Goal: Task Accomplishment & Management: Manage account settings

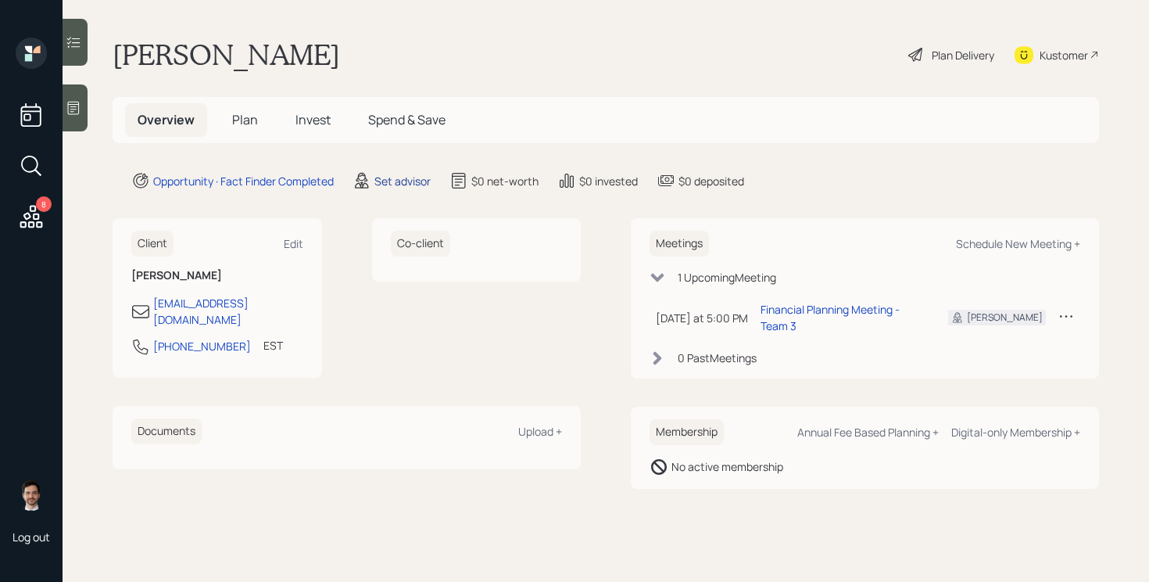
click at [407, 181] on div "Set advisor" at bounding box center [403, 181] width 56 height 16
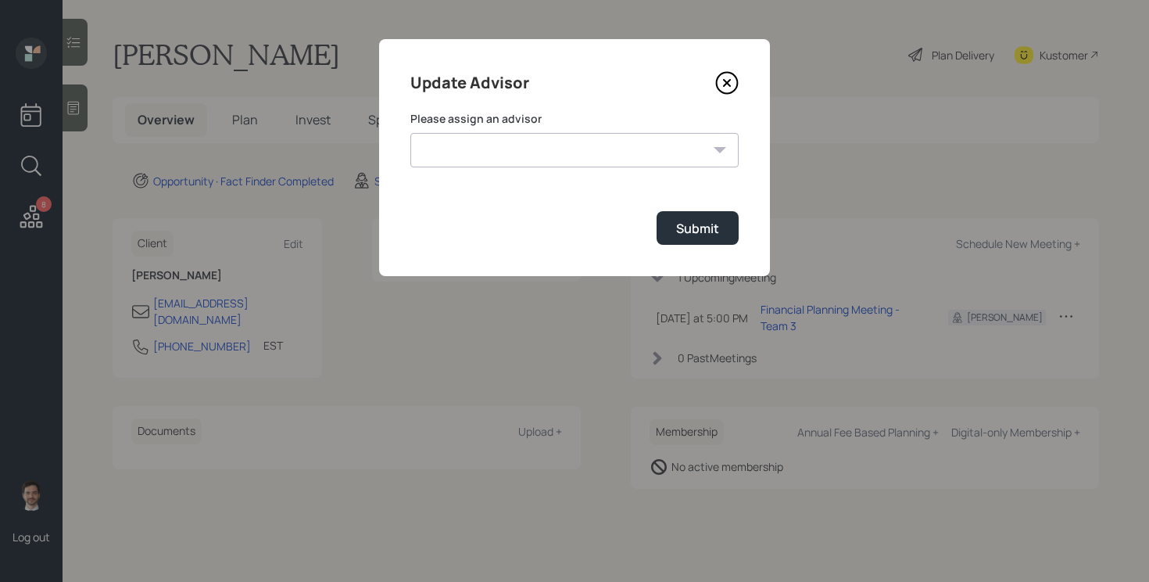
click at [594, 153] on select "[PERSON_NAME] [PERSON_NAME] [PERSON_NAME] End [PERSON_NAME] [PERSON_NAME] [PERS…" at bounding box center [575, 150] width 328 height 34
select select "ef6b64e1-8f62-4a74-b865-a7df4b35b836"
click at [411, 133] on select "[PERSON_NAME] [PERSON_NAME] [PERSON_NAME] End [PERSON_NAME] [PERSON_NAME] [PERS…" at bounding box center [575, 150] width 328 height 34
click at [686, 226] on div "Submit" at bounding box center [697, 228] width 43 height 17
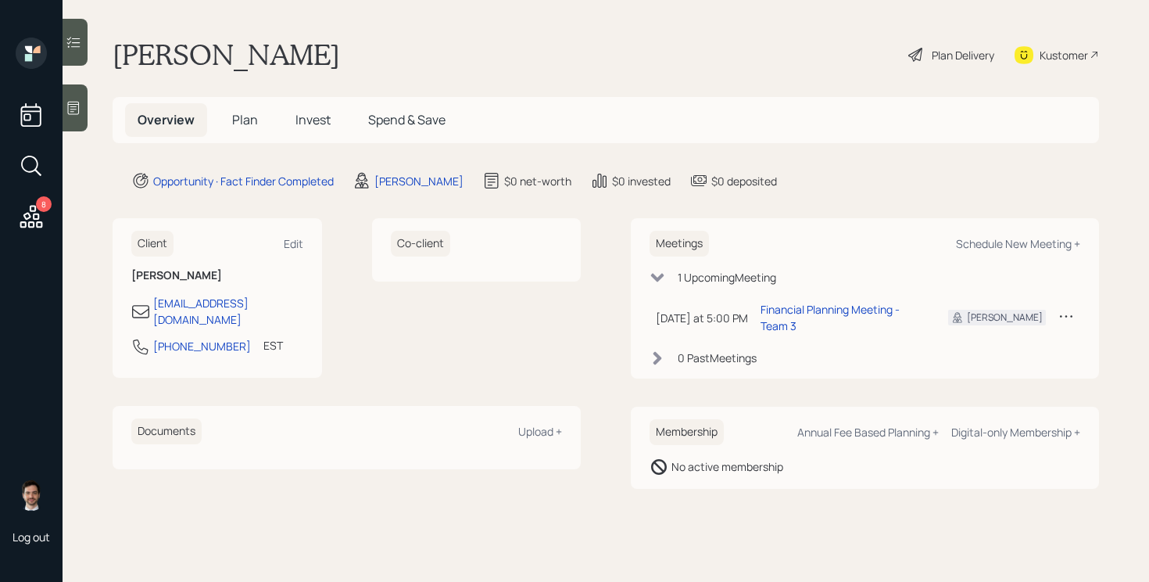
click at [244, 117] on span "Plan" at bounding box center [245, 119] width 26 height 17
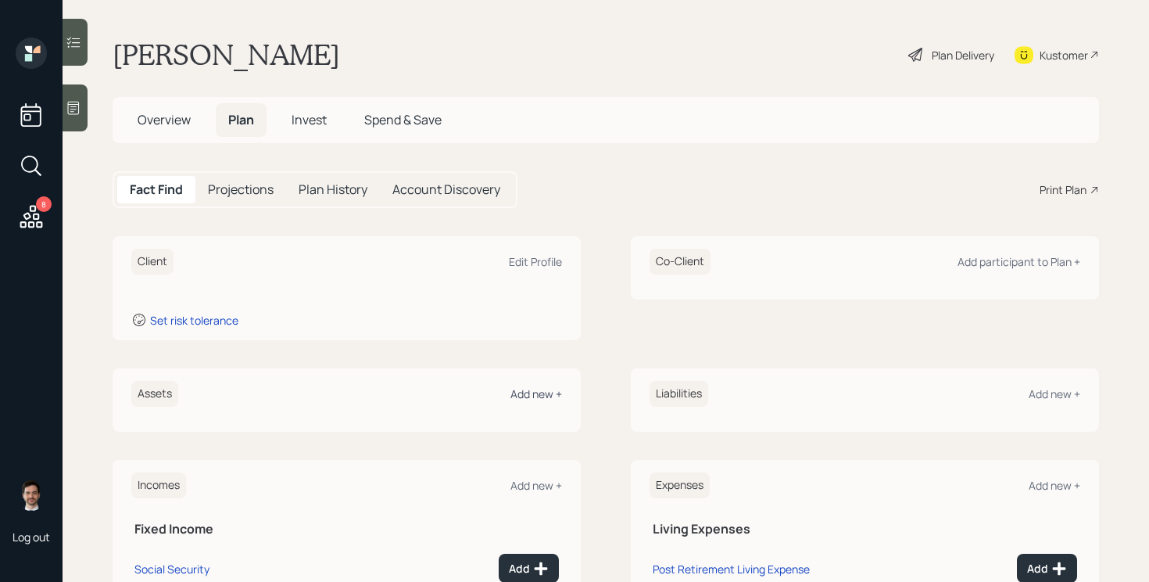
click at [529, 400] on div "Add new +" at bounding box center [537, 393] width 52 height 15
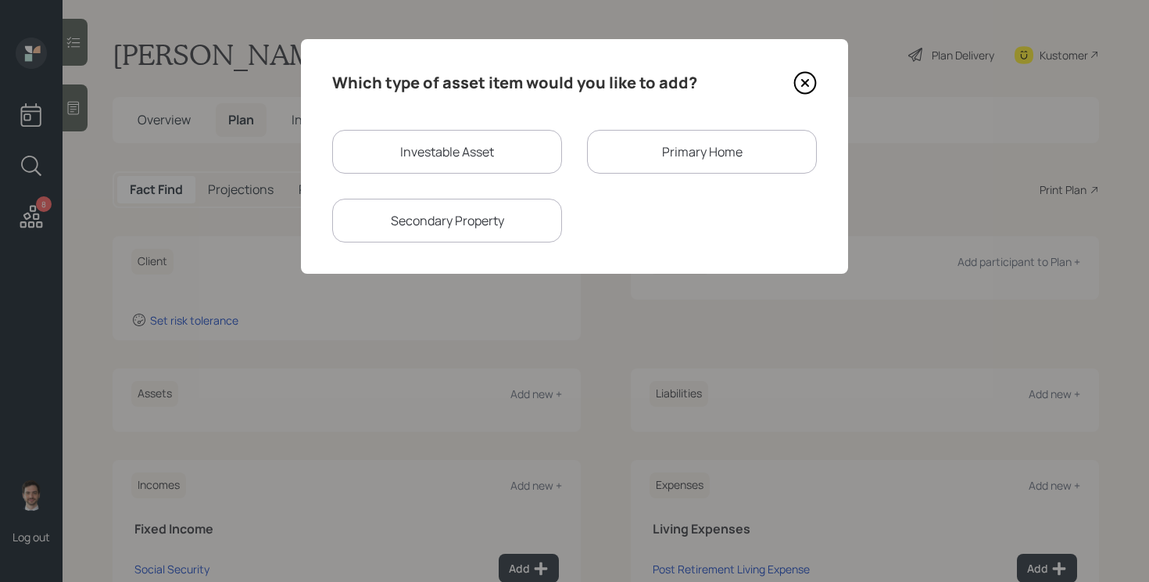
click at [504, 152] on div "Investable Asset" at bounding box center [447, 152] width 230 height 44
select select "taxable"
select select "balanced"
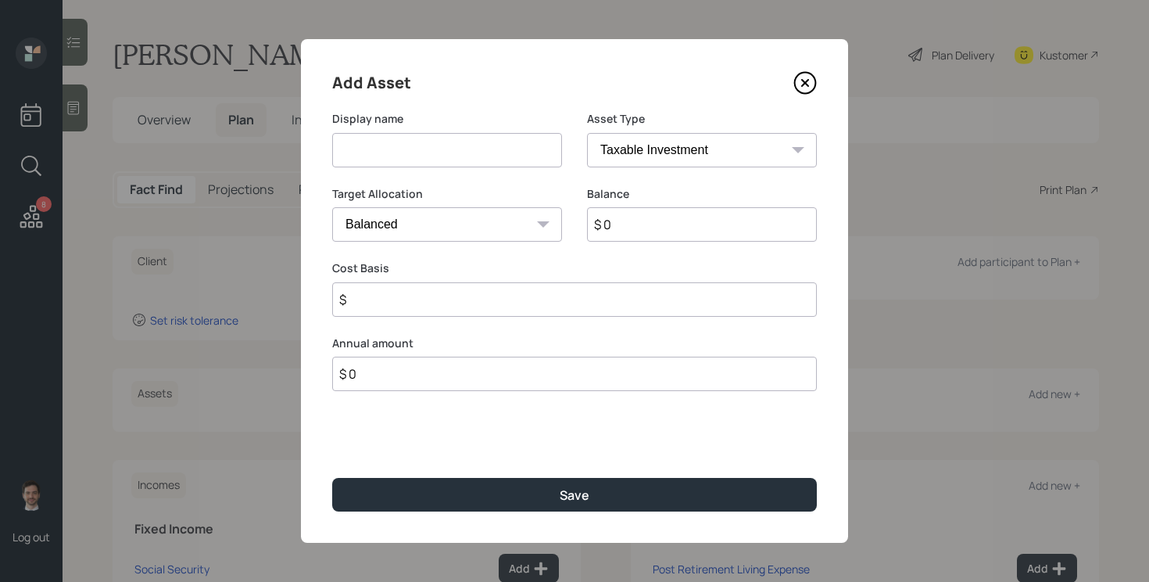
click at [475, 156] on input at bounding box center [447, 150] width 230 height 34
type input "TSP"
select select "company_sponsored"
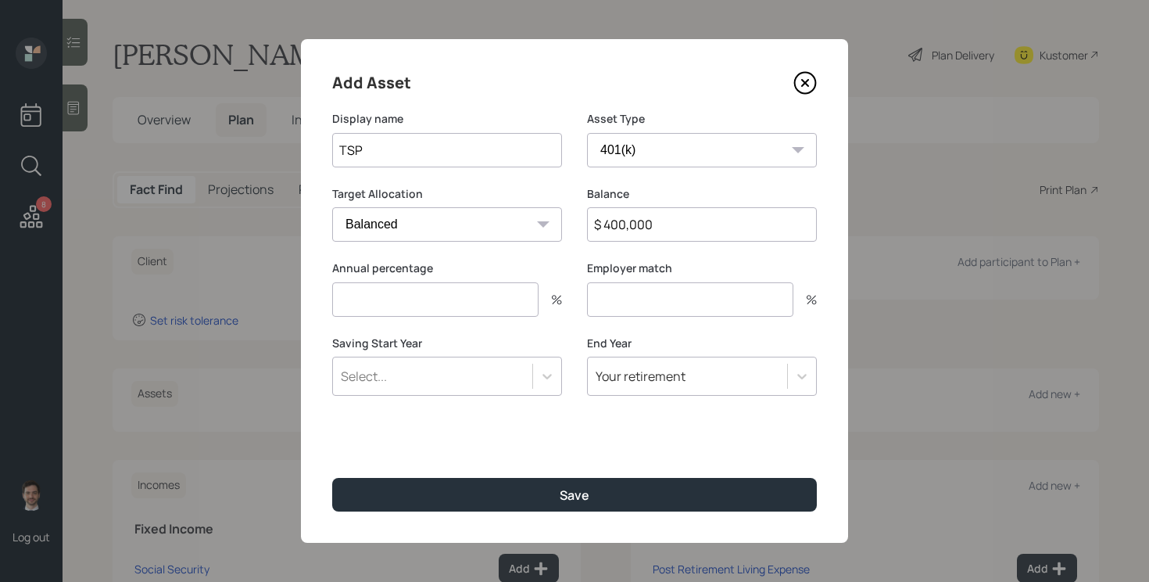
type input "$ 400,000"
type input "0"
click at [332, 478] on button "Save" at bounding box center [574, 495] width 485 height 34
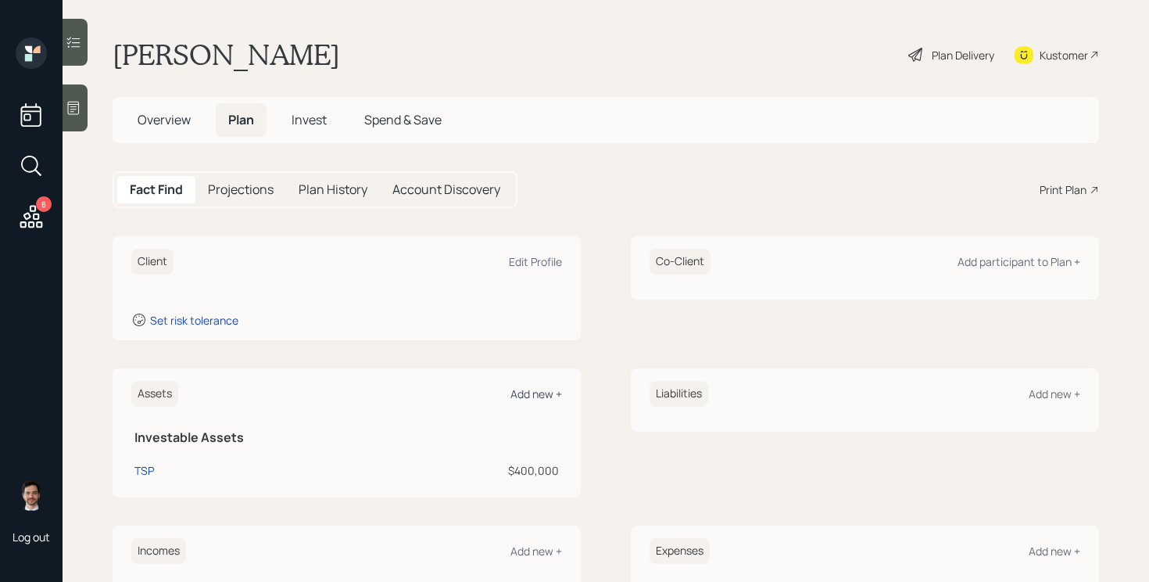
click at [532, 396] on div "Add new +" at bounding box center [537, 393] width 52 height 15
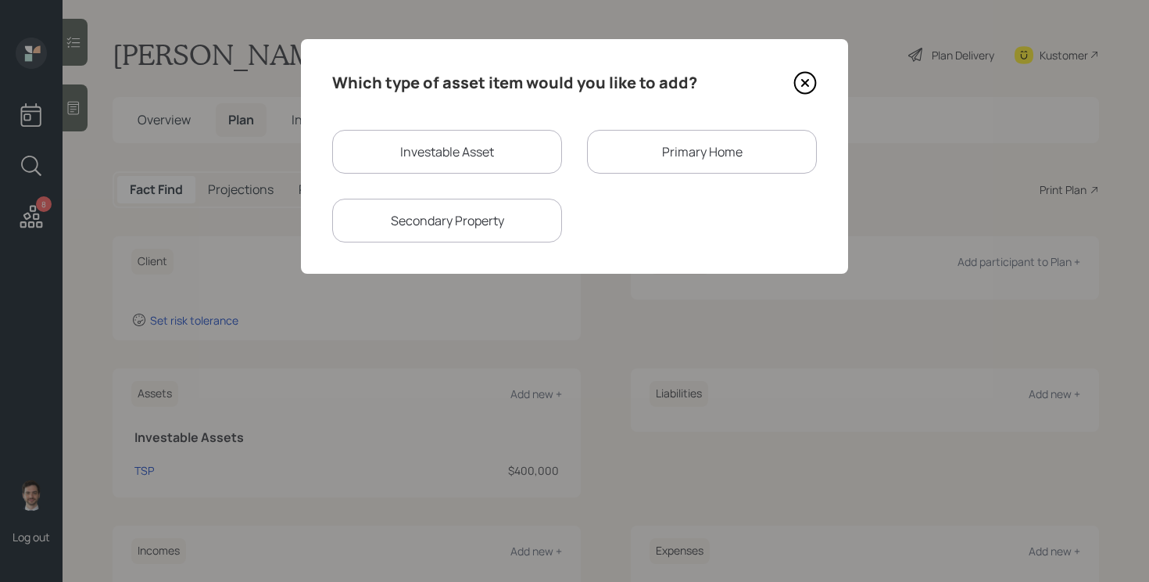
click at [476, 142] on div "Investable Asset" at bounding box center [447, 152] width 230 height 44
select select "taxable"
select select "balanced"
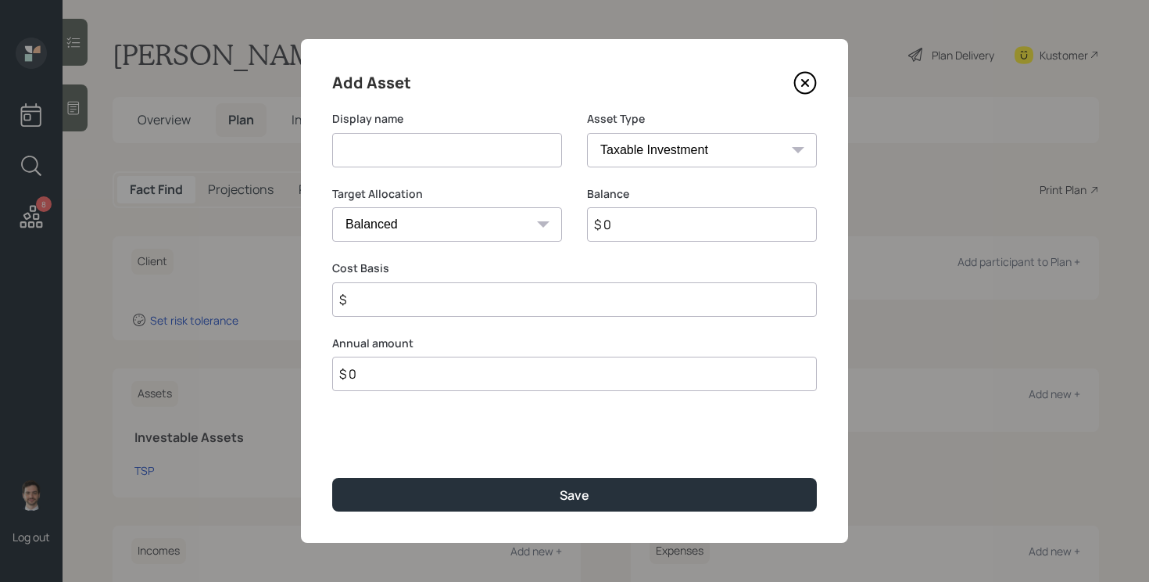
drag, startPoint x: 468, startPoint y: 145, endPoint x: 479, endPoint y: 121, distance: 26.2
click at [468, 144] on input at bounding box center [447, 150] width 230 height 34
type input "401ks"
select select "company_sponsored"
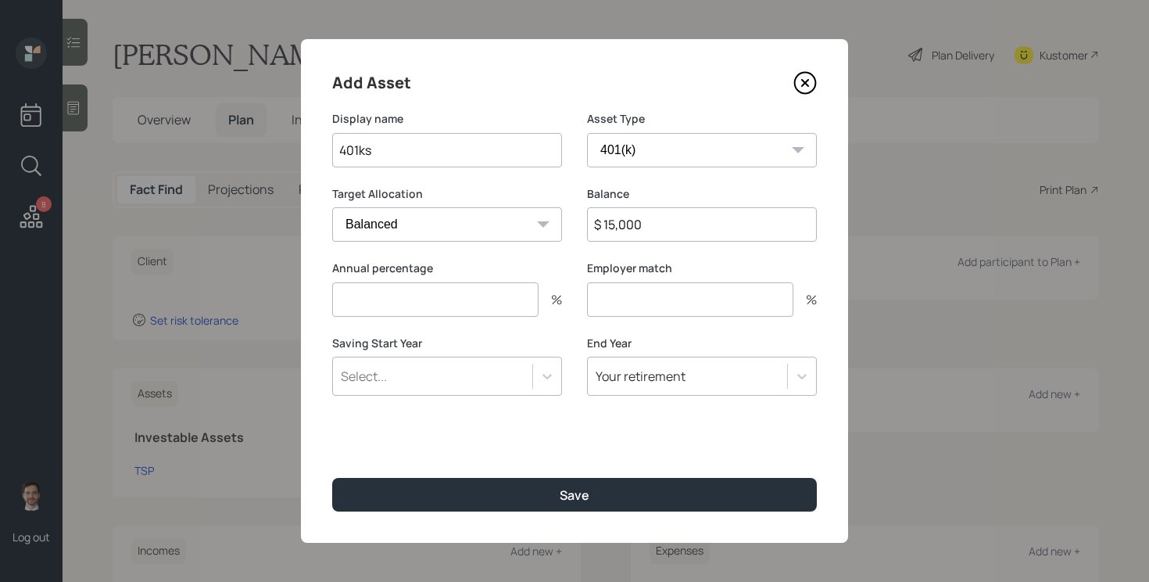
type input "$ 15,000"
click at [439, 145] on input "401ks" at bounding box center [447, 150] width 230 height 34
type input "401ks (2)"
type input "0"
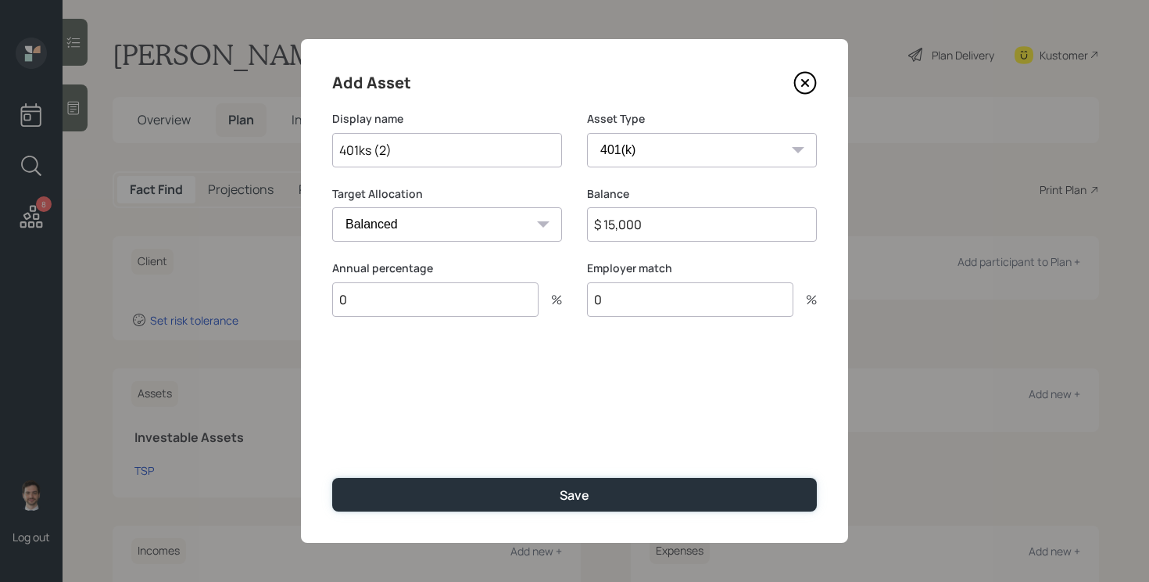
click at [332, 478] on button "Save" at bounding box center [574, 495] width 485 height 34
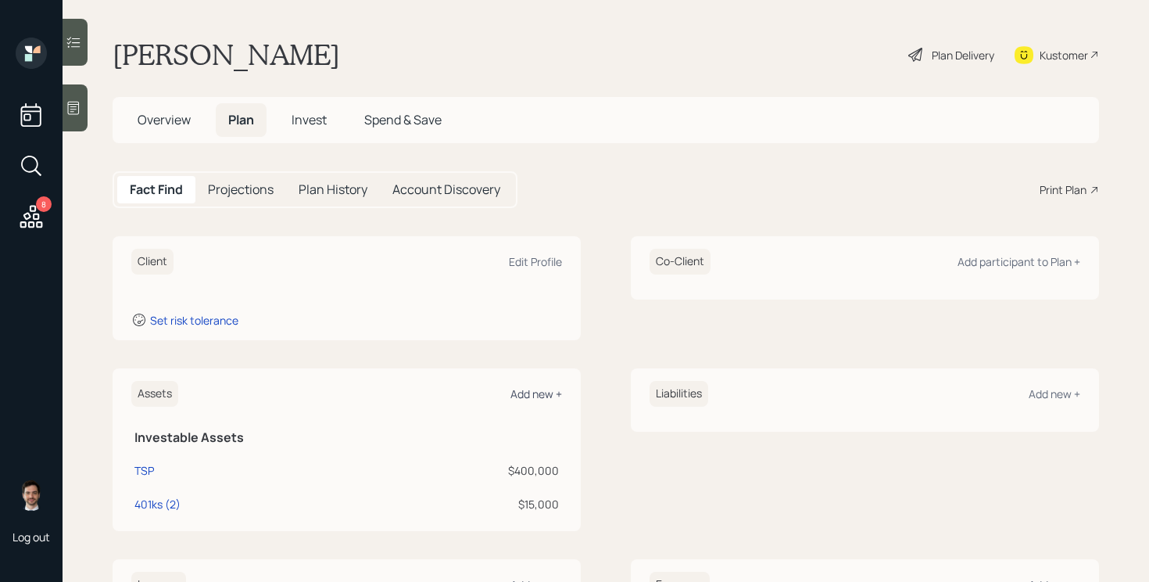
click at [544, 396] on div "Add new +" at bounding box center [537, 393] width 52 height 15
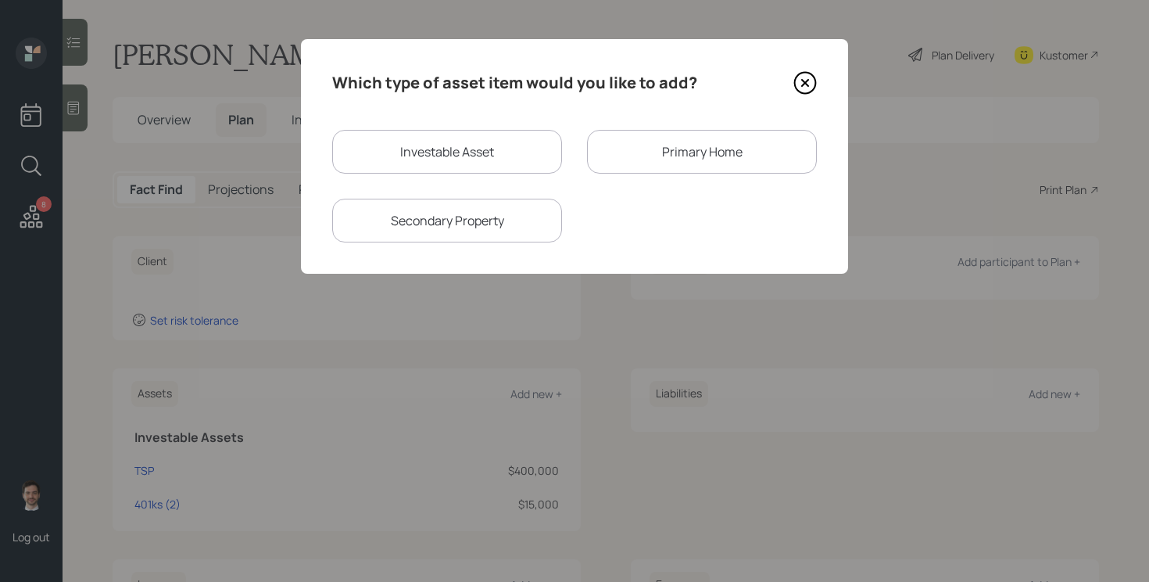
click at [504, 153] on div "Investable Asset" at bounding box center [447, 152] width 230 height 44
select select "taxable"
select select "balanced"
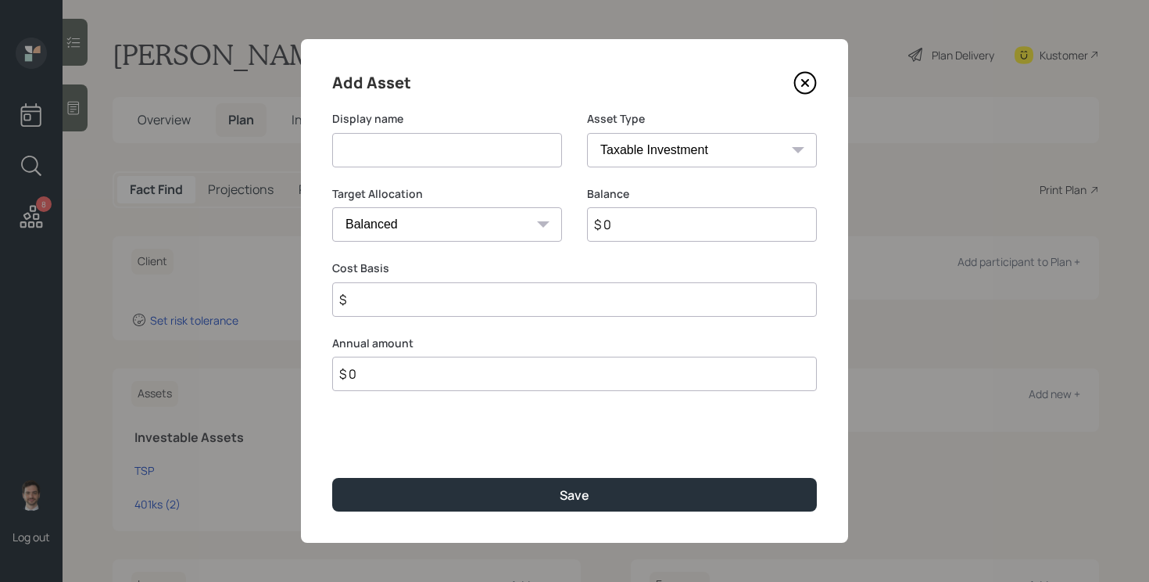
click at [471, 153] on input at bounding box center [447, 150] width 230 height 34
type input "Savings"
select select "emergency_fund"
type input "$ 20,000"
click at [332, 478] on button "Save" at bounding box center [574, 495] width 485 height 34
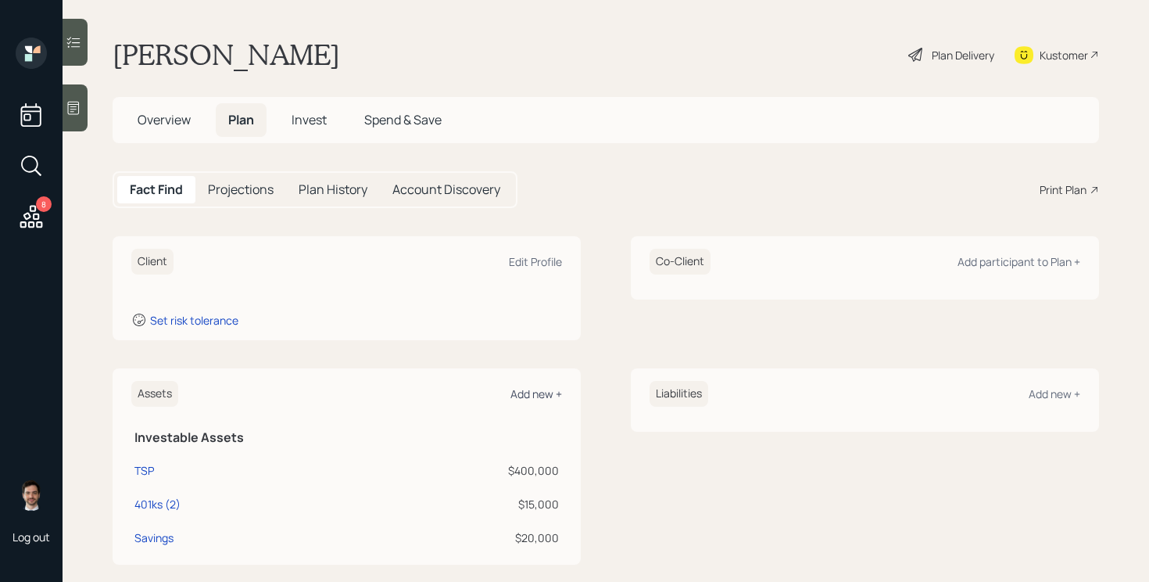
click at [554, 389] on div "Add new +" at bounding box center [537, 393] width 52 height 15
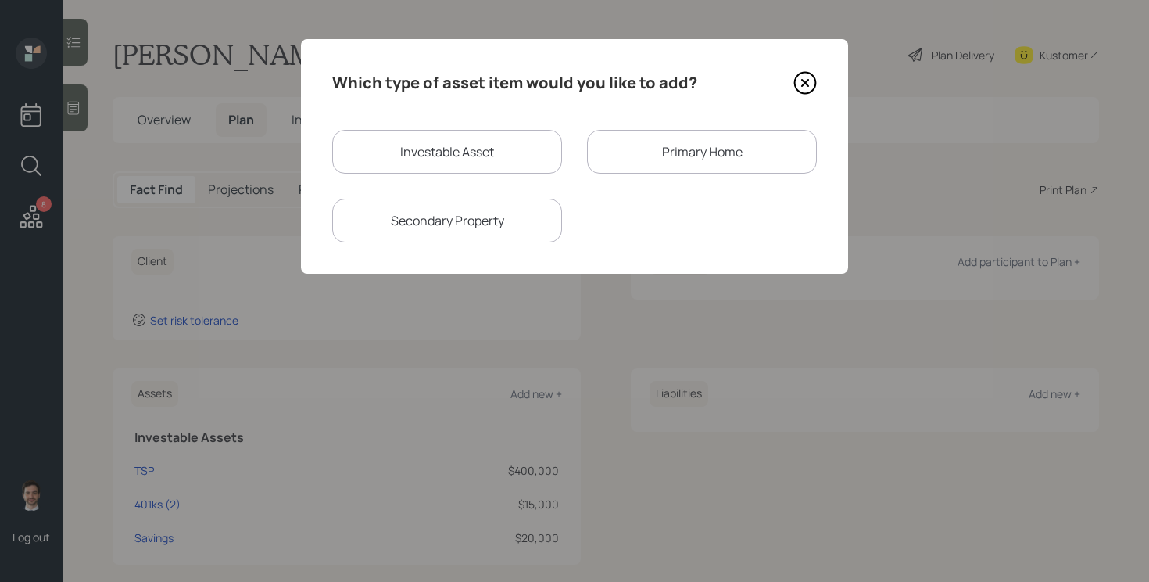
click at [504, 155] on div "Investable Asset" at bounding box center [447, 152] width 230 height 44
select select "taxable"
select select "balanced"
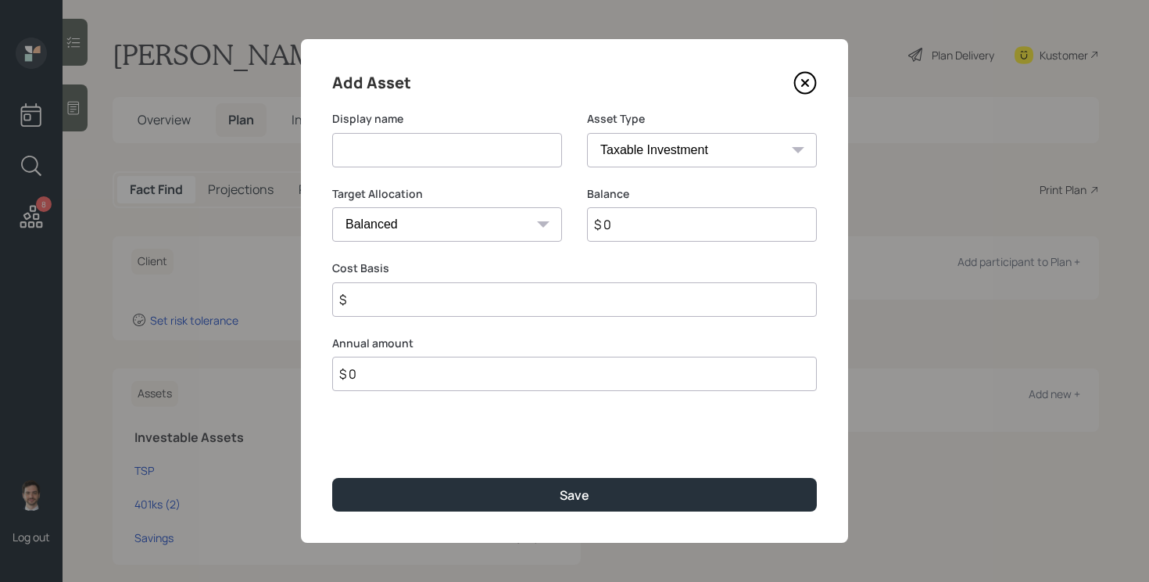
click at [451, 156] on input at bounding box center [447, 150] width 230 height 34
type input "[PERSON_NAME]"
select select "roth_ira"
type input "$"
type input "$ 10,000"
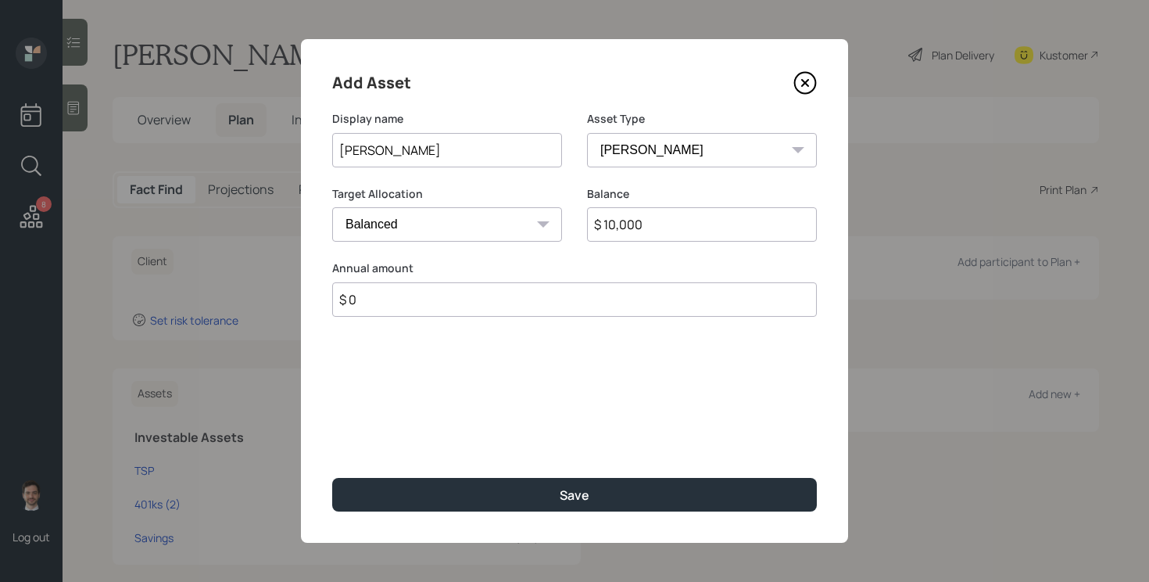
type input "$ 0"
click at [332, 478] on button "Save" at bounding box center [574, 495] width 485 height 34
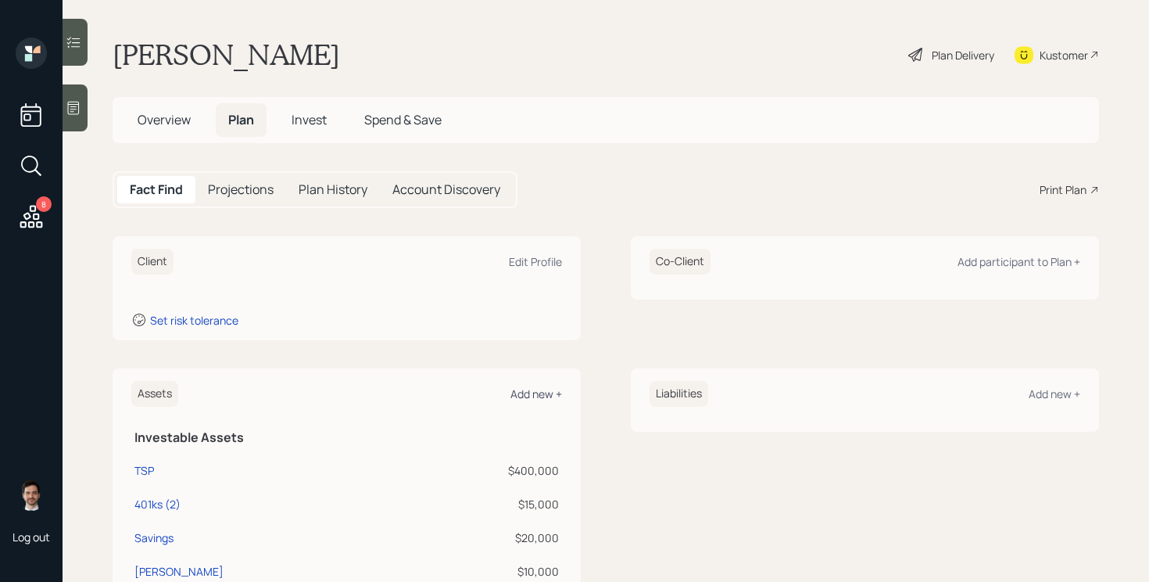
click at [544, 393] on div "Add new +" at bounding box center [537, 393] width 52 height 15
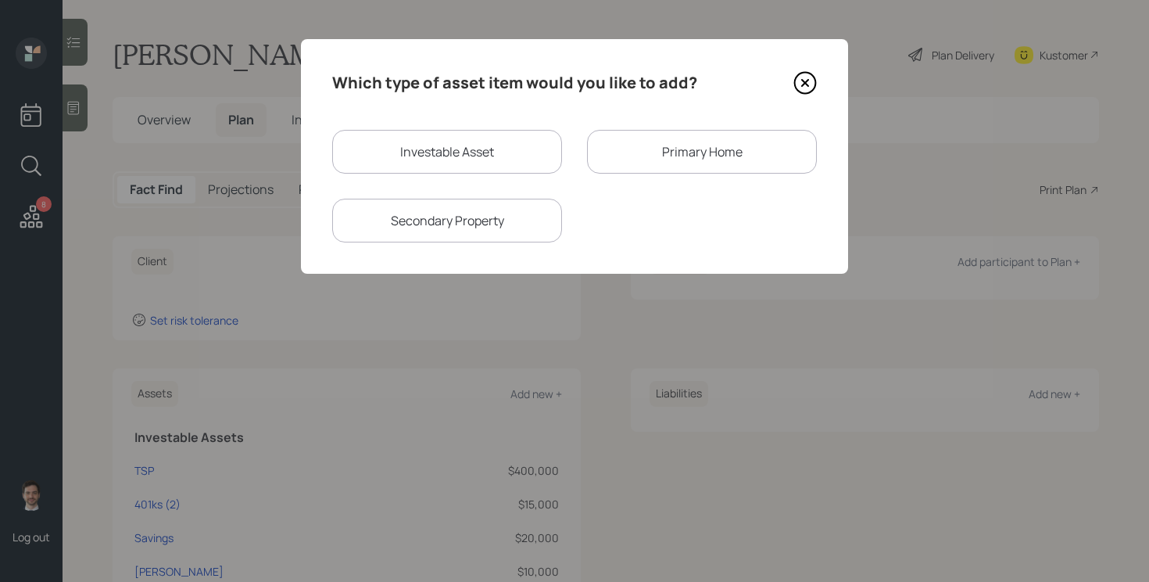
click at [724, 145] on div "Primary Home" at bounding box center [702, 152] width 230 height 44
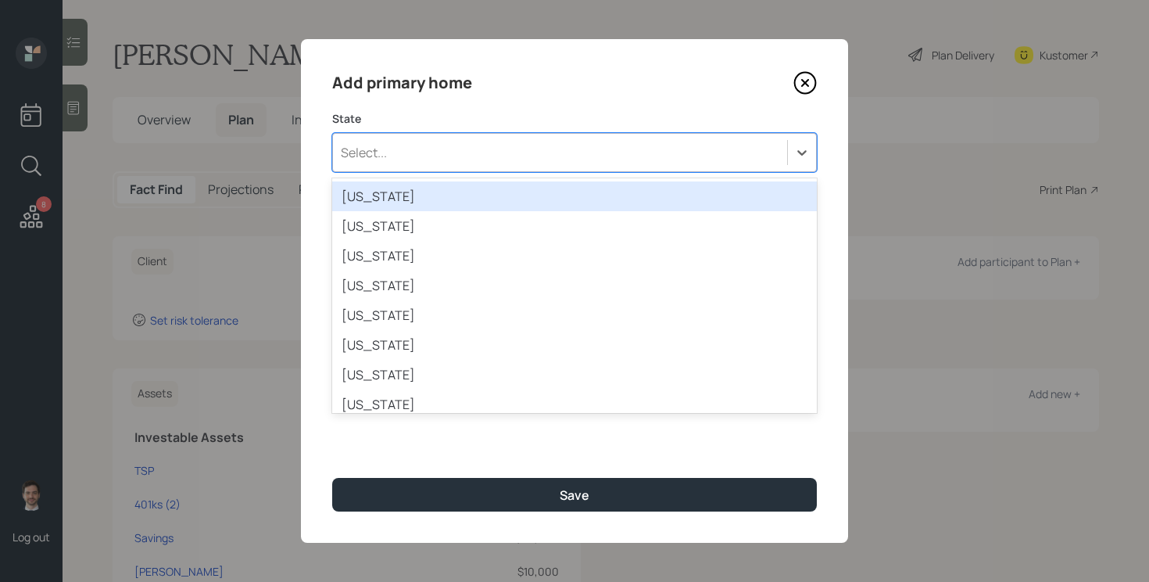
click at [444, 151] on div "Select..." at bounding box center [560, 152] width 454 height 27
type input "ge"
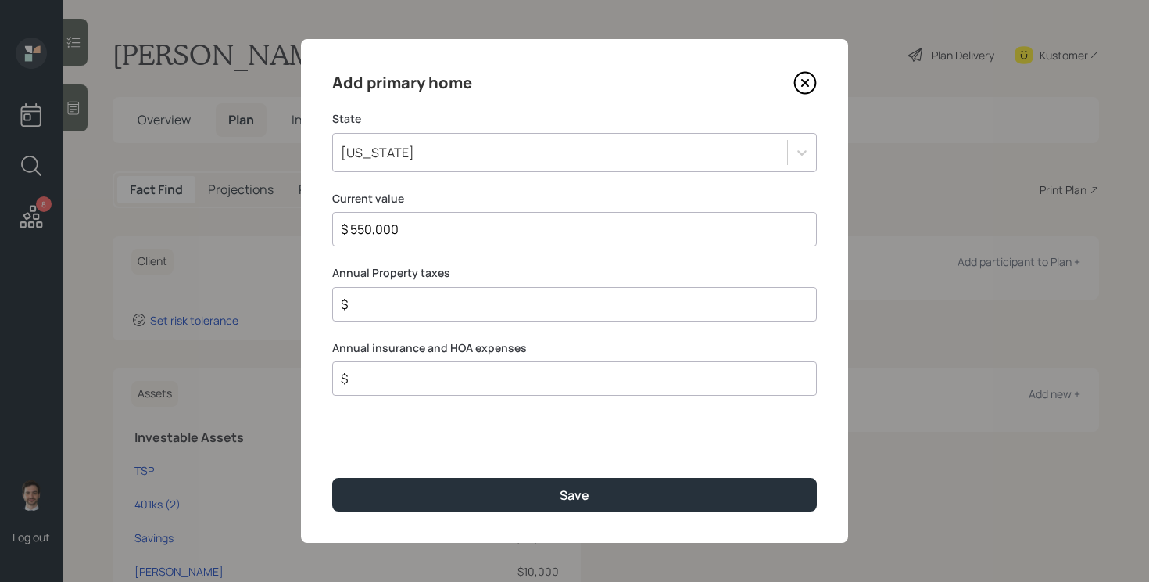
type input "$ 550,000"
click at [332, 478] on button "Save" at bounding box center [574, 495] width 485 height 34
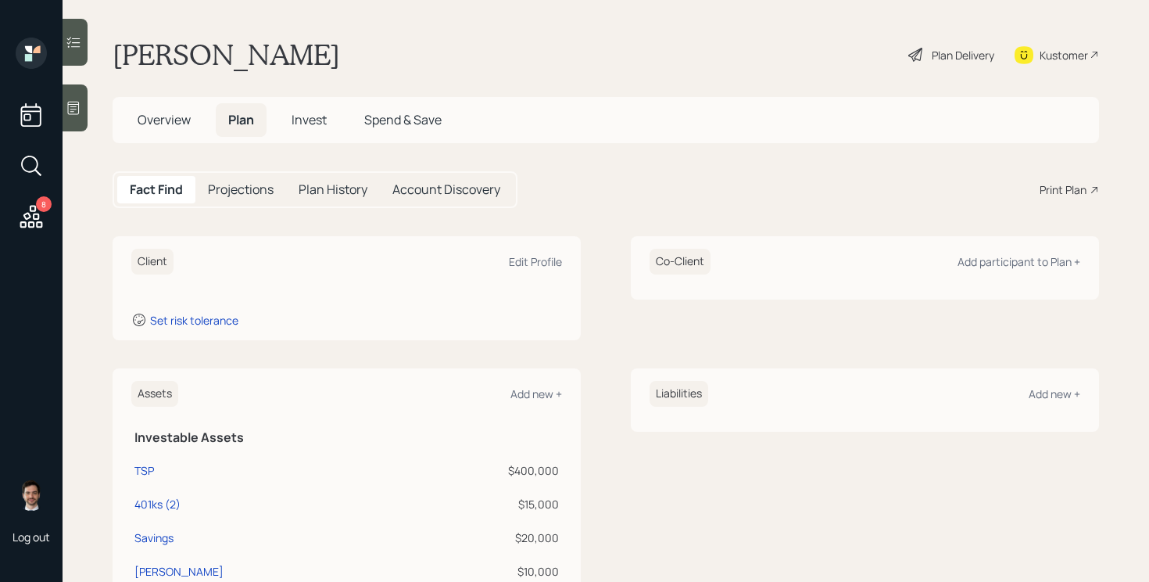
click at [1065, 403] on div "Liabilities Add new +" at bounding box center [865, 394] width 431 height 26
click at [1060, 398] on div "Add new +" at bounding box center [1055, 393] width 52 height 15
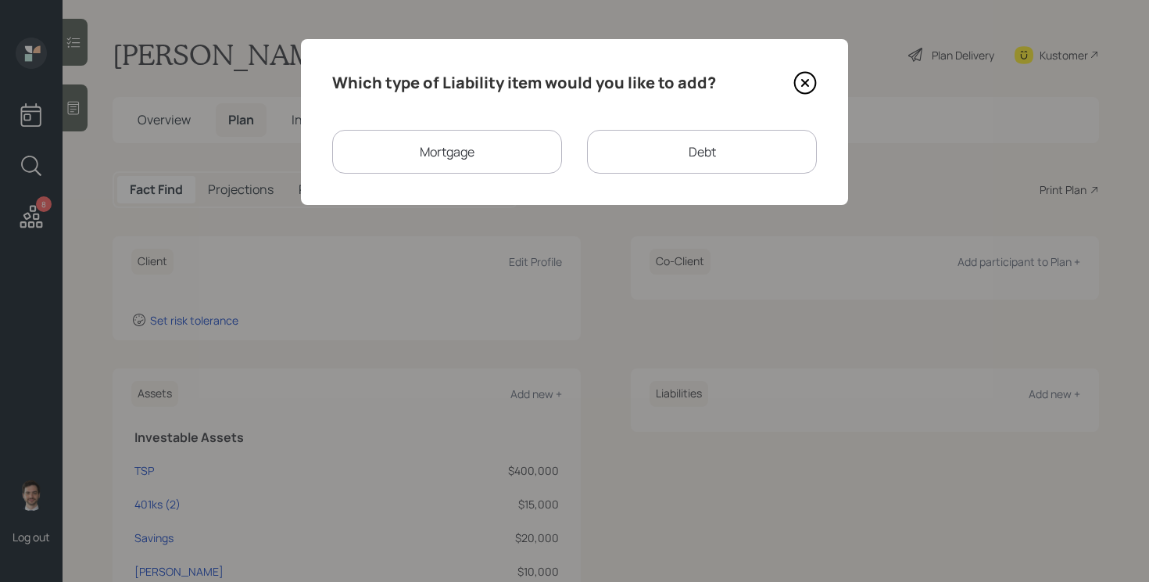
click at [421, 165] on div "Mortgage" at bounding box center [447, 152] width 230 height 44
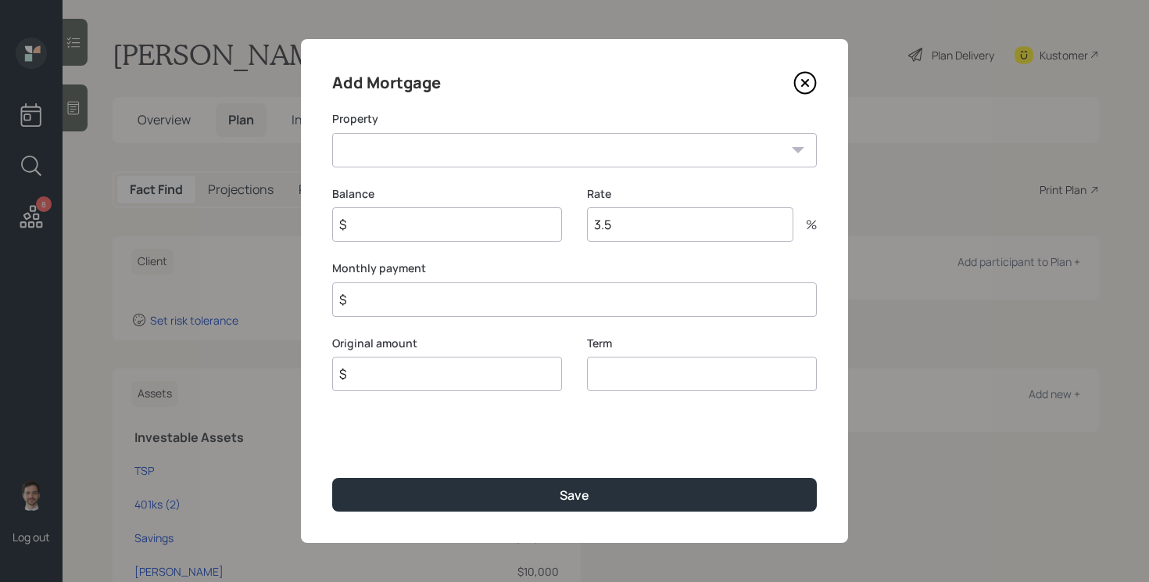
click at [439, 152] on select "GA Primary home" at bounding box center [574, 150] width 485 height 34
select select "3ea5674c-68ab-41cc-80a3-ffc1665ab974"
click at [332, 133] on select "GA Primary home" at bounding box center [574, 150] width 485 height 34
click at [398, 221] on input "$" at bounding box center [447, 224] width 230 height 34
type input "$ 490,000"
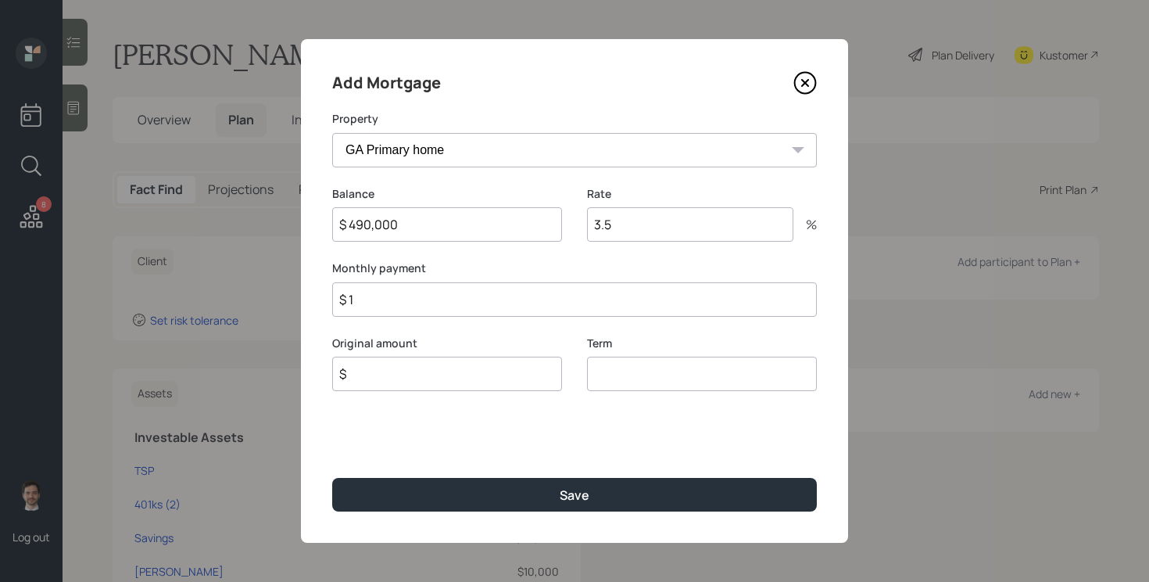
type input "$ 1"
type input "$ 490,000"
type input "30"
click at [332, 478] on button "Save" at bounding box center [574, 495] width 485 height 34
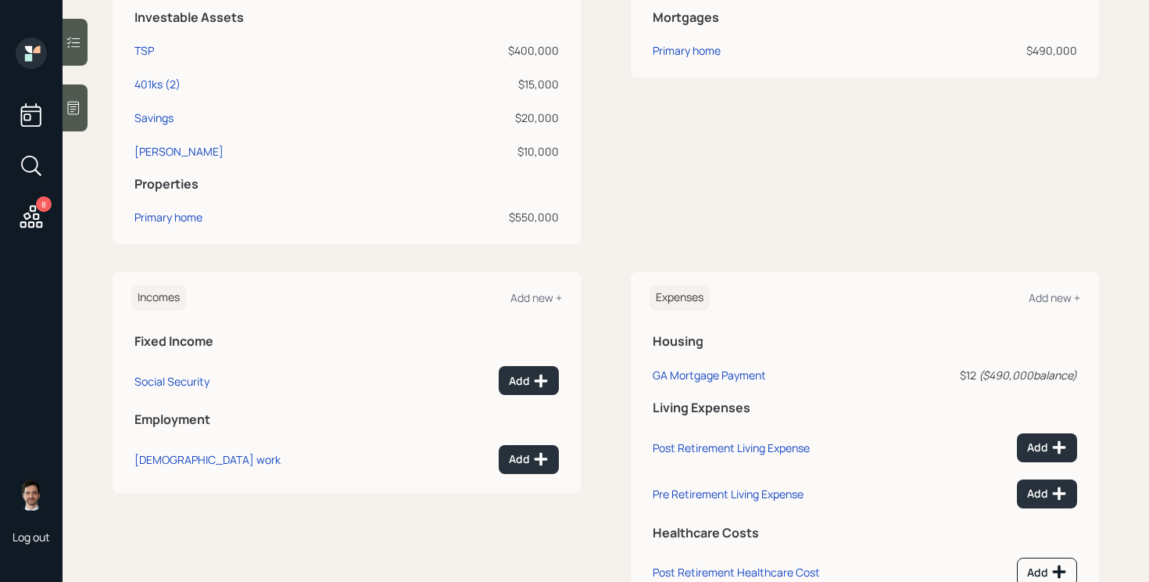
scroll to position [439, 0]
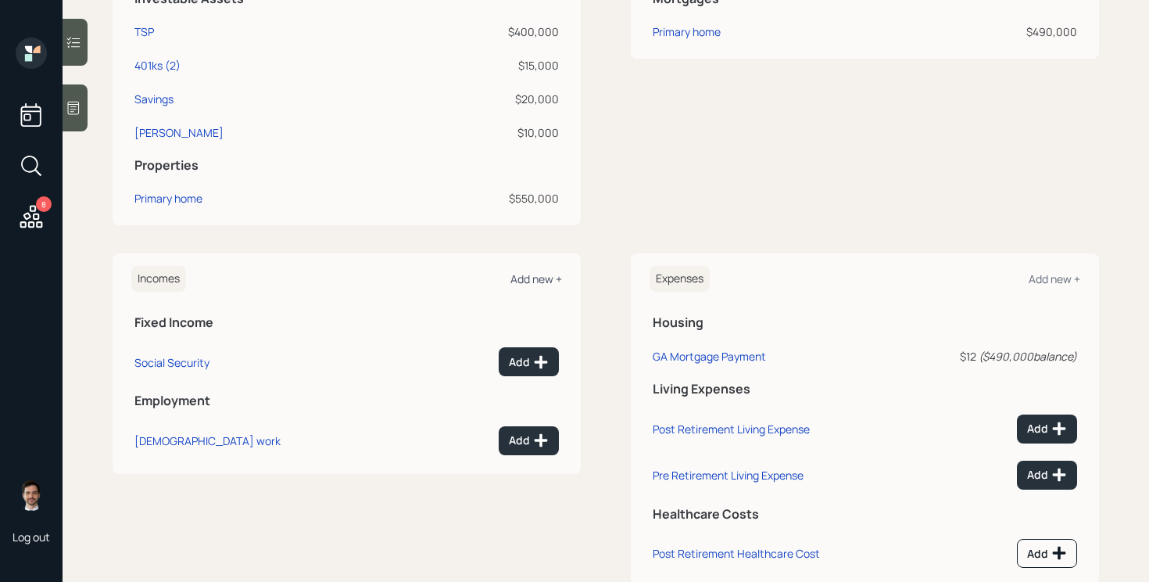
click at [520, 276] on div "Add new +" at bounding box center [537, 278] width 52 height 15
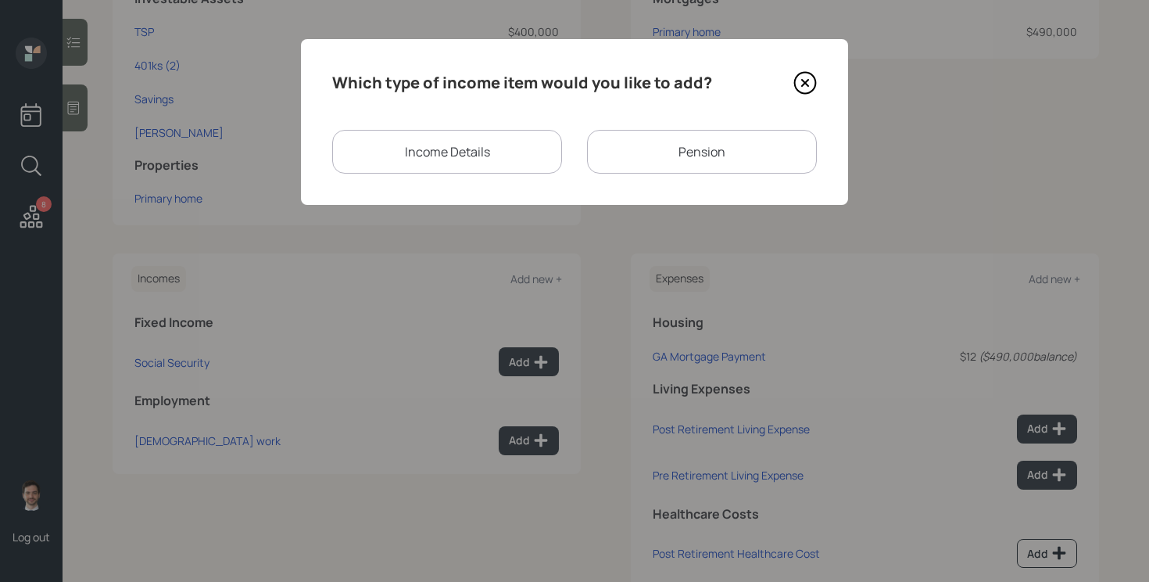
click at [697, 146] on div "Pension" at bounding box center [702, 152] width 230 height 44
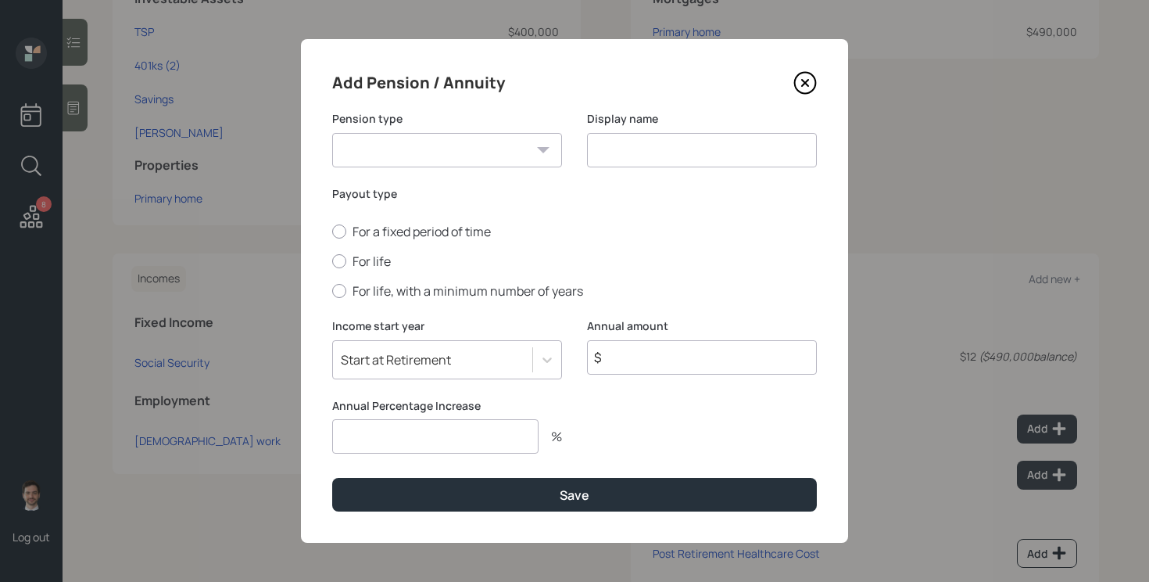
click at [488, 140] on select "Pension Annuity" at bounding box center [447, 150] width 230 height 34
select select "pension"
click at [332, 133] on select "Pension Annuity" at bounding box center [447, 150] width 230 height 34
click at [635, 149] on input at bounding box center [702, 150] width 230 height 34
type input "Pension"
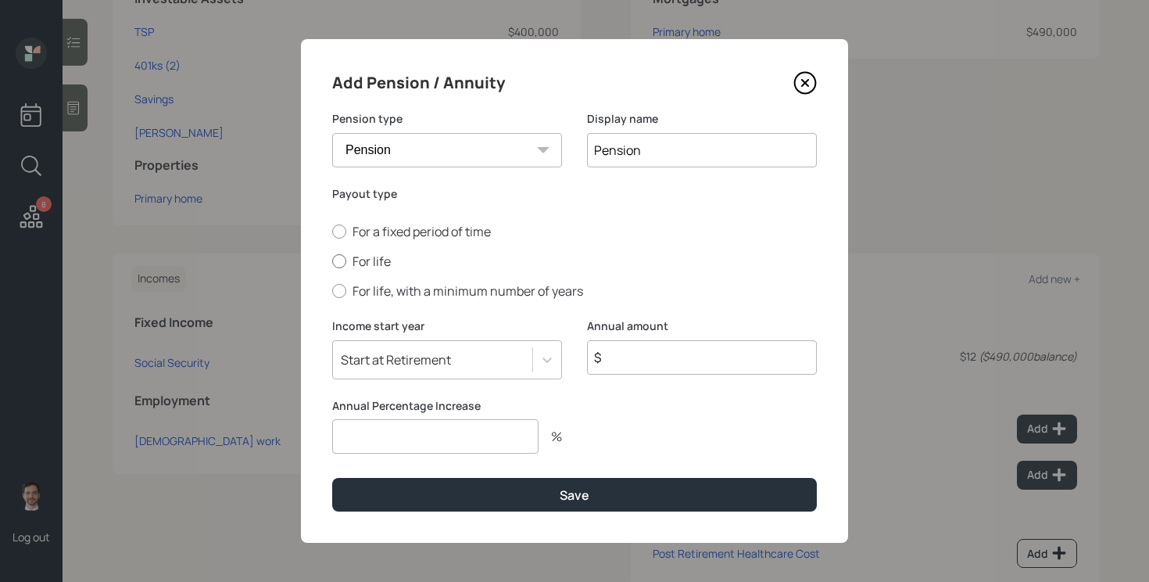
click at [376, 264] on label "For life" at bounding box center [574, 261] width 485 height 17
click at [332, 262] on input "For life" at bounding box center [332, 261] width 1 height 1
radio input "true"
click at [543, 355] on icon at bounding box center [548, 360] width 16 height 16
click at [636, 415] on div at bounding box center [702, 435] width 230 height 75
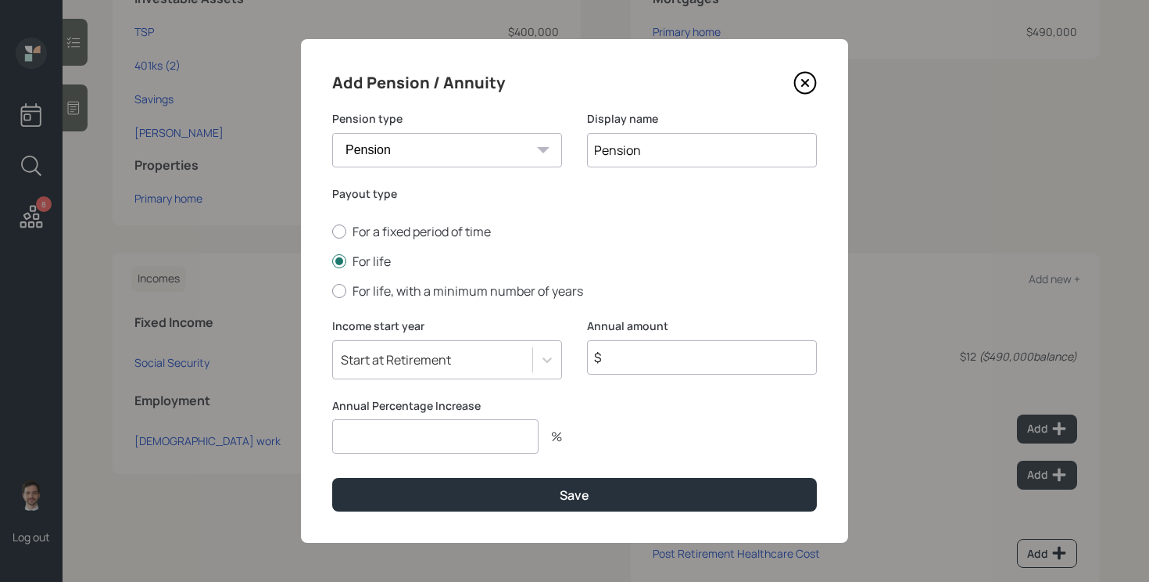
click at [807, 85] on icon at bounding box center [805, 83] width 6 height 6
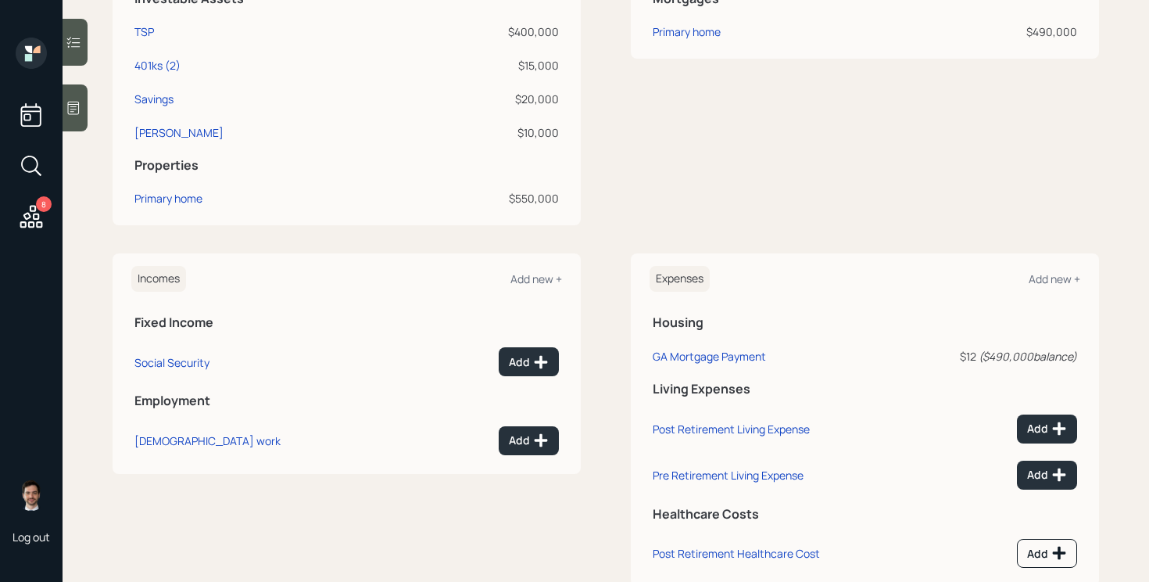
click at [627, 216] on div "Assets Add new + Investable Assets TSP $400,000 401ks (2) $15,000 Savings $20,0…" at bounding box center [606, 78] width 987 height 296
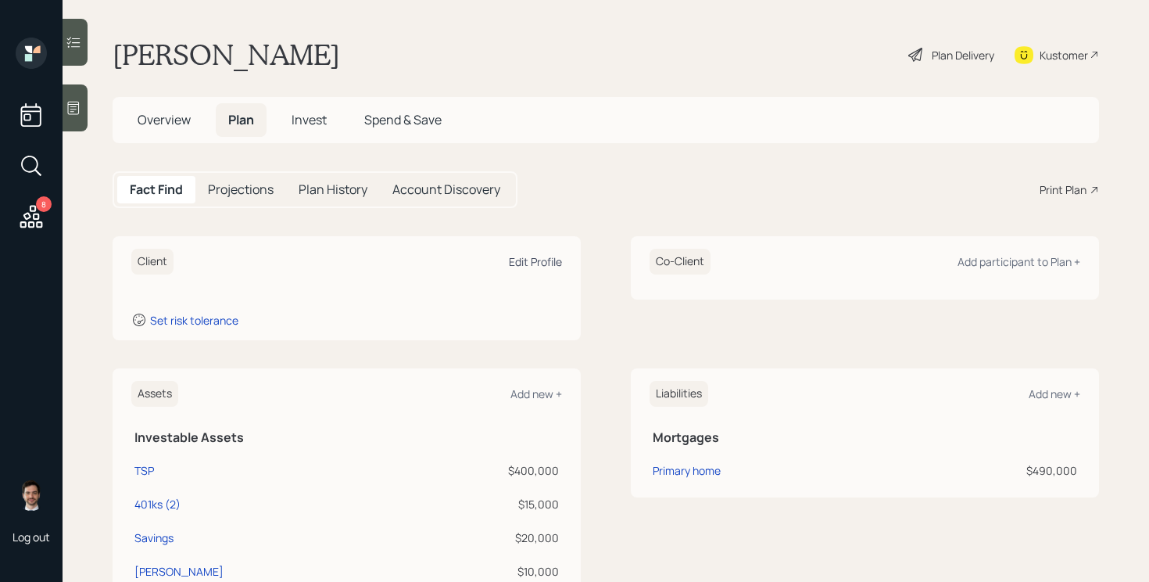
click at [525, 264] on div "Edit Profile" at bounding box center [535, 261] width 53 height 15
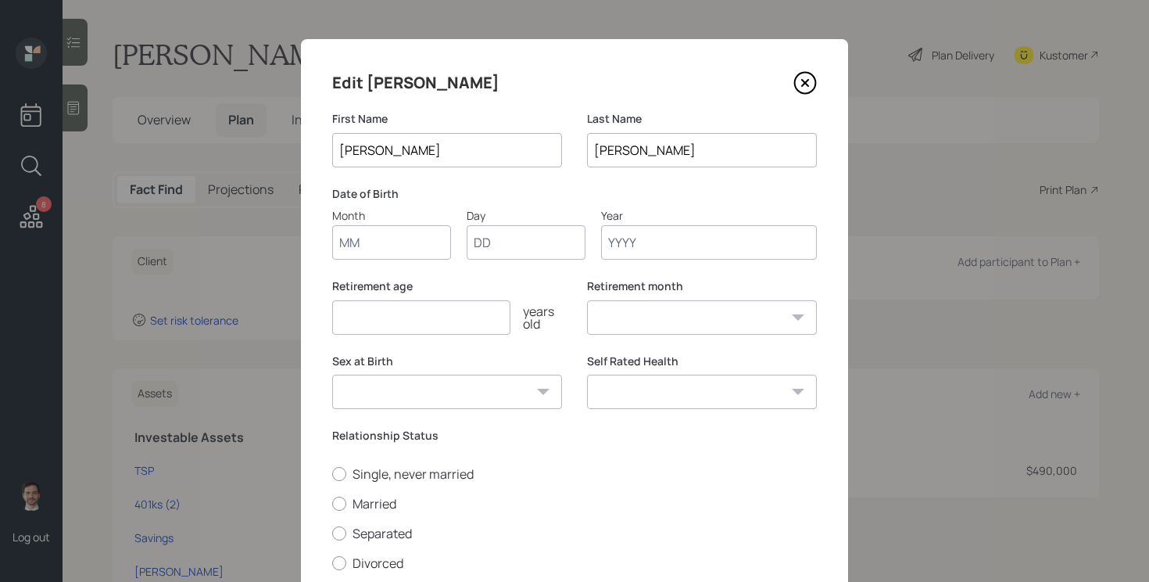
click at [374, 242] on input "Month" at bounding box center [391, 242] width 119 height 34
type input "05"
type input "14"
type input "1966"
select select "5"
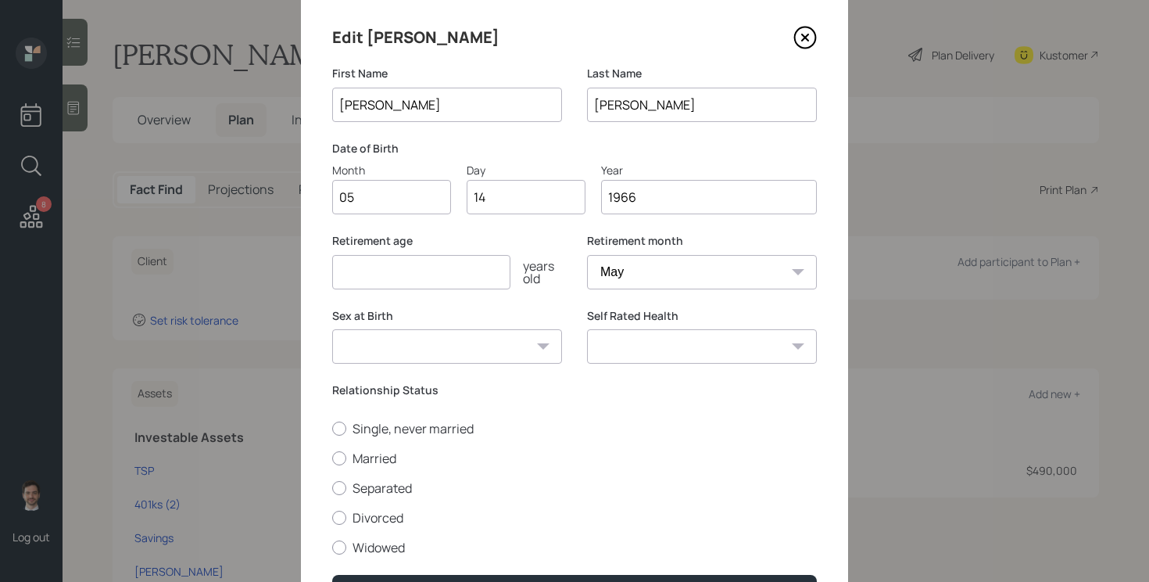
scroll to position [52, 0]
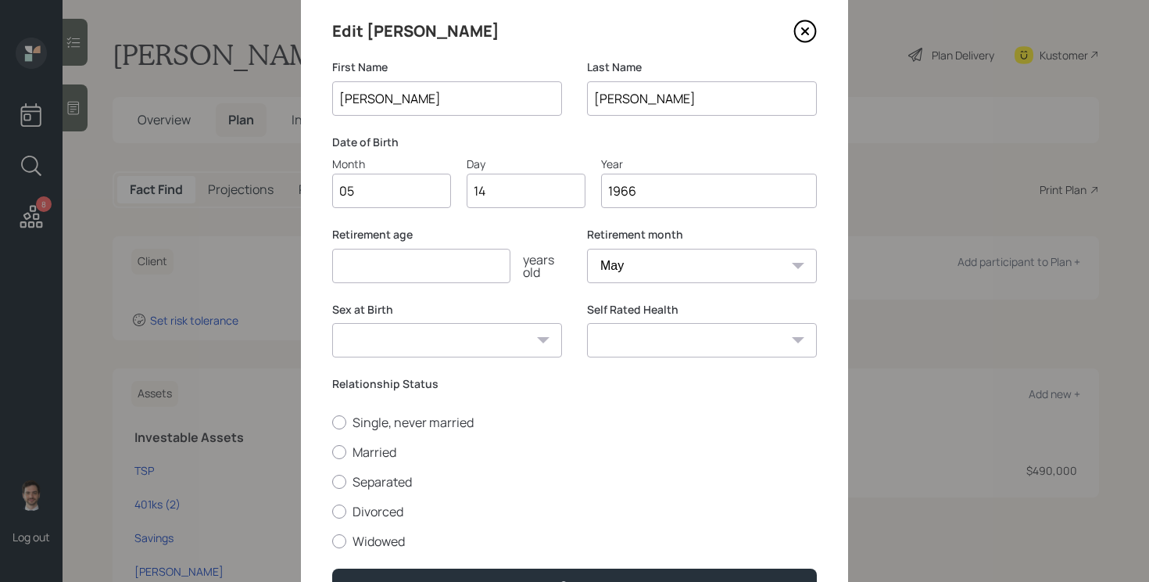
type input "1966"
click at [491, 269] on input "number" at bounding box center [421, 266] width 178 height 34
click at [515, 333] on div "Sex at Birth [DEMOGRAPHIC_DATA] [DEMOGRAPHIC_DATA] Other / Prefer not to say" at bounding box center [447, 330] width 230 height 56
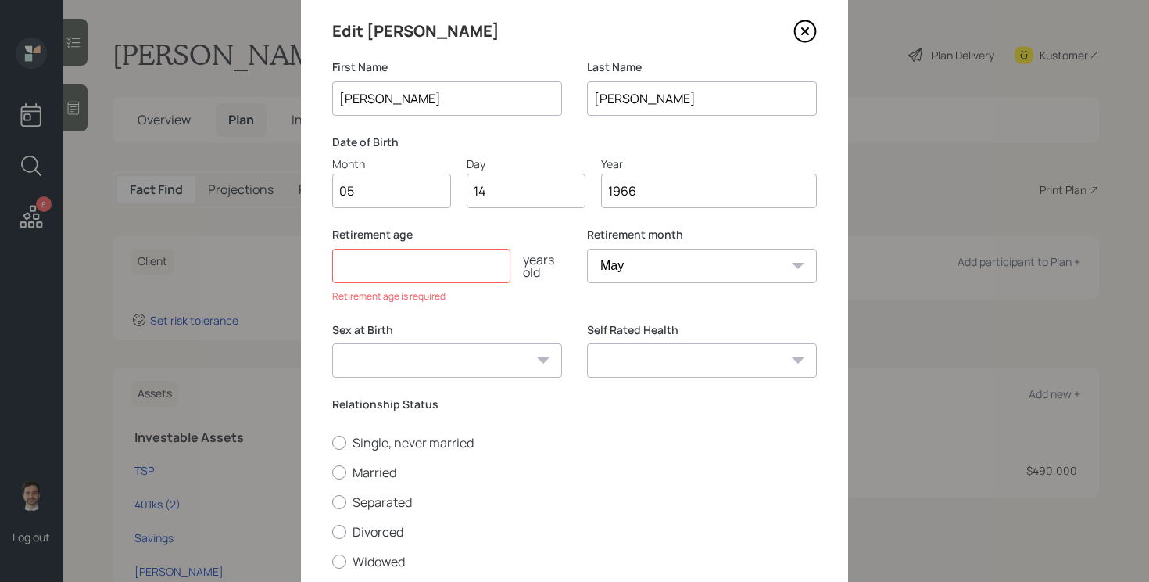
select select "[DEMOGRAPHIC_DATA]"
click at [332, 343] on select "[DEMOGRAPHIC_DATA] [DEMOGRAPHIC_DATA] Other / Prefer not to say" at bounding box center [447, 360] width 230 height 34
click at [469, 273] on input "number" at bounding box center [421, 266] width 178 height 34
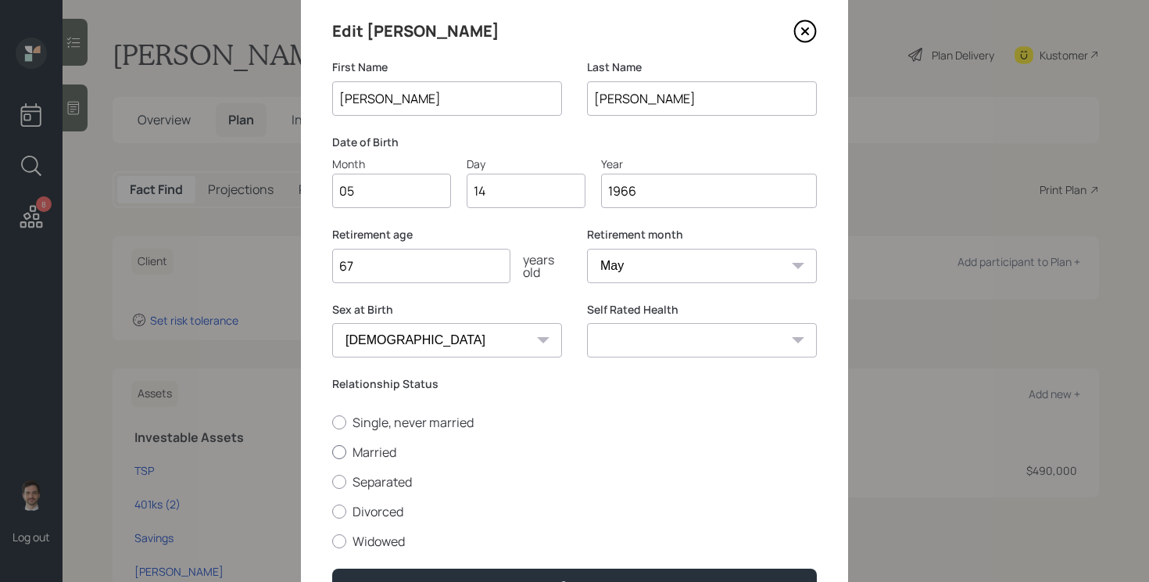
type input "67"
click at [402, 449] on label "Married" at bounding box center [574, 451] width 485 height 17
click at [332, 451] on input "Married" at bounding box center [332, 451] width 1 height 1
radio input "true"
click at [760, 350] on select "Excellent Very Good Good Fair Poor" at bounding box center [702, 340] width 230 height 34
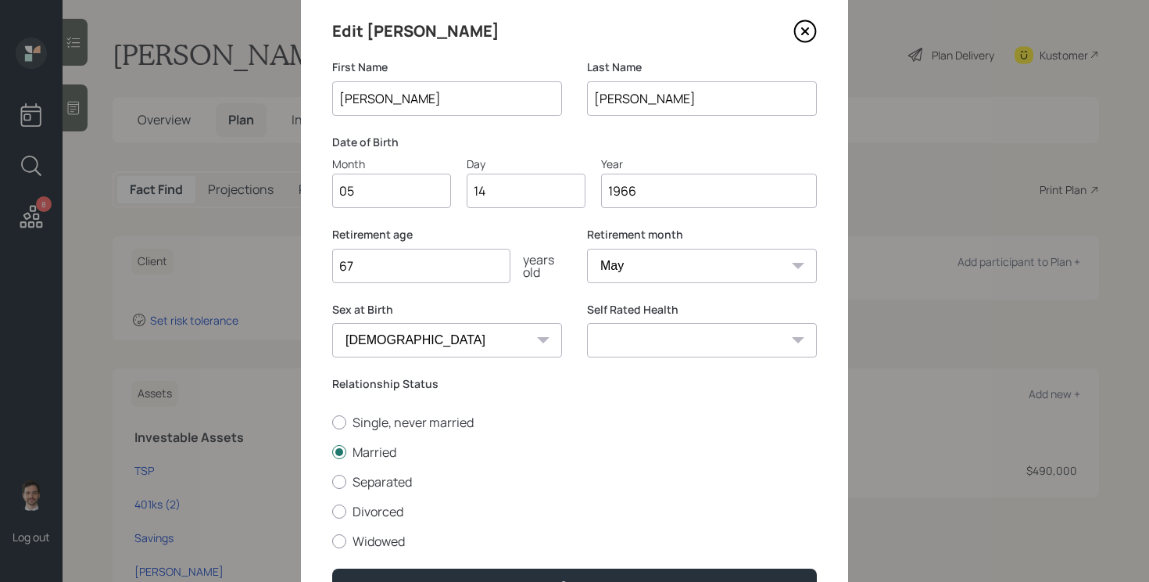
select select "excellent"
click at [587, 323] on select "Excellent Very Good Good Fair Poor" at bounding box center [702, 340] width 230 height 34
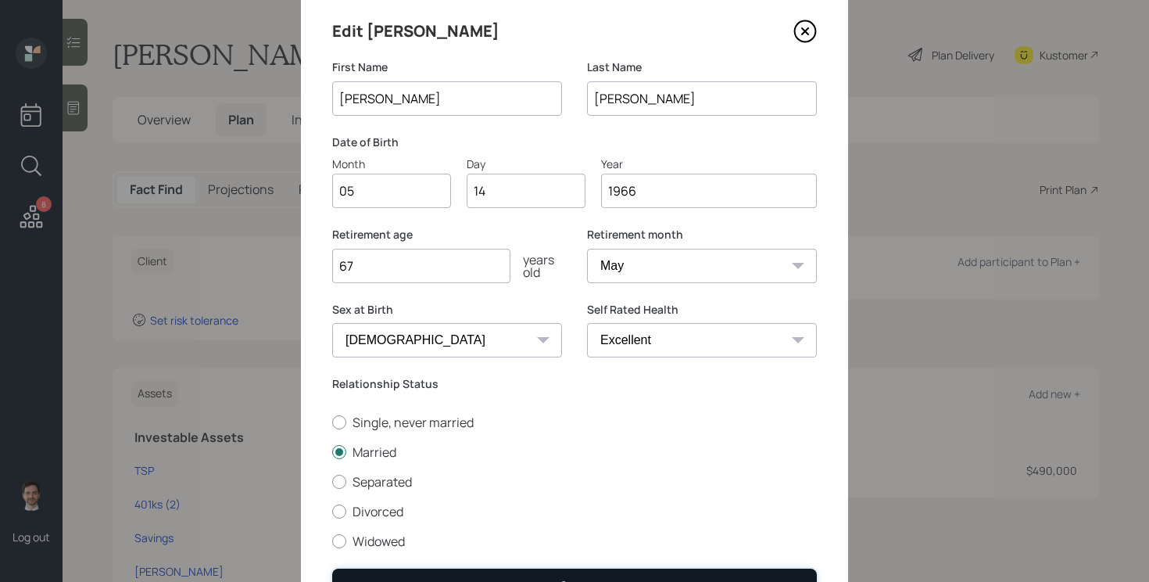
click at [556, 572] on button "Save" at bounding box center [574, 585] width 485 height 34
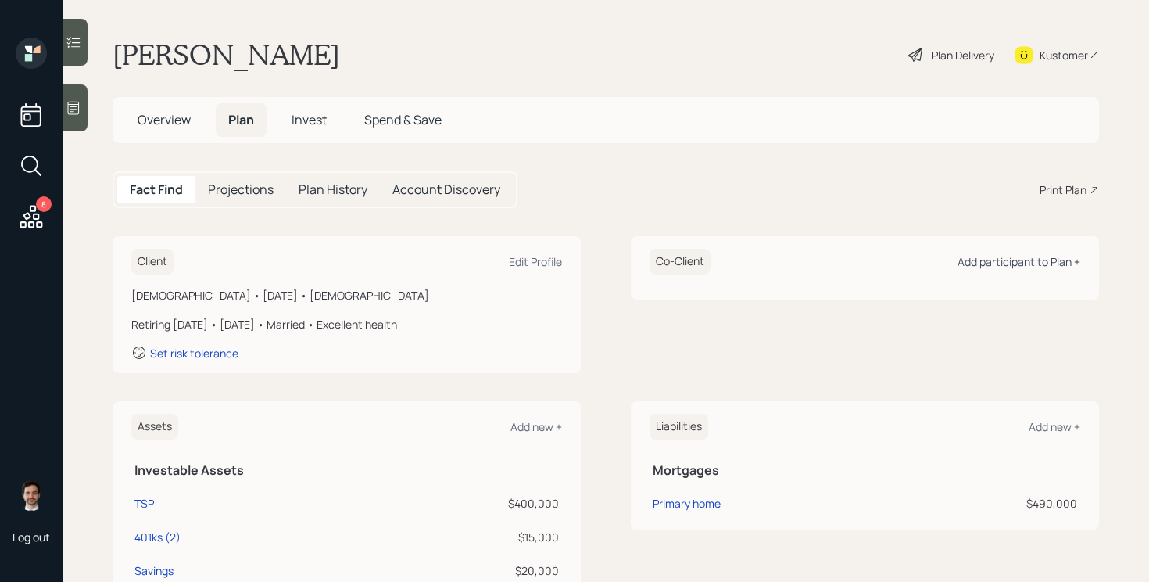
click at [1019, 255] on div "Add participant to Plan +" at bounding box center [1019, 261] width 123 height 15
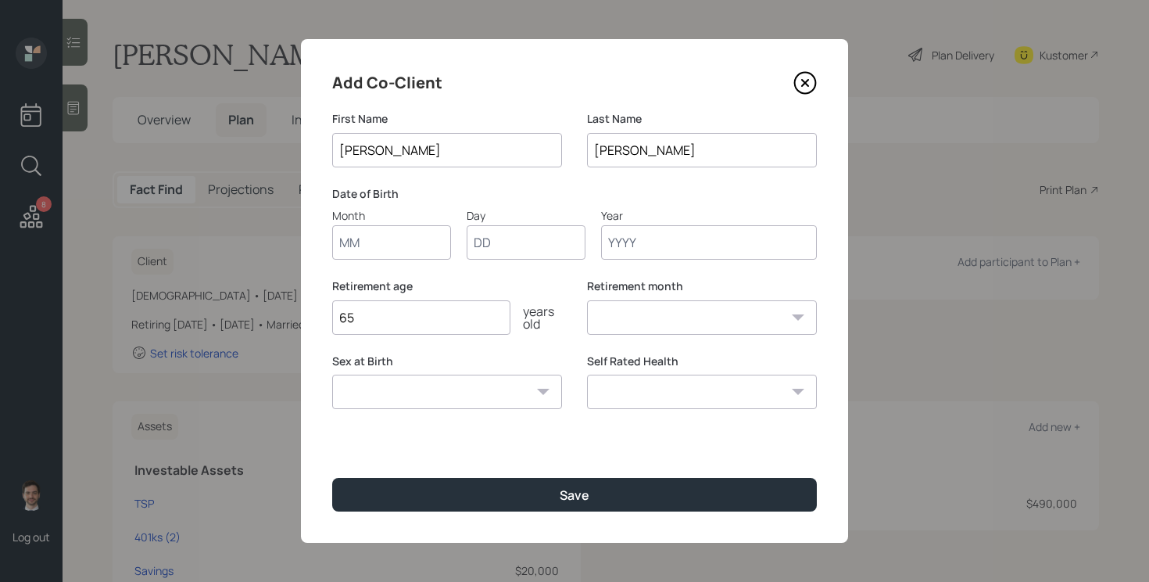
type input "[PERSON_NAME]"
type input "[PERSON_NAME] "[PERSON_NAME]""
click at [386, 250] on input "Month" at bounding box center [391, 242] width 119 height 34
type input "06"
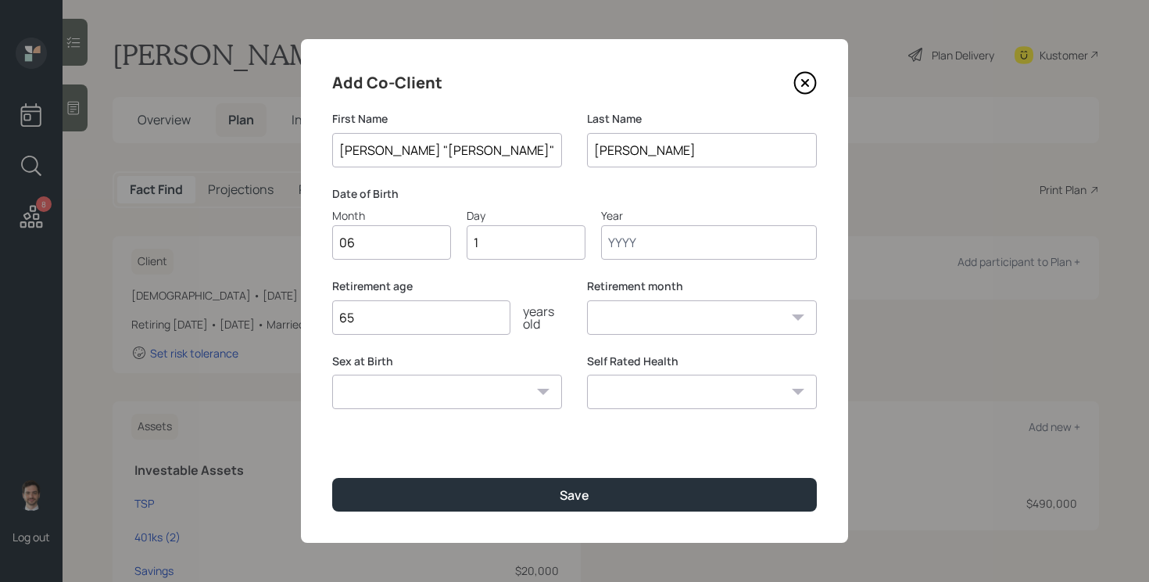
type input "14"
type input "0"
click at [518, 246] on input "14" at bounding box center [526, 242] width 119 height 34
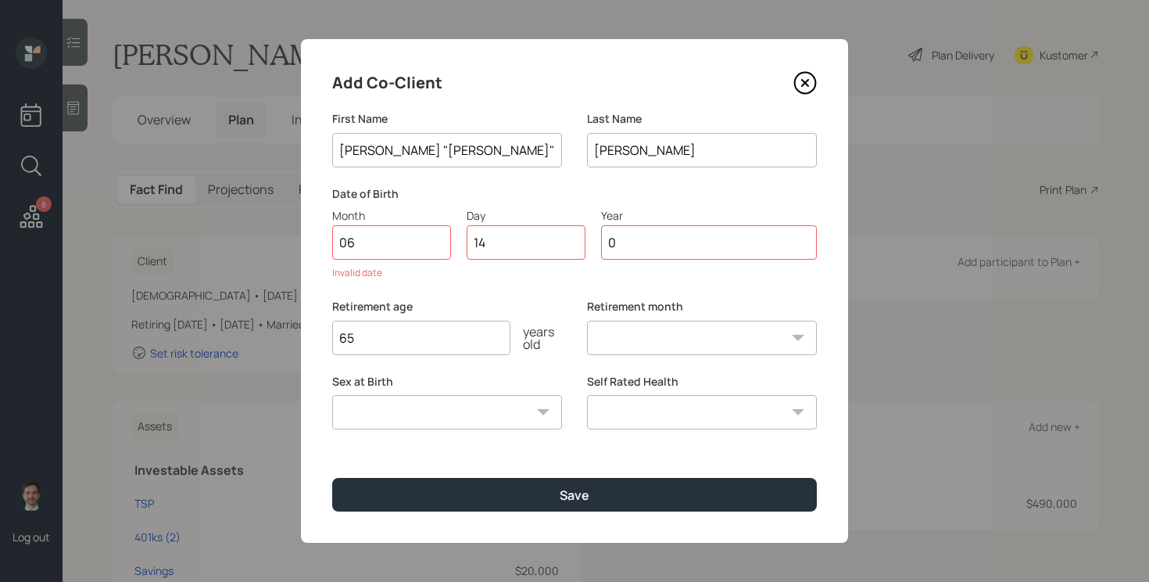
type input "1"
type input "04"
type input "1965"
select select "6"
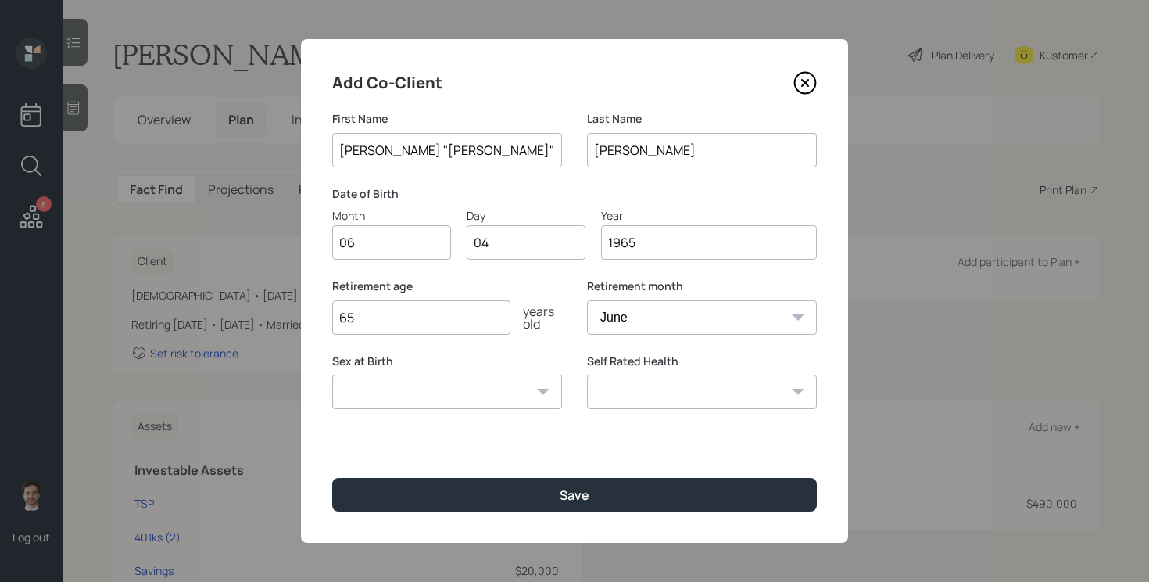
type input "1965"
click at [487, 393] on select "[DEMOGRAPHIC_DATA] [DEMOGRAPHIC_DATA] Other / Prefer not to say" at bounding box center [447, 392] width 230 height 34
select select "[DEMOGRAPHIC_DATA]"
click at [332, 375] on select "[DEMOGRAPHIC_DATA] [DEMOGRAPHIC_DATA] Other / Prefer not to say" at bounding box center [447, 392] width 230 height 34
click at [475, 315] on input "65" at bounding box center [421, 317] width 178 height 34
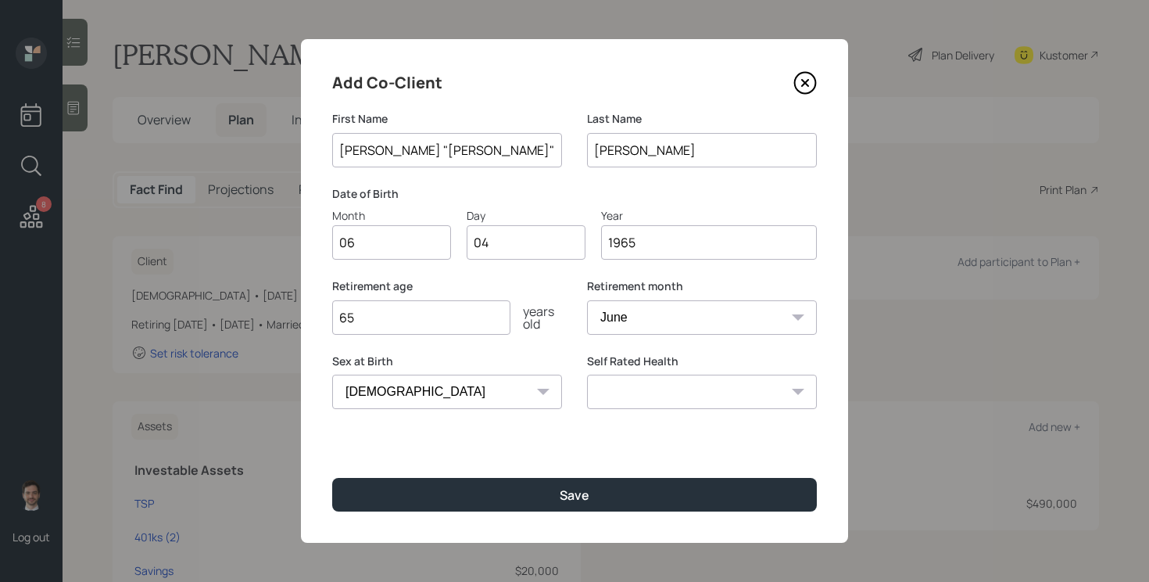
click at [475, 315] on input "65" at bounding box center [421, 317] width 178 height 34
type input "68"
click at [669, 395] on select "Excellent Very Good Good Fair Poor" at bounding box center [702, 392] width 230 height 34
select select "very_good"
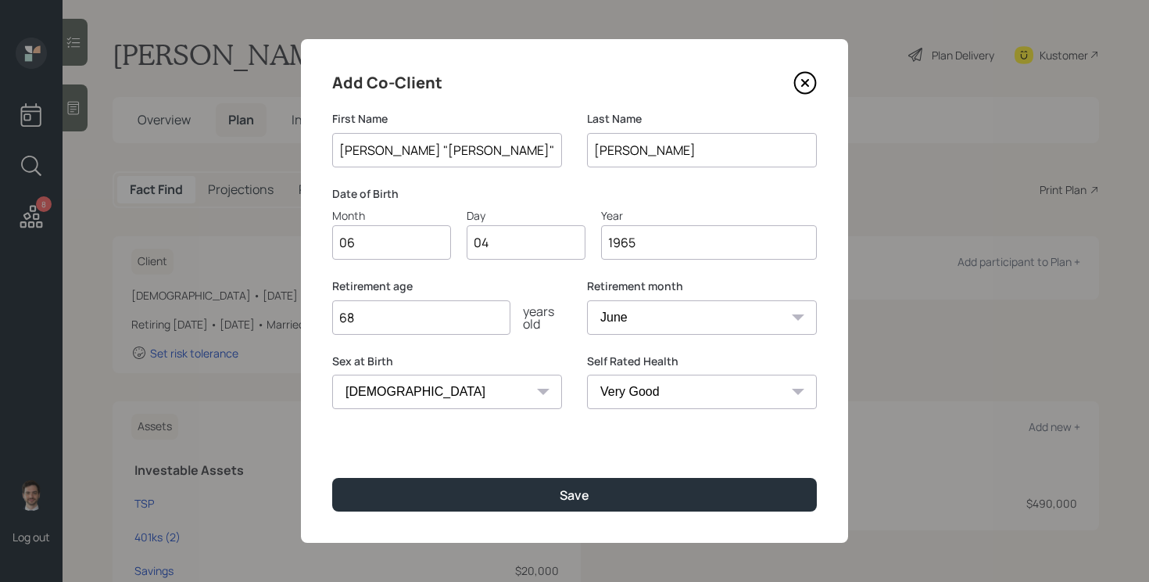
click at [587, 375] on select "Excellent Very Good Good Fair Poor" at bounding box center [702, 392] width 230 height 34
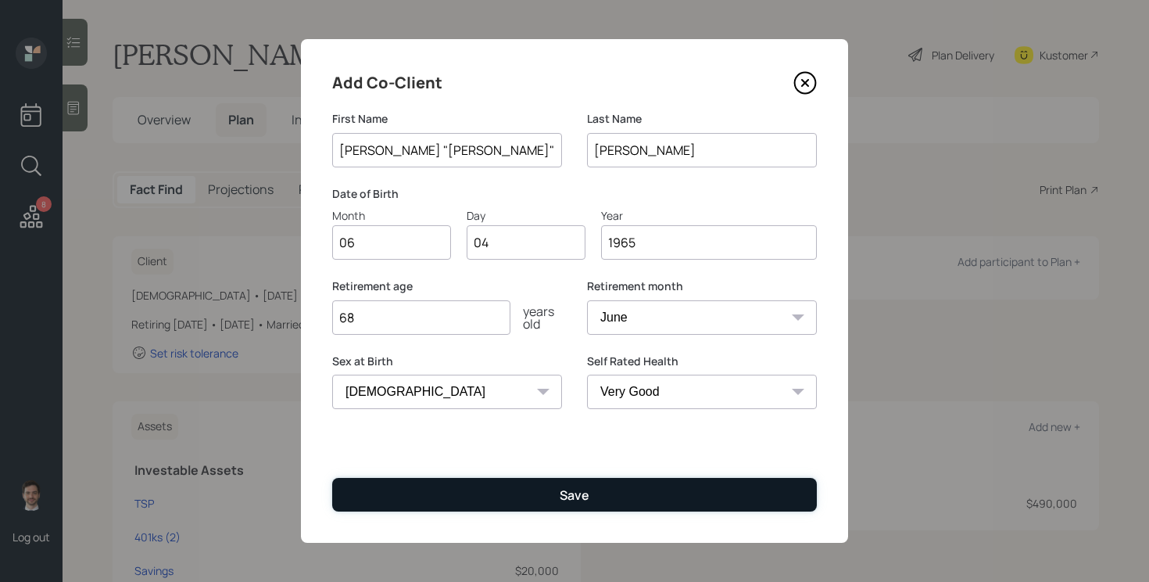
click at [593, 491] on button "Save" at bounding box center [574, 495] width 485 height 34
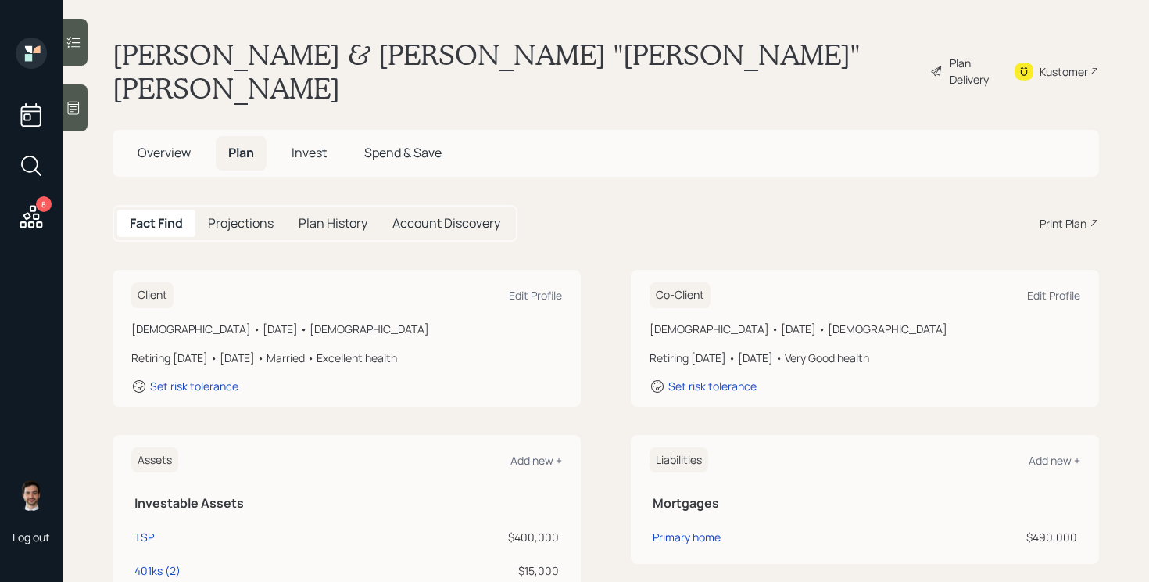
click at [904, 54] on div "[PERSON_NAME] & [PERSON_NAME] "[PERSON_NAME]" [PERSON_NAME] Plan Delivery Kusto…" at bounding box center [606, 71] width 987 height 67
click at [930, 62] on icon at bounding box center [936, 71] width 13 height 19
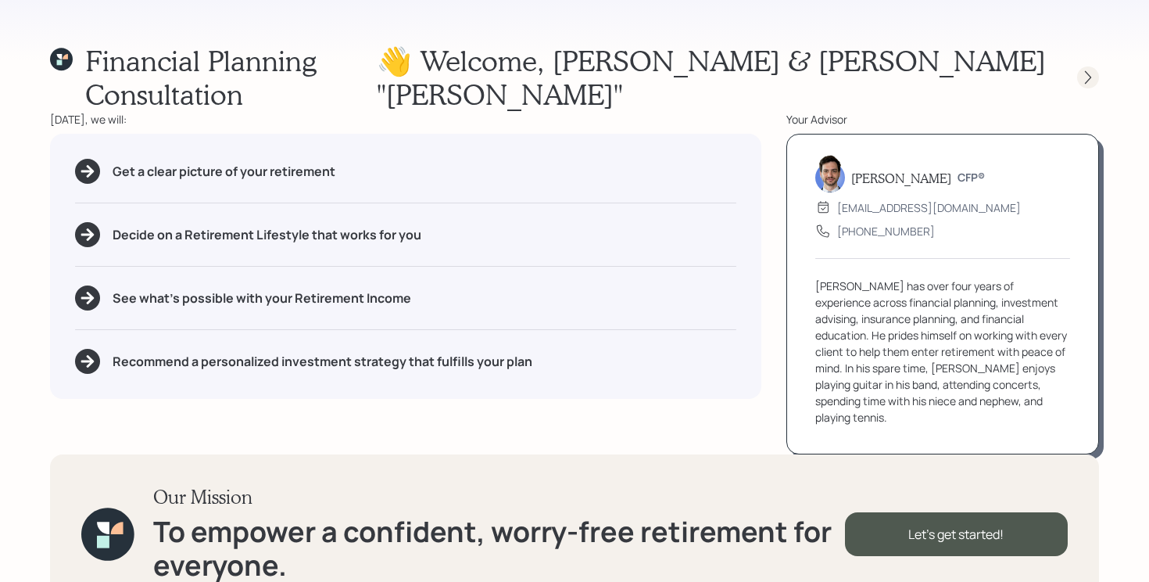
click at [1085, 70] on icon at bounding box center [1089, 78] width 16 height 16
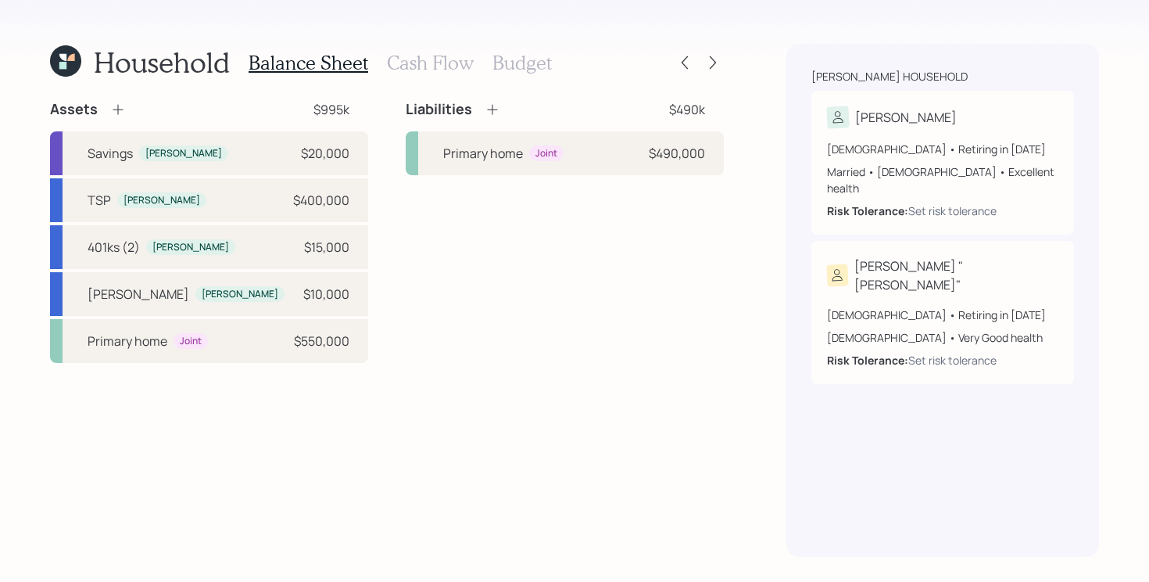
click at [406, 252] on div "Liabilities $490k Primary home Joint $490,000" at bounding box center [565, 231] width 318 height 263
click at [291, 256] on div "401ks (2) [PERSON_NAME] $15,000" at bounding box center [209, 247] width 318 height 44
select select "company_sponsored"
select select "balanced"
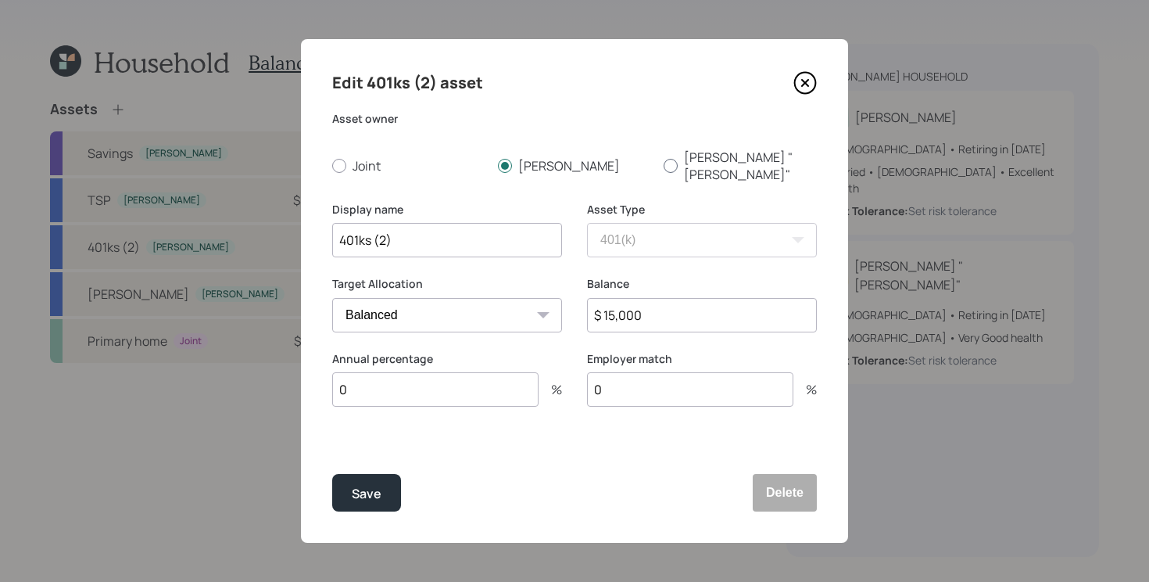
click at [737, 152] on label "[PERSON_NAME] "[PERSON_NAME]"" at bounding box center [740, 166] width 153 height 34
click at [664, 165] on input "[PERSON_NAME] "[PERSON_NAME]"" at bounding box center [663, 165] width 1 height 1
radio input "true"
click at [374, 494] on div "Save" at bounding box center [367, 493] width 30 height 21
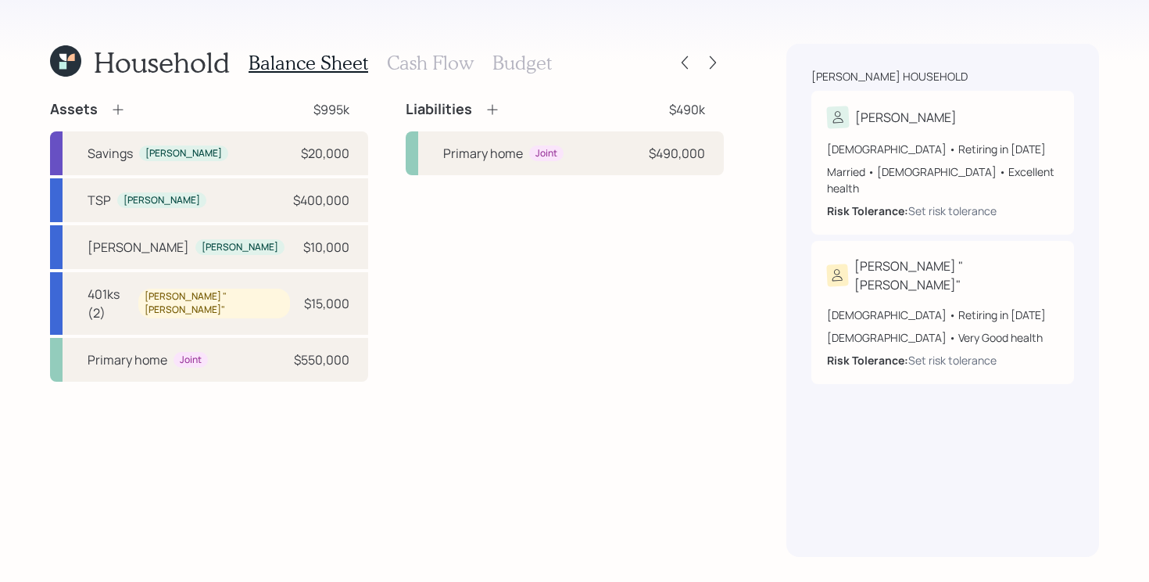
click at [117, 105] on icon at bounding box center [118, 110] width 10 height 10
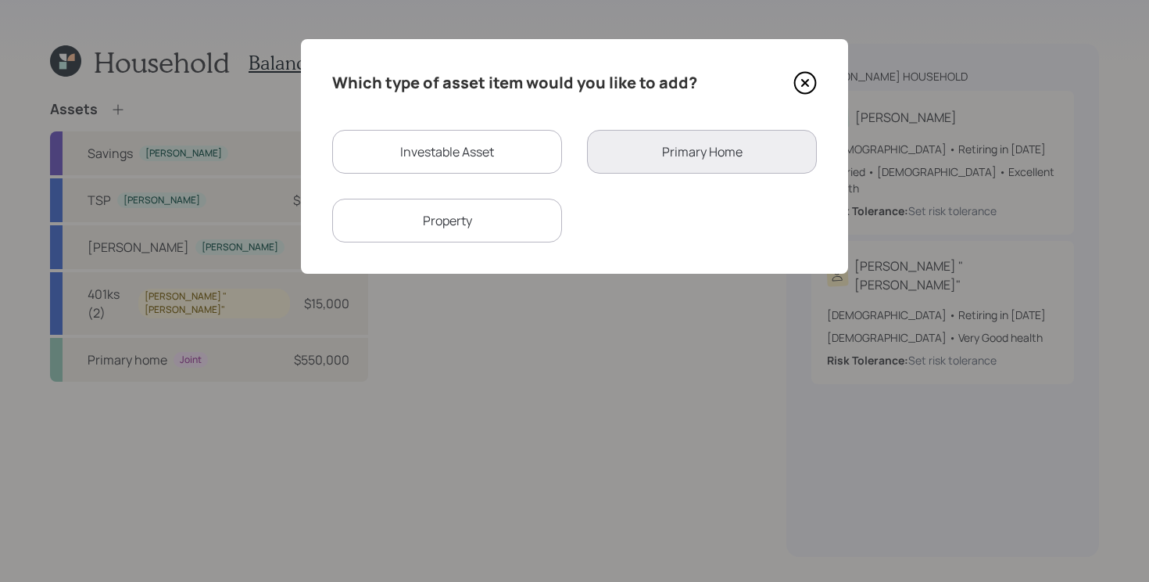
click at [490, 238] on div "Property" at bounding box center [447, 221] width 230 height 44
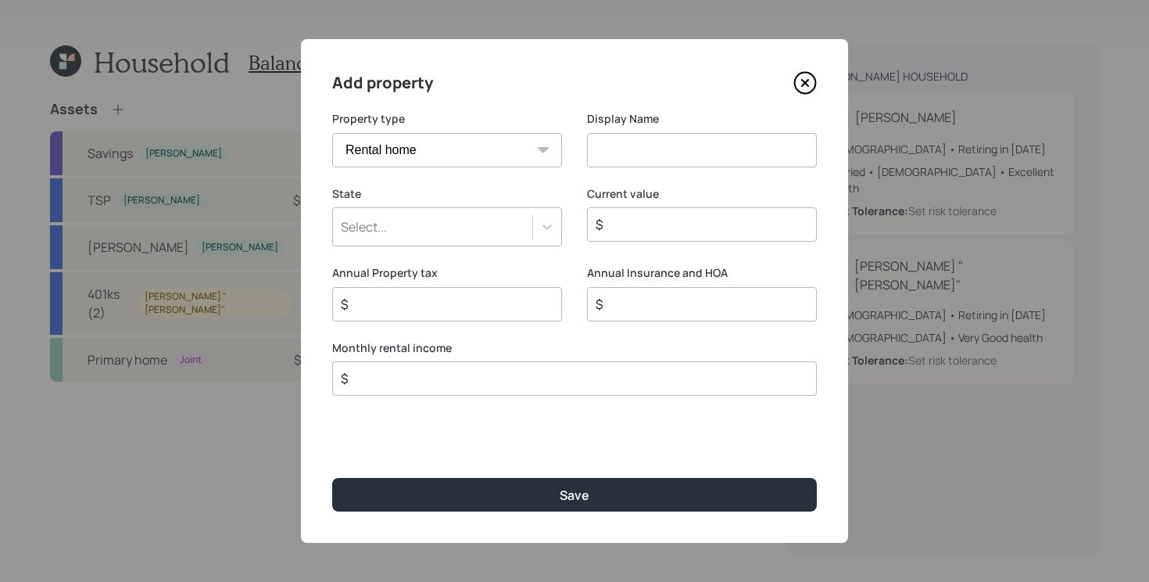
click at [539, 165] on select "Vacation home Rental home" at bounding box center [447, 150] width 230 height 34
select select "vacation_property"
click at [332, 133] on select "Vacation home Rental home" at bounding box center [447, 150] width 230 height 34
click at [617, 147] on input at bounding box center [702, 150] width 230 height 34
type input "Business"
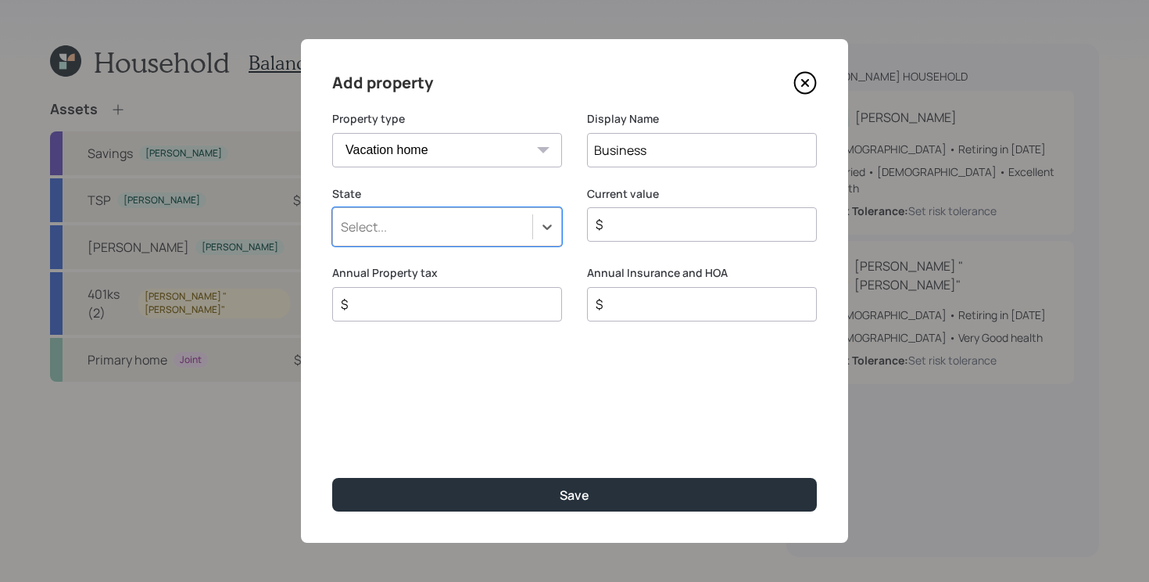
type input "g"
click at [711, 152] on input "Business" at bounding box center [702, 150] width 230 height 34
type input "Business (tools)"
click at [662, 216] on input "$" at bounding box center [695, 224] width 203 height 19
type input "$ 20,000"
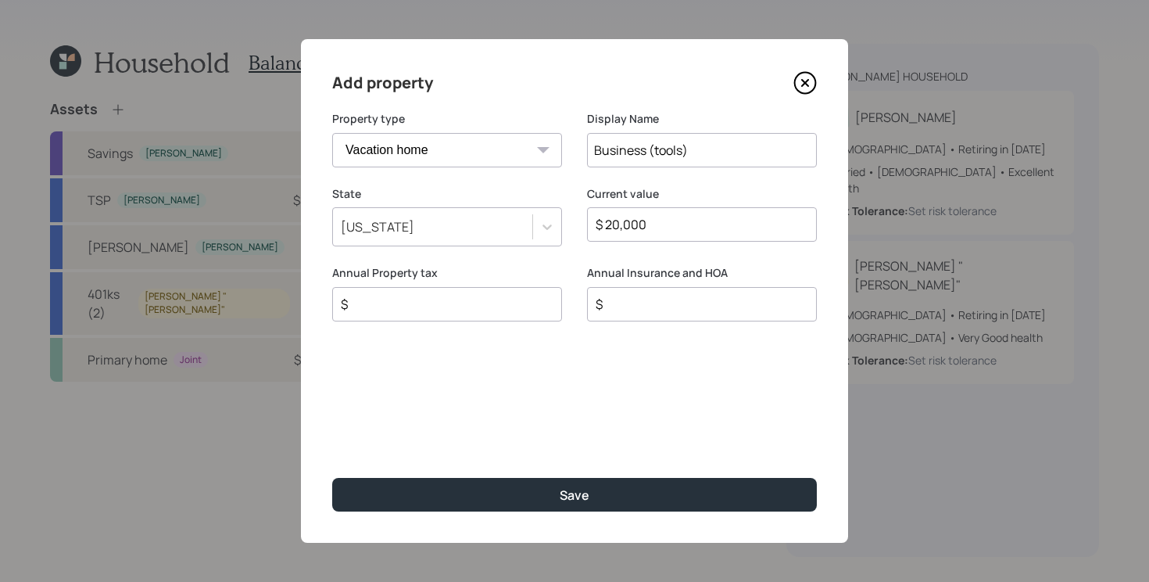
click at [332, 478] on button "Save" at bounding box center [574, 495] width 485 height 34
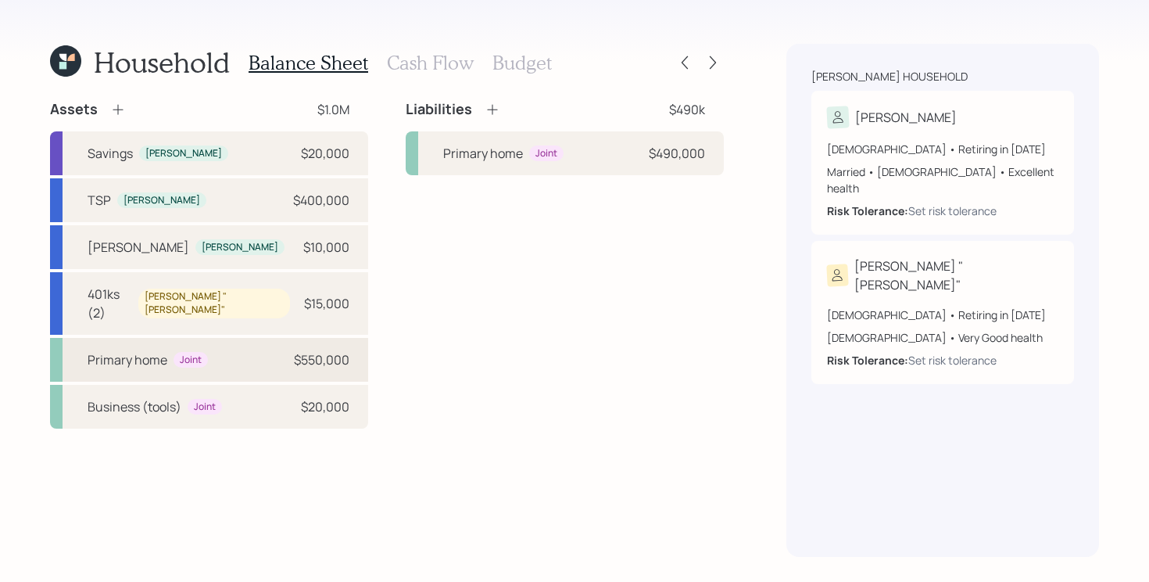
click at [282, 350] on div "Primary home Joint $550,000" at bounding box center [209, 360] width 318 height 44
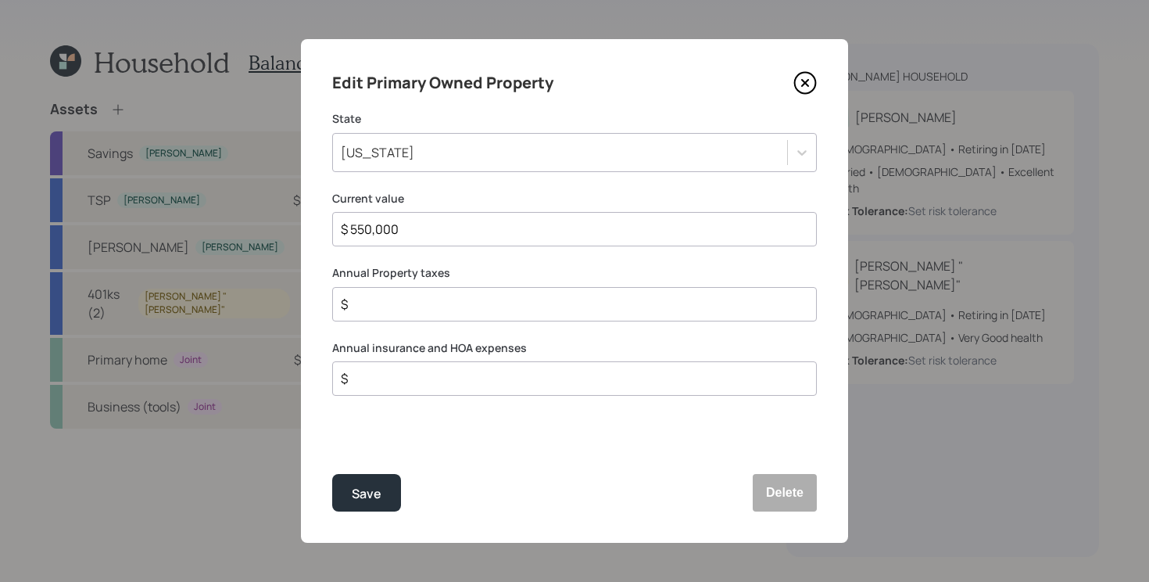
click at [489, 263] on div "Edit Primary Owned Property State [US_STATE] Current value $ 550,000 Annual Pro…" at bounding box center [574, 291] width 547 height 504
click at [467, 308] on input "$" at bounding box center [568, 304] width 458 height 19
click at [474, 314] on div "$" at bounding box center [574, 304] width 485 height 34
click at [471, 303] on input "$" at bounding box center [568, 304] width 458 height 19
type input "$ 5,000"
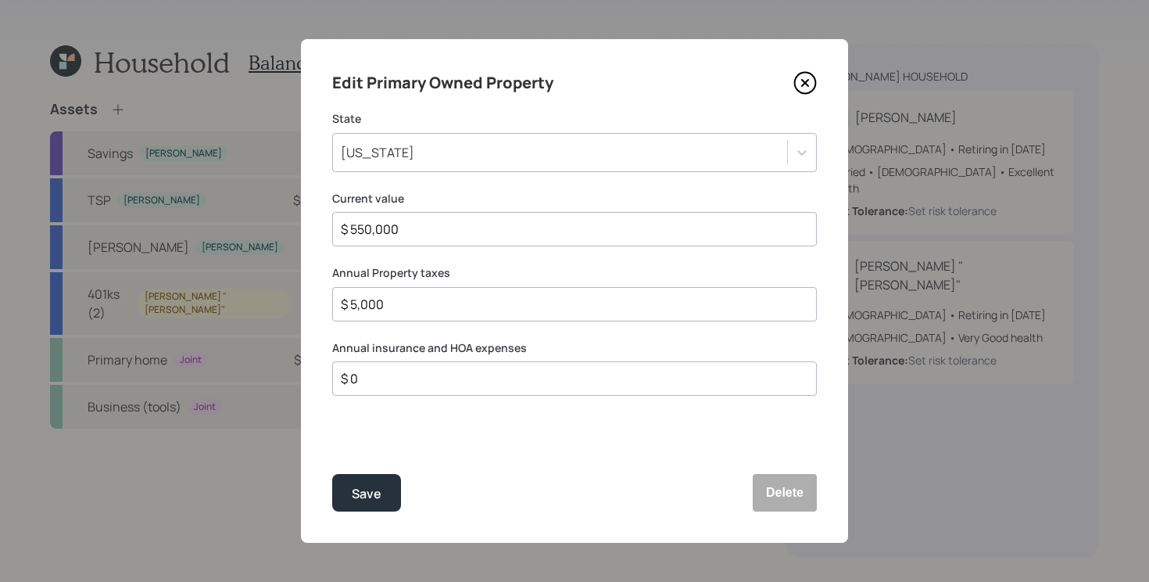
type input "$ 0"
click at [332, 474] on button "Save" at bounding box center [366, 493] width 69 height 38
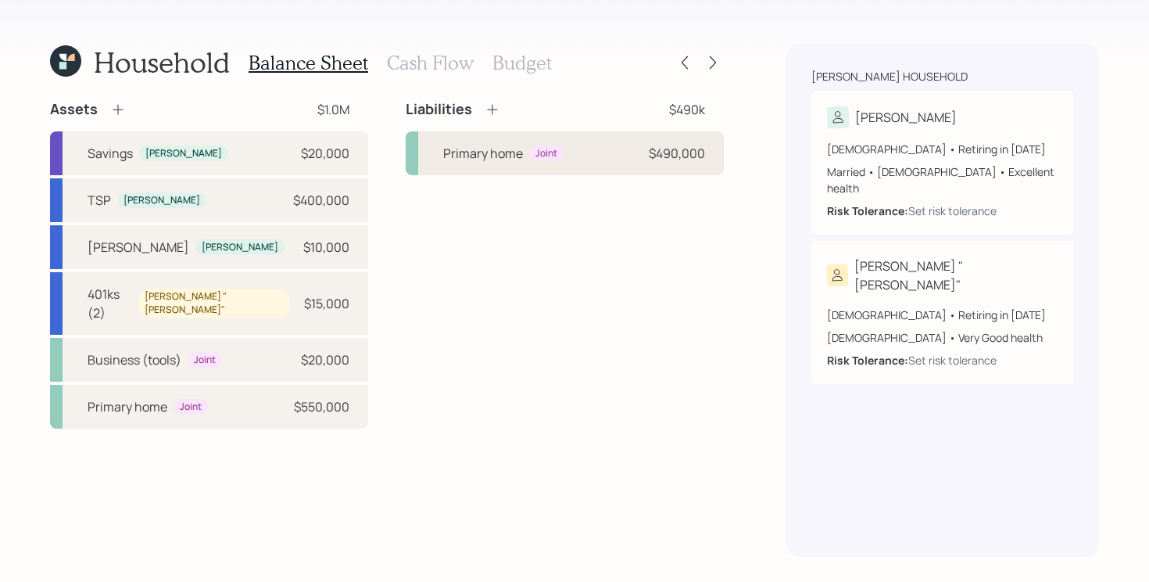
click at [590, 160] on div "Primary home Joint $490,000" at bounding box center [565, 153] width 318 height 44
select select "3ea5674c-68ab-41cc-80a3-ffc1665ab974"
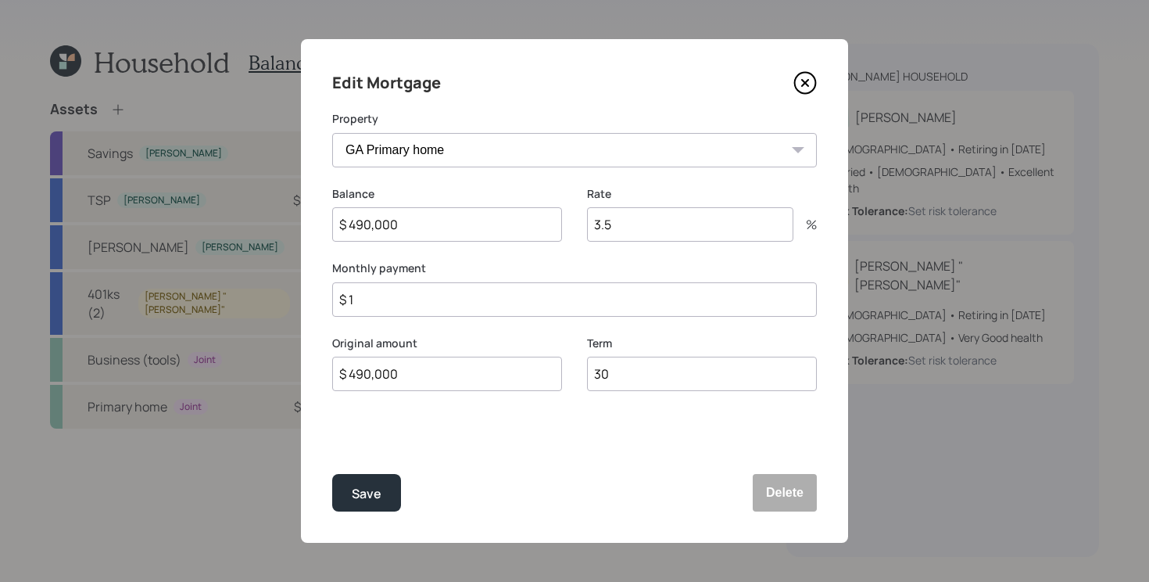
click at [385, 307] on input "$ 1" at bounding box center [574, 299] width 485 height 34
type input "$ 3,050"
click at [675, 225] on input "3.5" at bounding box center [690, 224] width 206 height 34
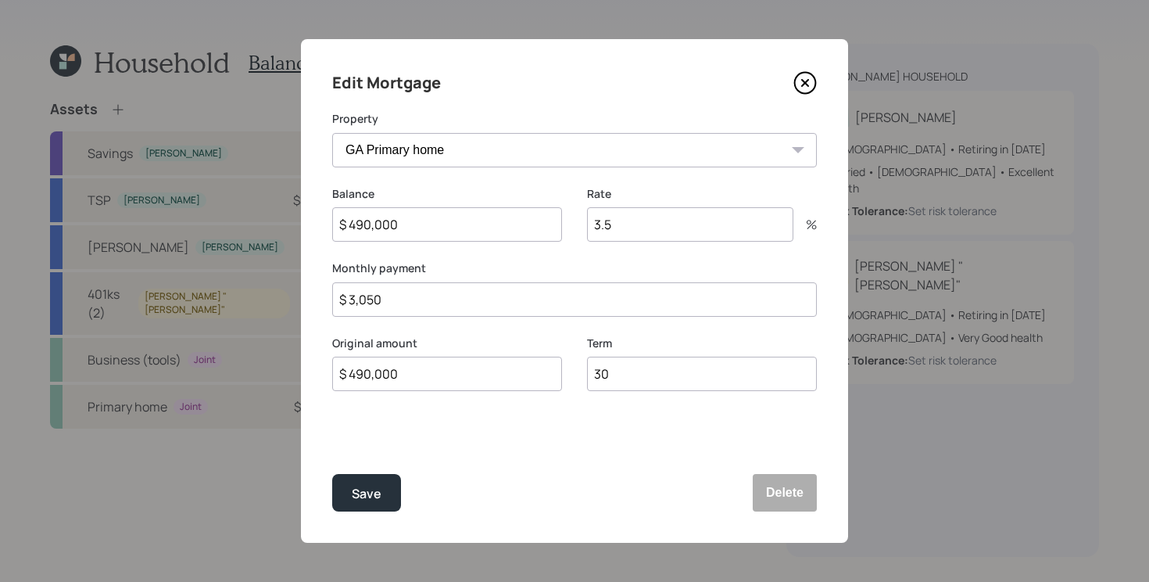
click at [675, 225] on input "3.5" at bounding box center [690, 224] width 206 height 34
type input "6.1"
click at [332, 474] on button "Save" at bounding box center [366, 493] width 69 height 38
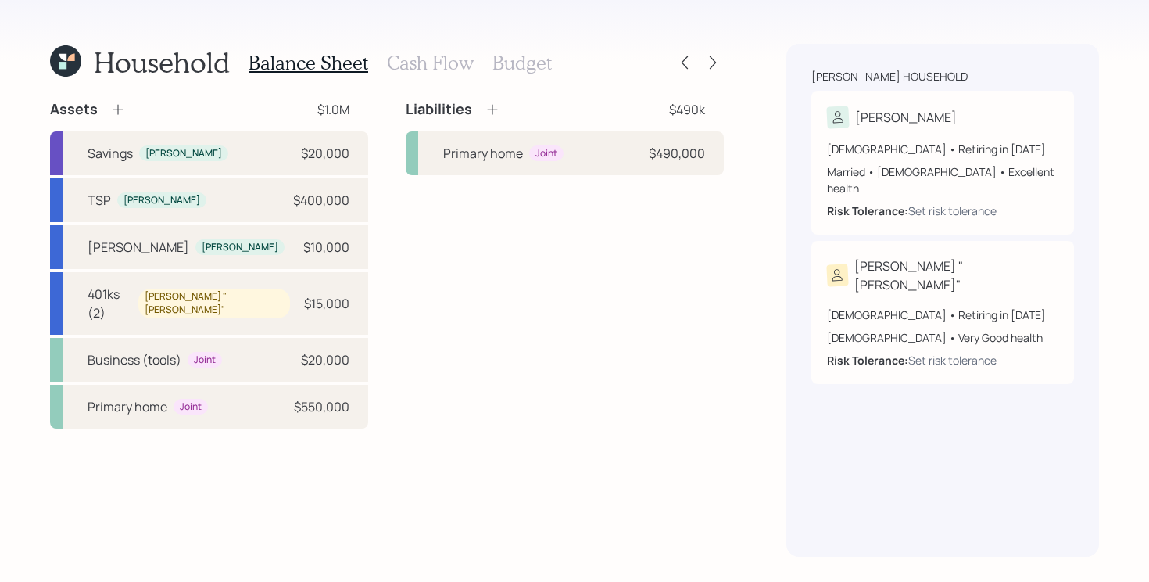
click at [421, 57] on h3 "Cash Flow" at bounding box center [430, 63] width 87 height 23
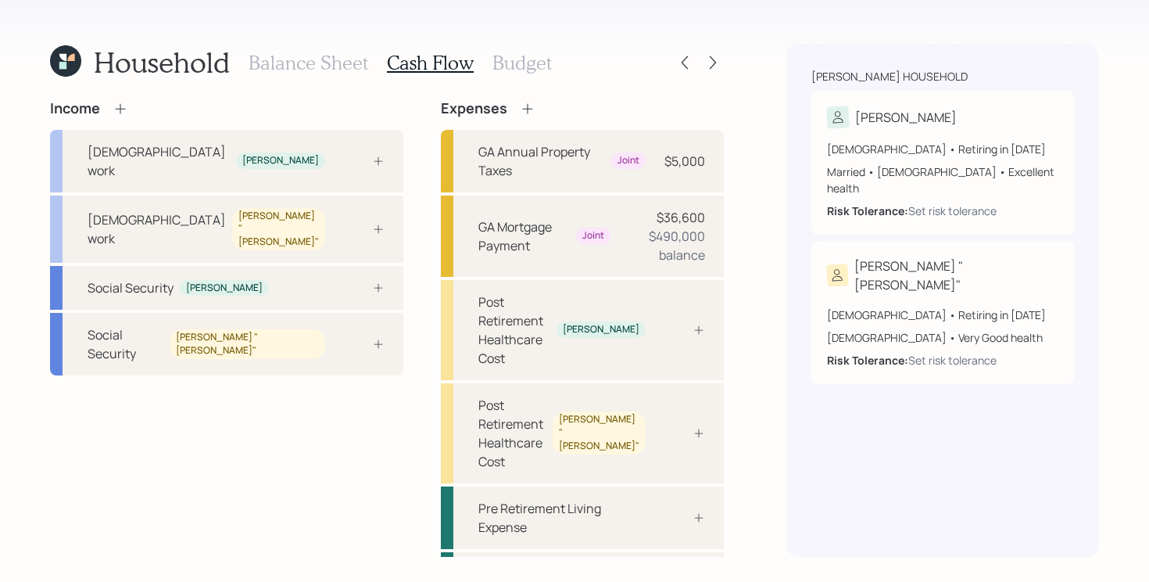
click at [301, 427] on div "Income [DEMOGRAPHIC_DATA] work [PERSON_NAME] [DEMOGRAPHIC_DATA] work [PERSON_NA…" at bounding box center [226, 357] width 353 height 515
click at [902, 130] on div "[DEMOGRAPHIC_DATA] • Retiring in [DATE] Married • [DEMOGRAPHIC_DATA] • Excellen…" at bounding box center [942, 173] width 231 height 91
select select "5"
select select "[DEMOGRAPHIC_DATA]"
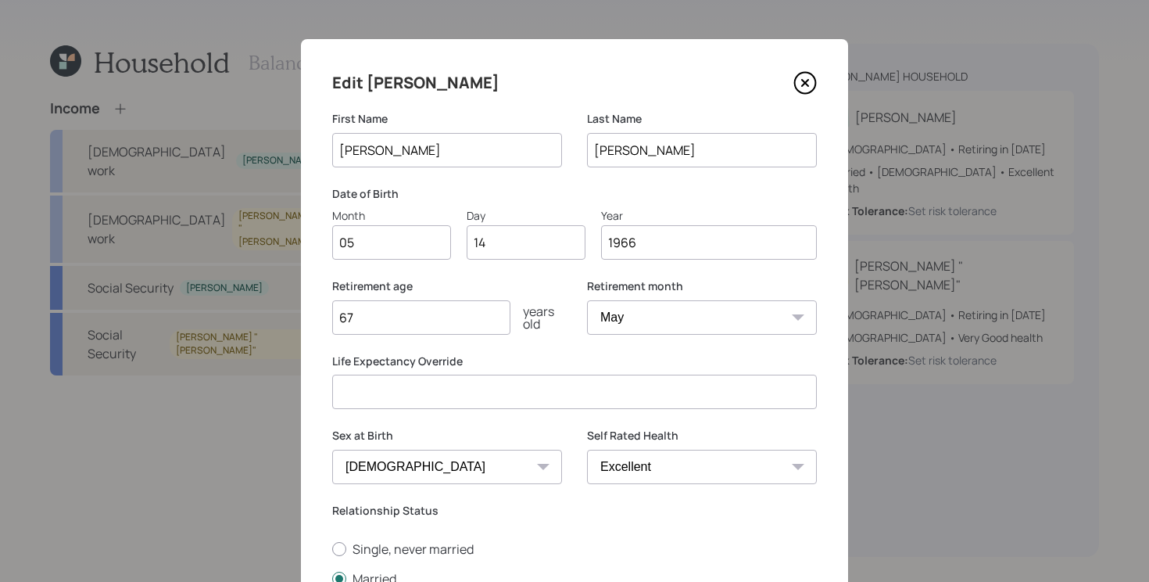
click at [403, 326] on input "67" at bounding box center [421, 317] width 178 height 34
click at [806, 86] on icon at bounding box center [805, 82] width 23 height 23
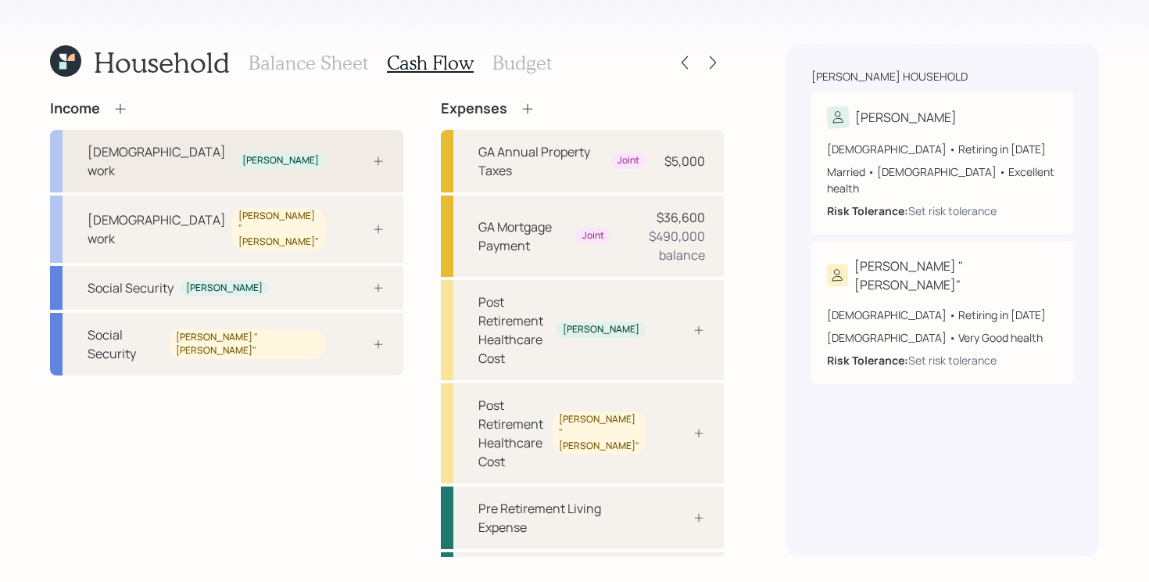
click at [339, 162] on div "[DEMOGRAPHIC_DATA] work [PERSON_NAME]" at bounding box center [226, 161] width 353 height 63
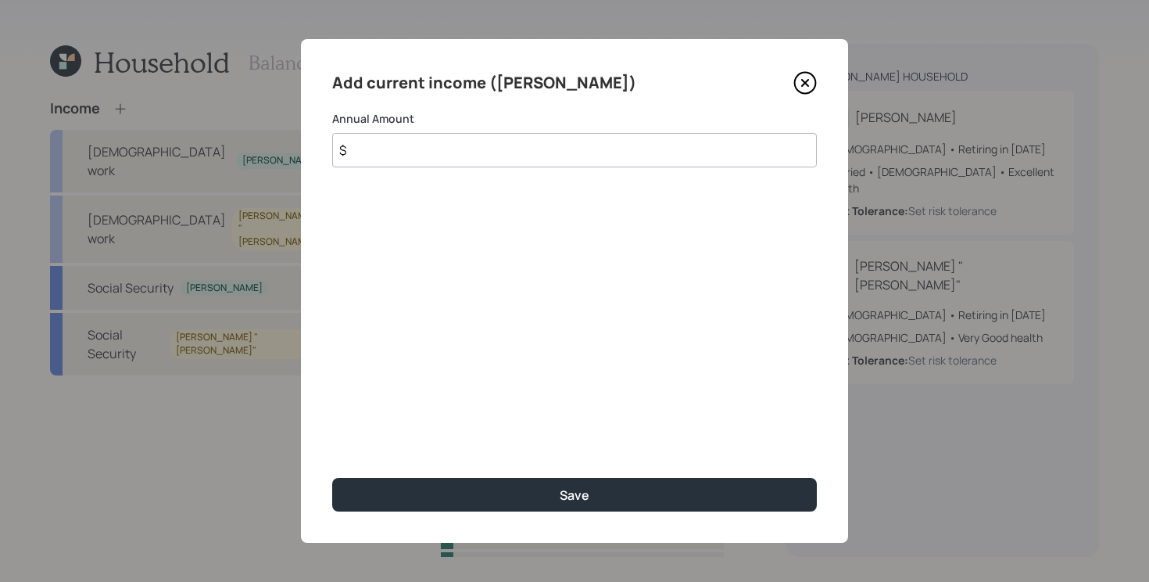
click at [809, 82] on icon at bounding box center [805, 82] width 23 height 23
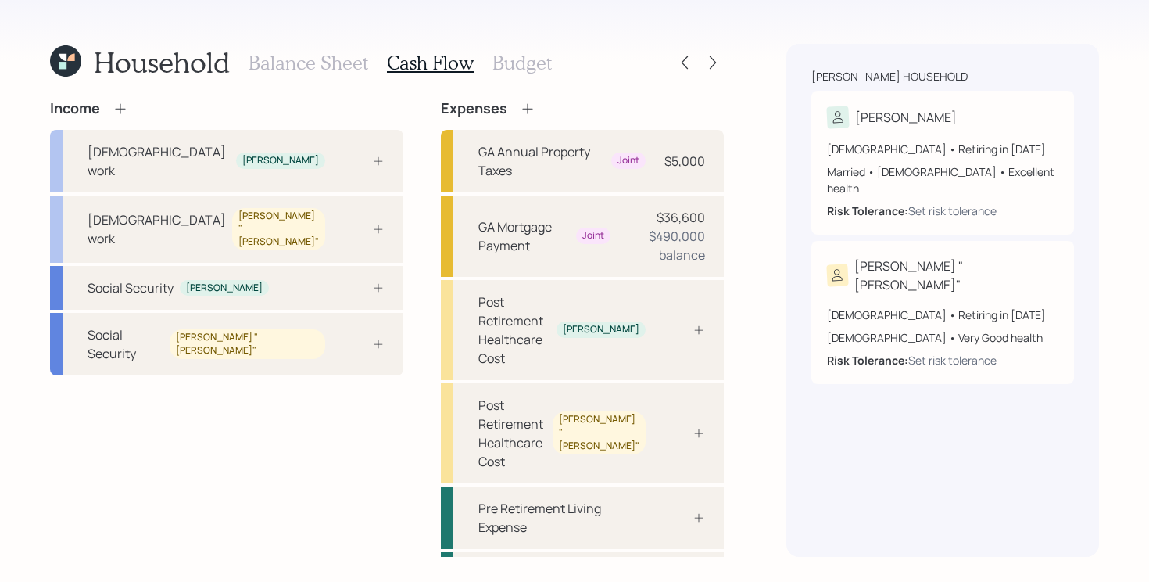
click at [68, 62] on icon at bounding box center [65, 60] width 31 height 31
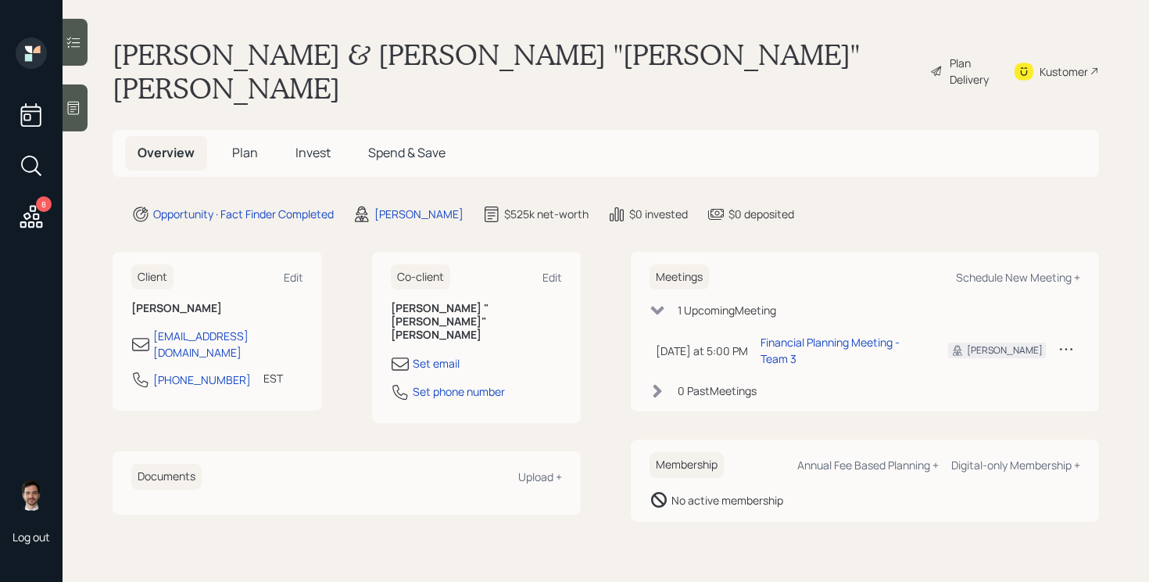
click at [245, 144] on span "Plan" at bounding box center [245, 152] width 26 height 17
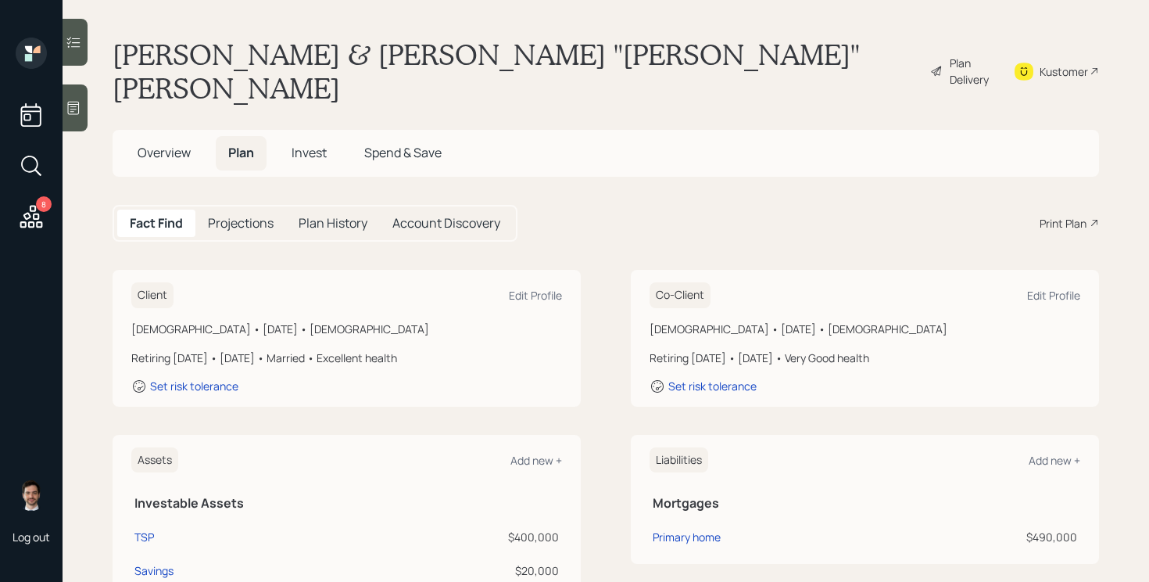
click at [950, 55] on div "Plan Delivery" at bounding box center [972, 71] width 45 height 33
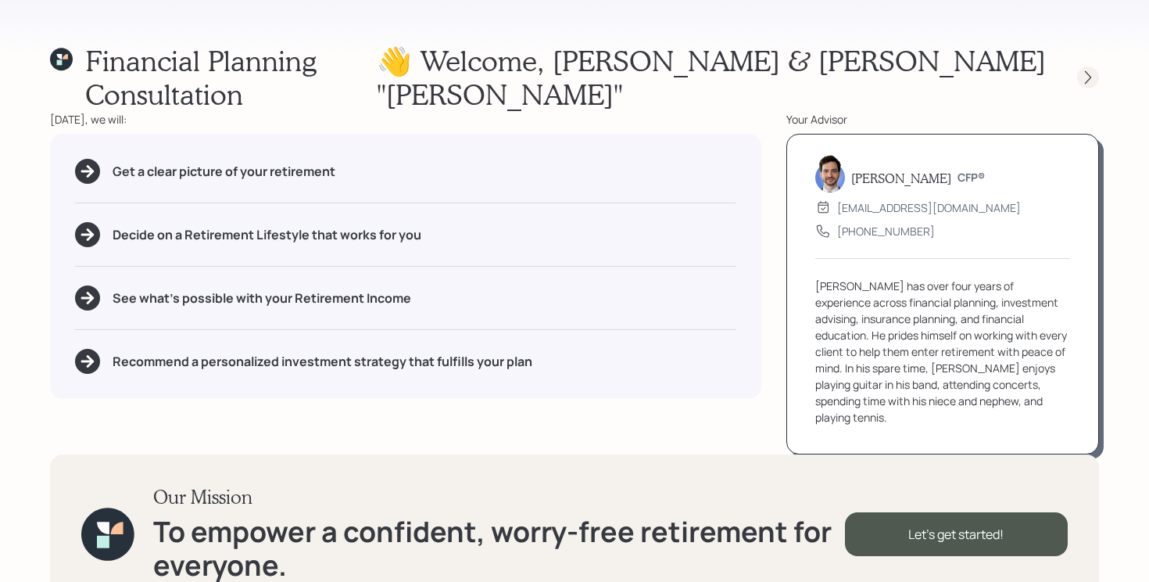
click at [1090, 70] on icon at bounding box center [1089, 78] width 16 height 16
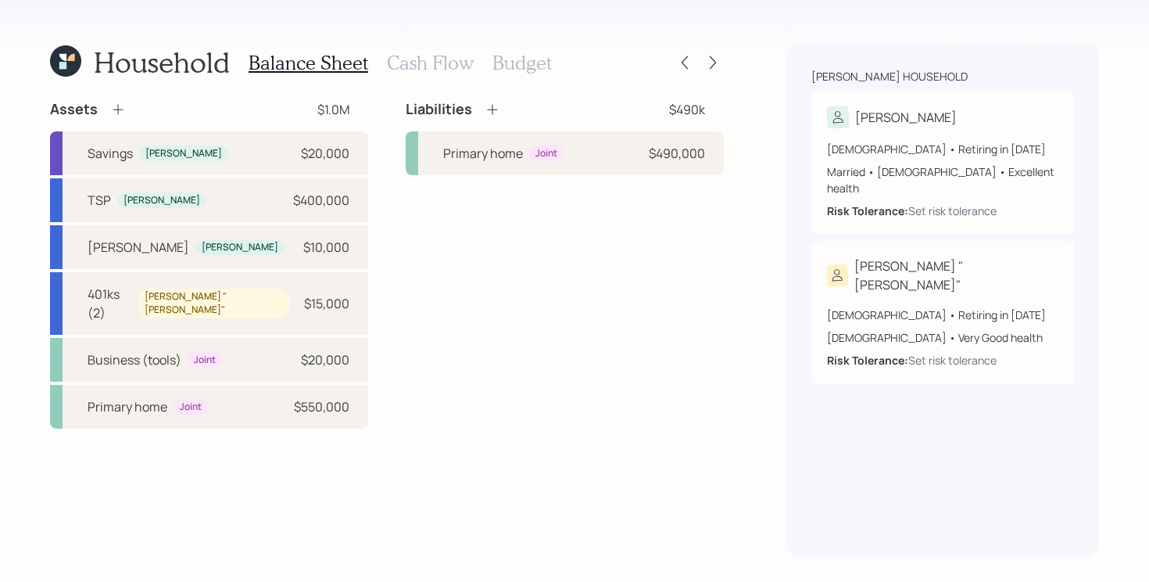
click at [437, 57] on h3 "Cash Flow" at bounding box center [430, 63] width 87 height 23
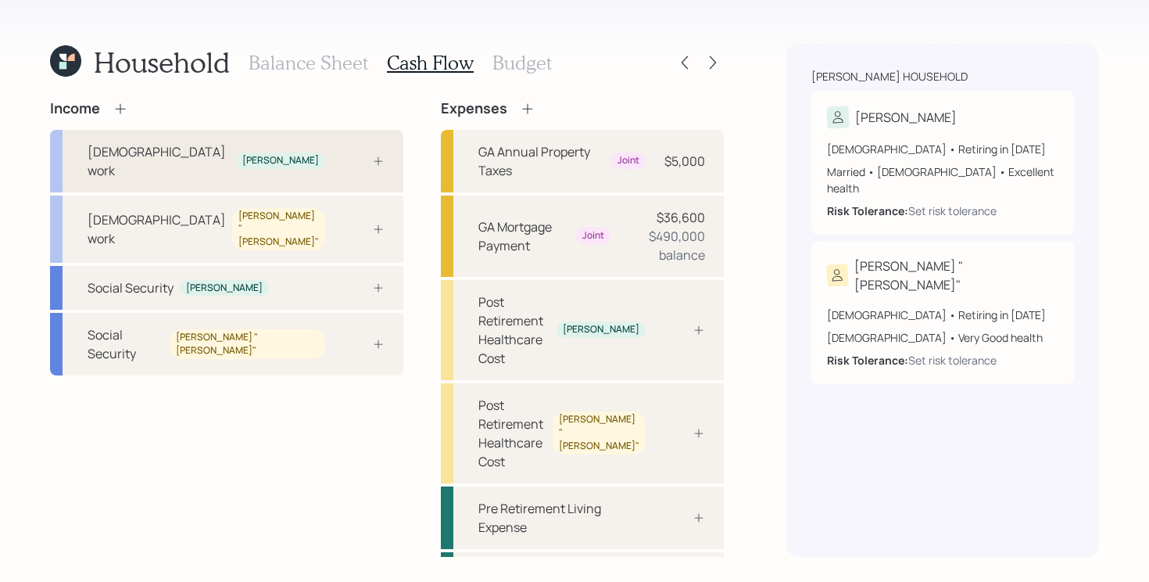
click at [299, 160] on div "[DEMOGRAPHIC_DATA] work [PERSON_NAME]" at bounding box center [226, 161] width 353 height 63
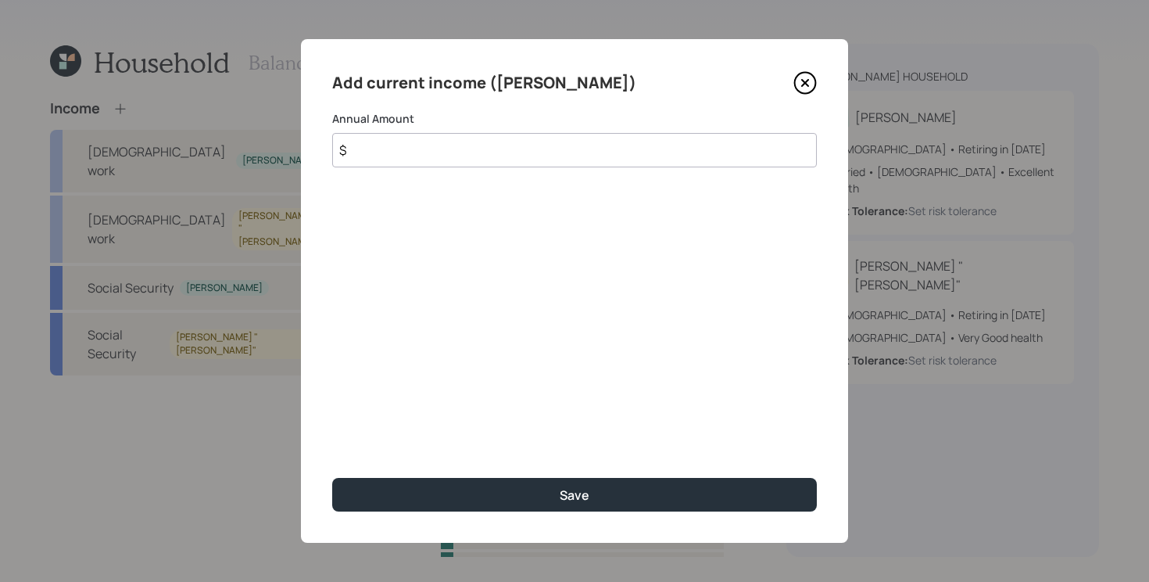
click at [479, 152] on input "$" at bounding box center [574, 150] width 485 height 34
type input "$ 129,000"
click at [332, 478] on button "Save" at bounding box center [574, 495] width 485 height 34
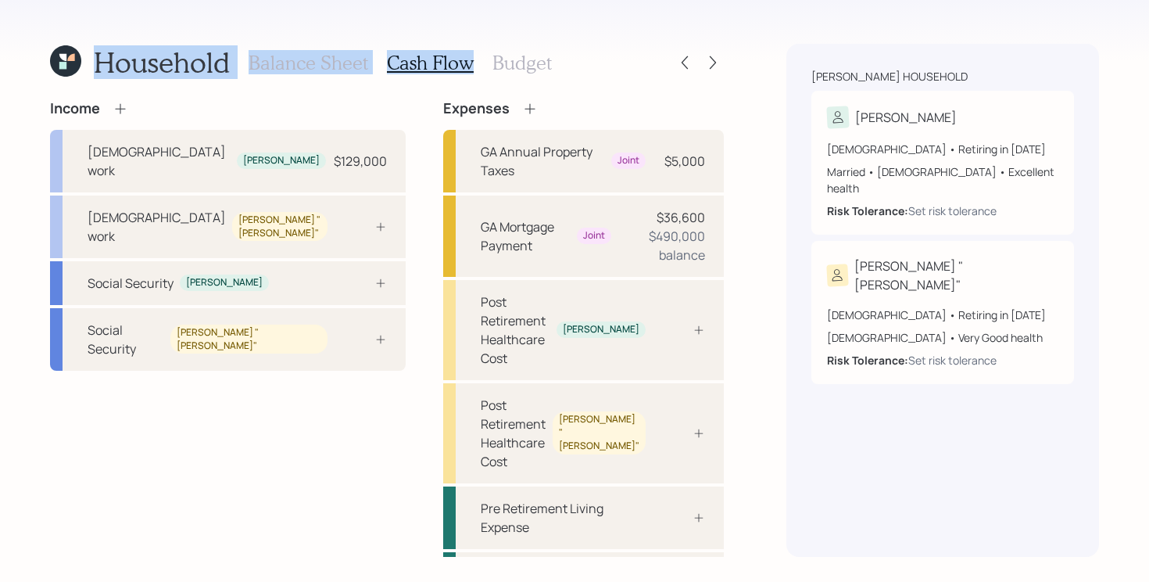
drag, startPoint x: 81, startPoint y: 66, endPoint x: 423, endPoint y: 81, distance: 342.1
click at [423, 81] on div "Household Balance Sheet Cash Flow Budget Income [DEMOGRAPHIC_DATA] work [PERSON…" at bounding box center [387, 300] width 674 height 513
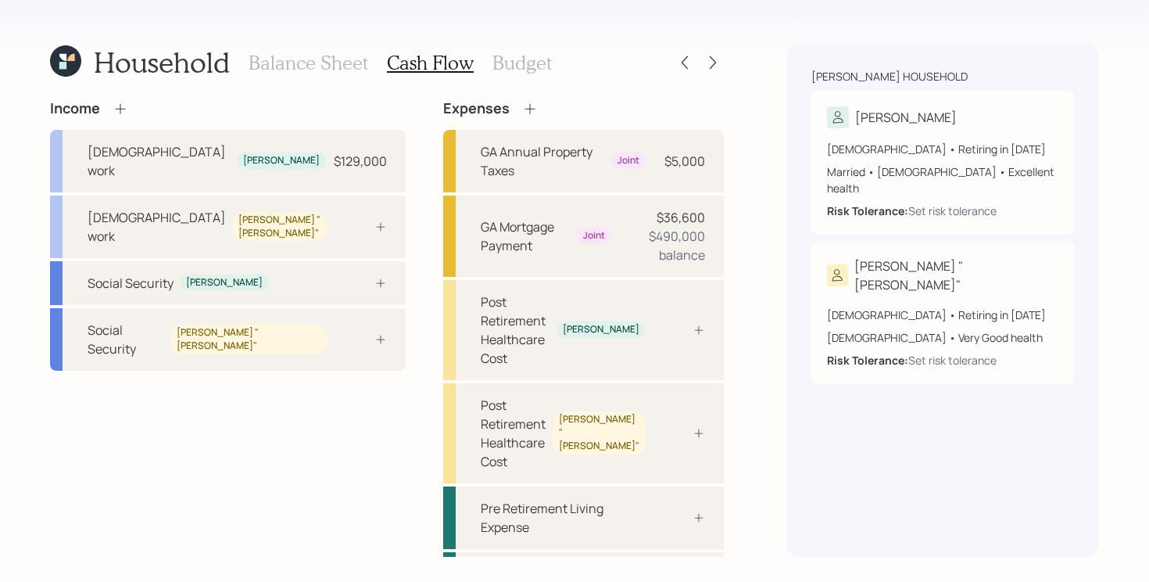
click at [604, 57] on div "Household Balance Sheet Cash Flow Budget" at bounding box center [387, 63] width 674 height 38
click at [692, 65] on icon at bounding box center [685, 63] width 16 height 16
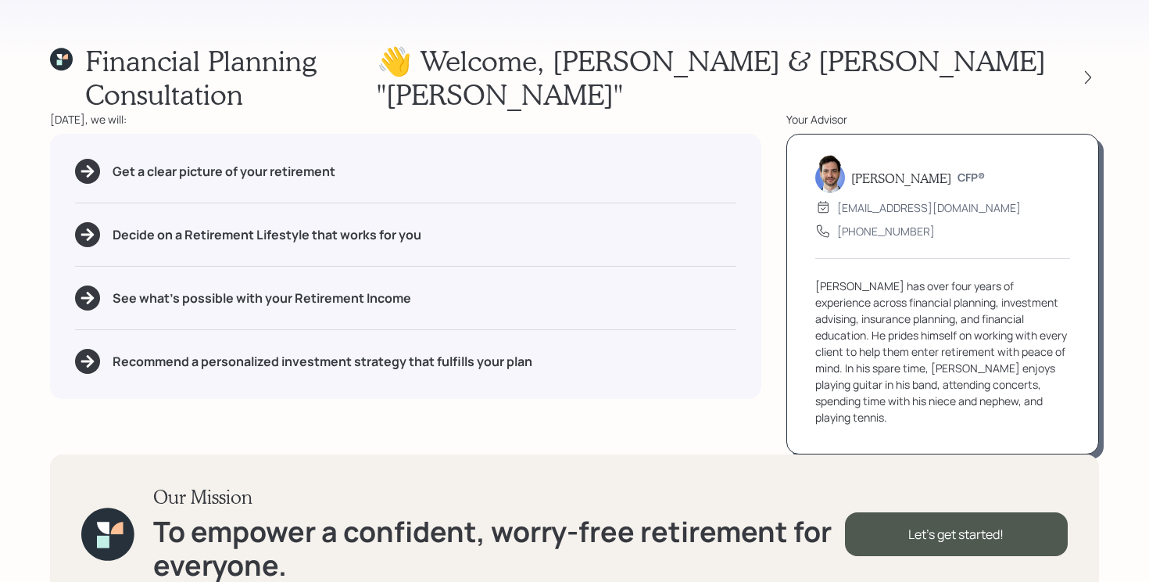
click at [63, 56] on icon at bounding box center [59, 56] width 5 height 5
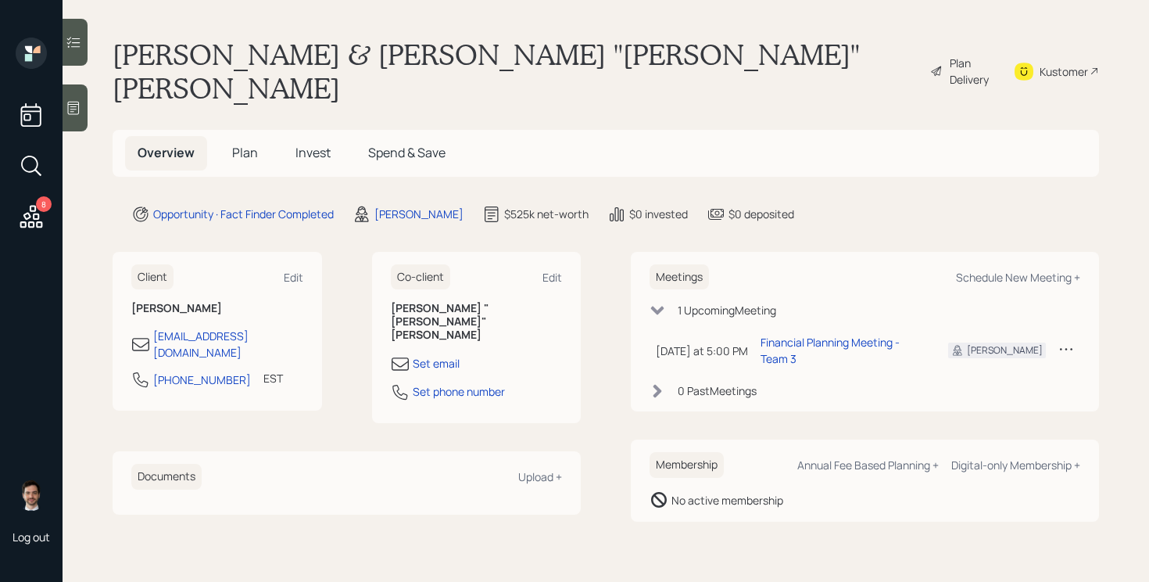
click at [242, 144] on span "Plan" at bounding box center [245, 152] width 26 height 17
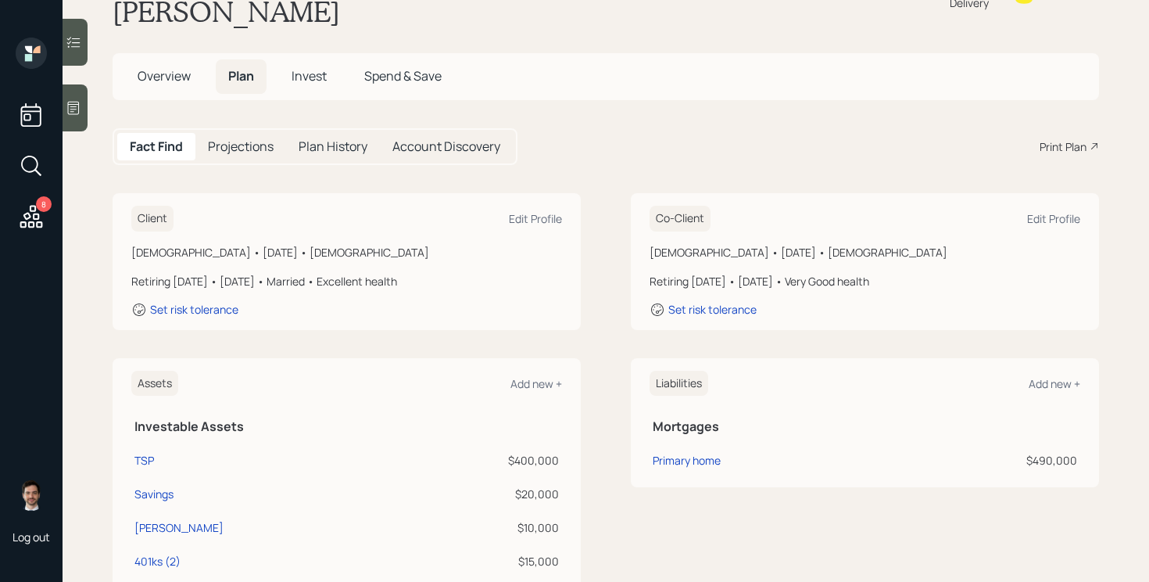
scroll to position [81, 0]
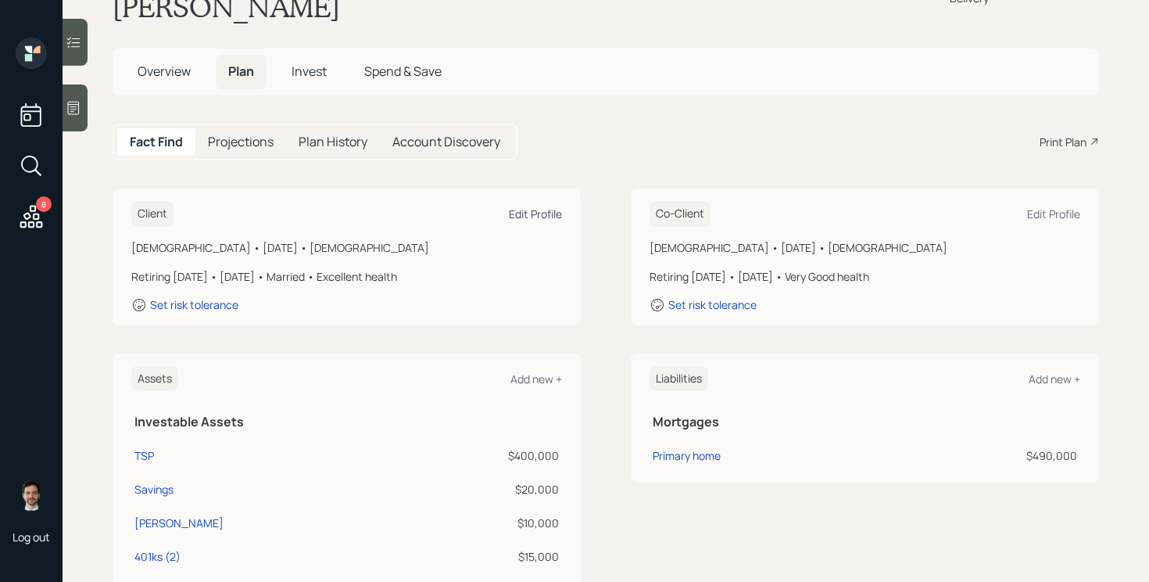
click at [546, 206] on div "Edit Profile" at bounding box center [535, 213] width 53 height 15
select select "5"
select select "[DEMOGRAPHIC_DATA]"
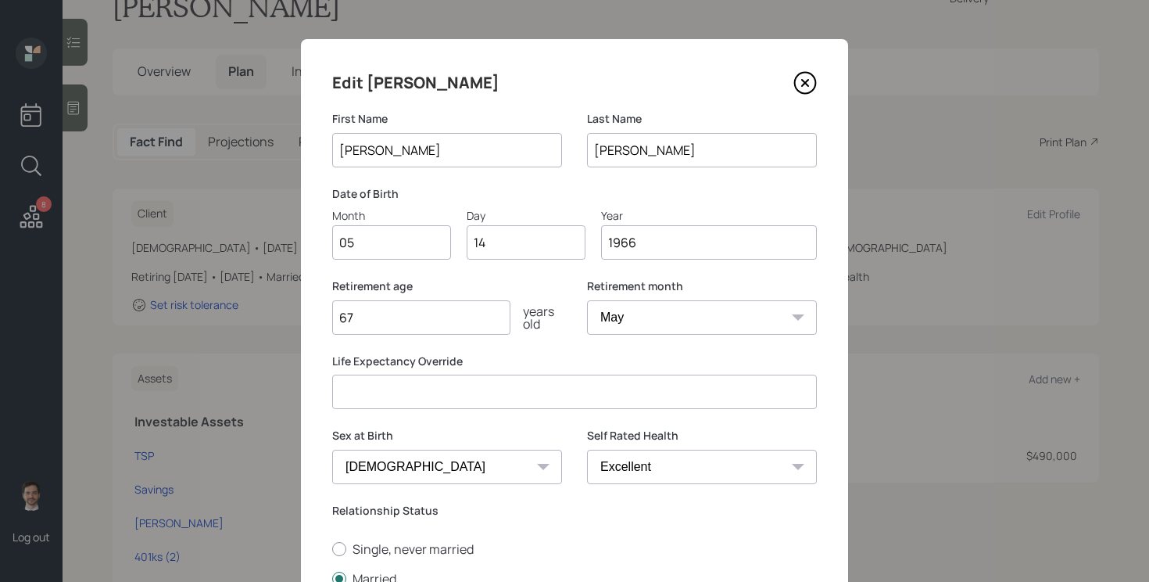
click at [390, 312] on input "67" at bounding box center [421, 317] width 178 height 34
type input "60"
click at [664, 321] on select "January February March April May June July August September October November De…" at bounding box center [702, 317] width 230 height 34
select select "1"
click at [587, 300] on select "January February March April May June July August September October November De…" at bounding box center [702, 317] width 230 height 34
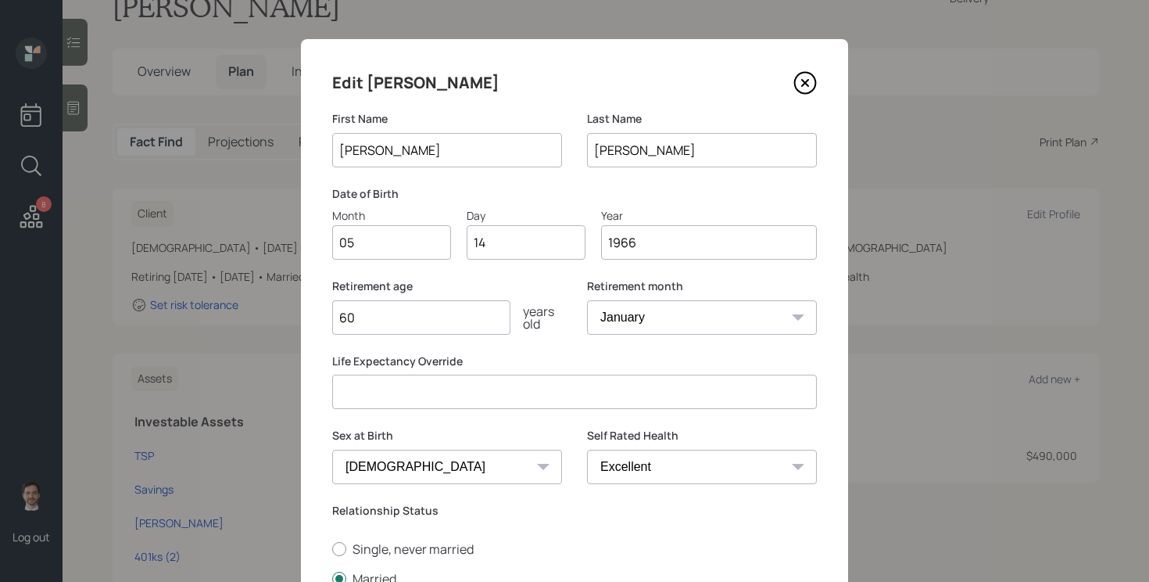
scroll to position [218, 0]
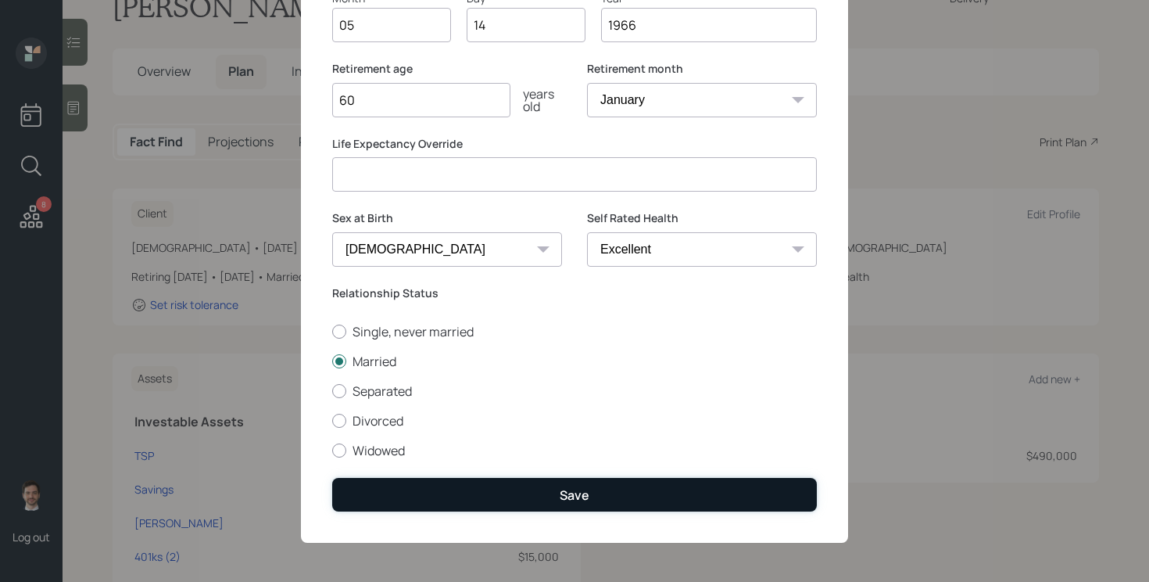
click at [562, 489] on div "Save" at bounding box center [575, 494] width 30 height 17
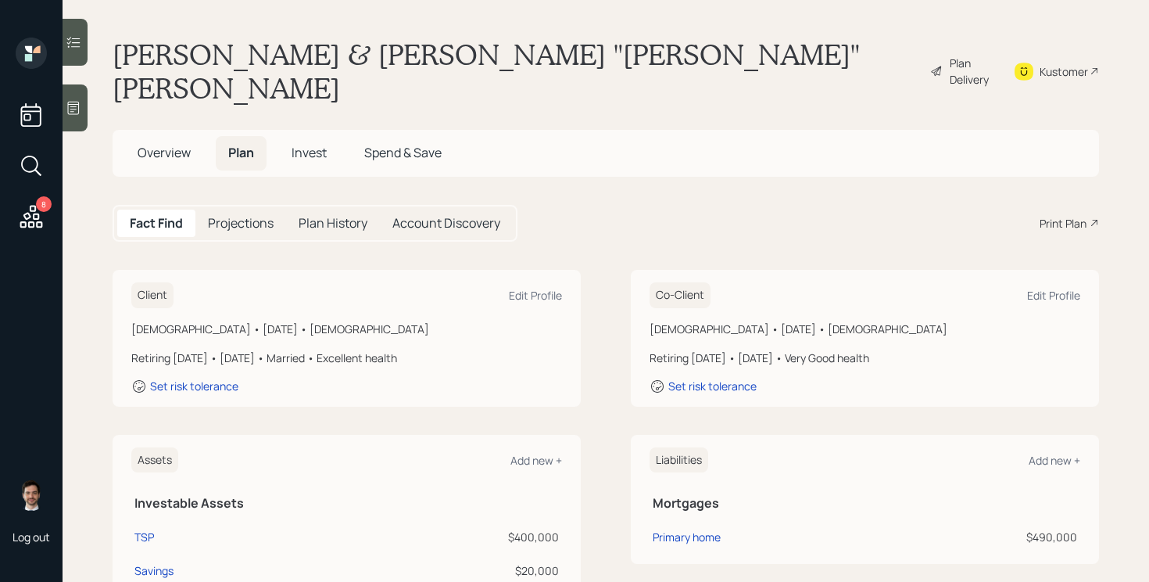
scroll to position [1, 0]
click at [950, 54] on div "Plan Delivery" at bounding box center [972, 70] width 45 height 33
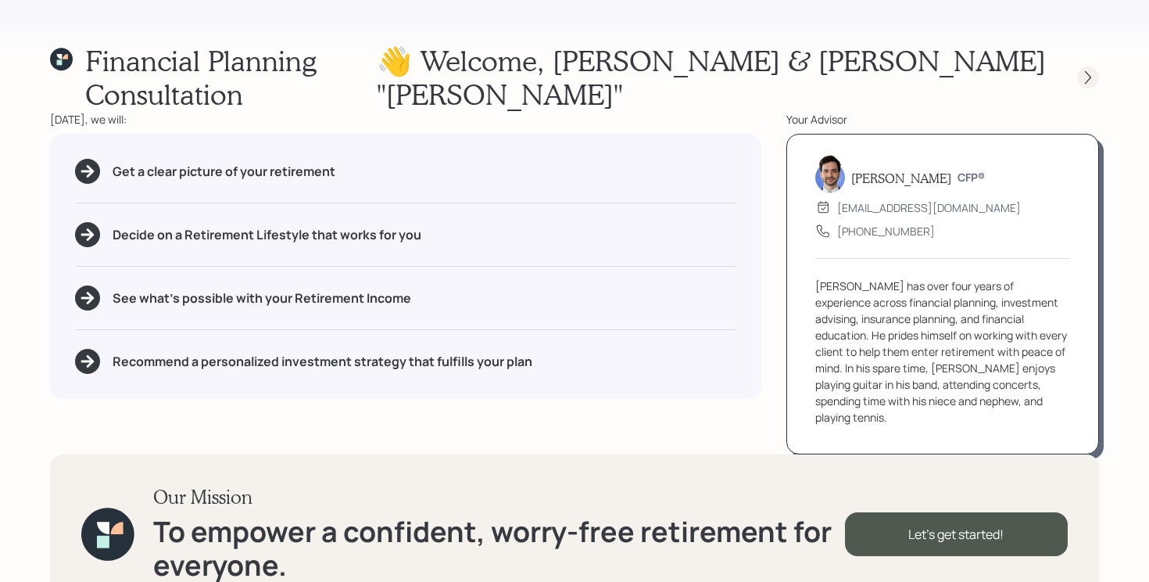
click at [1082, 70] on icon at bounding box center [1089, 78] width 16 height 16
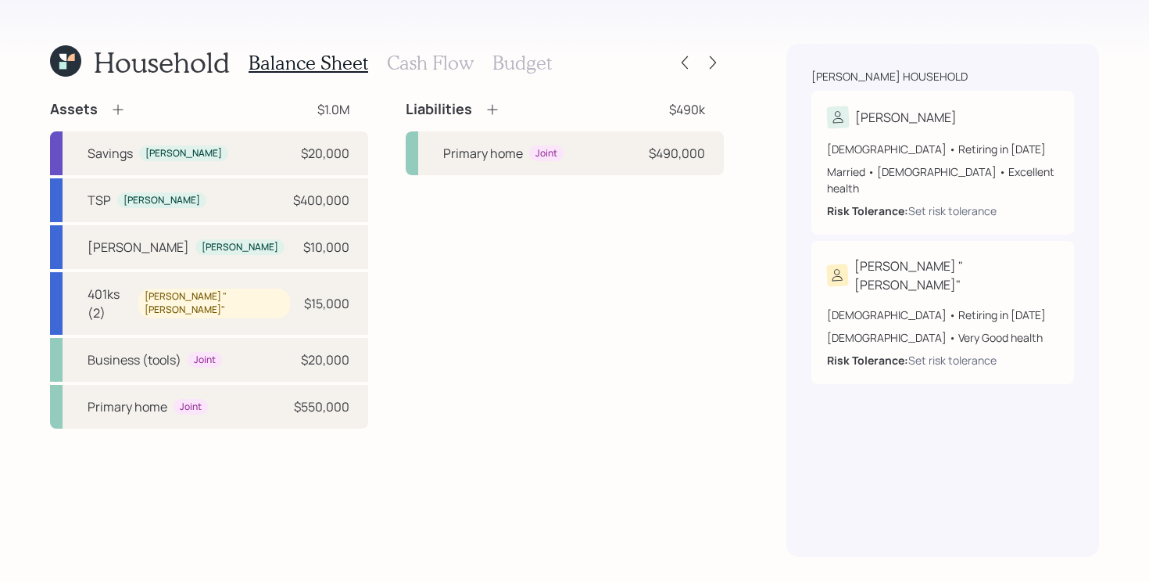
click at [411, 66] on h3 "Cash Flow" at bounding box center [430, 63] width 87 height 23
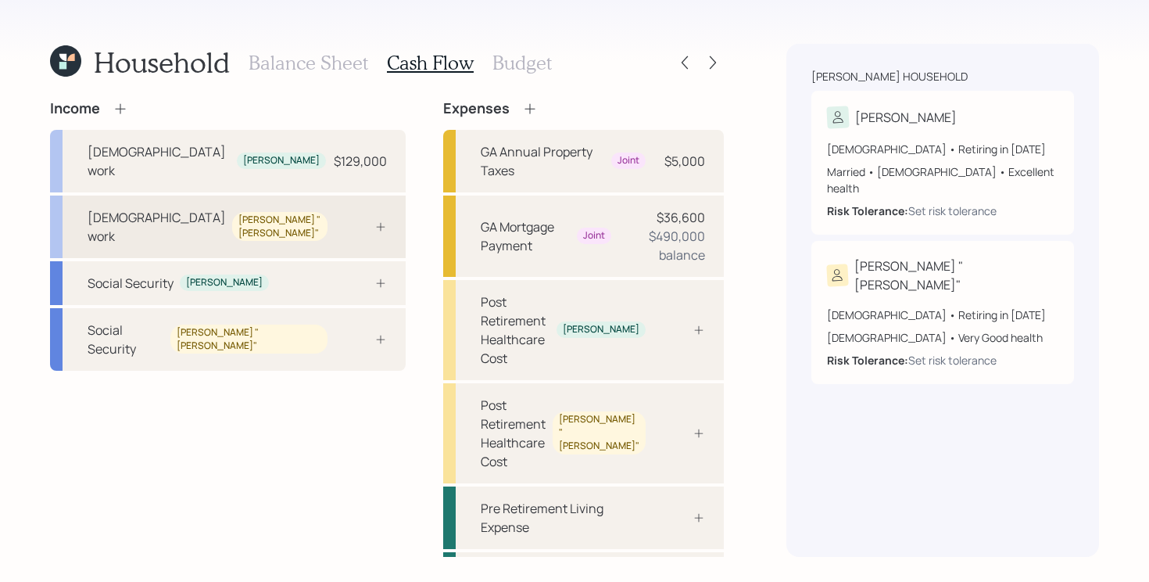
click at [280, 195] on div "[DEMOGRAPHIC_DATA] work [PERSON_NAME] "[PERSON_NAME]"" at bounding box center [228, 226] width 356 height 63
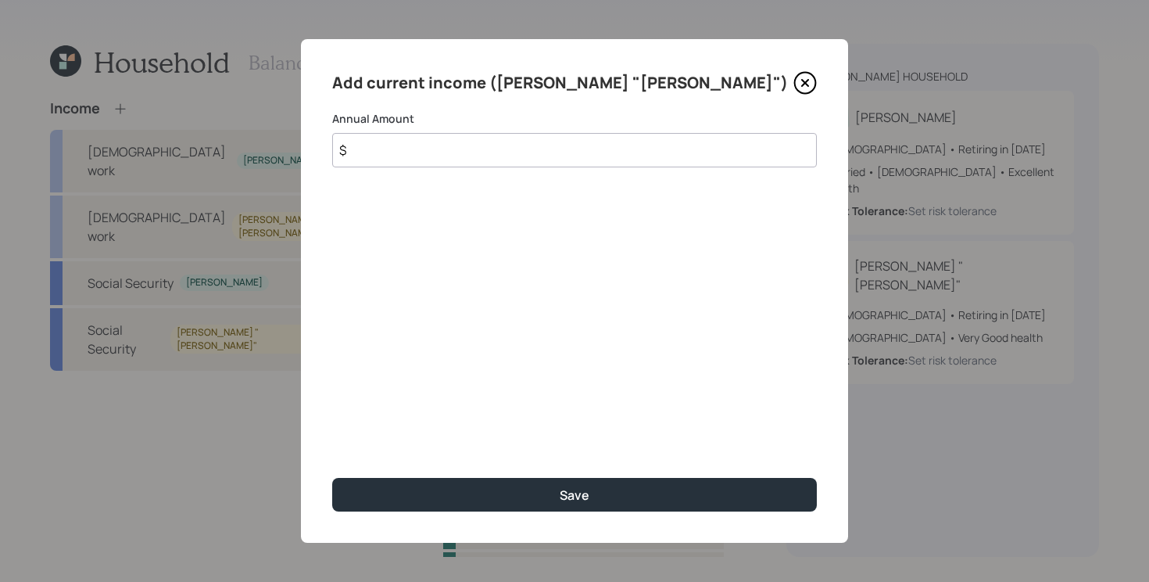
click at [518, 156] on input "$" at bounding box center [574, 150] width 485 height 34
type input "$ 60,000"
click at [332, 478] on button "Save" at bounding box center [574, 495] width 485 height 34
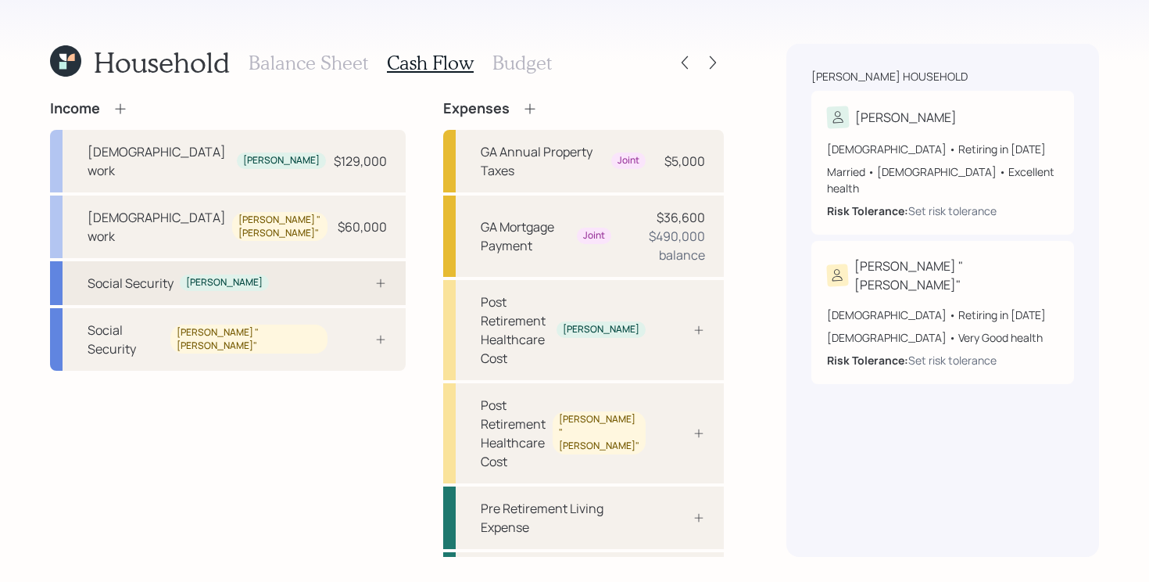
click at [299, 261] on div "Social Security [PERSON_NAME]" at bounding box center [228, 283] width 356 height 44
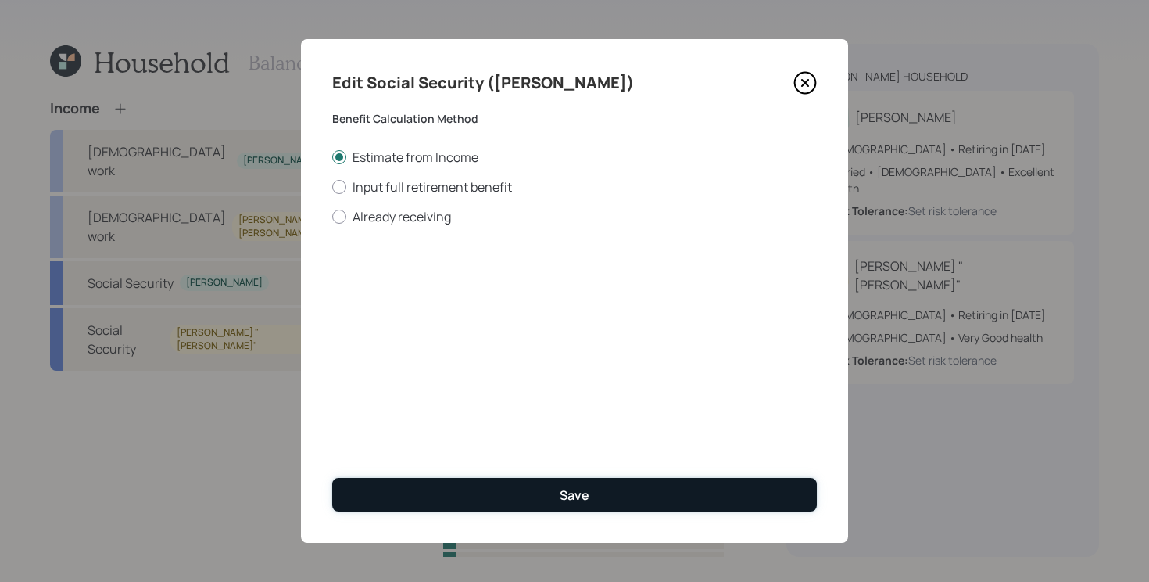
click at [432, 496] on button "Save" at bounding box center [574, 495] width 485 height 34
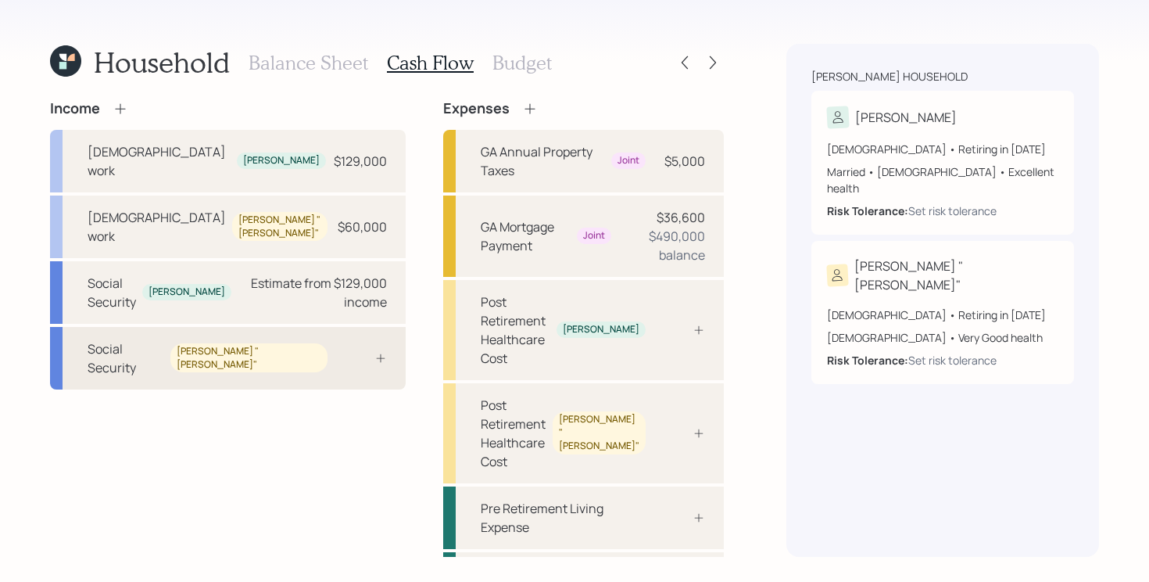
click at [285, 327] on div "Social Security [PERSON_NAME] "[PERSON_NAME]"" at bounding box center [228, 358] width 356 height 63
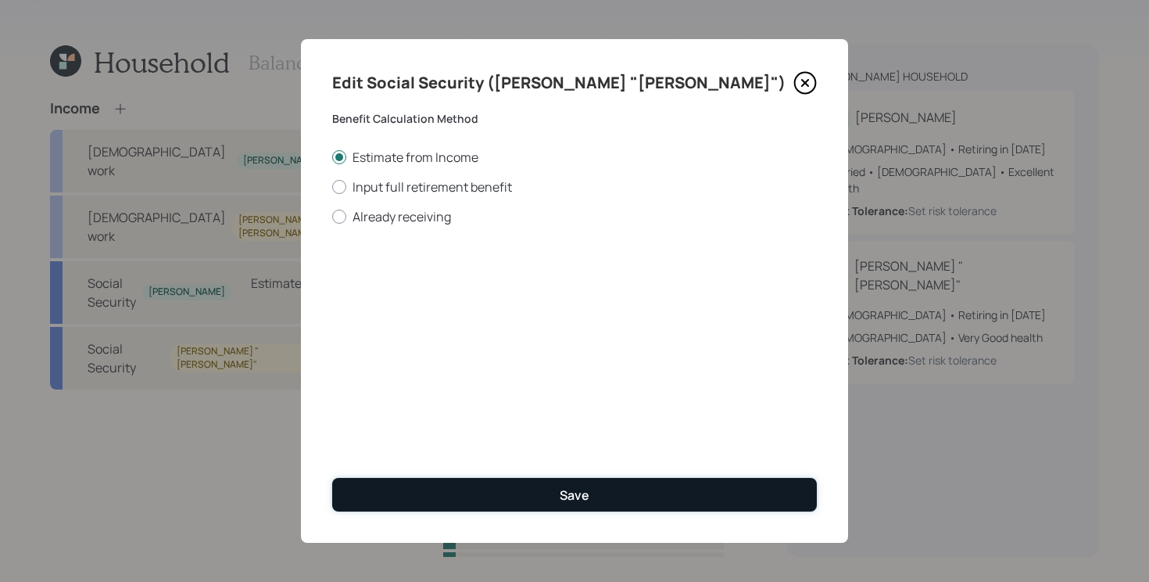
click at [460, 486] on button "Save" at bounding box center [574, 495] width 485 height 34
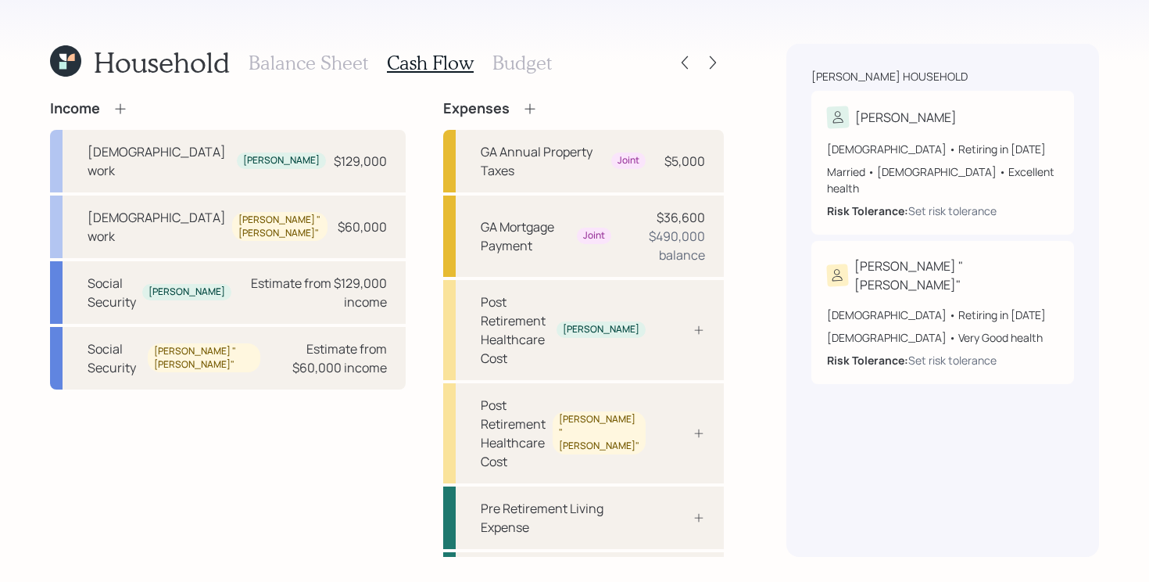
click at [123, 109] on icon at bounding box center [121, 109] width 16 height 16
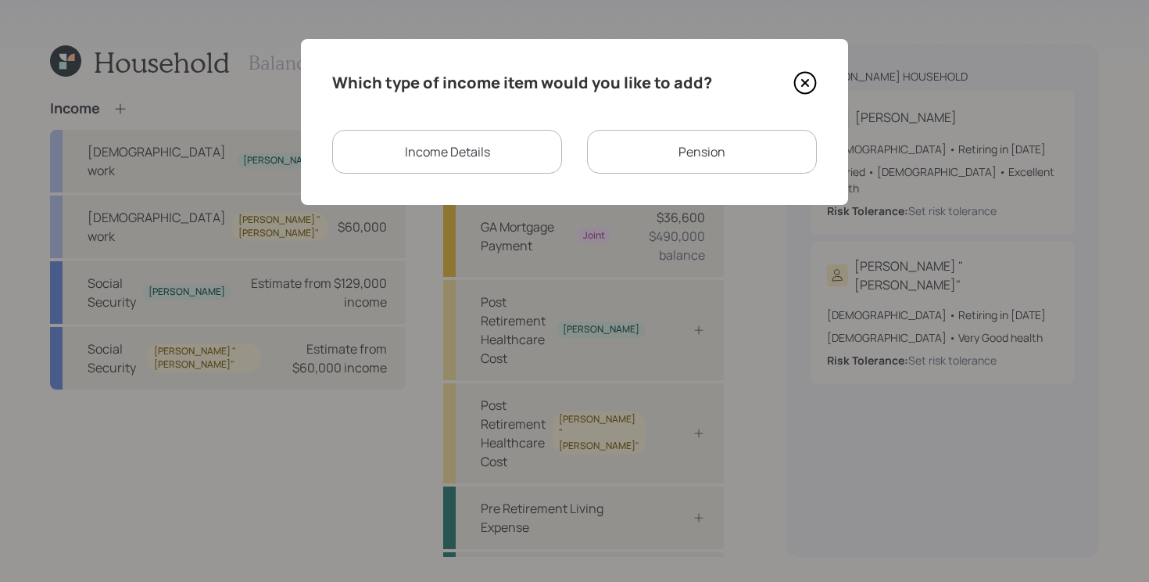
click at [662, 145] on div "Pension" at bounding box center [702, 152] width 230 height 44
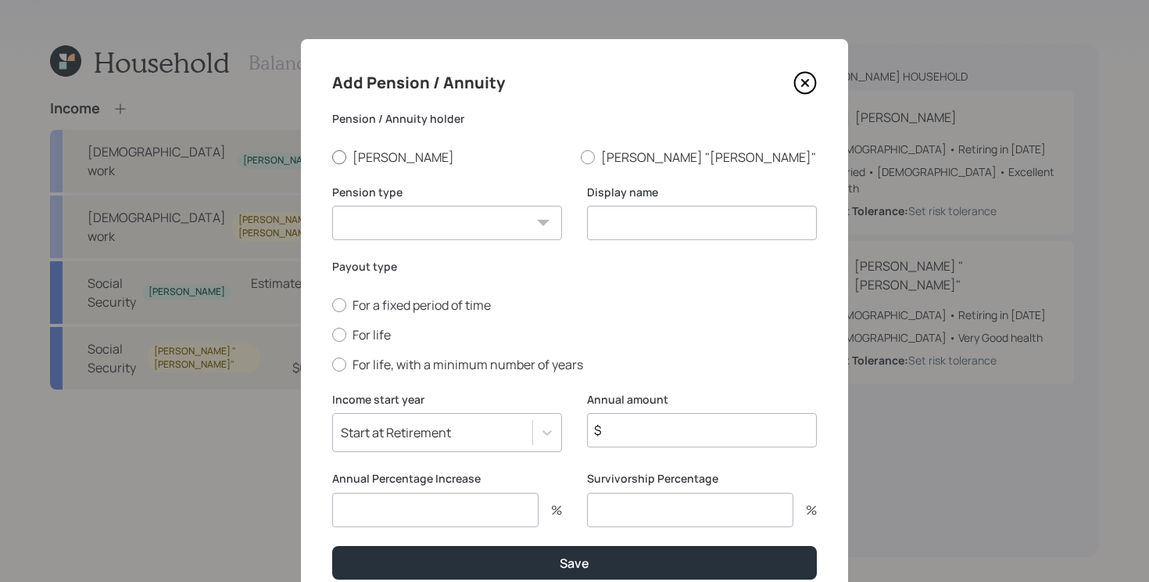
click at [364, 156] on label "[PERSON_NAME]" at bounding box center [450, 157] width 236 height 17
click at [332, 156] on input "[PERSON_NAME]" at bounding box center [332, 156] width 1 height 1
radio input "true"
click at [470, 235] on select "Pension Annuity" at bounding box center [447, 223] width 230 height 34
select select "pension"
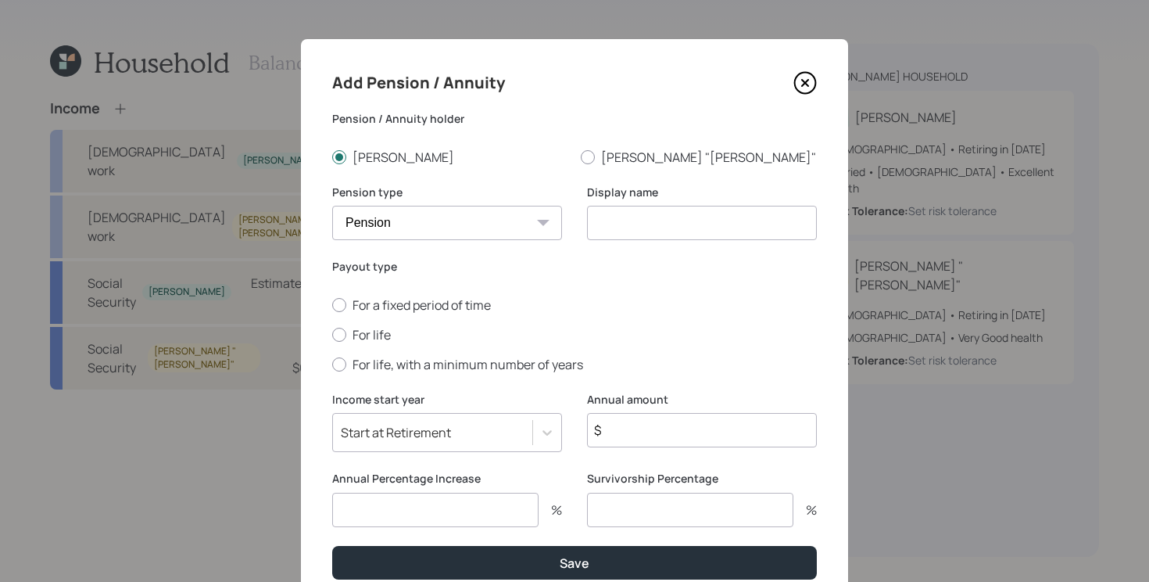
click at [332, 206] on select "Pension Annuity" at bounding box center [447, 223] width 230 height 34
click at [625, 229] on input at bounding box center [702, 223] width 230 height 34
type input "Pension"
click at [376, 335] on label "For life" at bounding box center [574, 334] width 485 height 17
click at [332, 335] on input "For life" at bounding box center [332, 334] width 1 height 1
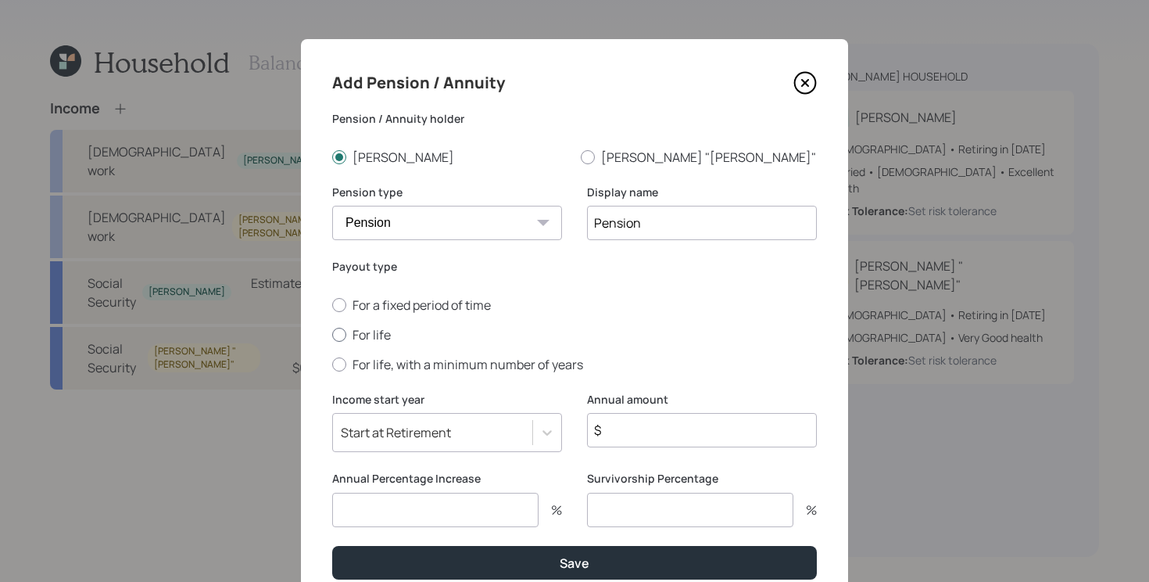
radio input "true"
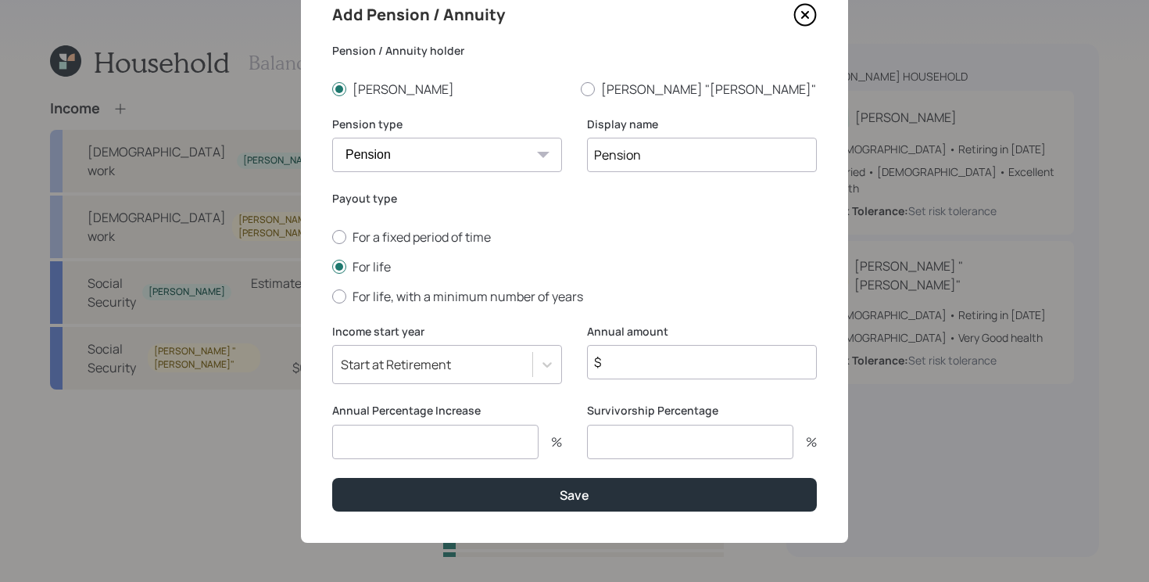
click at [481, 442] on input "number" at bounding box center [435, 442] width 206 height 34
click at [641, 436] on input "number" at bounding box center [690, 442] width 206 height 34
click at [690, 371] on input "$" at bounding box center [702, 362] width 230 height 34
type input "$ 22,800"
click at [546, 368] on icon at bounding box center [548, 365] width 16 height 16
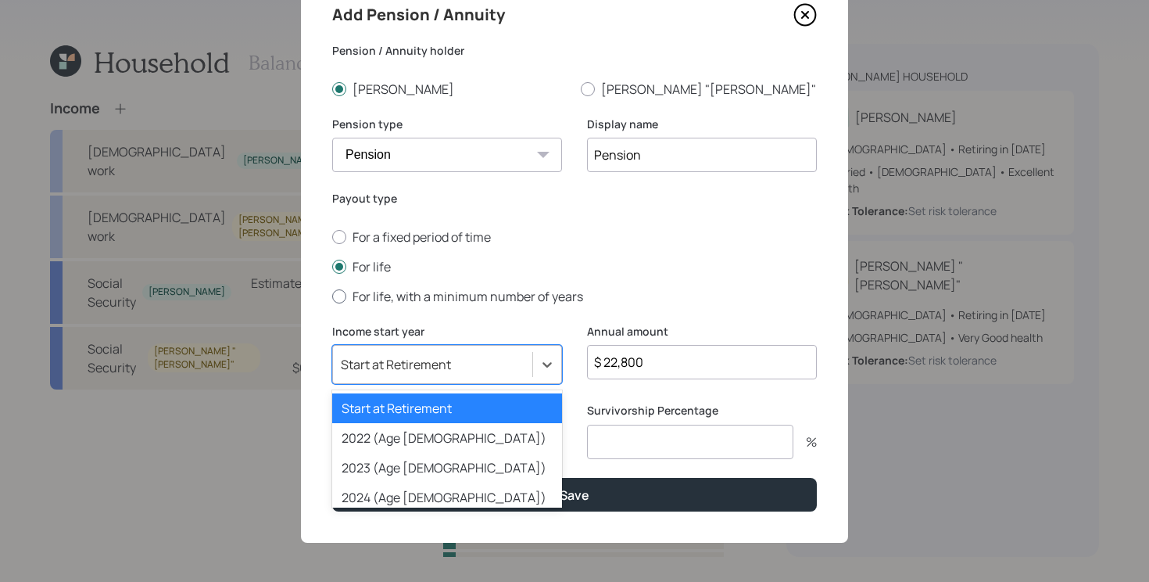
click at [600, 298] on label "For life, with a minimum number of years" at bounding box center [574, 296] width 485 height 17
click at [332, 296] on input "For life, with a minimum number of years" at bounding box center [332, 296] width 1 height 1
radio input "true"
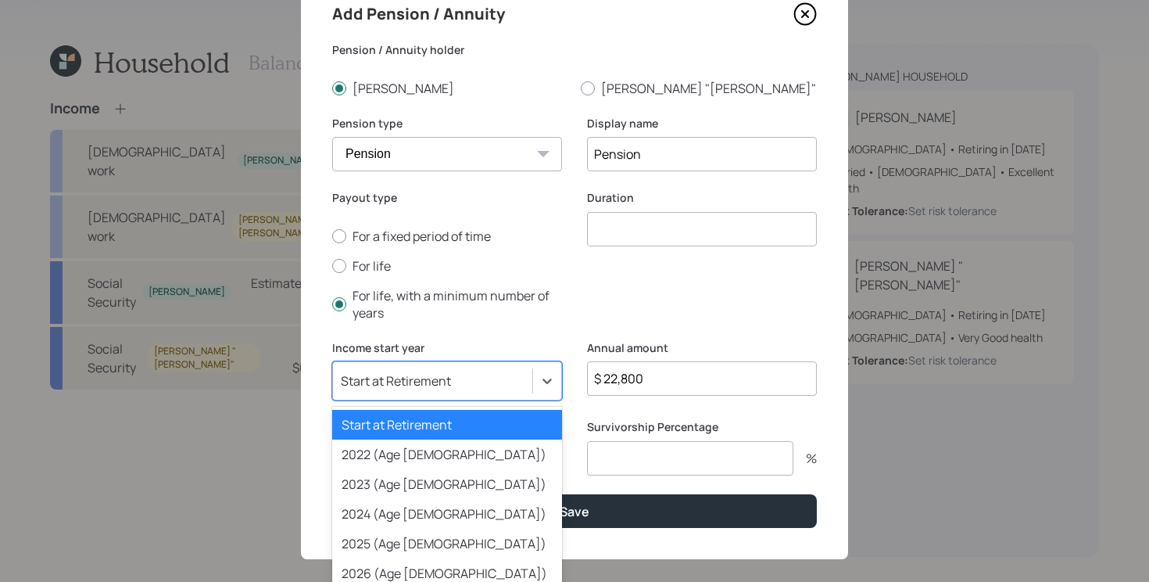
click at [546, 377] on div "option Start at Retirement selected, 1 of 79. 79 results available. Use Up and …" at bounding box center [447, 380] width 230 height 39
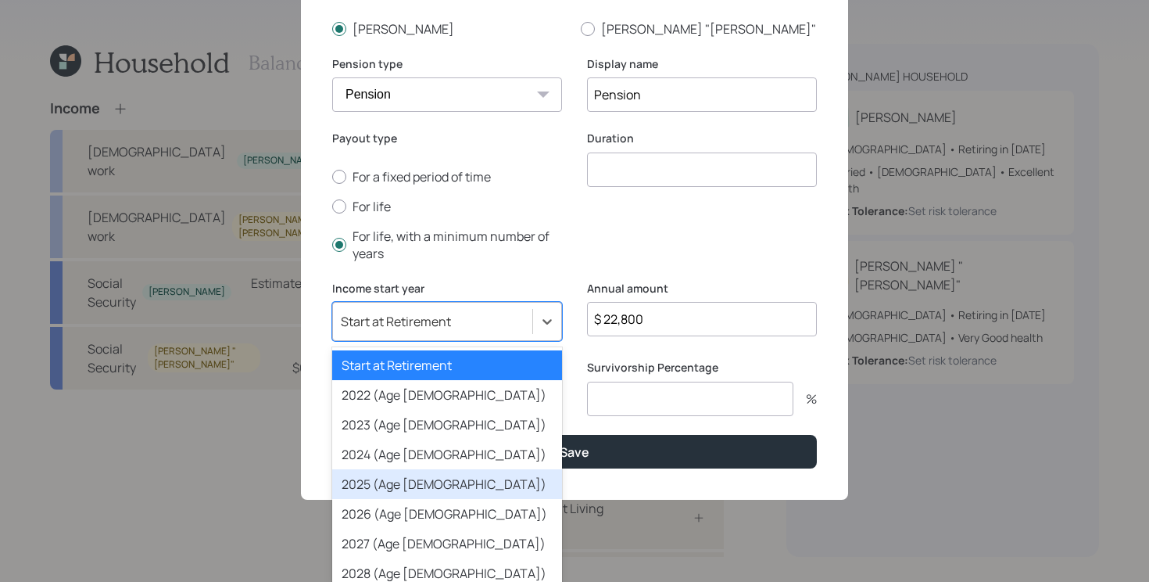
click at [414, 480] on div "2025 (Age [DEMOGRAPHIC_DATA])" at bounding box center [447, 484] width 230 height 30
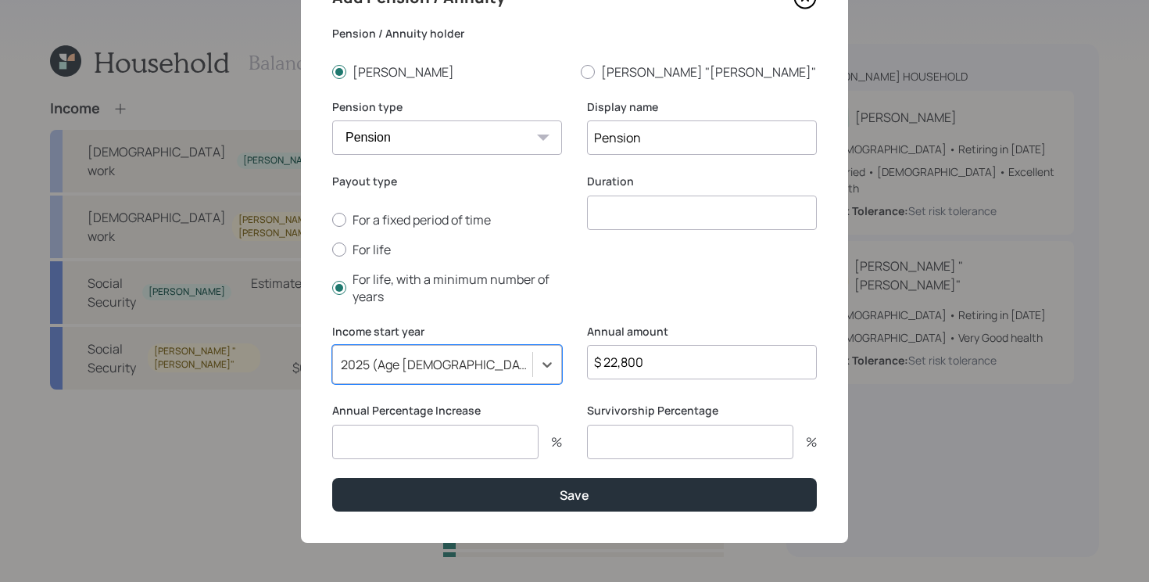
scroll to position [86, 0]
click at [371, 242] on label "For life" at bounding box center [447, 249] width 230 height 17
click at [332, 249] on input "For life" at bounding box center [332, 249] width 1 height 1
radio input "true"
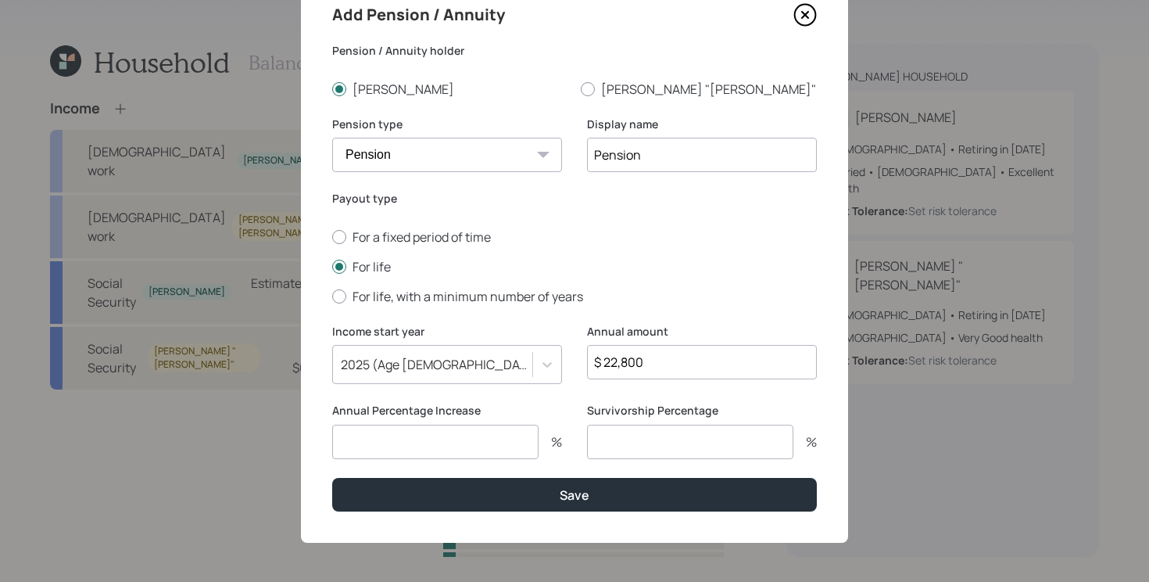
click at [497, 450] on input "number" at bounding box center [435, 442] width 206 height 34
click at [688, 443] on input "number" at bounding box center [690, 442] width 206 height 34
type input "0"
click at [485, 446] on input "number" at bounding box center [435, 442] width 206 height 34
type input "3"
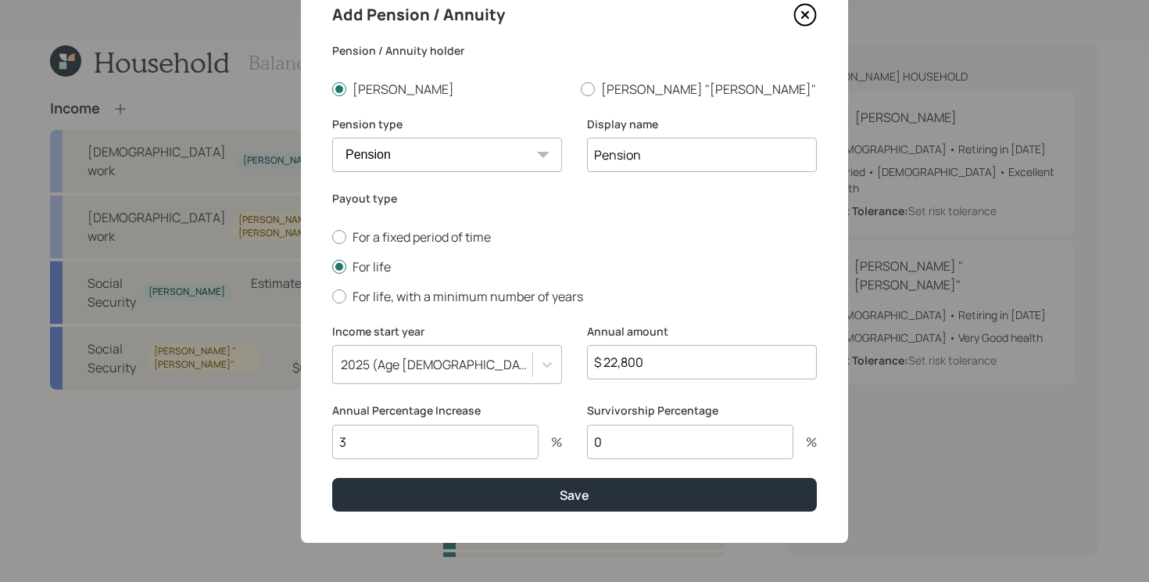
click at [332, 478] on button "Save" at bounding box center [574, 495] width 485 height 34
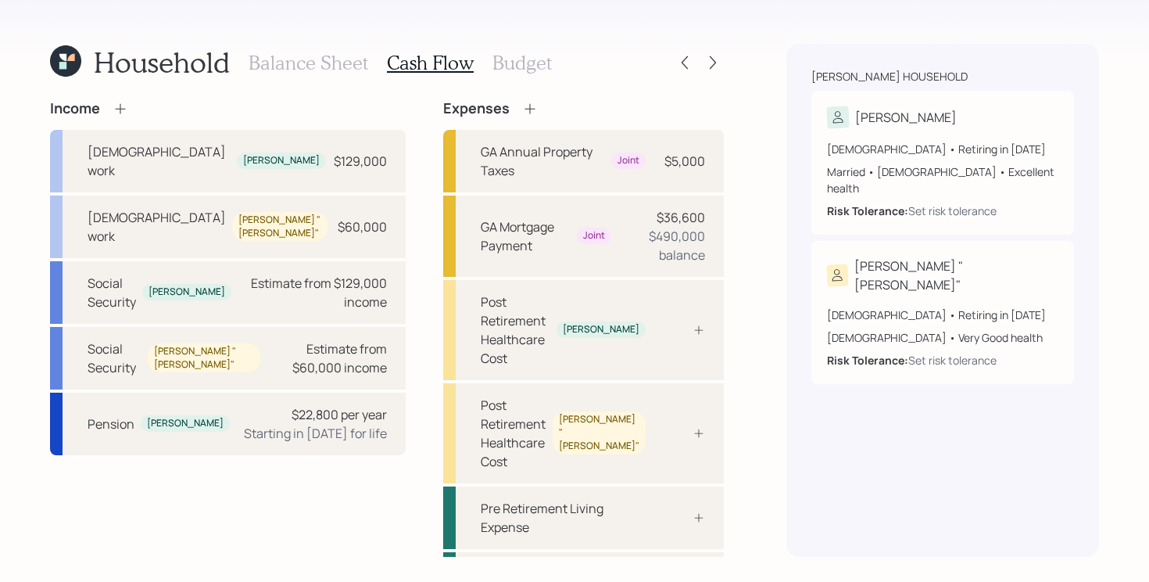
click at [115, 109] on icon at bounding box center [121, 109] width 16 height 16
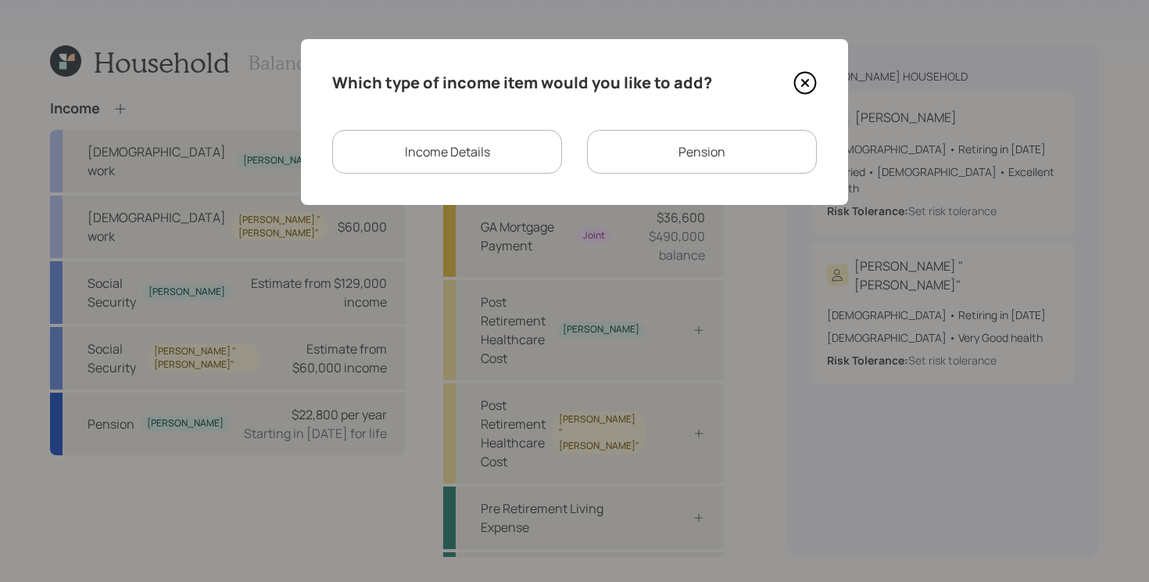
click at [680, 160] on div "Pension" at bounding box center [702, 152] width 230 height 44
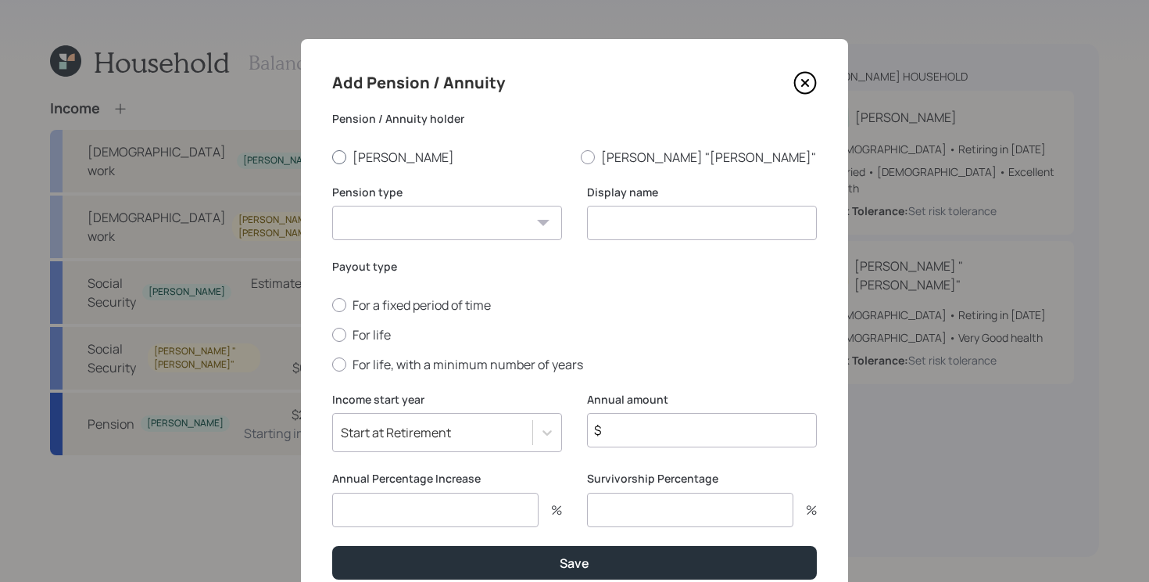
click at [353, 152] on label "[PERSON_NAME]" at bounding box center [450, 157] width 236 height 17
click at [332, 156] on input "[PERSON_NAME]" at bounding box center [332, 156] width 1 height 1
radio input "true"
click at [412, 216] on select "Pension Annuity" at bounding box center [447, 223] width 230 height 34
select select "pension"
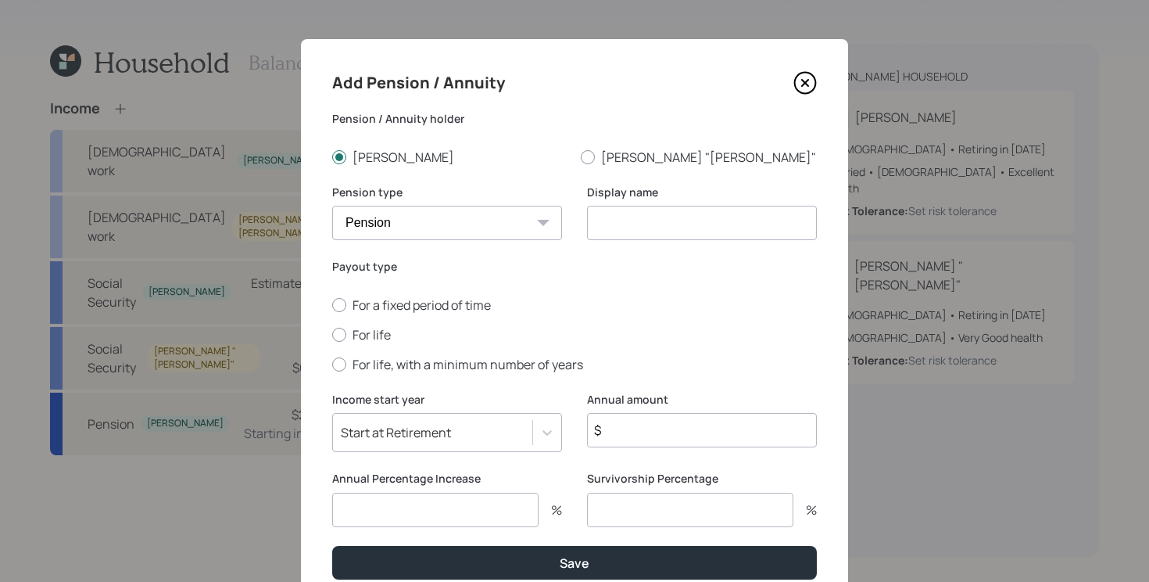
click at [332, 206] on select "Pension Annuity" at bounding box center [447, 223] width 230 height 34
click at [679, 228] on input at bounding box center [702, 223] width 230 height 34
type input "Pension #2"
click at [367, 330] on label "For life" at bounding box center [574, 334] width 485 height 17
click at [332, 334] on input "For life" at bounding box center [332, 334] width 1 height 1
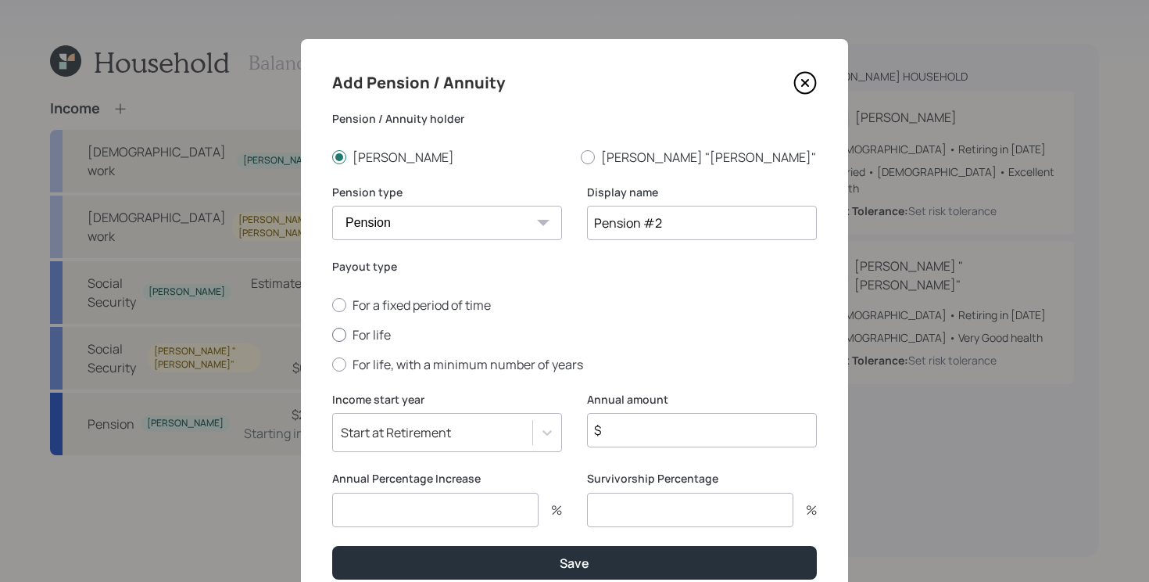
radio input "true"
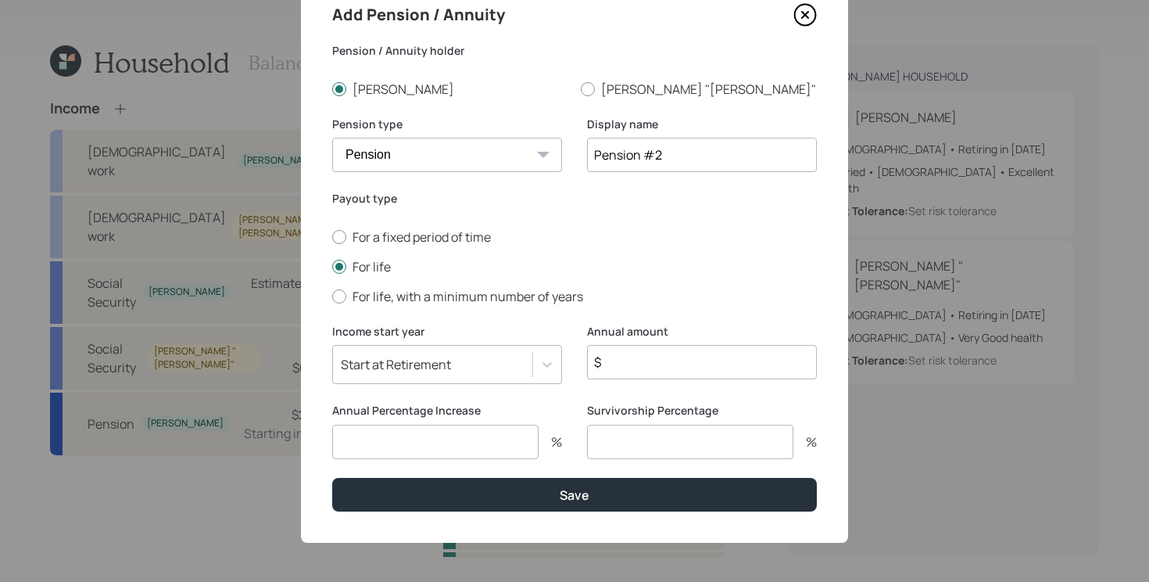
click at [692, 365] on input "$" at bounding box center [702, 362] width 230 height 34
type input "$ 12,000"
click at [475, 445] on input "number" at bounding box center [435, 442] width 206 height 34
type input "3"
click at [603, 441] on input "number" at bounding box center [690, 442] width 206 height 34
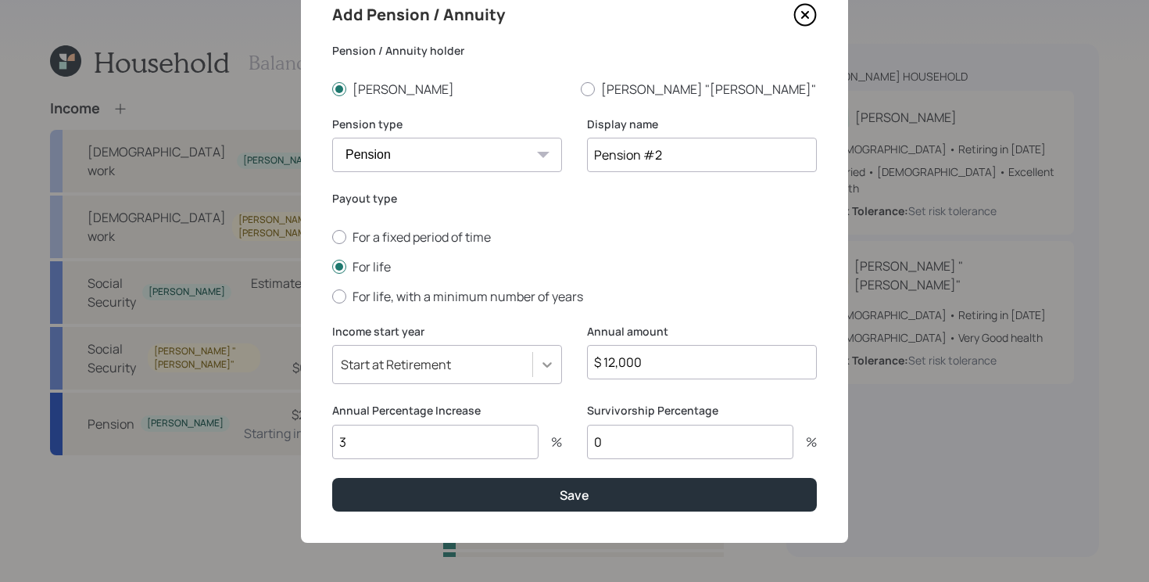
type input "0"
click at [543, 364] on icon at bounding box center [548, 365] width 16 height 16
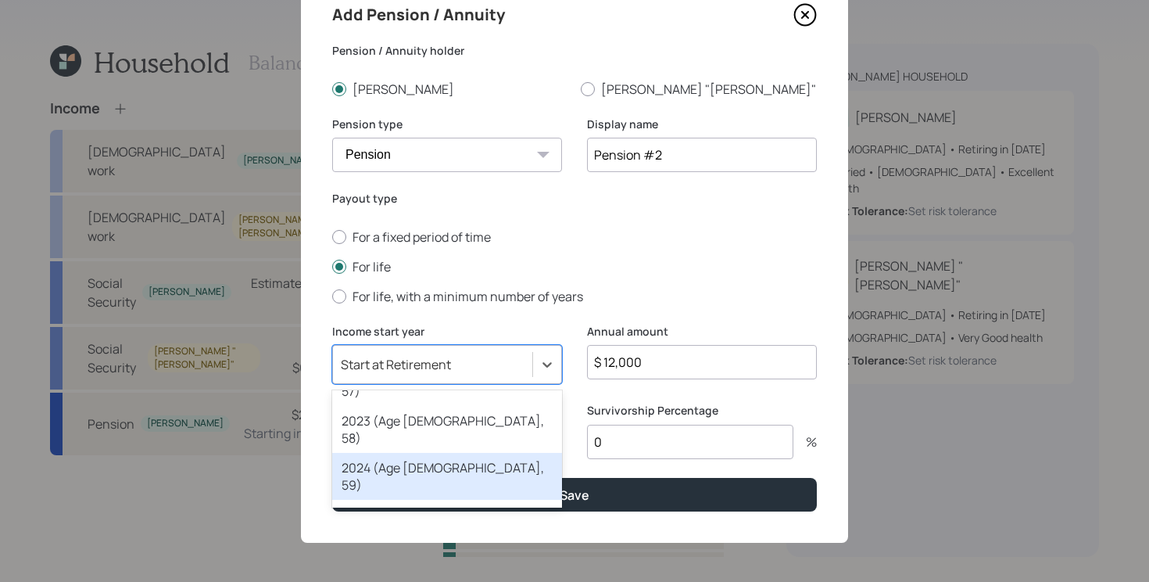
scroll to position [74, 0]
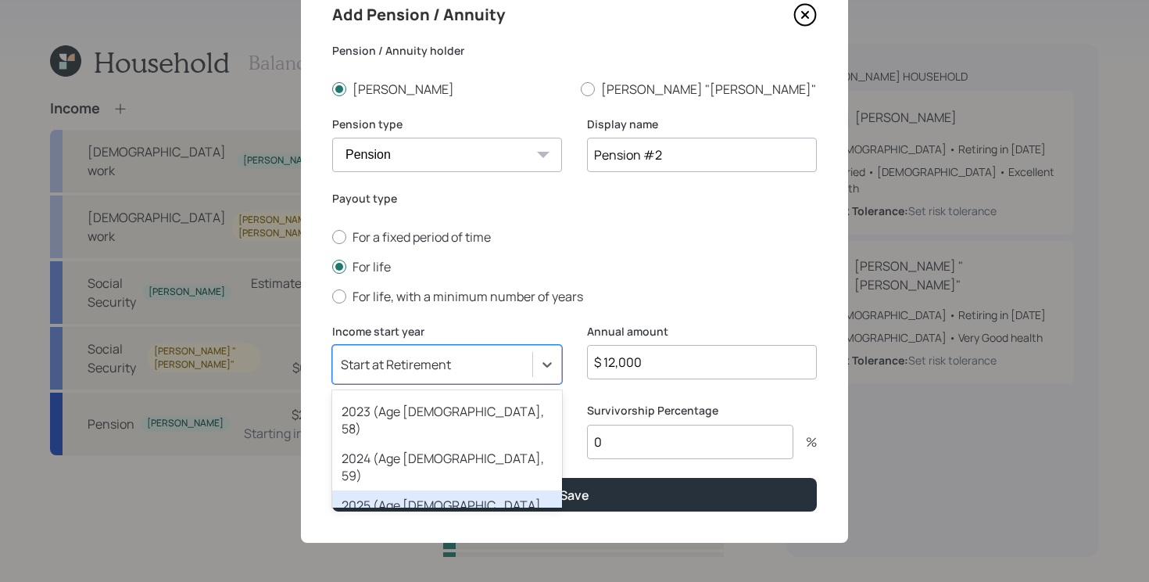
click at [417, 490] on div "2025 (Age [DEMOGRAPHIC_DATA], 60)" at bounding box center [447, 513] width 230 height 47
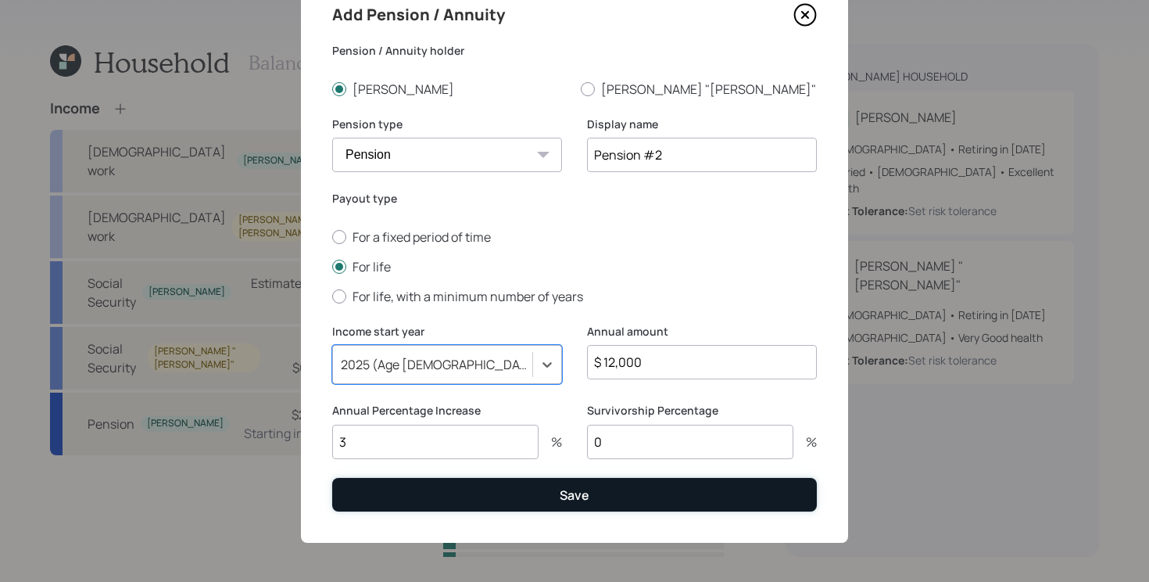
click at [425, 507] on button "Save" at bounding box center [574, 495] width 485 height 34
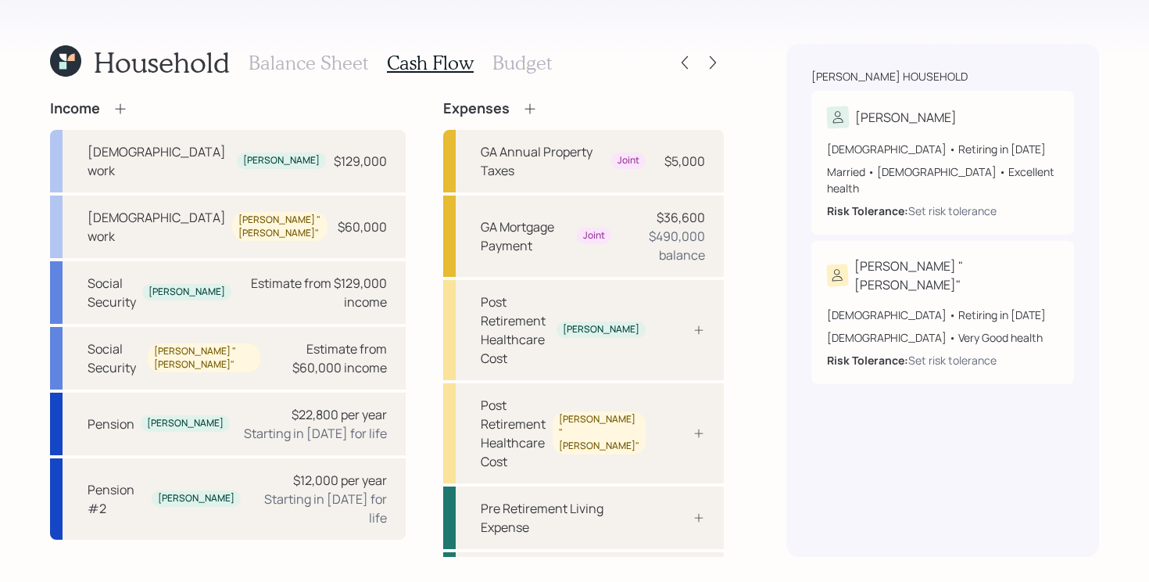
click at [126, 106] on icon at bounding box center [121, 109] width 16 height 16
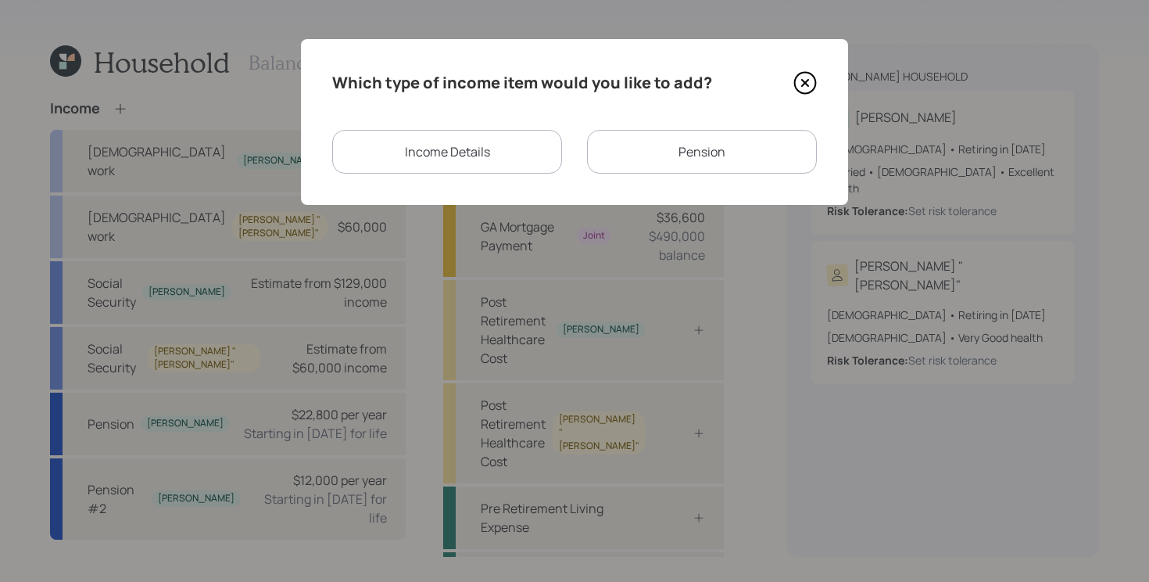
click at [440, 155] on div "Income Details" at bounding box center [447, 152] width 230 height 44
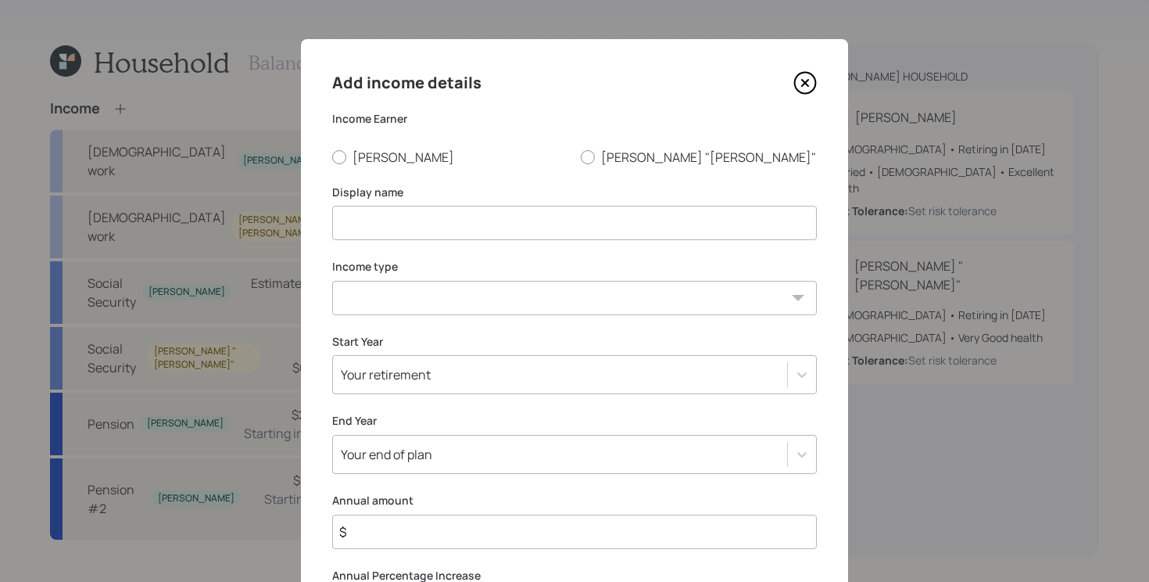
click at [407, 230] on input at bounding box center [574, 223] width 485 height 34
type input "VA Disability"
select select "other"
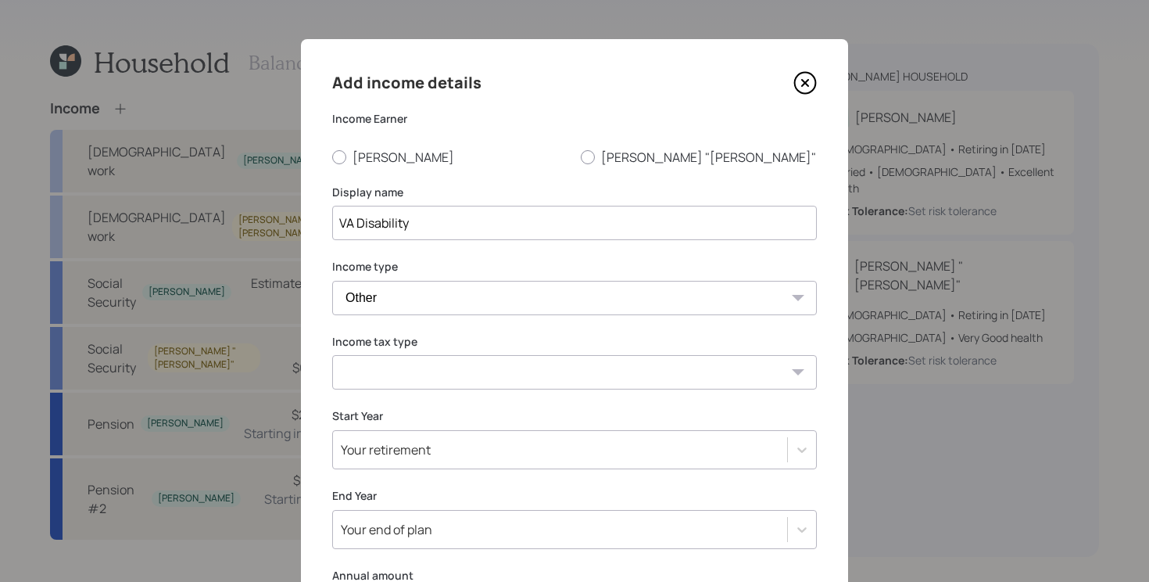
select select "tax_free"
click at [369, 163] on label "[PERSON_NAME]" at bounding box center [450, 157] width 236 height 17
click at [332, 157] on input "[PERSON_NAME]" at bounding box center [332, 156] width 1 height 1
radio input "true"
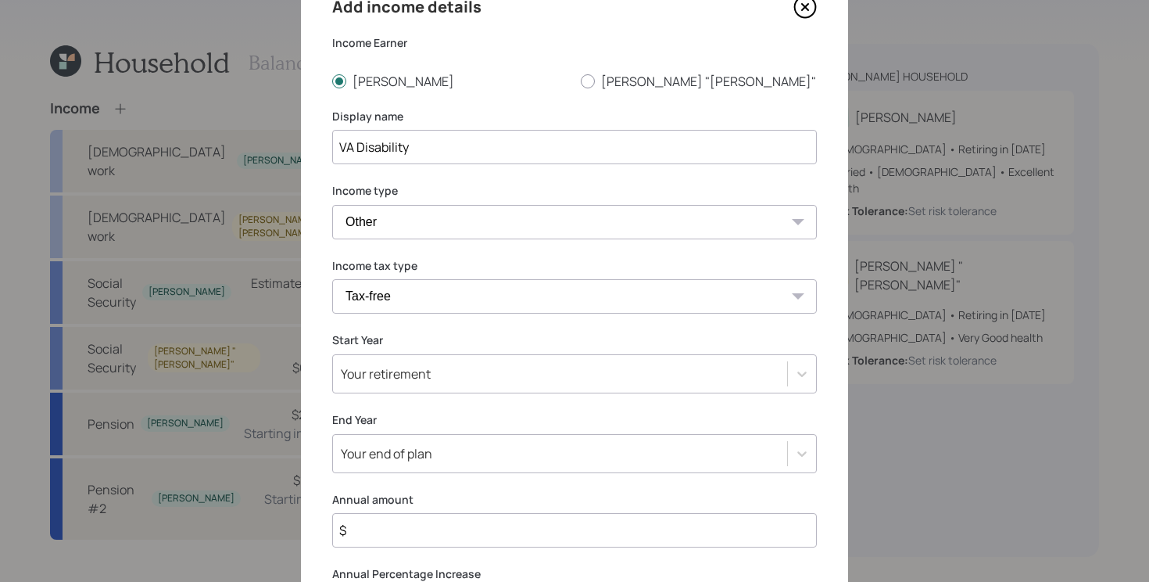
scroll to position [226, 0]
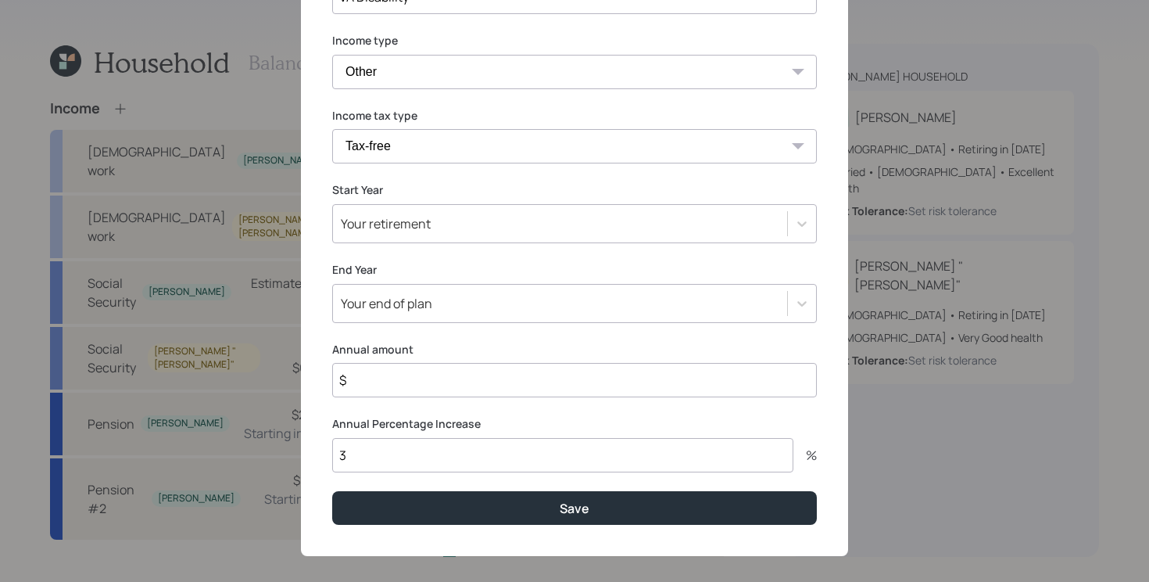
click at [550, 372] on input "$" at bounding box center [574, 380] width 485 height 34
type input "$ 28,800"
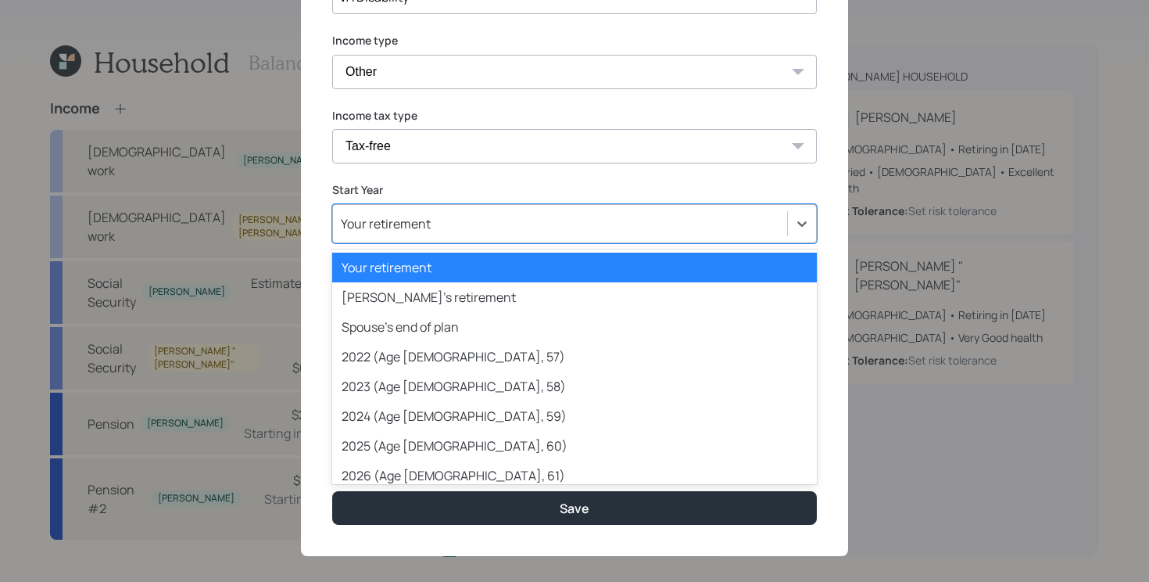
click at [604, 215] on div "Your retirement" at bounding box center [560, 223] width 454 height 27
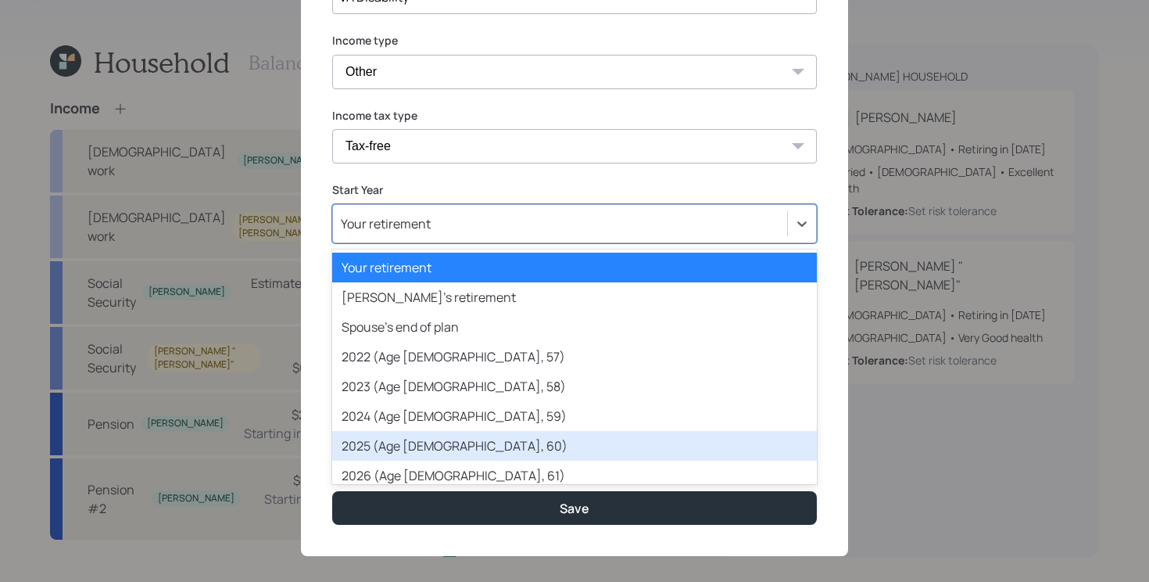
click at [482, 439] on div "2025 (Age [DEMOGRAPHIC_DATA], 60)" at bounding box center [574, 446] width 485 height 30
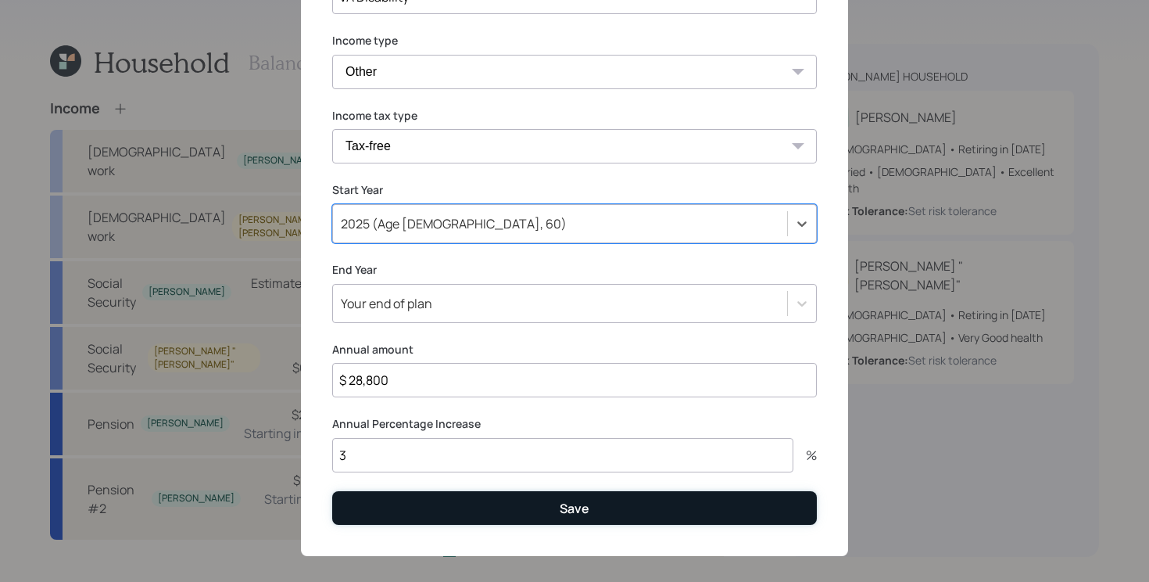
click at [436, 512] on button "Save" at bounding box center [574, 508] width 485 height 34
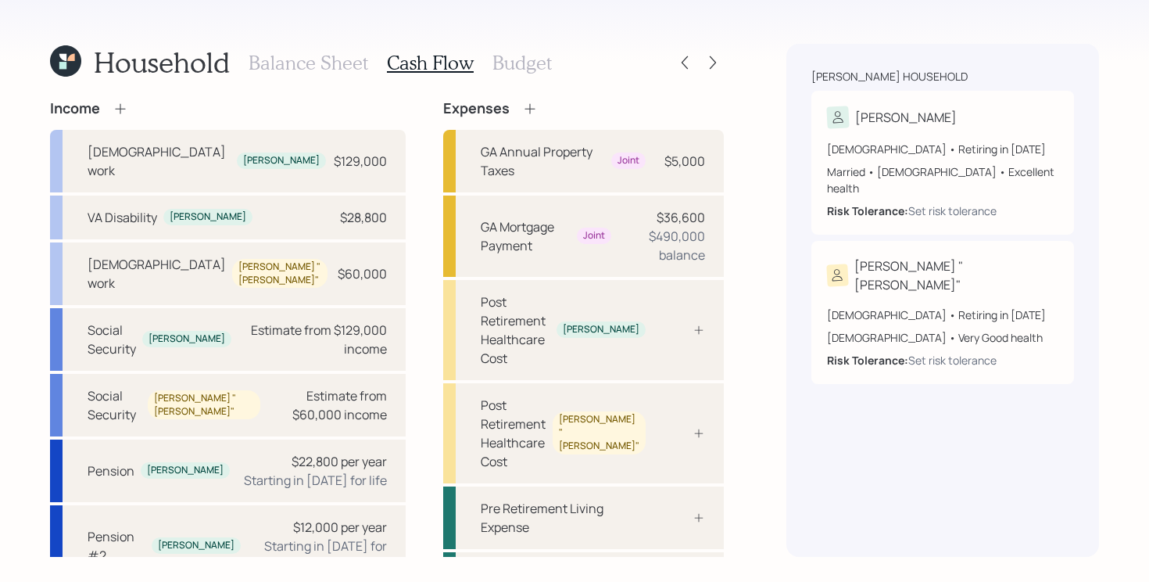
click at [120, 114] on icon at bounding box center [121, 109] width 16 height 16
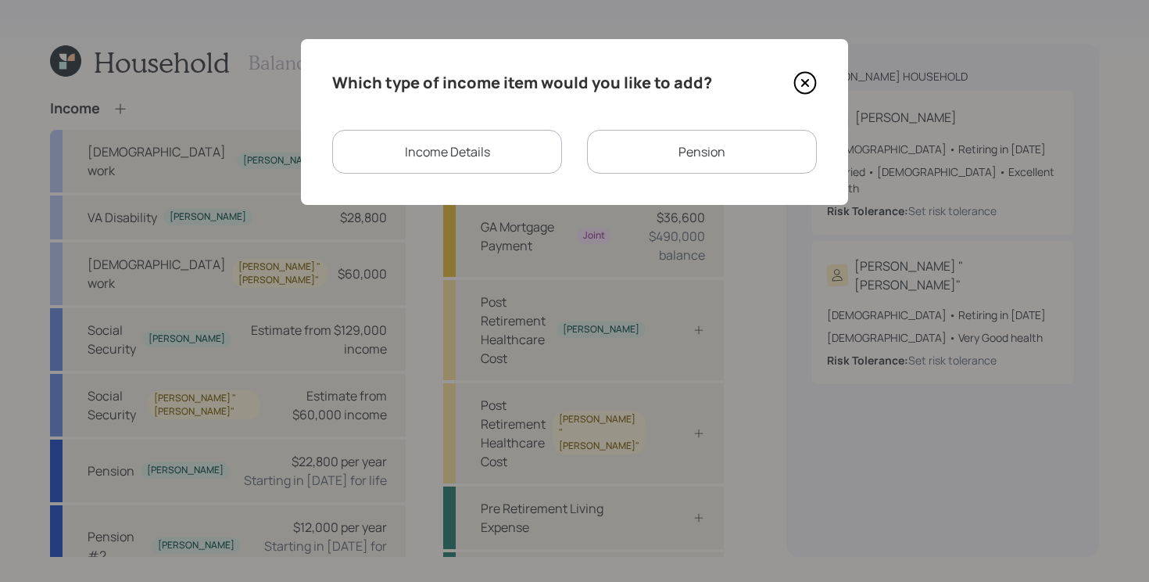
click at [673, 151] on div "Pension" at bounding box center [702, 152] width 230 height 44
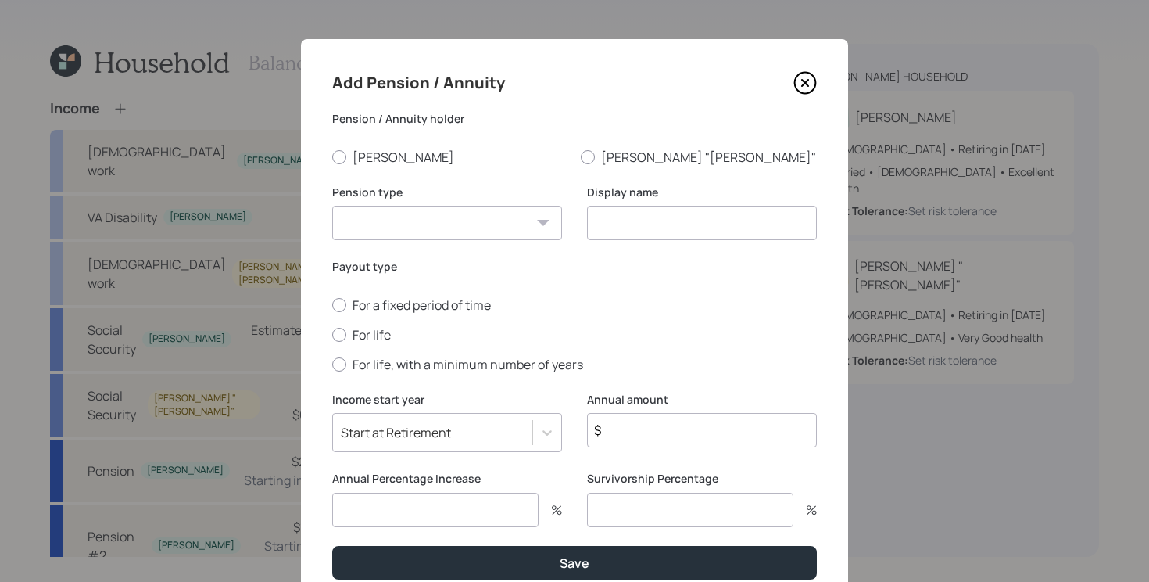
drag, startPoint x: 375, startPoint y: 157, endPoint x: 379, endPoint y: 229, distance: 72.1
click at [375, 157] on label "[PERSON_NAME]" at bounding box center [450, 157] width 236 height 17
click at [332, 157] on input "[PERSON_NAME]" at bounding box center [332, 156] width 1 height 1
radio input "true"
click at [398, 213] on select "Pension Annuity" at bounding box center [447, 223] width 230 height 34
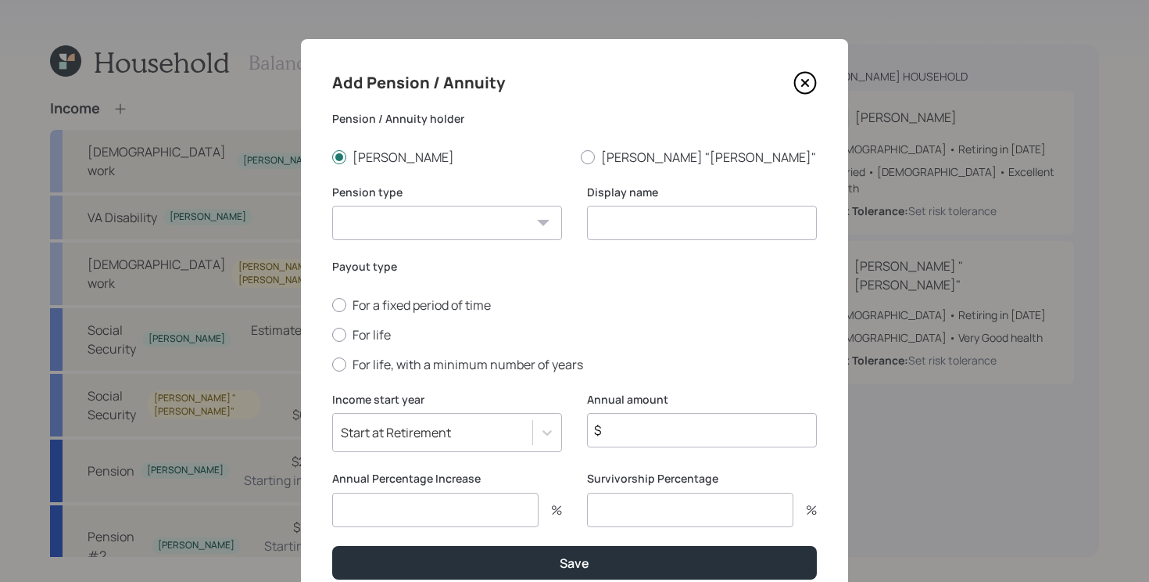
select select "pension"
click at [332, 206] on select "Pension Annuity" at bounding box center [447, 223] width 230 height 34
click at [662, 221] on input at bounding box center [702, 223] width 230 height 34
type input "Pension #3"
click at [385, 342] on label "For life" at bounding box center [574, 334] width 485 height 17
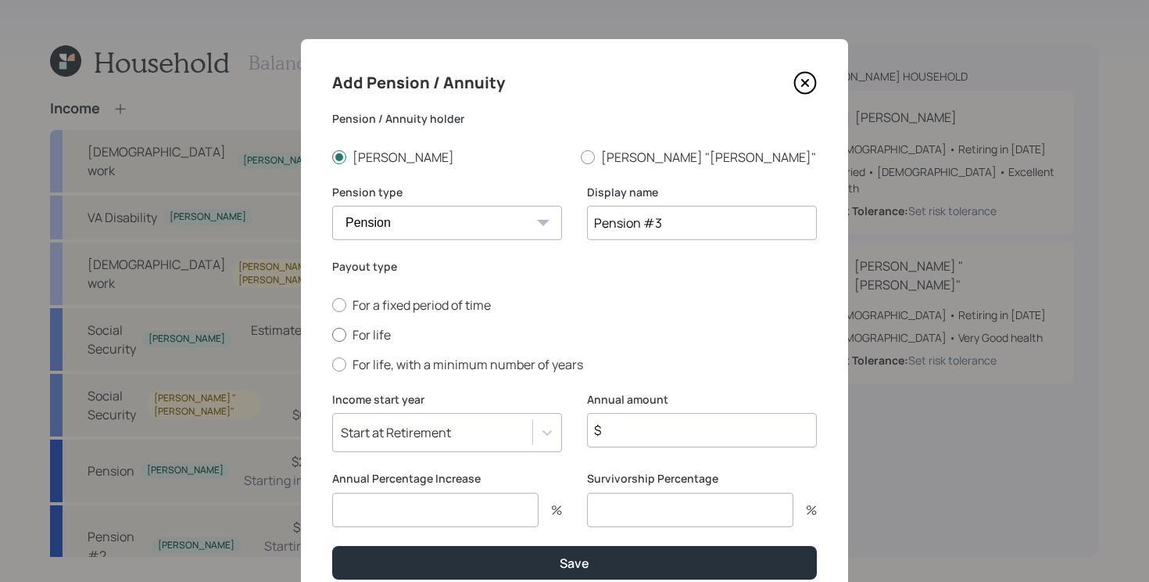
click at [332, 335] on input "For life" at bounding box center [332, 334] width 1 height 1
radio input "true"
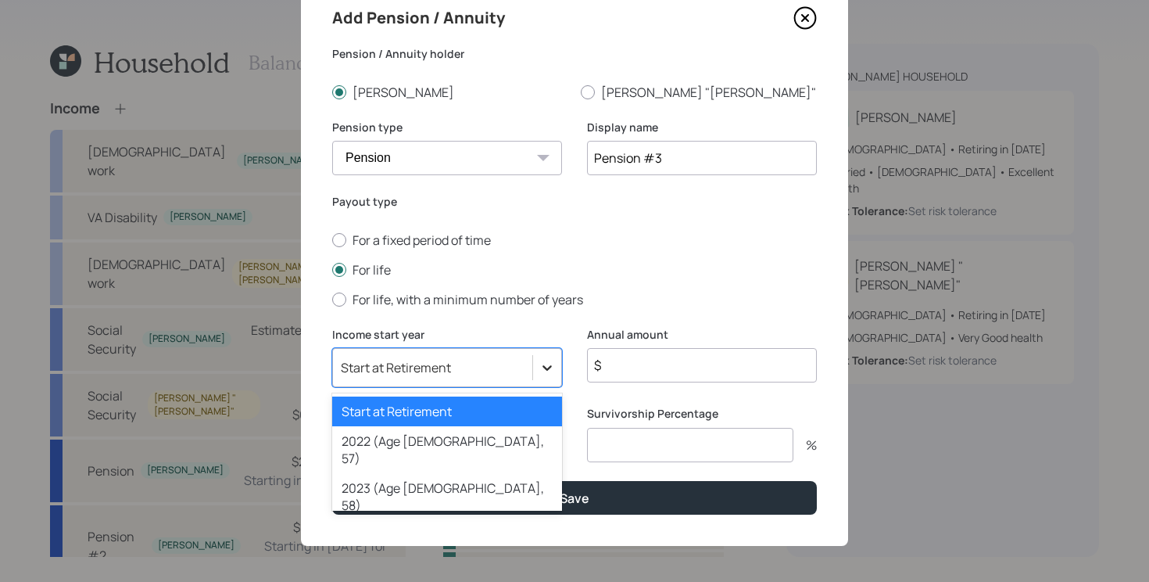
scroll to position [69, 0]
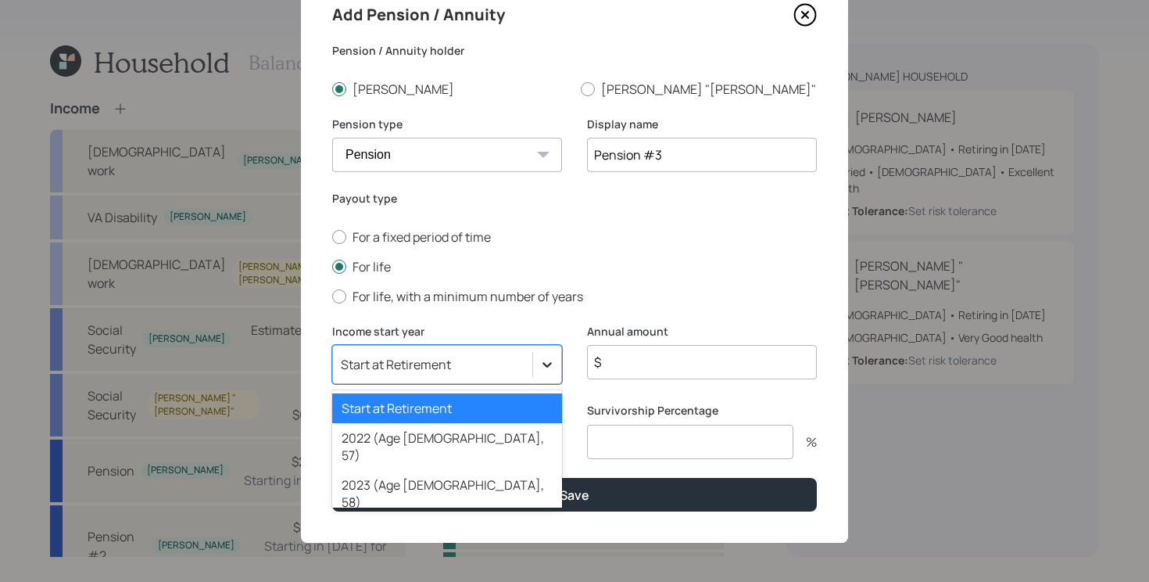
click at [552, 369] on icon at bounding box center [548, 365] width 16 height 16
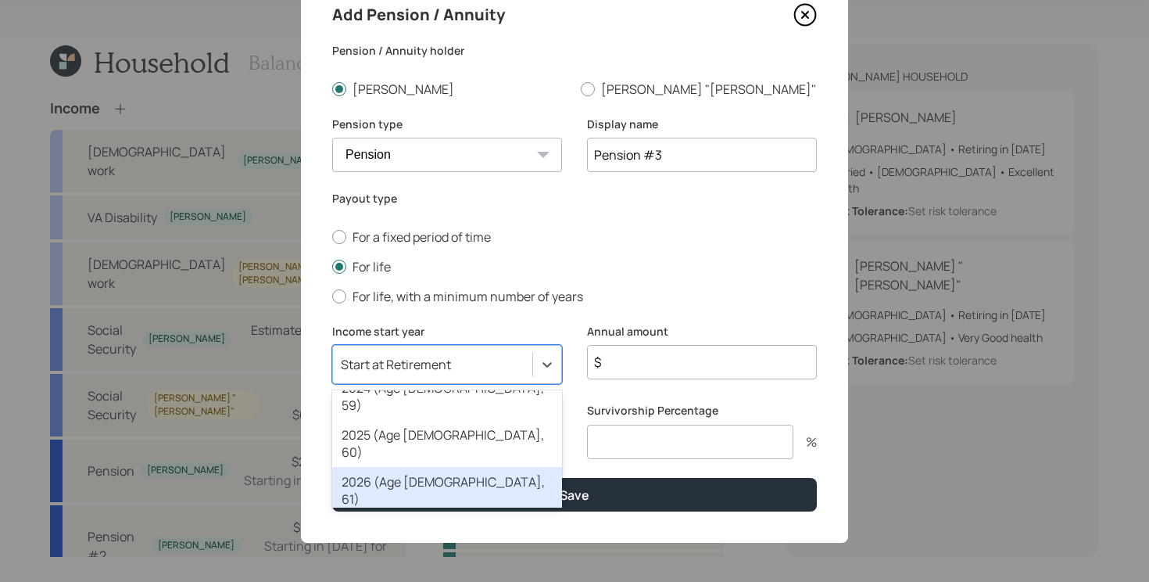
scroll to position [147, 0]
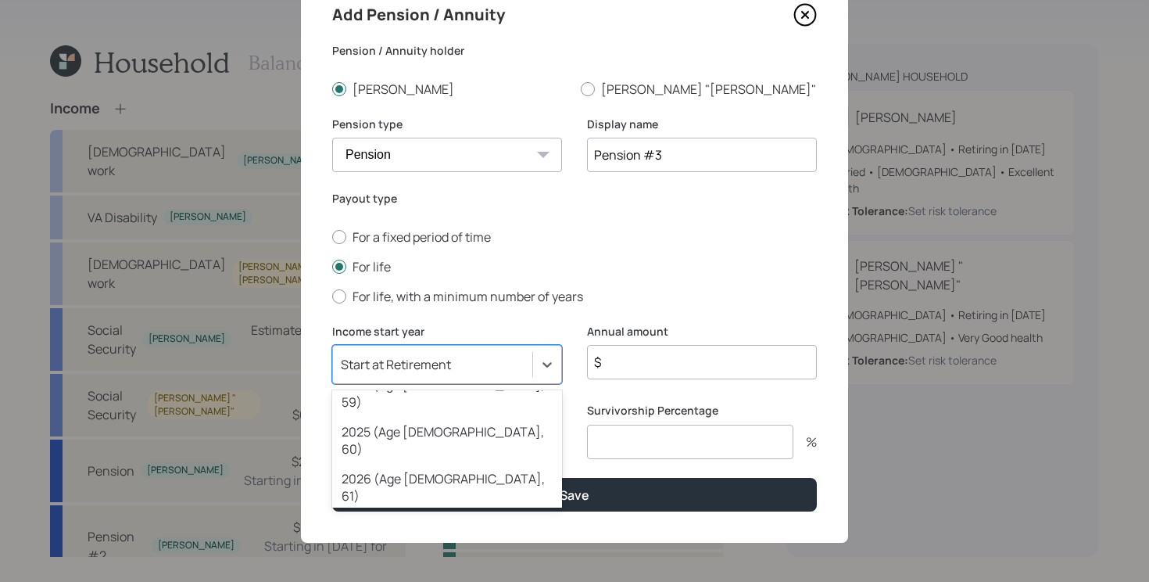
click at [436, 558] on div "2028 (Age [DEMOGRAPHIC_DATA], 63)" at bounding box center [447, 581] width 230 height 47
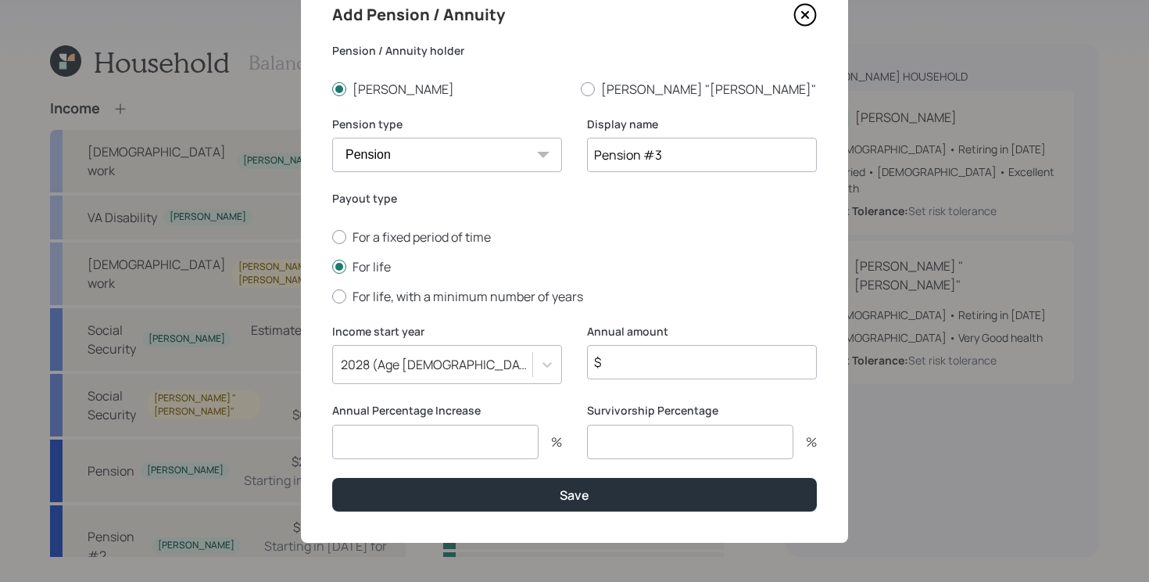
click at [655, 365] on input "$" at bounding box center [702, 362] width 230 height 34
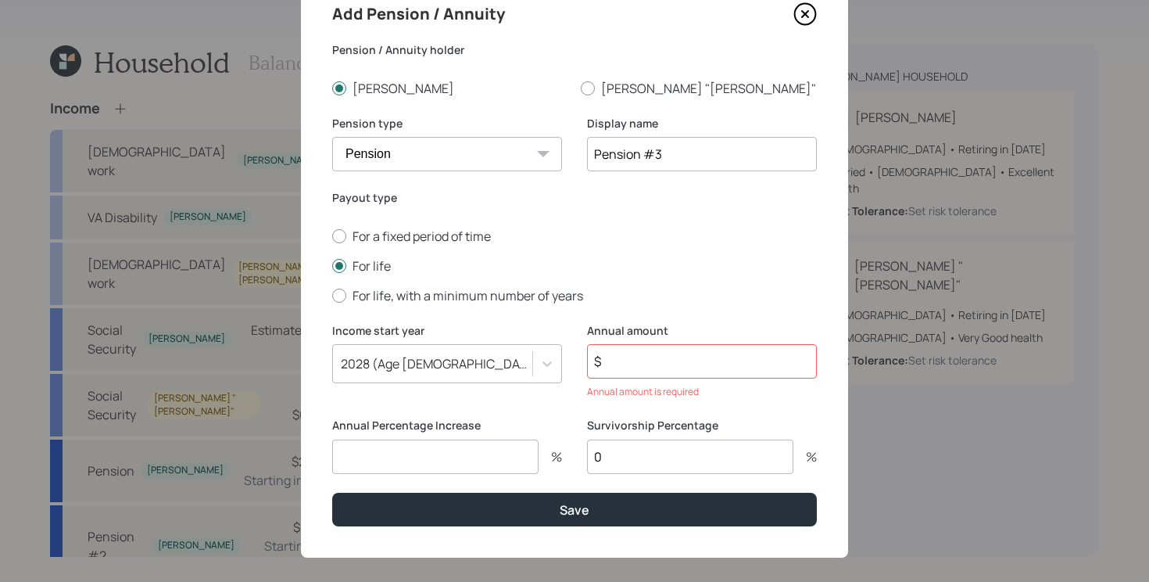
type input "0"
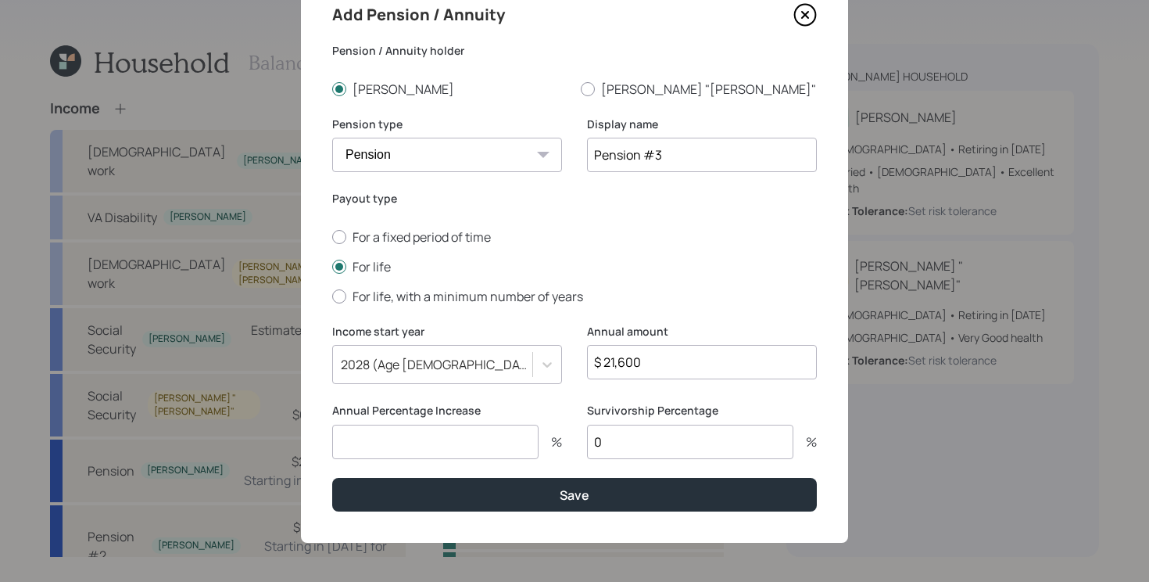
type input "$ 21,600"
type input "3"
click at [332, 478] on button "Save" at bounding box center [574, 495] width 485 height 34
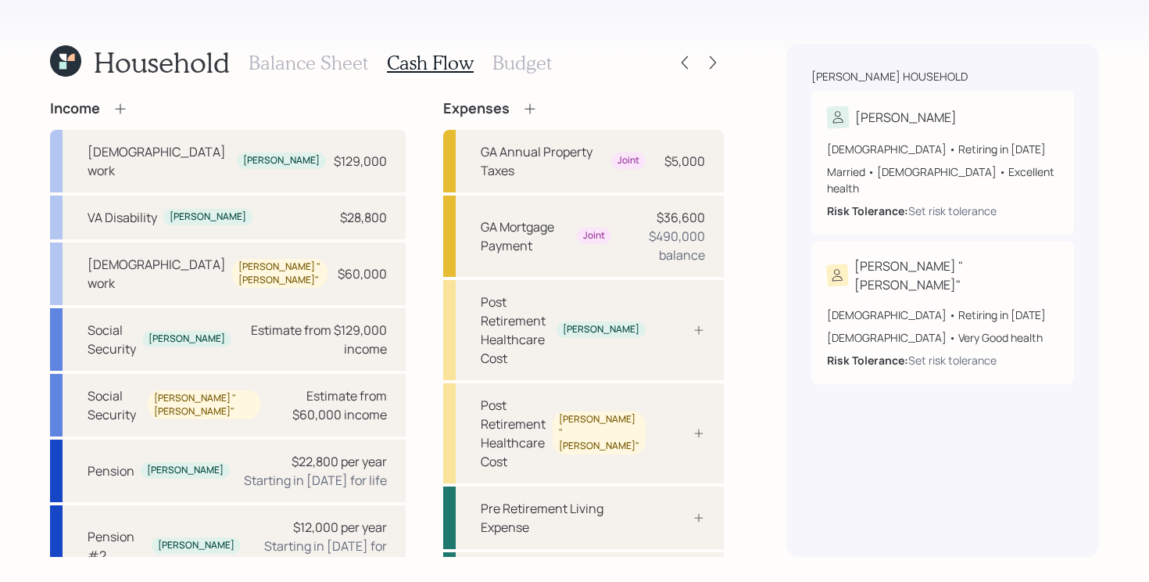
click at [125, 109] on icon at bounding box center [121, 109] width 16 height 16
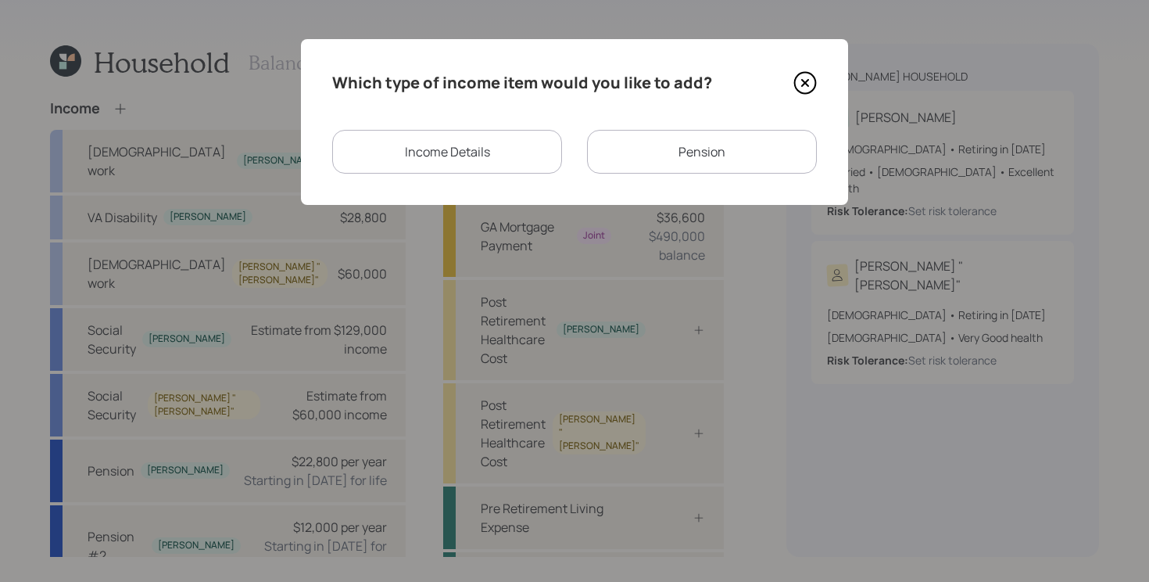
click at [503, 150] on div "Income Details" at bounding box center [447, 152] width 230 height 44
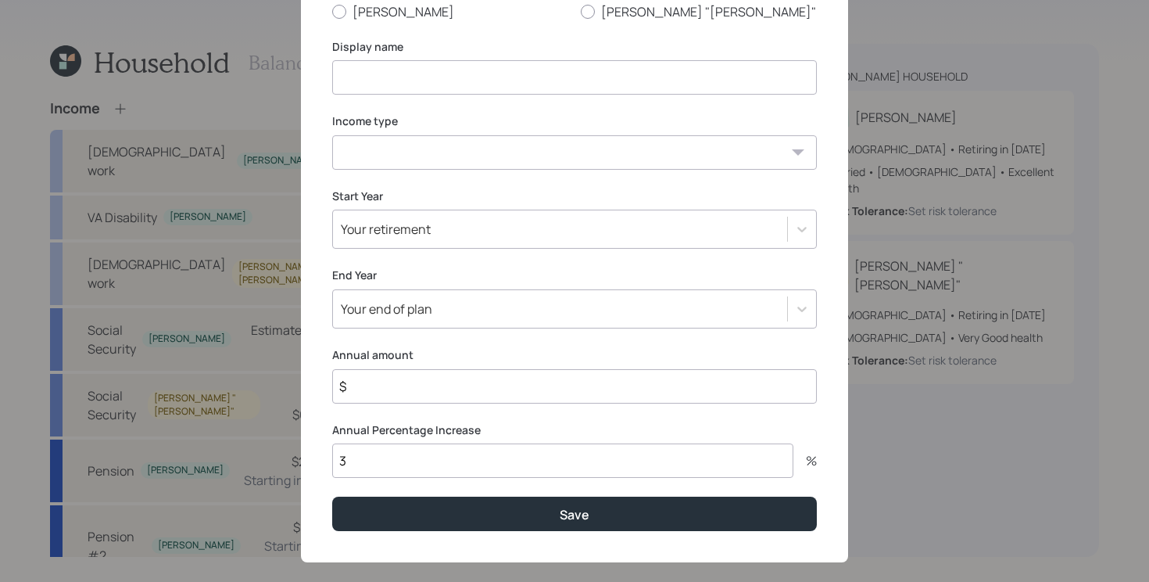
scroll to position [148, 0]
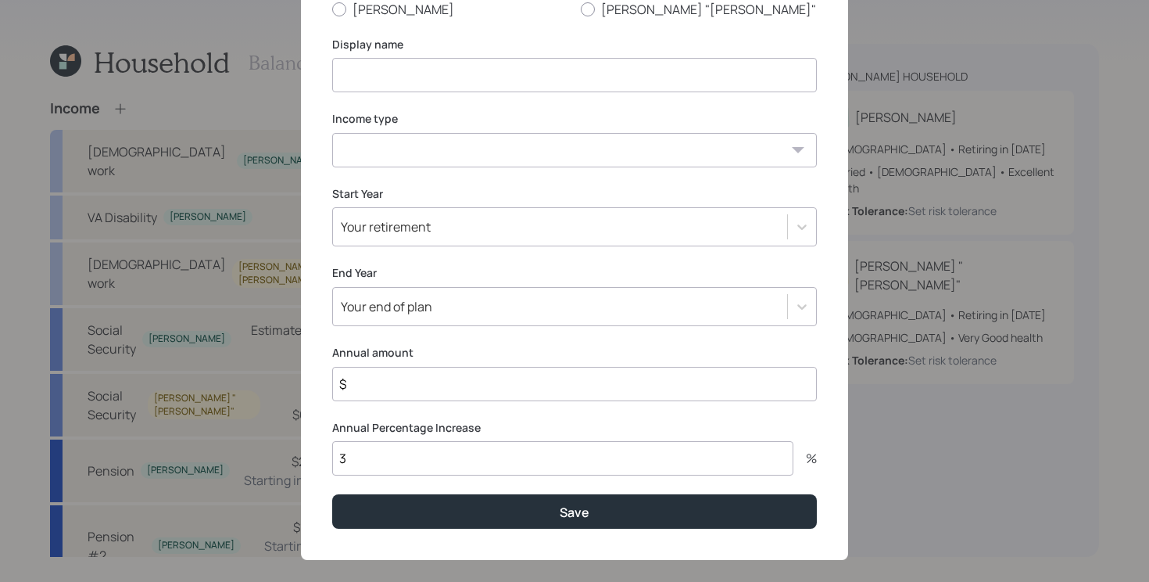
click at [368, 395] on input "$" at bounding box center [574, 384] width 485 height 34
type input "$ 104,000"
click at [500, 211] on div "Your retirement" at bounding box center [574, 226] width 485 height 39
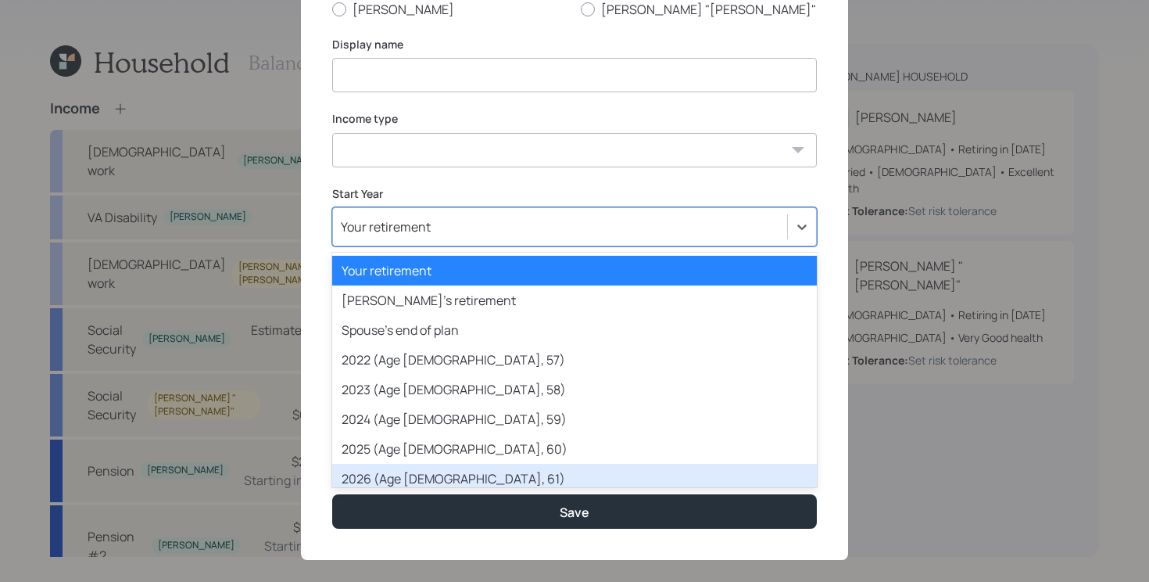
click at [381, 477] on div "2026 (Age [DEMOGRAPHIC_DATA], 61)" at bounding box center [574, 479] width 485 height 30
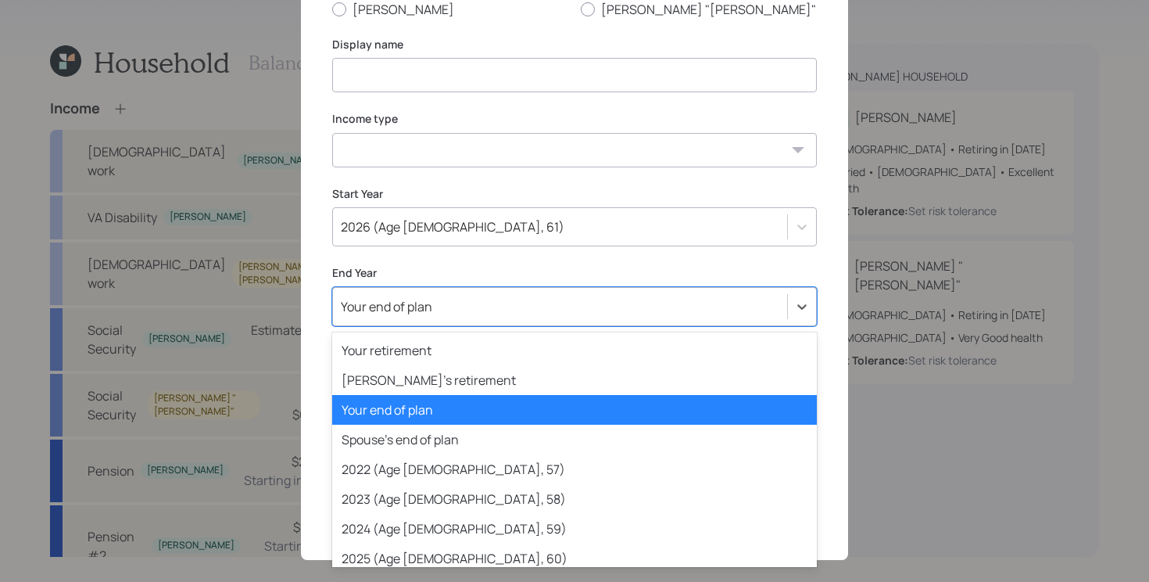
click at [486, 303] on div "Your end of plan" at bounding box center [560, 306] width 454 height 27
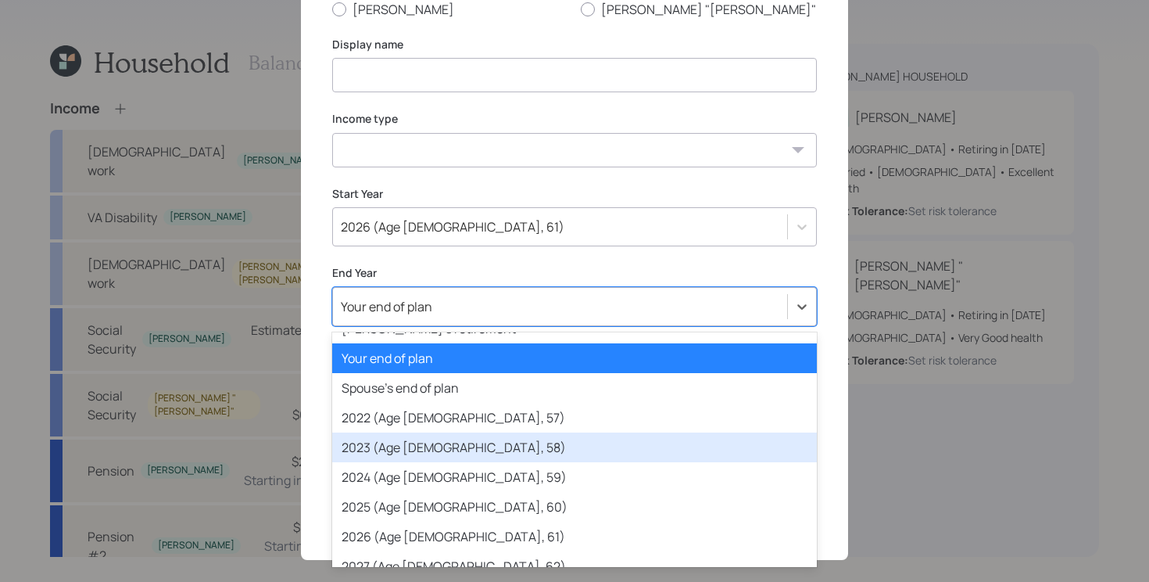
scroll to position [54, 0]
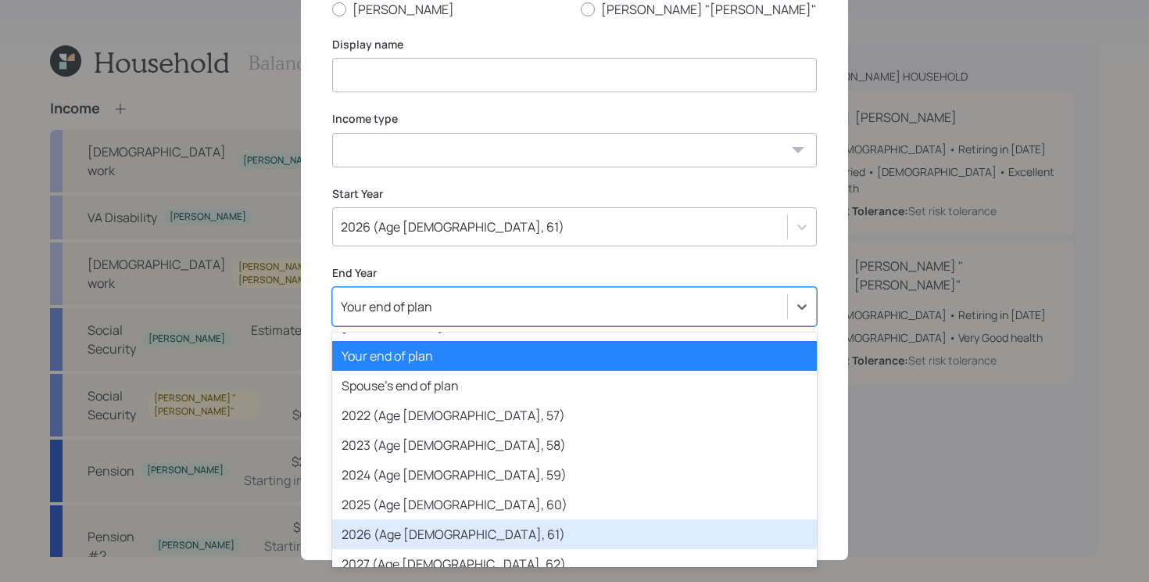
click at [378, 528] on div "2026 (Age [DEMOGRAPHIC_DATA], 61)" at bounding box center [574, 534] width 485 height 30
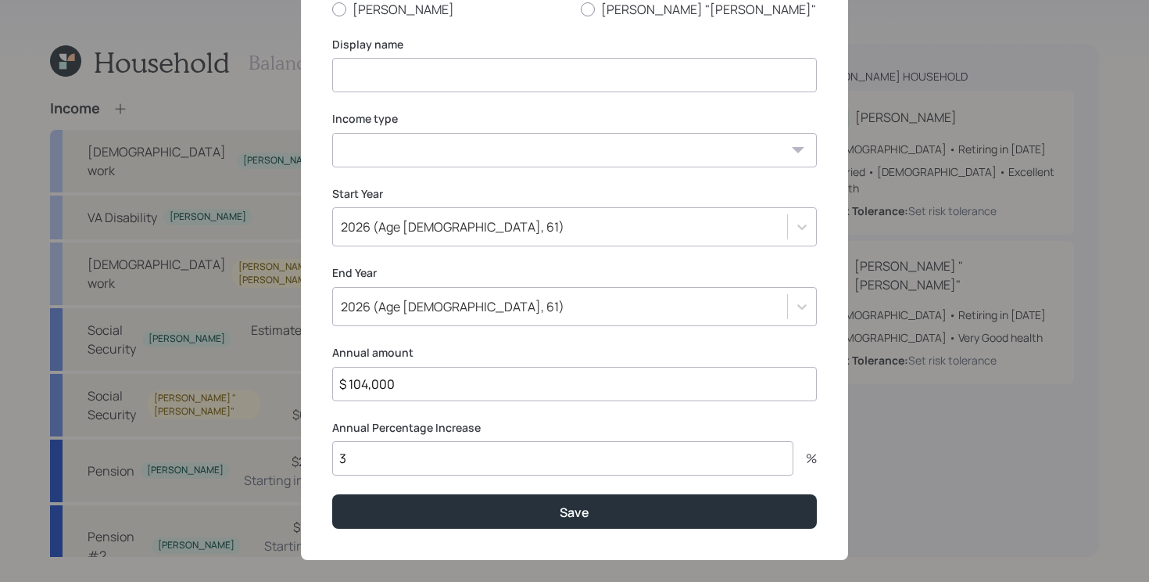
click at [472, 81] on input at bounding box center [574, 75] width 485 height 34
type input "Business Income"
click at [486, 152] on select "[DEMOGRAPHIC_DATA] work [DEMOGRAPHIC_DATA] work Self employment Other" at bounding box center [574, 150] width 485 height 34
click at [332, 133] on select "[DEMOGRAPHIC_DATA] work [DEMOGRAPHIC_DATA] work Self employment Other" at bounding box center [574, 150] width 485 height 34
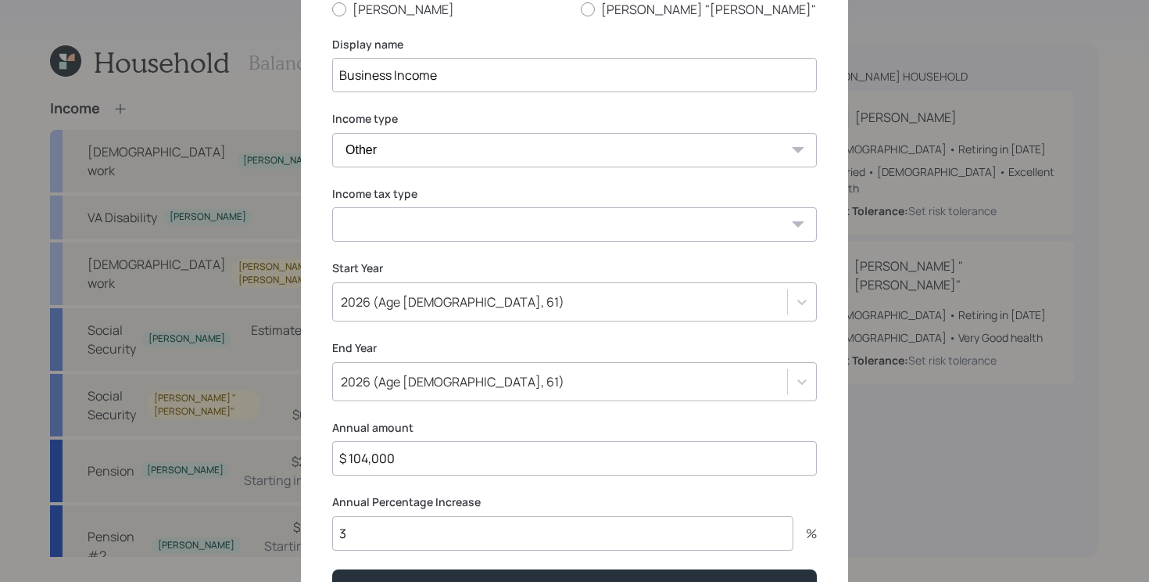
click at [418, 154] on select "[DEMOGRAPHIC_DATA] work [DEMOGRAPHIC_DATA] work Self employment Other" at bounding box center [574, 150] width 485 height 34
select select "salary"
click at [332, 133] on select "[DEMOGRAPHIC_DATA] work [DEMOGRAPHIC_DATA] work Self employment Other" at bounding box center [574, 150] width 485 height 34
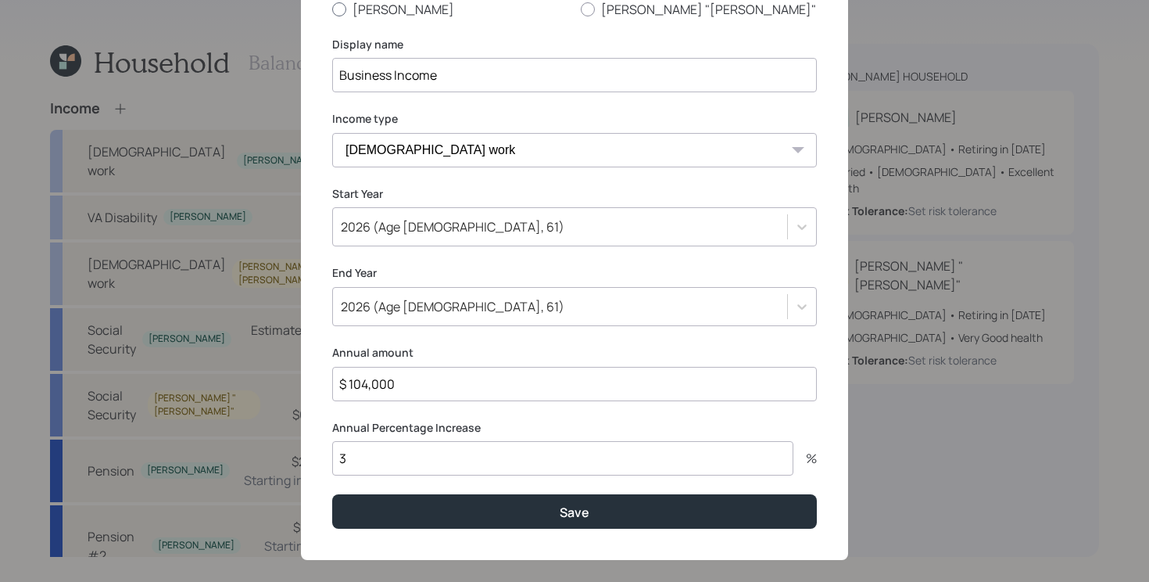
click at [364, 13] on label "[PERSON_NAME]" at bounding box center [450, 9] width 236 height 17
click at [332, 9] on input "[PERSON_NAME]" at bounding box center [332, 9] width 1 height 1
radio input "true"
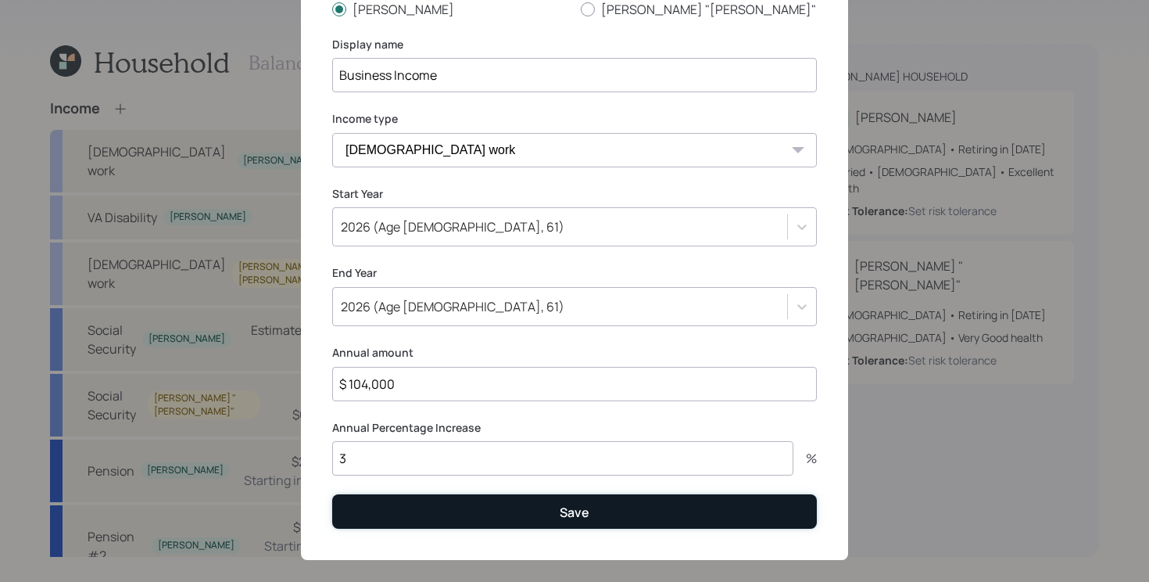
click at [498, 512] on button "Save" at bounding box center [574, 511] width 485 height 34
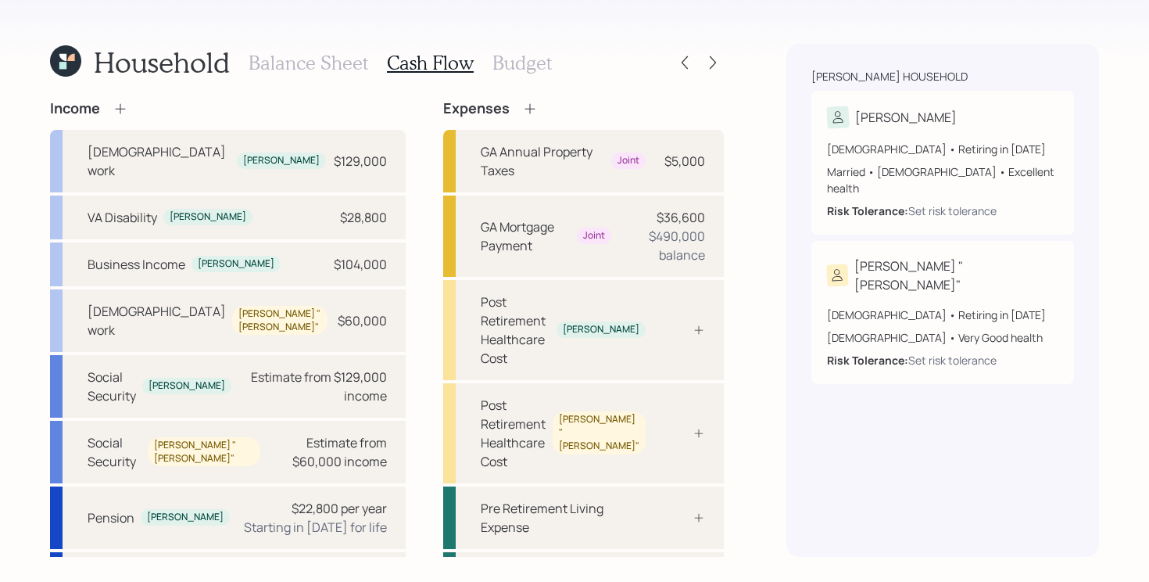
click at [120, 108] on icon at bounding box center [120, 108] width 10 height 10
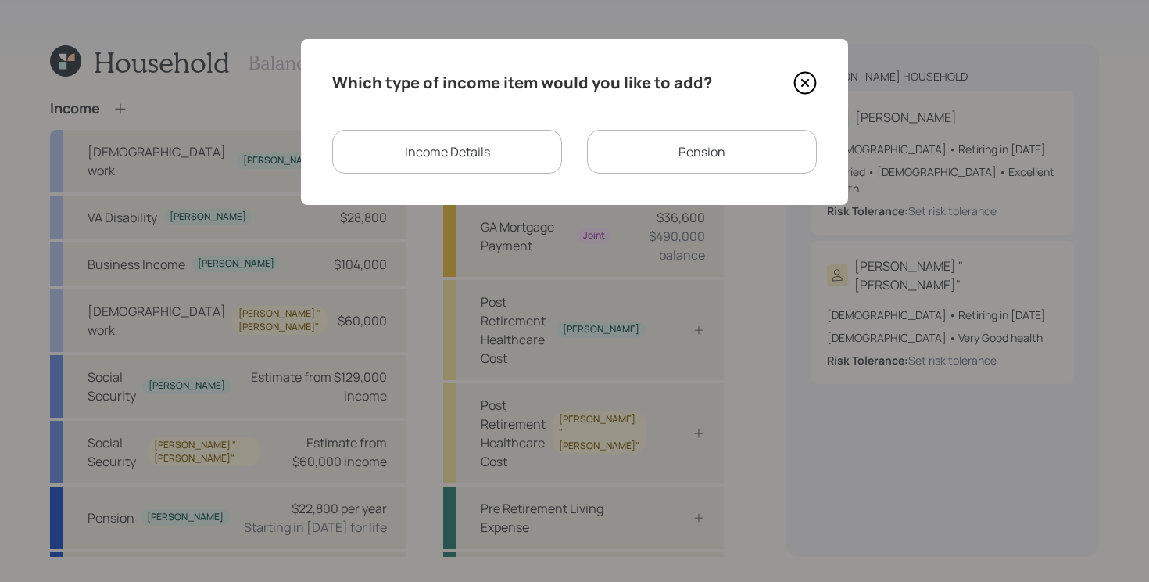
click at [463, 148] on div "Income Details" at bounding box center [447, 152] width 230 height 44
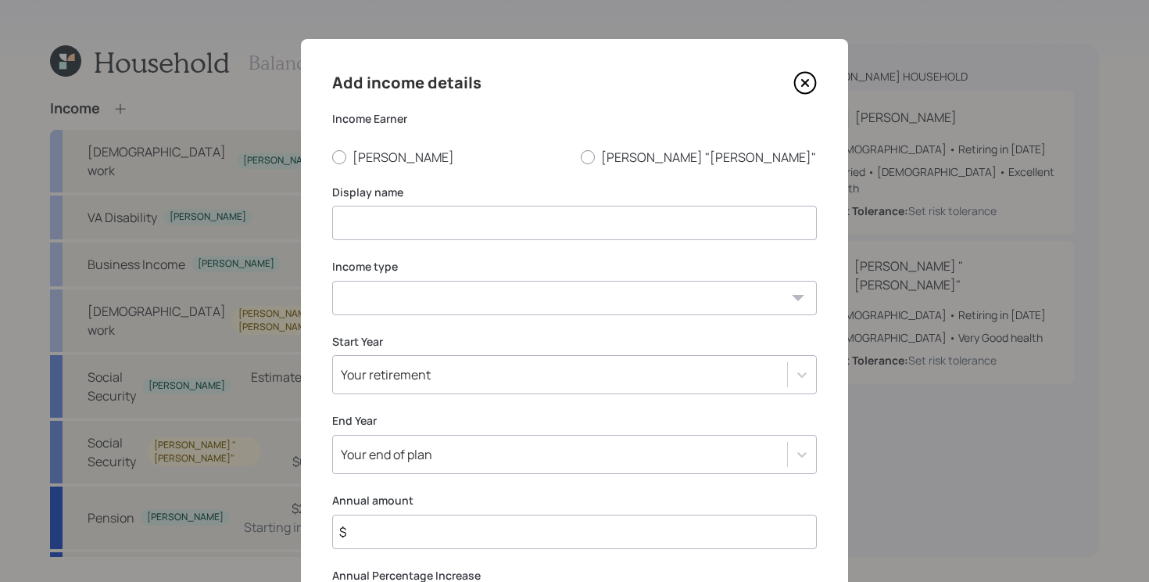
click at [373, 221] on input at bounding box center [574, 223] width 485 height 34
type input "Business Income after 2026"
click at [389, 525] on input "$" at bounding box center [574, 532] width 485 height 34
type input "$ 210,000"
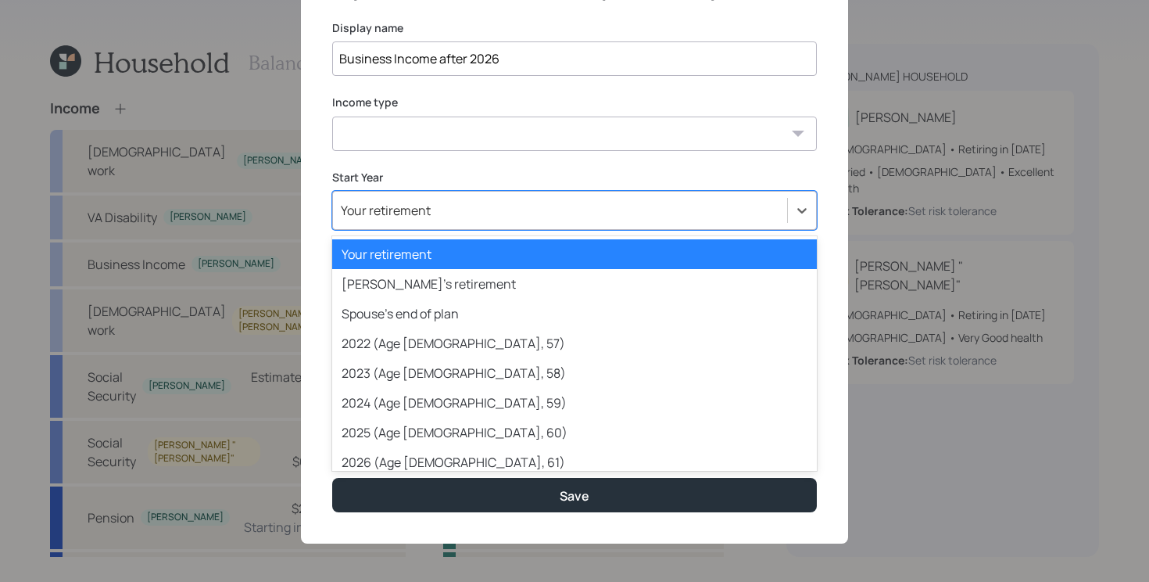
click at [481, 212] on div "Your retirement" at bounding box center [560, 210] width 454 height 27
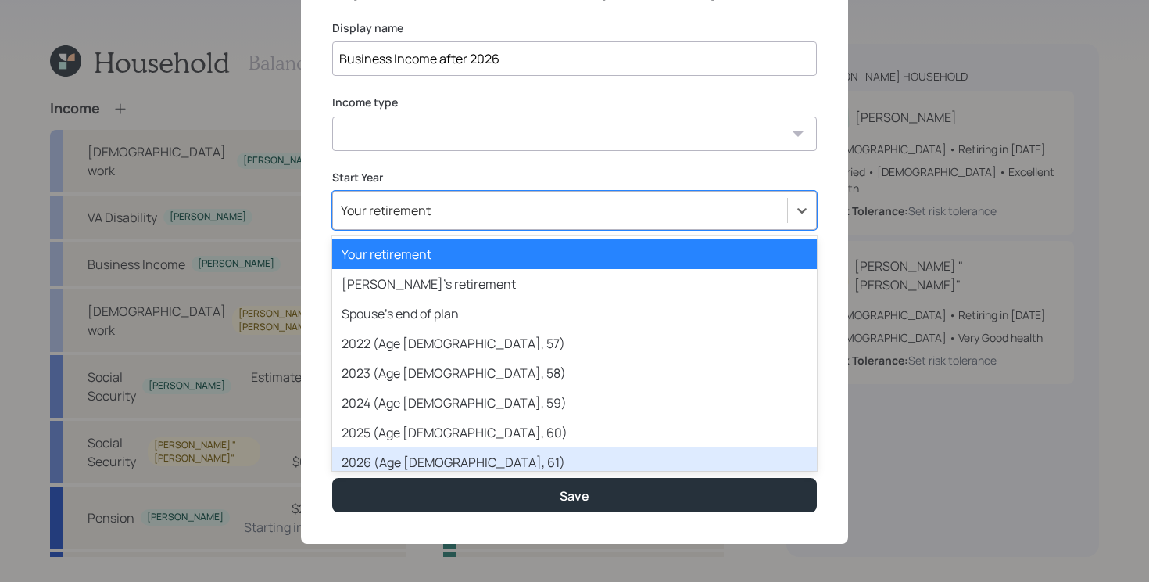
scroll to position [54, 0]
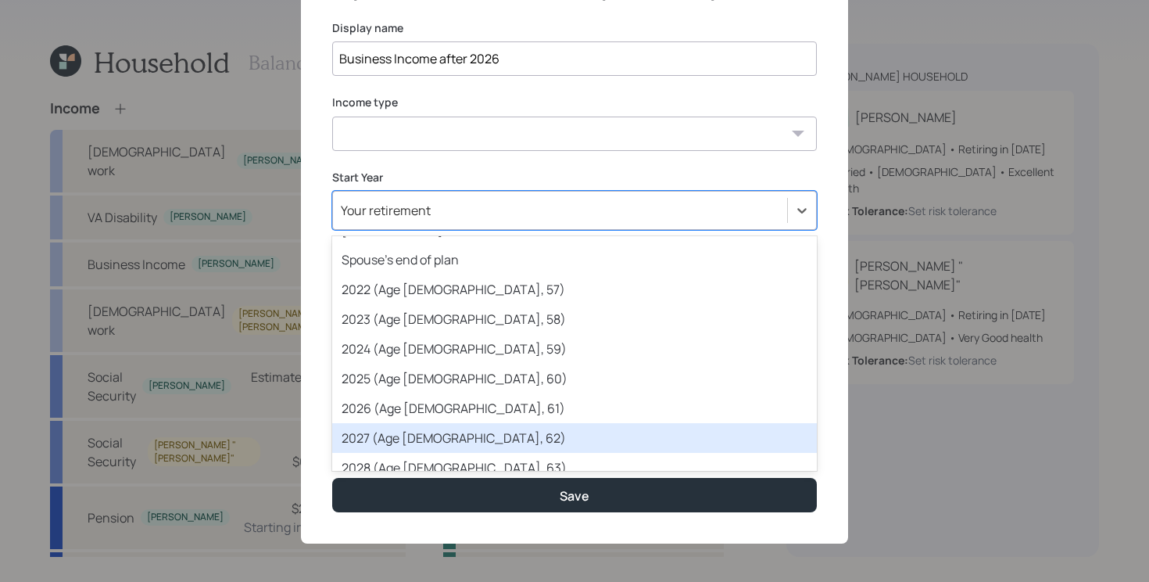
click at [433, 436] on div "2027 (Age [DEMOGRAPHIC_DATA], 62)" at bounding box center [574, 438] width 485 height 30
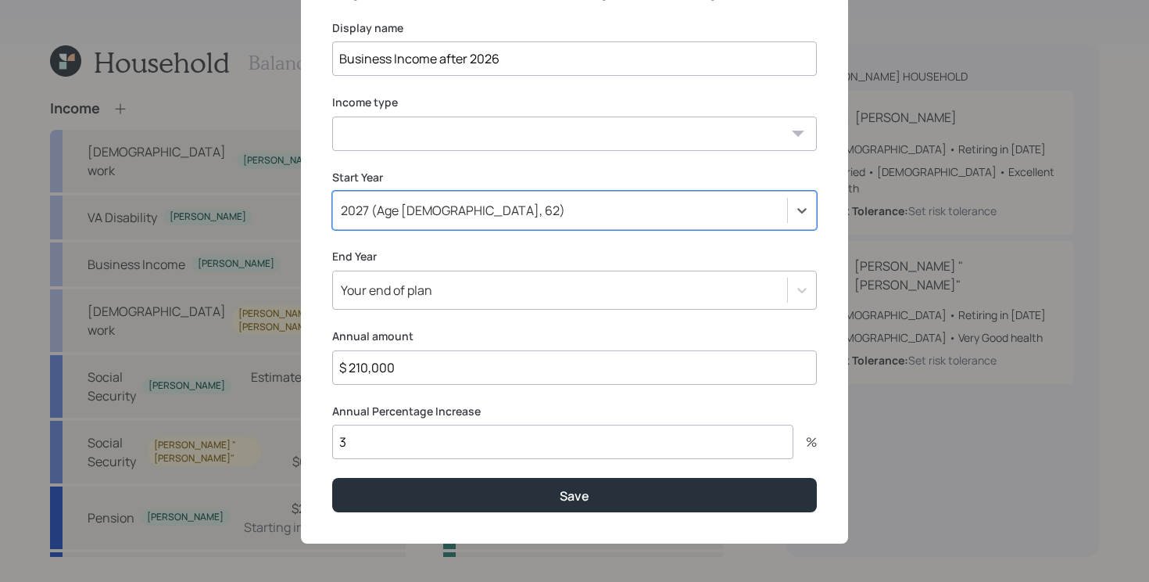
click at [451, 294] on div "Your end of plan" at bounding box center [560, 290] width 454 height 27
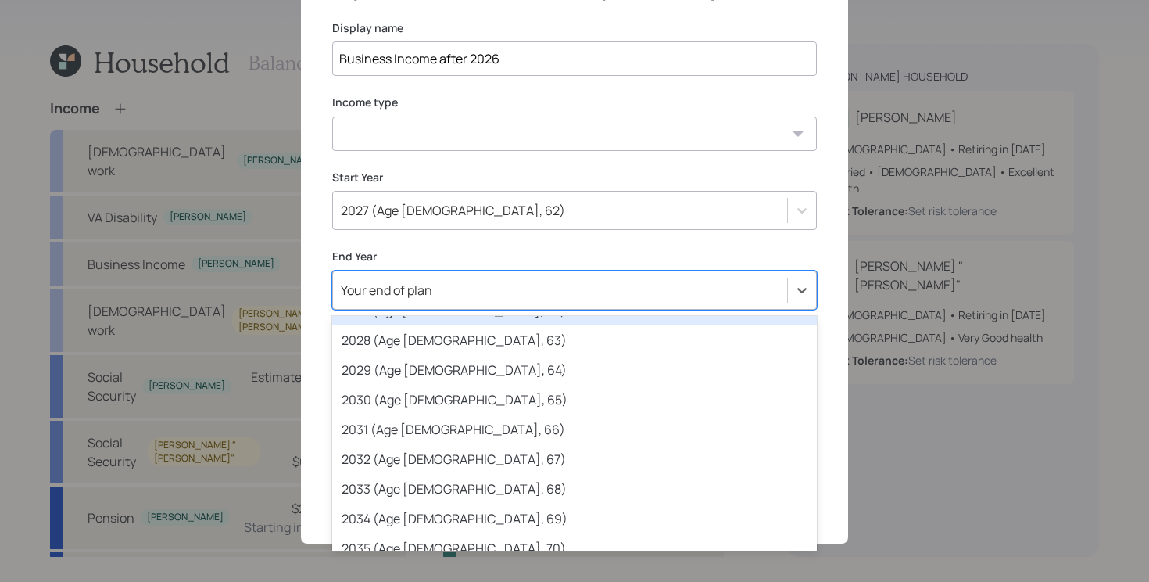
scroll to position [305, 0]
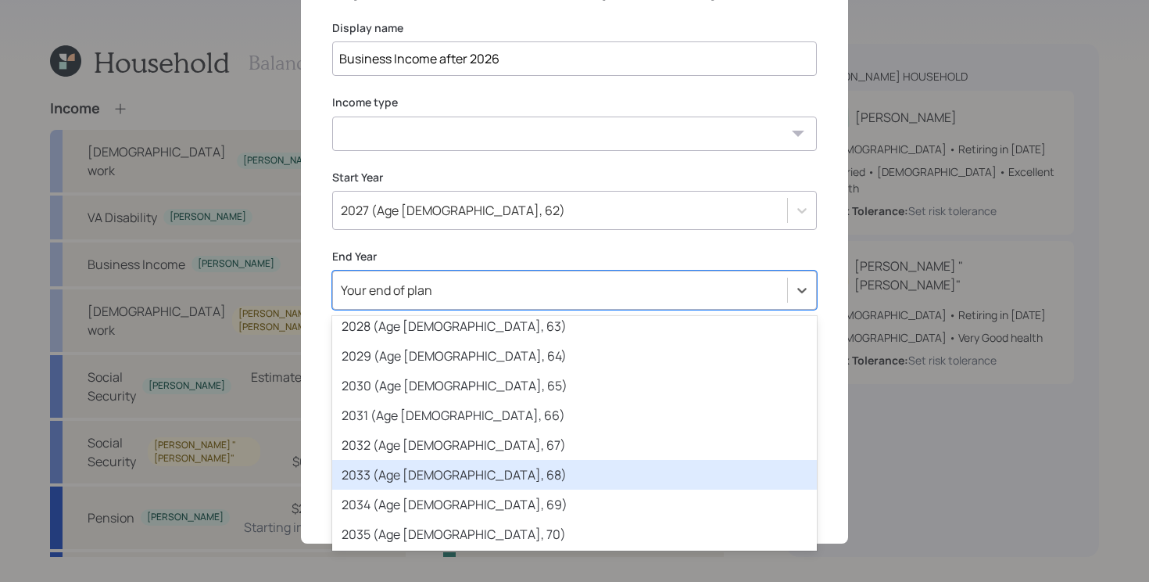
click at [452, 468] on div "2033 (Age [DEMOGRAPHIC_DATA], 68)" at bounding box center [574, 475] width 485 height 30
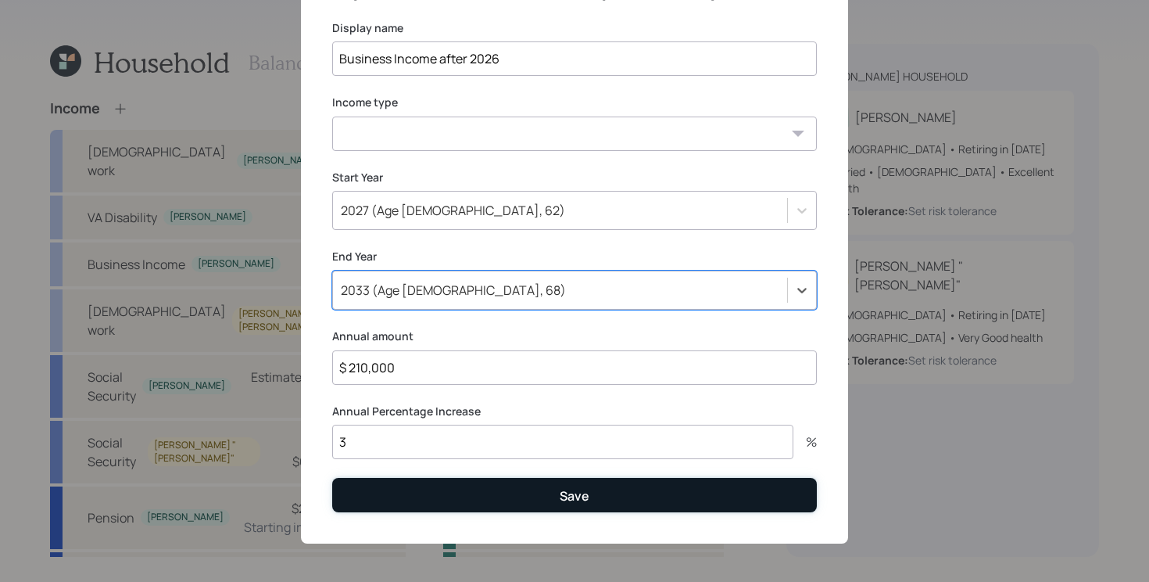
click at [486, 497] on button "Save" at bounding box center [574, 495] width 485 height 34
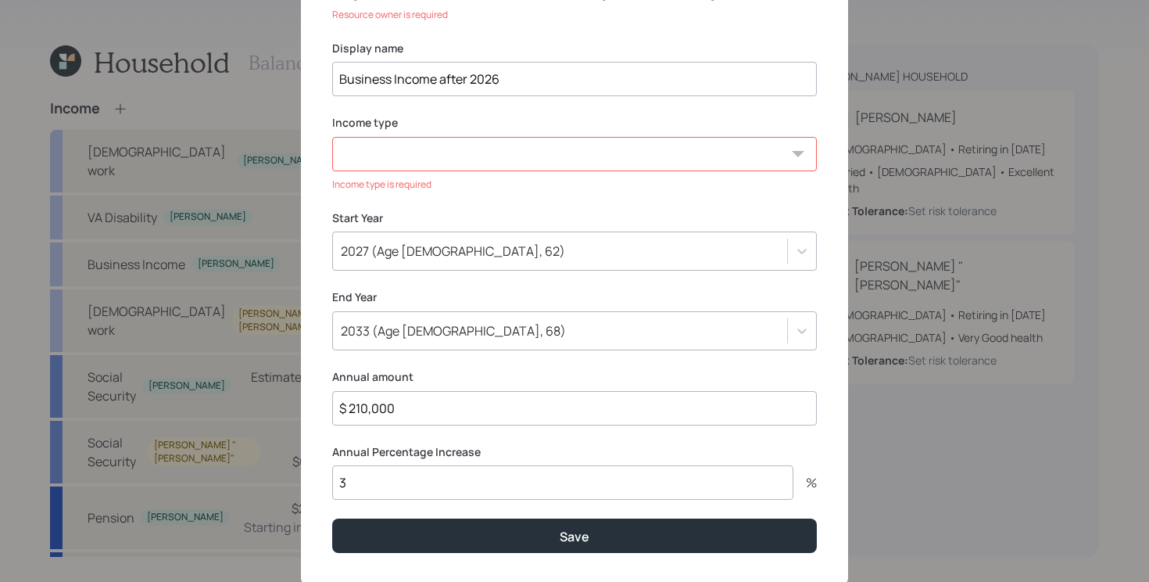
click at [501, 149] on select "[DEMOGRAPHIC_DATA] work [DEMOGRAPHIC_DATA] work Self employment Other" at bounding box center [574, 154] width 485 height 34
select select "salary"
click at [332, 137] on select "[DEMOGRAPHIC_DATA] work [DEMOGRAPHIC_DATA] work Self employment Other" at bounding box center [574, 154] width 485 height 34
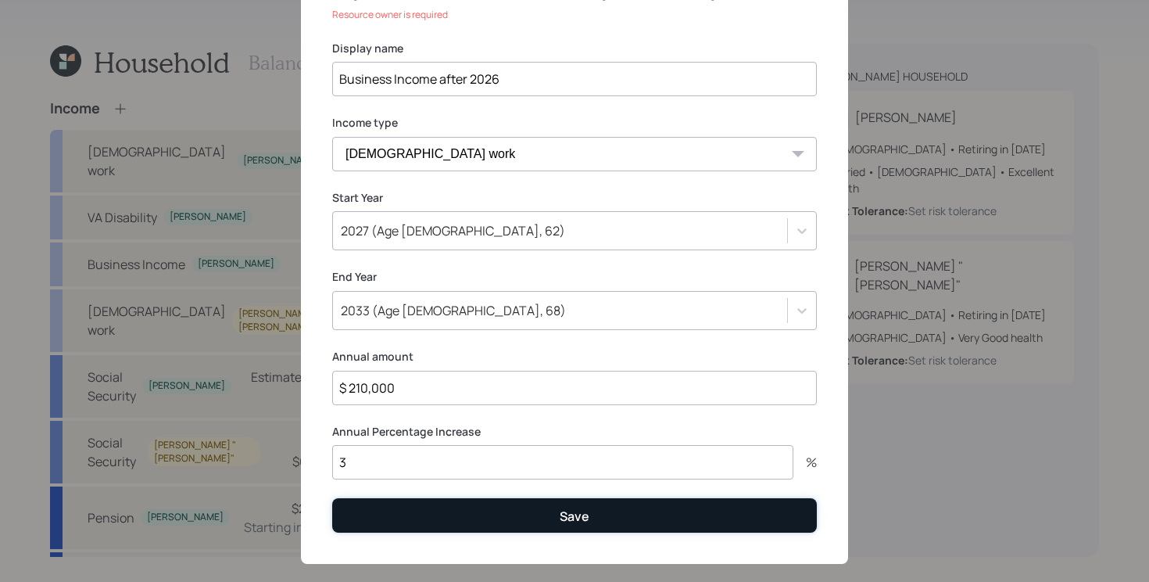
click at [411, 503] on button "Save" at bounding box center [574, 515] width 485 height 34
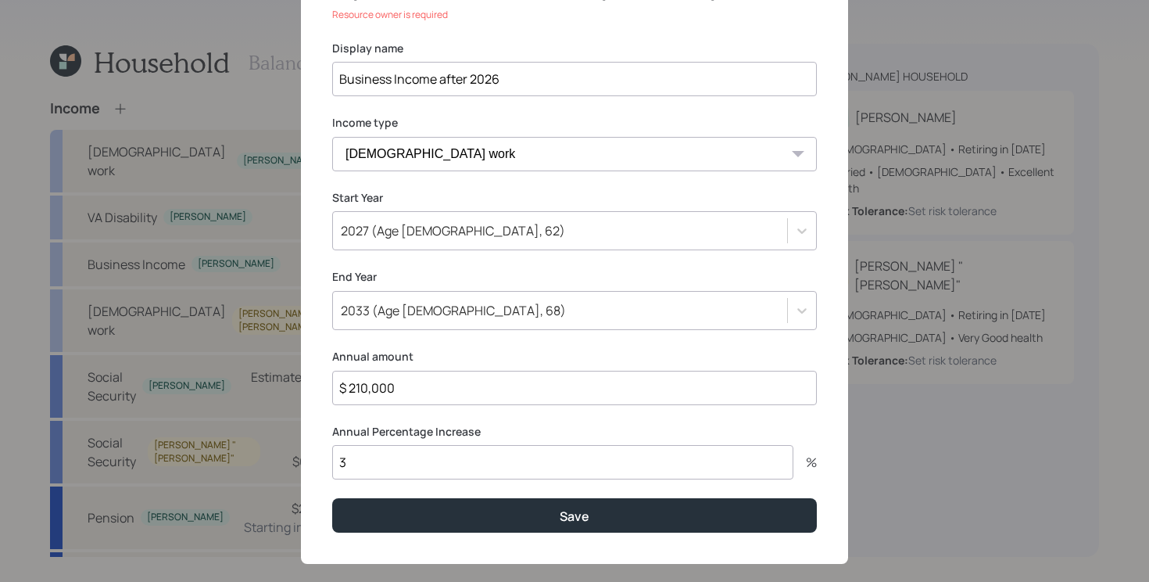
scroll to position [0, 0]
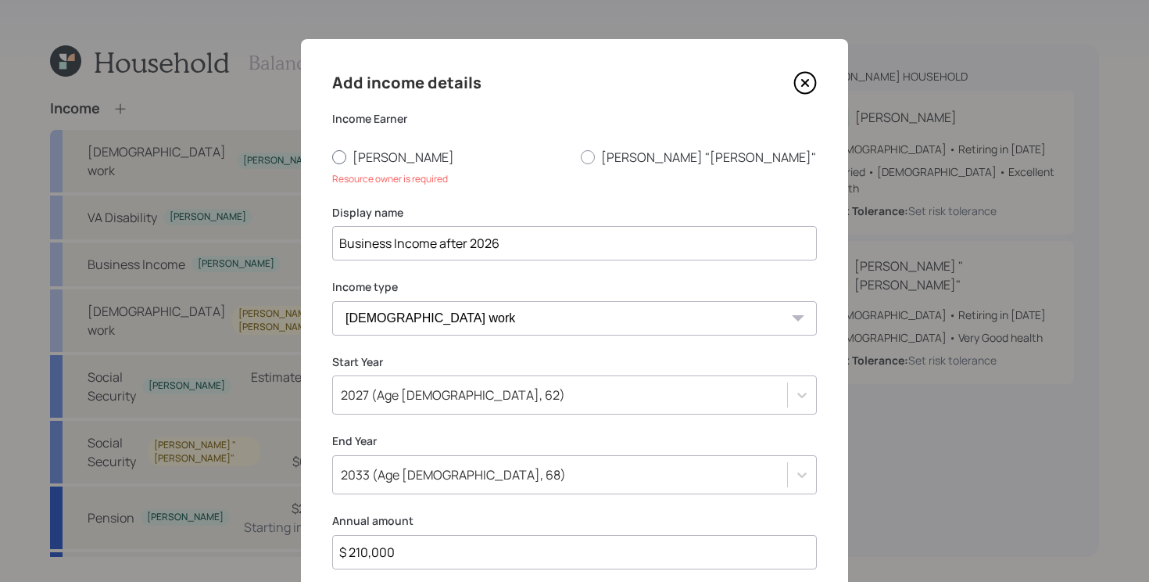
click at [374, 152] on label "[PERSON_NAME]" at bounding box center [450, 157] width 236 height 17
click at [332, 156] on input "[PERSON_NAME]" at bounding box center [332, 156] width 1 height 1
radio input "true"
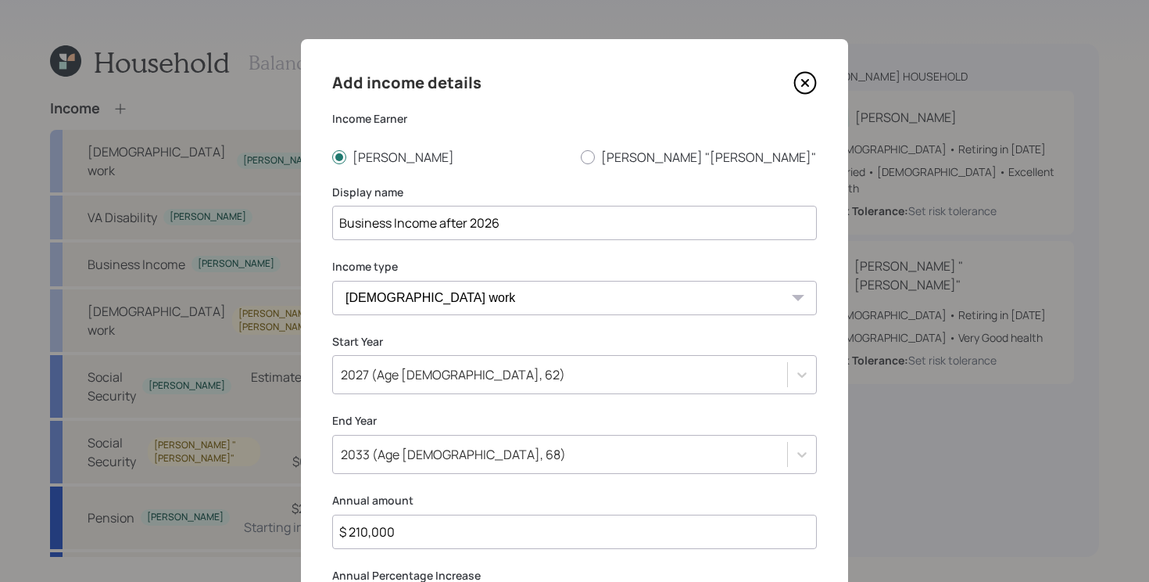
scroll to position [165, 0]
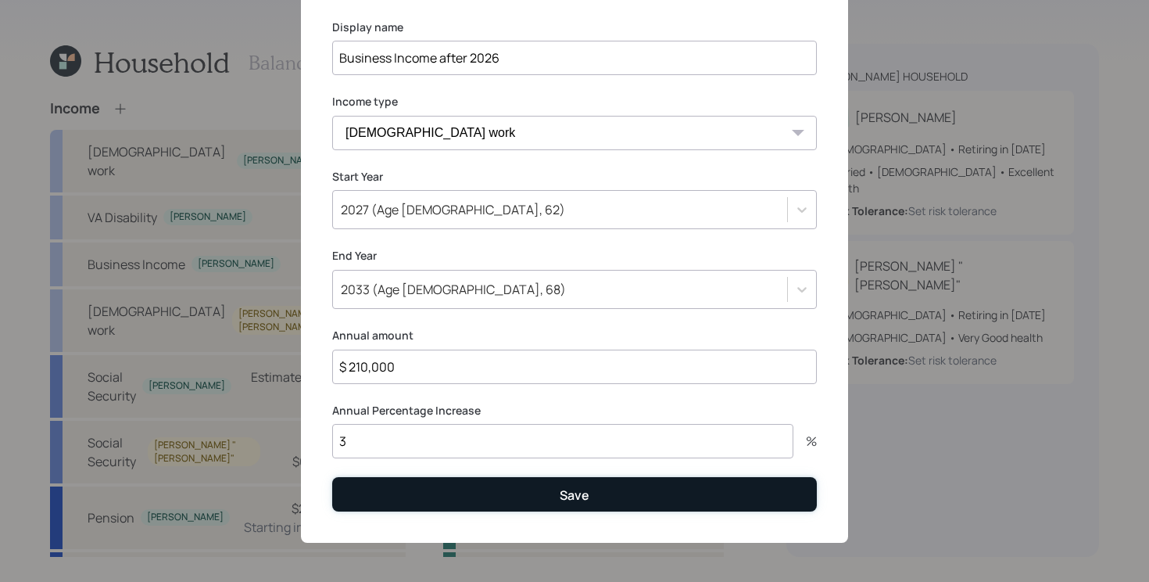
click at [408, 488] on button "Save" at bounding box center [574, 494] width 485 height 34
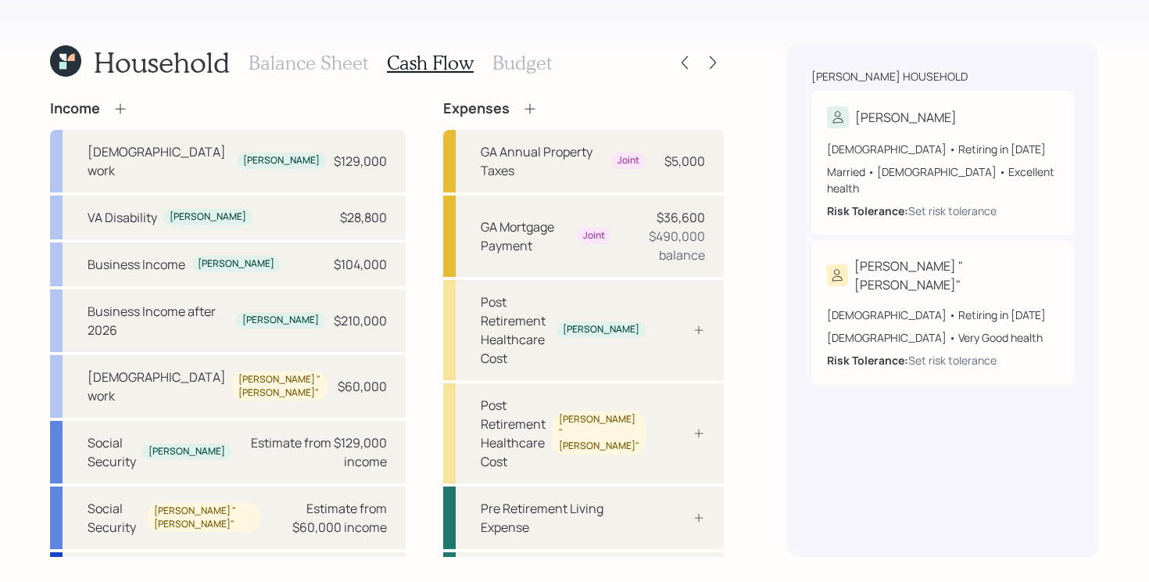
click at [69, 63] on icon at bounding box center [65, 60] width 31 height 31
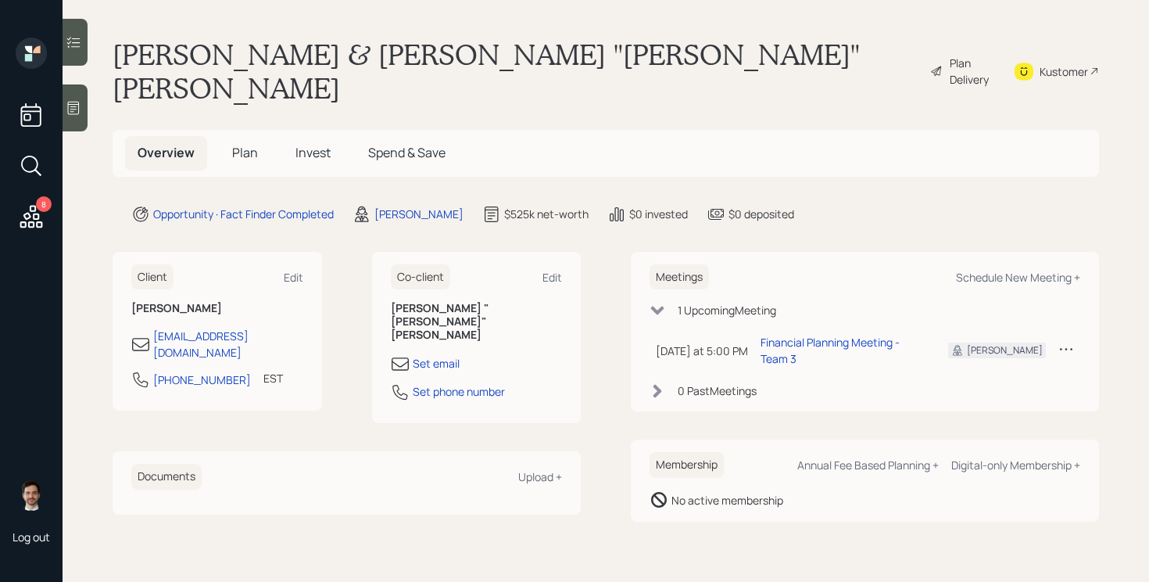
click at [245, 144] on span "Plan" at bounding box center [245, 152] width 26 height 17
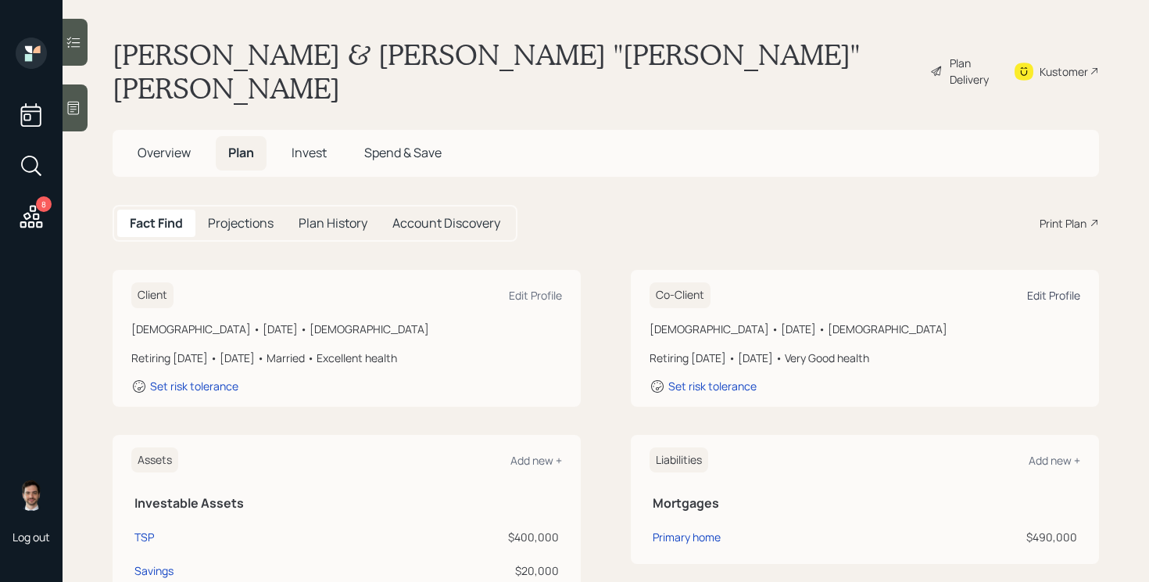
click at [1073, 288] on div "Edit Profile" at bounding box center [1053, 295] width 53 height 15
select select "6"
select select "very_good"
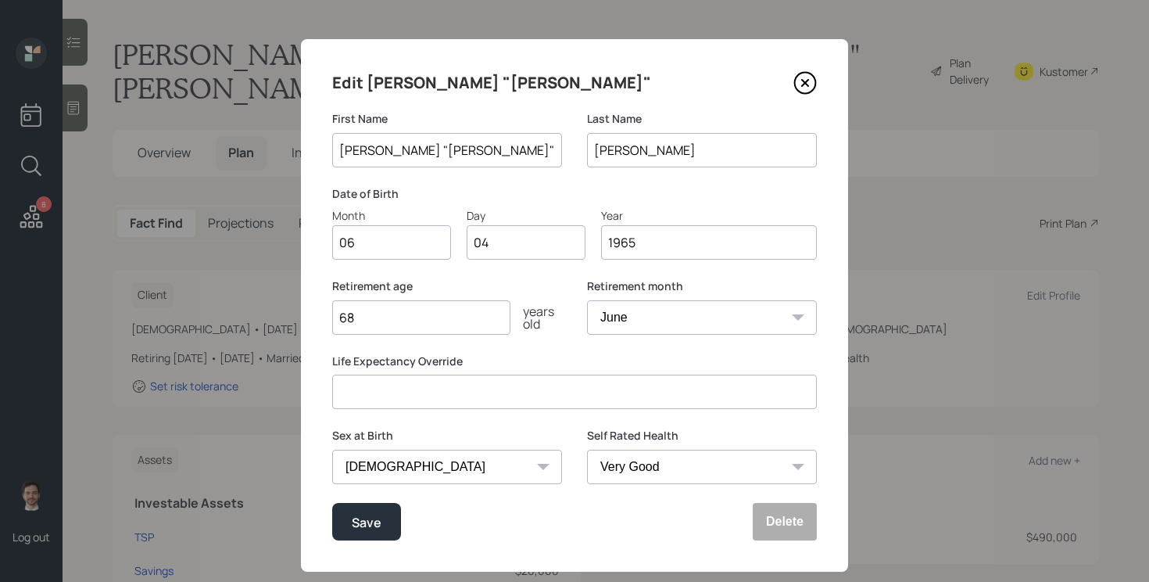
click at [401, 327] on input "68" at bounding box center [421, 317] width 178 height 34
click at [803, 84] on icon at bounding box center [805, 83] width 6 height 6
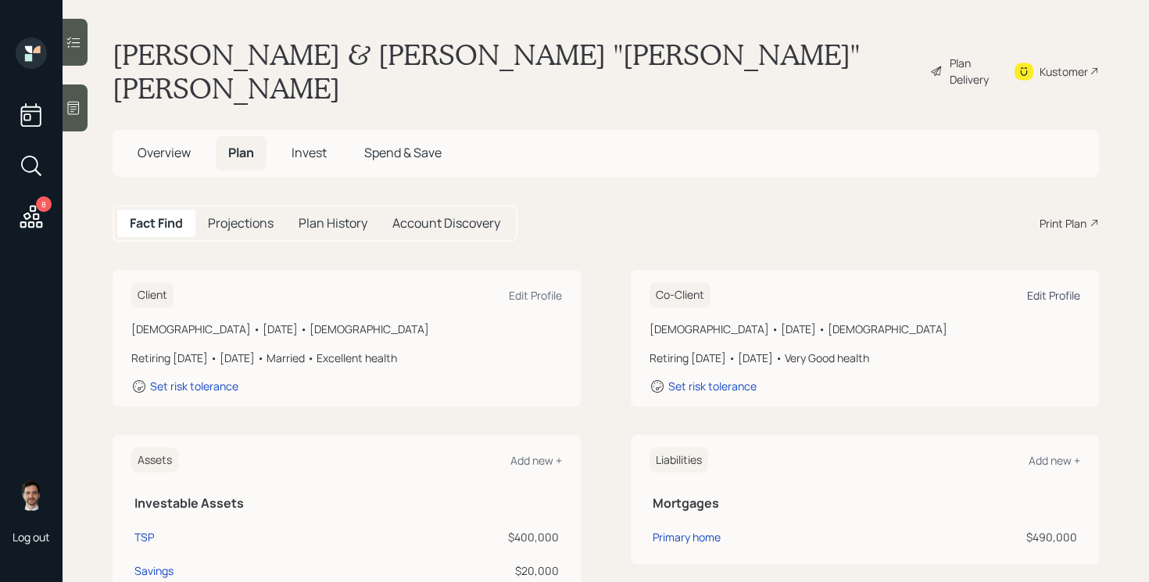
click at [1067, 288] on div "Edit Profile" at bounding box center [1053, 295] width 53 height 15
select select "6"
select select "very_good"
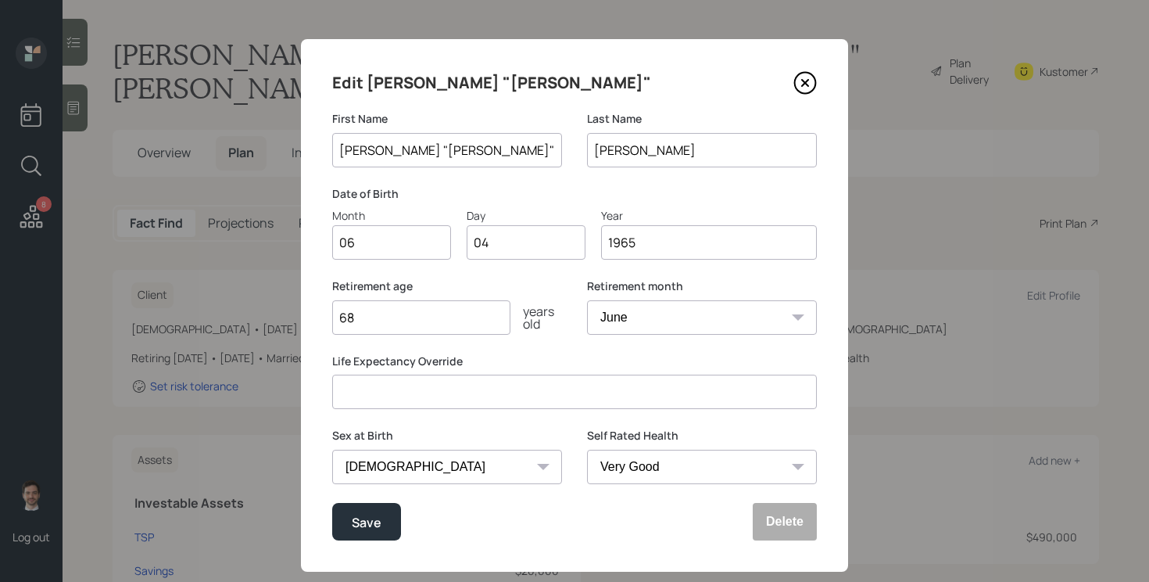
click at [384, 321] on input "68" at bounding box center [421, 317] width 178 height 34
type input "61"
click at [676, 322] on select "January February March April May June July August September October November De…" at bounding box center [702, 317] width 230 height 34
click at [810, 84] on icon at bounding box center [805, 82] width 23 height 23
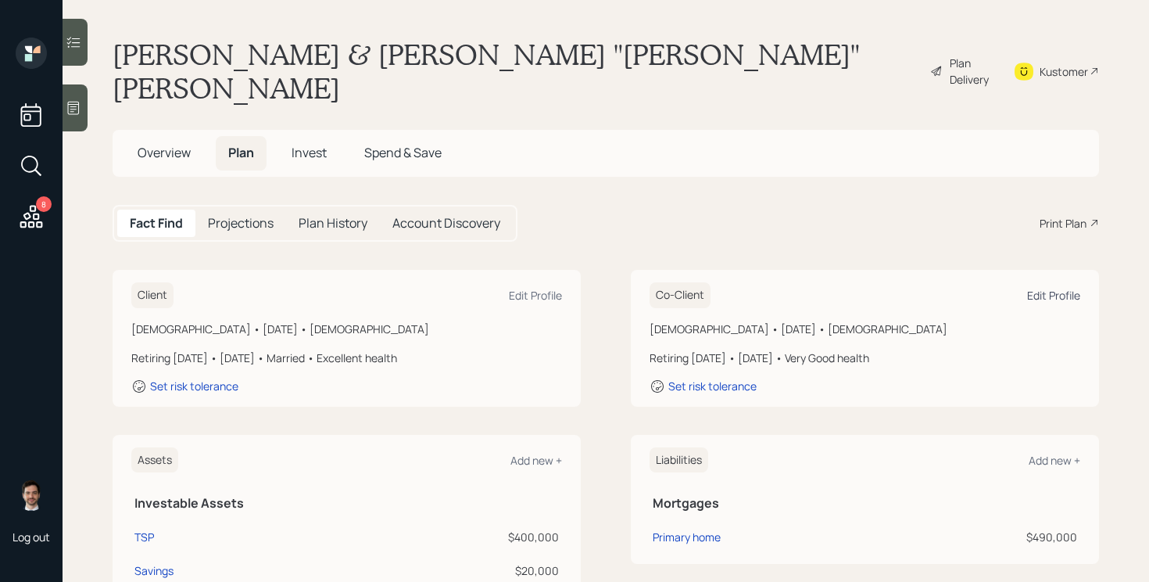
click at [1068, 288] on div "Edit Profile" at bounding box center [1053, 295] width 53 height 15
select select "6"
select select "very_good"
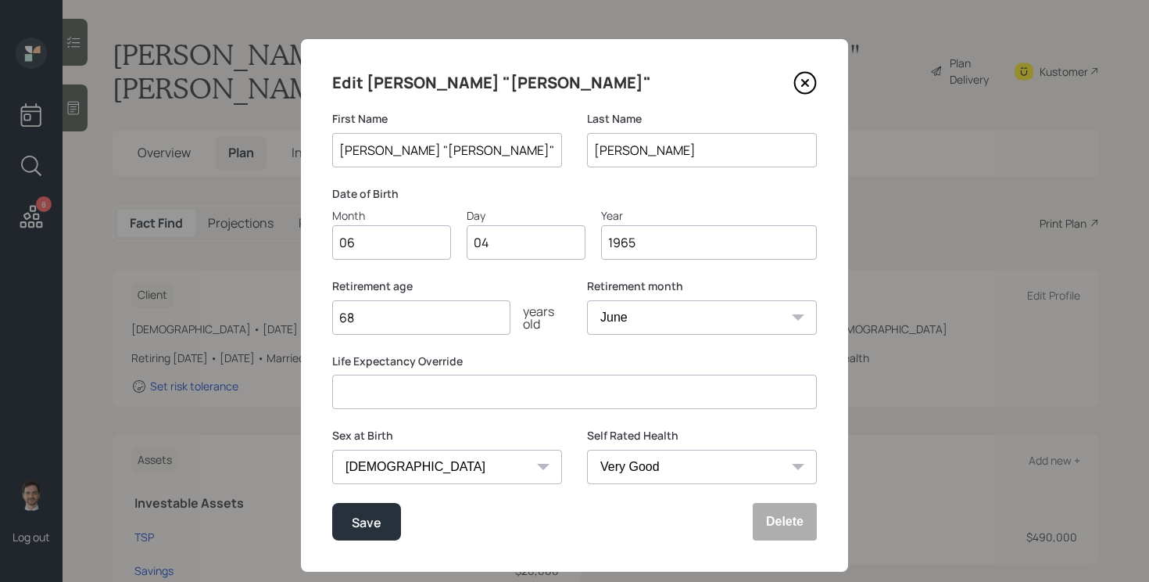
click at [402, 314] on input "68" at bounding box center [421, 317] width 178 height 34
type input "60"
click at [682, 307] on select "January February March April May June July August September October November De…" at bounding box center [702, 317] width 230 height 34
select select "1"
click at [587, 300] on select "January February March April May June July August September October November De…" at bounding box center [702, 317] width 230 height 34
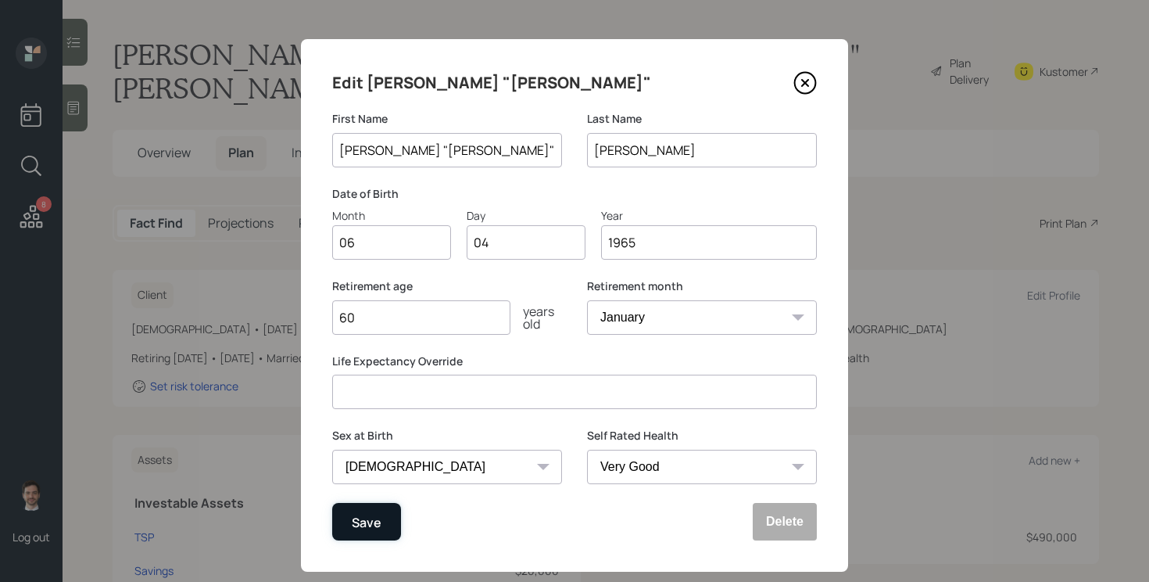
click at [372, 520] on div "Save" at bounding box center [367, 521] width 30 height 21
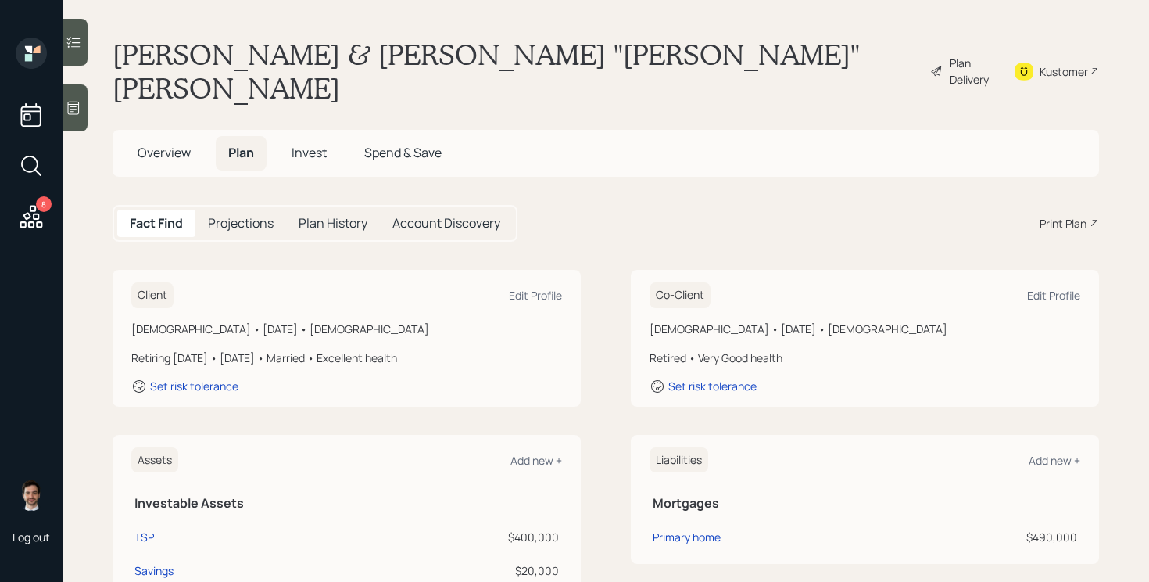
click at [956, 59] on div "Plan Delivery" at bounding box center [972, 71] width 45 height 33
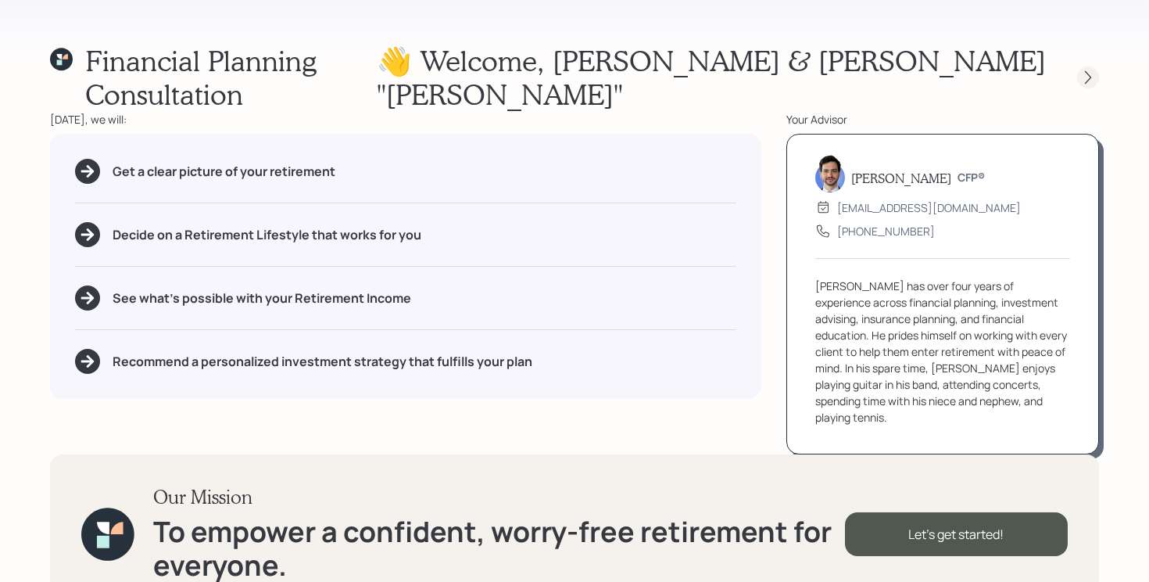
click at [1084, 70] on icon at bounding box center [1089, 78] width 16 height 16
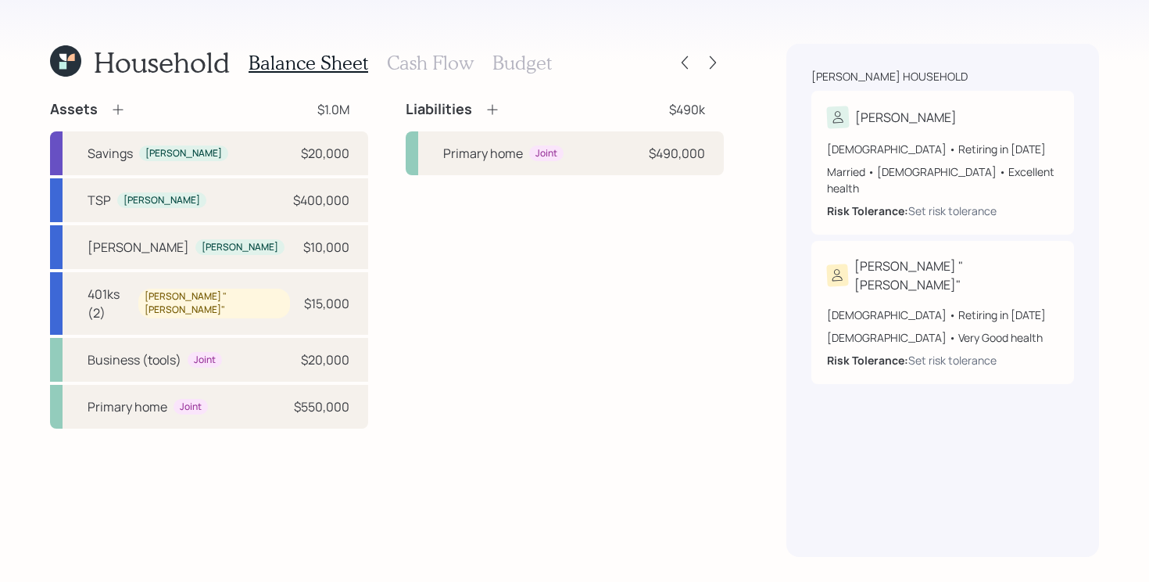
click at [408, 57] on h3 "Cash Flow" at bounding box center [430, 63] width 87 height 23
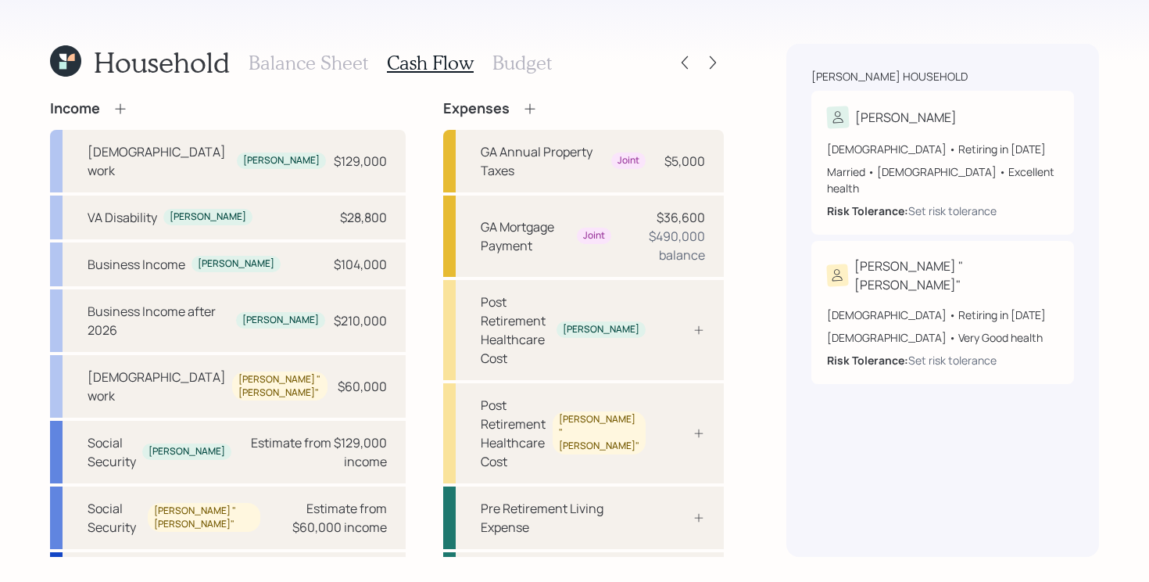
click at [762, 308] on div "Household Balance Sheet Cash Flow Budget Income [DEMOGRAPHIC_DATA] work [PERSON…" at bounding box center [574, 291] width 1149 height 582
click at [700, 281] on div "Post Retirement Healthcare Cost [PERSON_NAME]" at bounding box center [583, 330] width 281 height 100
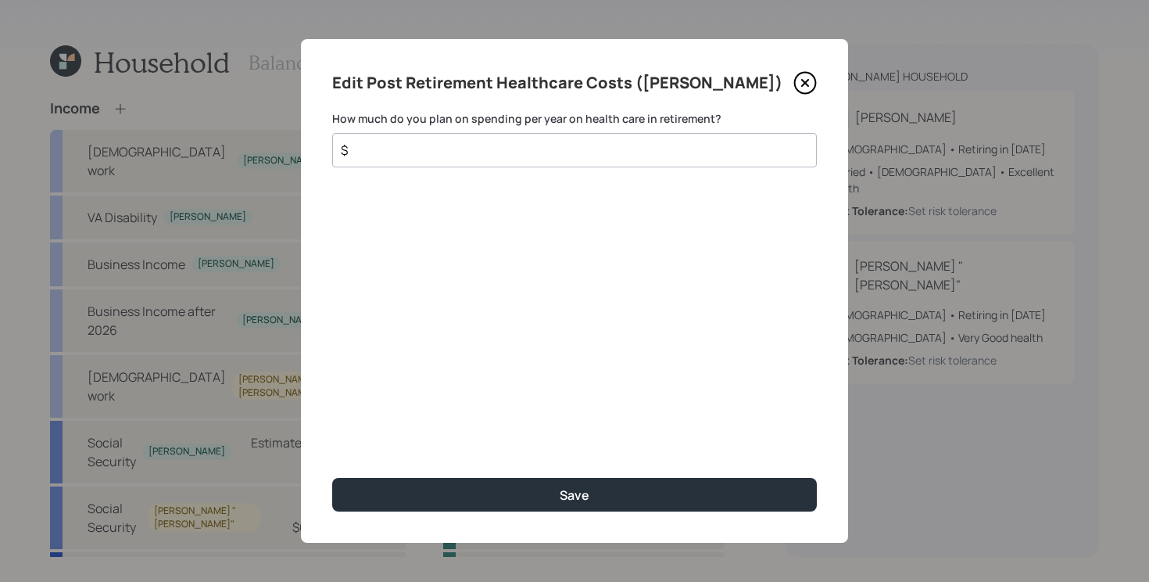
click at [513, 154] on input "$" at bounding box center [568, 150] width 458 height 19
type input "$ 500"
click at [332, 478] on button "Save" at bounding box center [574, 495] width 485 height 34
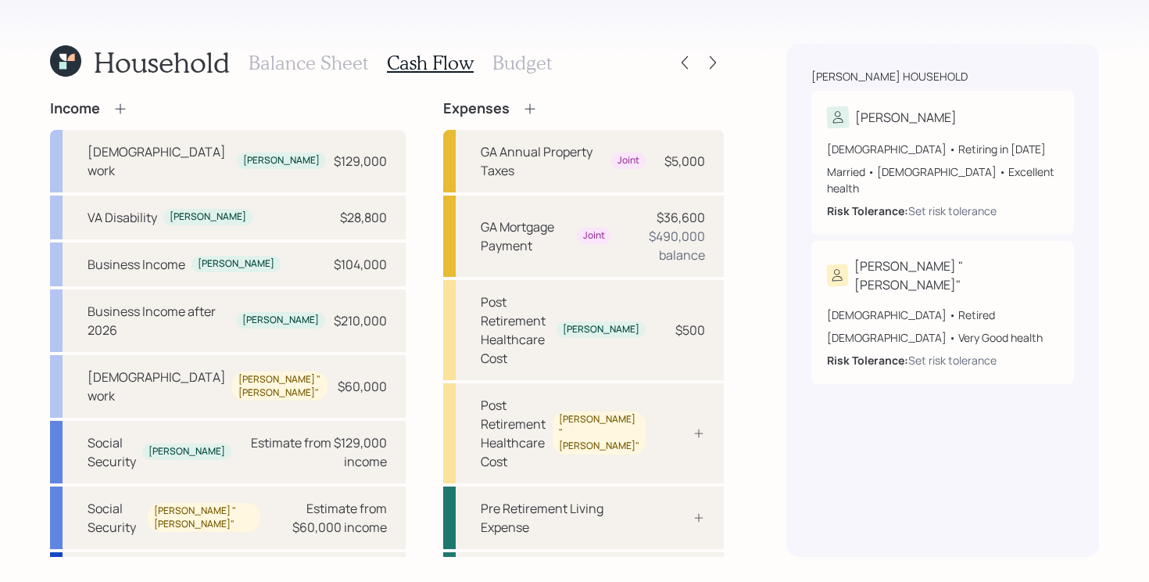
click at [515, 60] on h3 "Budget" at bounding box center [522, 63] width 59 height 23
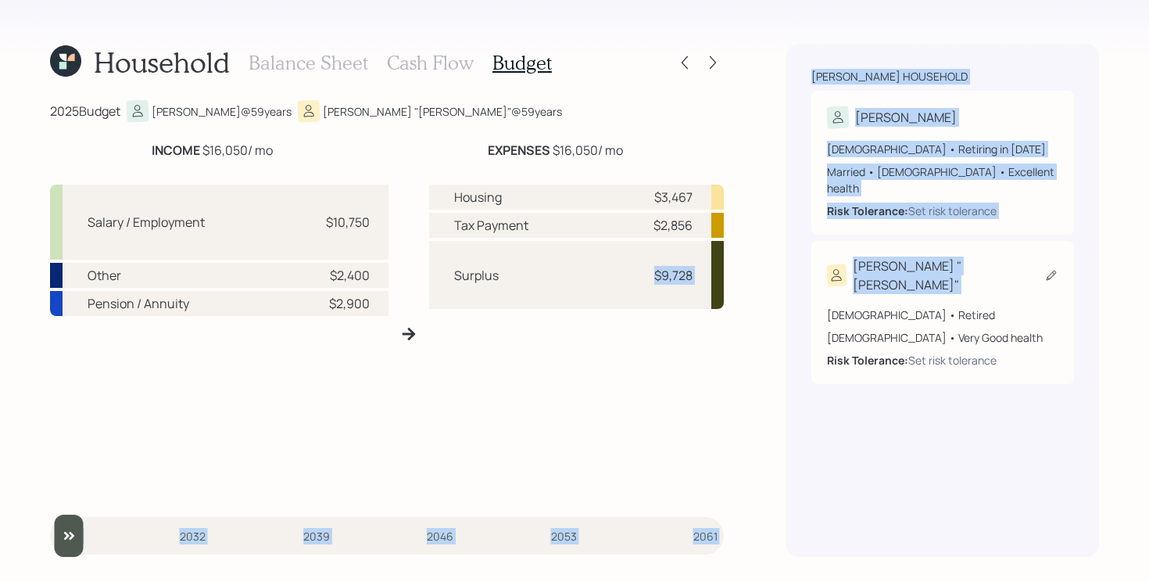
drag, startPoint x: 579, startPoint y: 274, endPoint x: 812, endPoint y: 261, distance: 233.3
click at [812, 261] on div "Household Balance Sheet Cash Flow Budget 2025 Budget [PERSON_NAME] @ 59 years […" at bounding box center [574, 291] width 1149 height 582
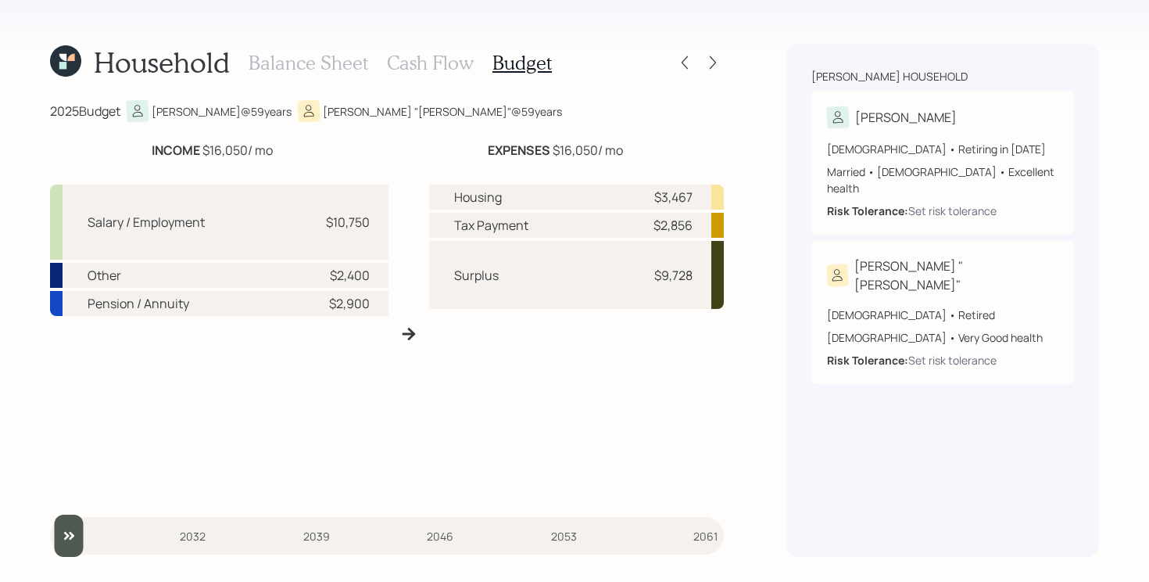
click at [658, 399] on div "Housing $3,467 Tax Payment $2,856 Surplus $9,728" at bounding box center [577, 340] width 296 height 311
click at [440, 60] on h3 "Cash Flow" at bounding box center [430, 63] width 87 height 23
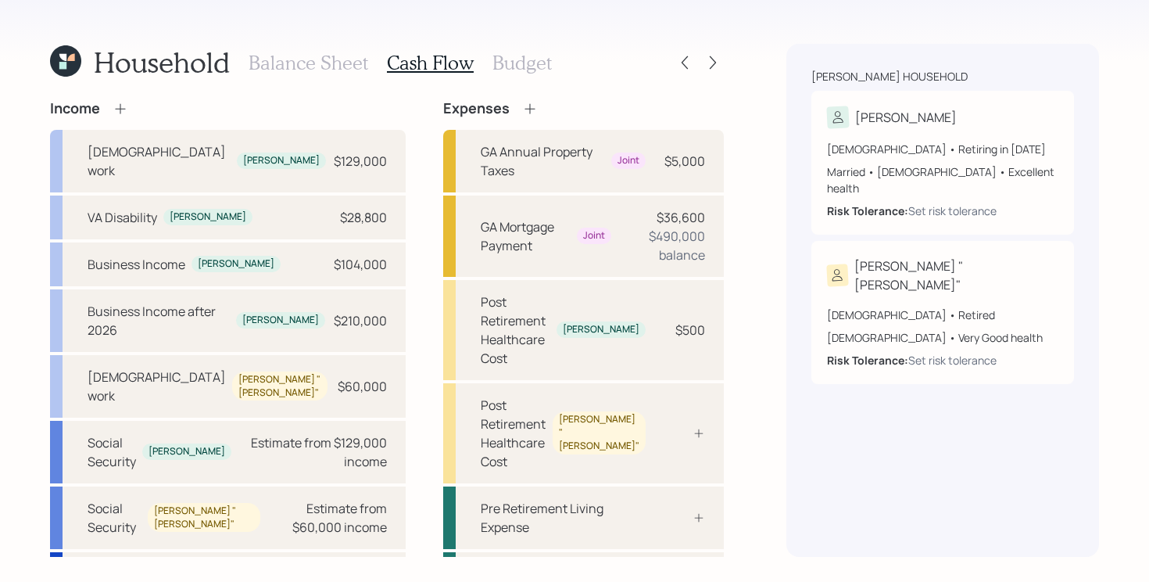
click at [518, 65] on h3 "Budget" at bounding box center [522, 63] width 59 height 23
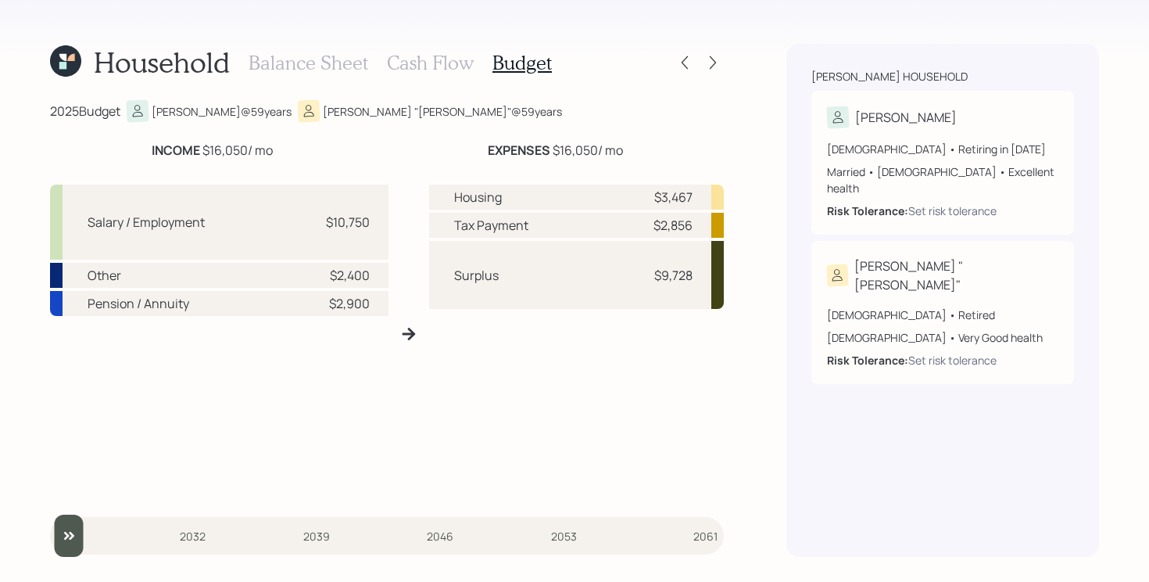
click at [429, 66] on h3 "Cash Flow" at bounding box center [430, 63] width 87 height 23
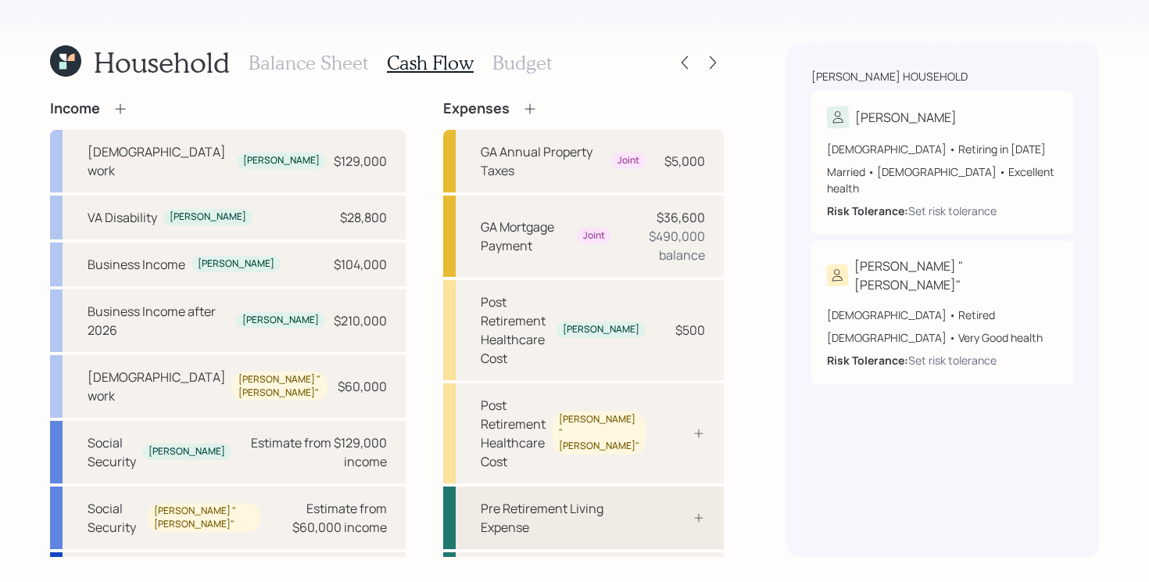
click at [664, 511] on div at bounding box center [681, 517] width 47 height 13
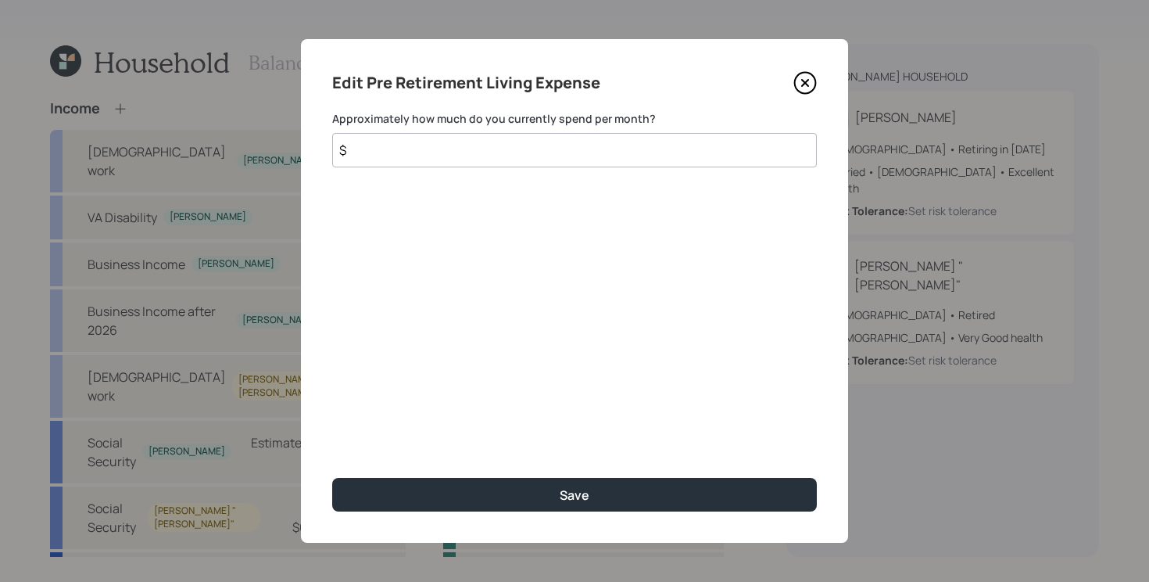
click at [592, 153] on input "$" at bounding box center [574, 150] width 485 height 34
type input "$ 3,700"
click at [332, 478] on button "Save" at bounding box center [574, 495] width 485 height 34
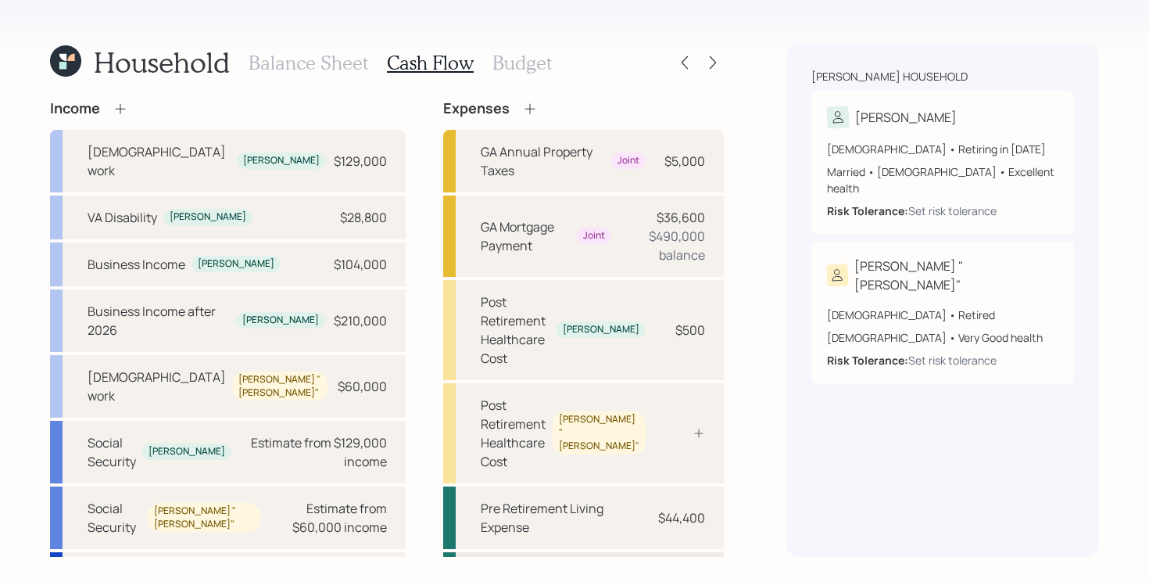
click at [593, 565] on div "Post Retirement Living Expense" at bounding box center [563, 584] width 165 height 38
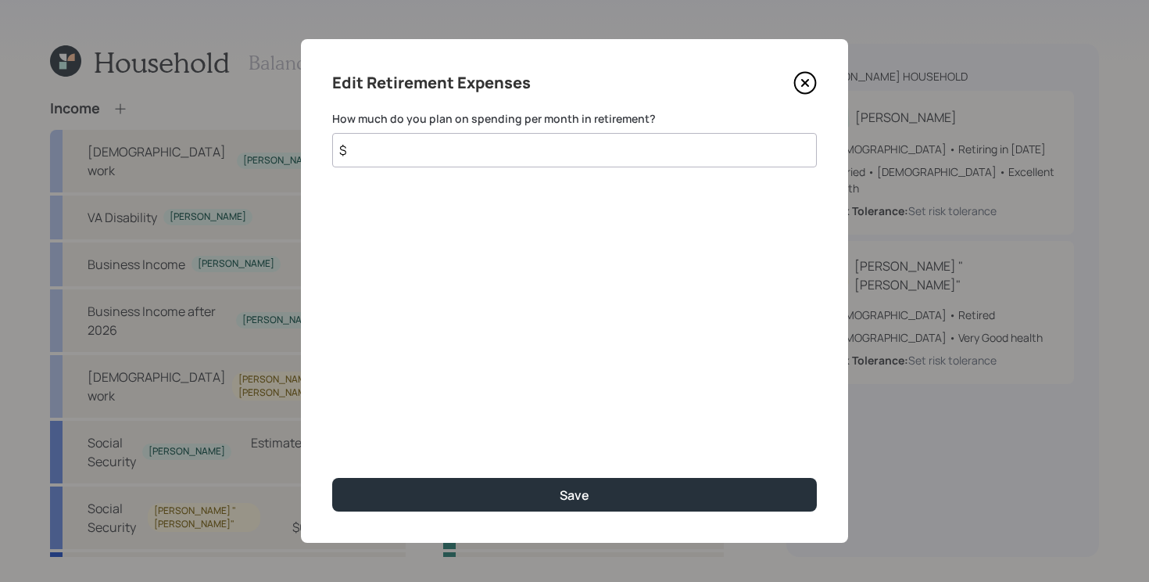
click at [597, 158] on input "$" at bounding box center [574, 150] width 485 height 34
type input "$ 3,700"
click at [332, 478] on button "Save" at bounding box center [574, 495] width 485 height 34
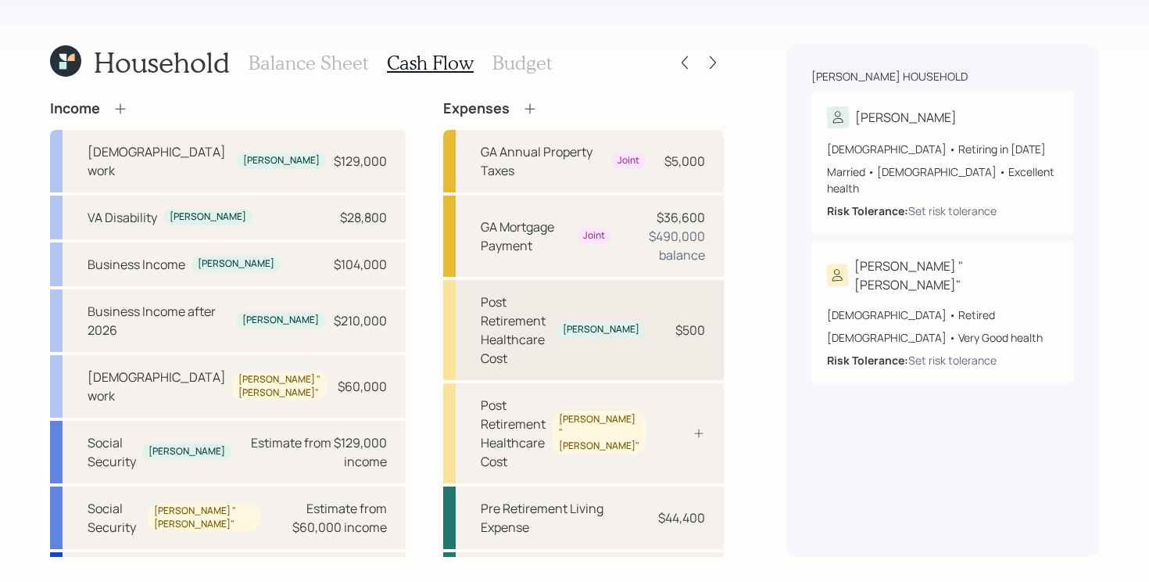
scroll to position [2, 0]
click at [636, 485] on div "Pre Retirement Living Expense $44,400" at bounding box center [583, 516] width 281 height 63
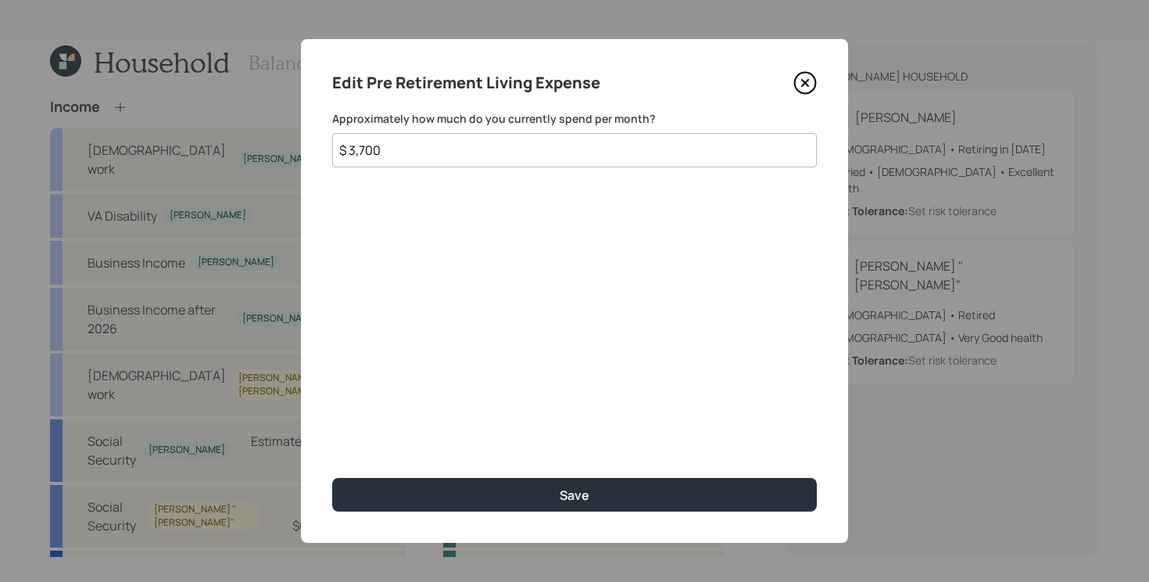
click at [754, 157] on input "$ 3,700" at bounding box center [574, 150] width 485 height 34
type input "$ 5,000"
click at [332, 478] on button "Save" at bounding box center [574, 495] width 485 height 34
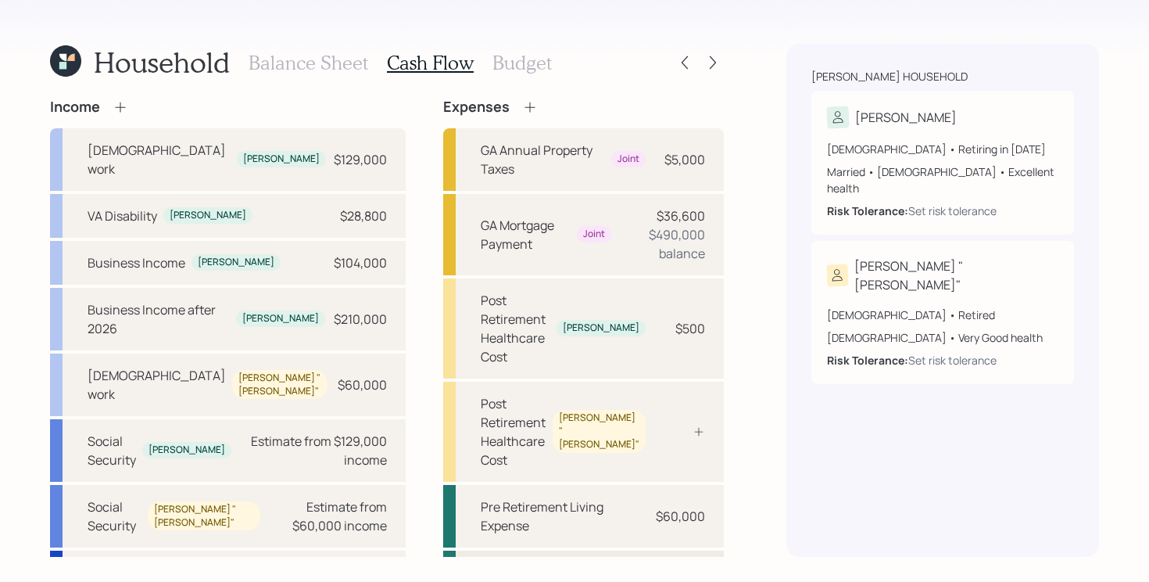
click at [572, 563] on div "Post Retirement Living Expense" at bounding box center [563, 582] width 165 height 38
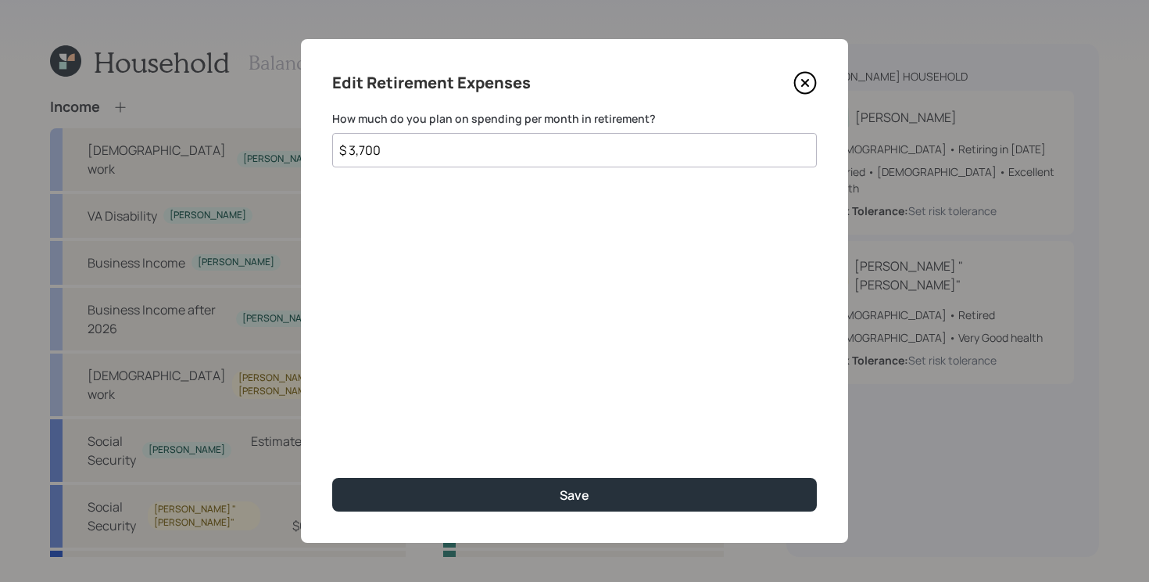
click at [439, 155] on input "$ 3,700" at bounding box center [574, 150] width 485 height 34
type input "$ 5,000"
click at [332, 478] on button "Save" at bounding box center [574, 495] width 485 height 34
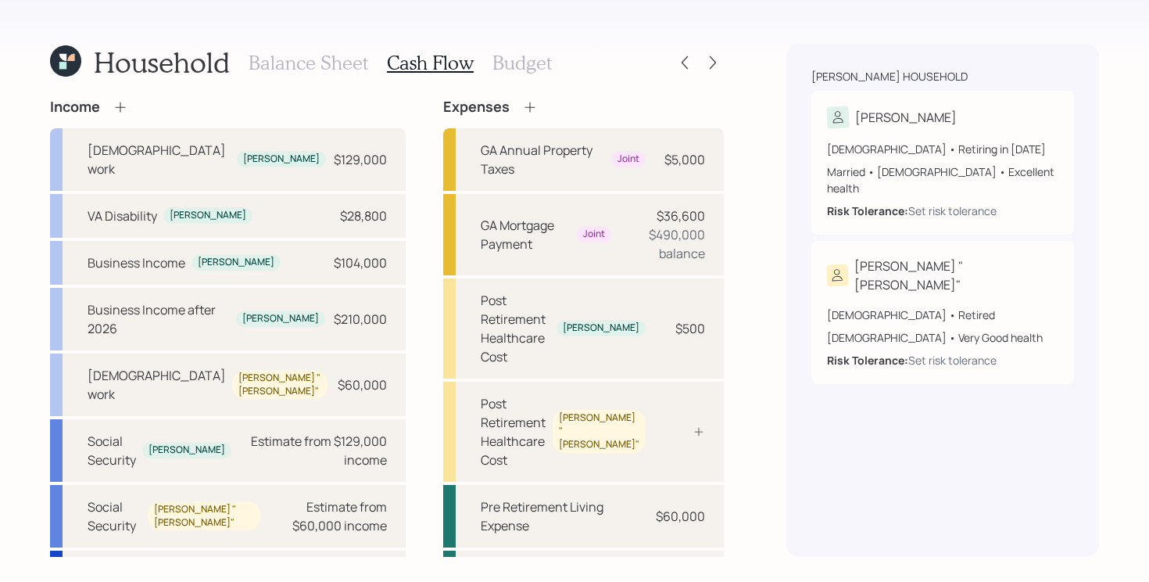
click at [385, 282] on div "Income [DEMOGRAPHIC_DATA] work [PERSON_NAME] $129,000 VA Disability [PERSON_NAM…" at bounding box center [387, 440] width 674 height 683
click at [382, 286] on div "Income [DEMOGRAPHIC_DATA] work [PERSON_NAME] $129,000 VA Disability [PERSON_NAM…" at bounding box center [387, 440] width 674 height 683
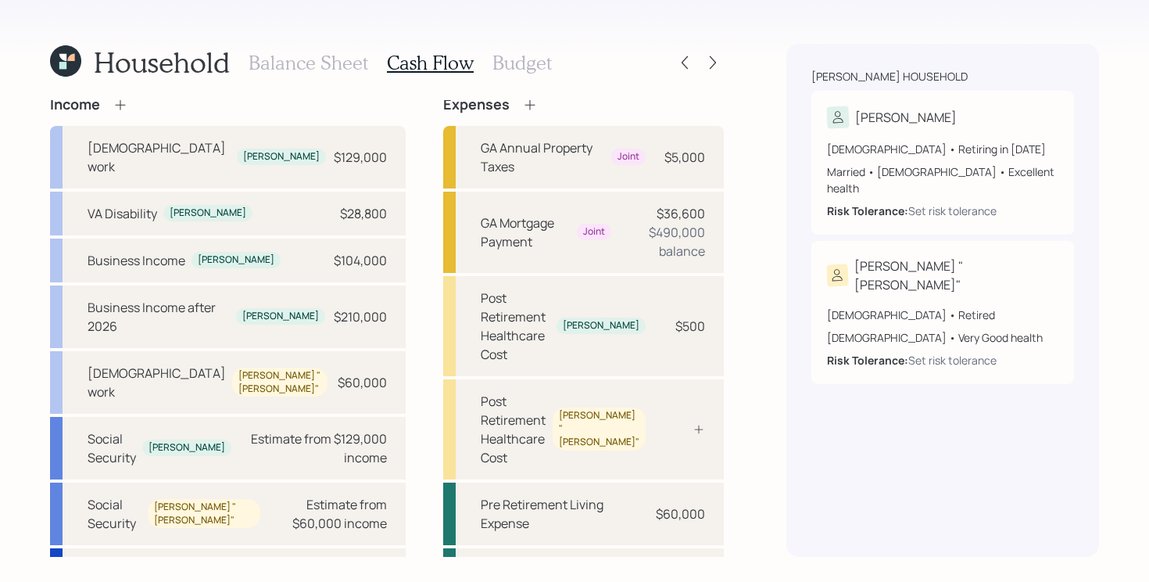
click at [525, 104] on icon at bounding box center [530, 104] width 10 height 10
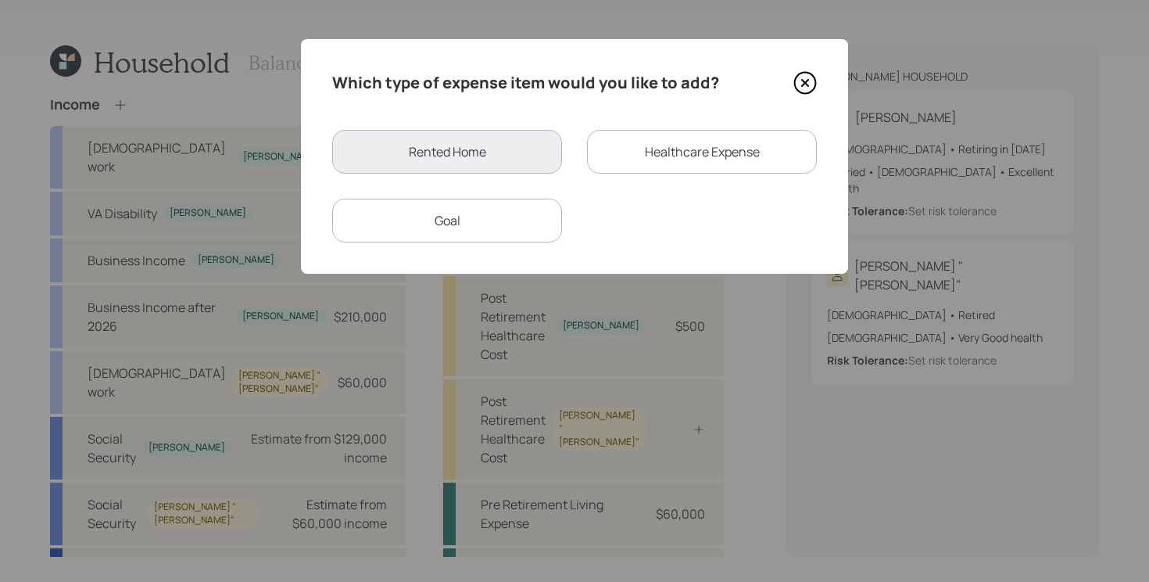
click at [467, 232] on div "Goal" at bounding box center [447, 221] width 230 height 44
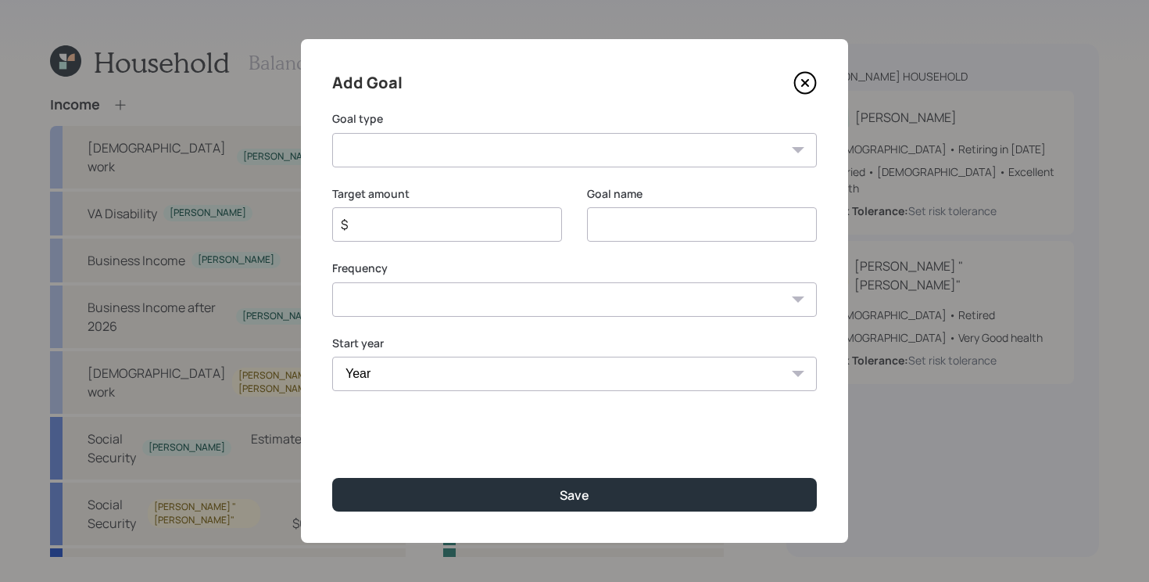
click at [407, 220] on input "$" at bounding box center [440, 224] width 203 height 19
type input "$ 18,000"
click at [450, 299] on select "One time Every 1 year Every 2 years Every 3 years Every 4 years Every 5 years E…" at bounding box center [574, 299] width 485 height 34
select select "1"
click at [332, 282] on select "One time Every 1 year Every 2 years Every 3 years Every 4 years Every 5 years E…" at bounding box center [574, 299] width 485 height 34
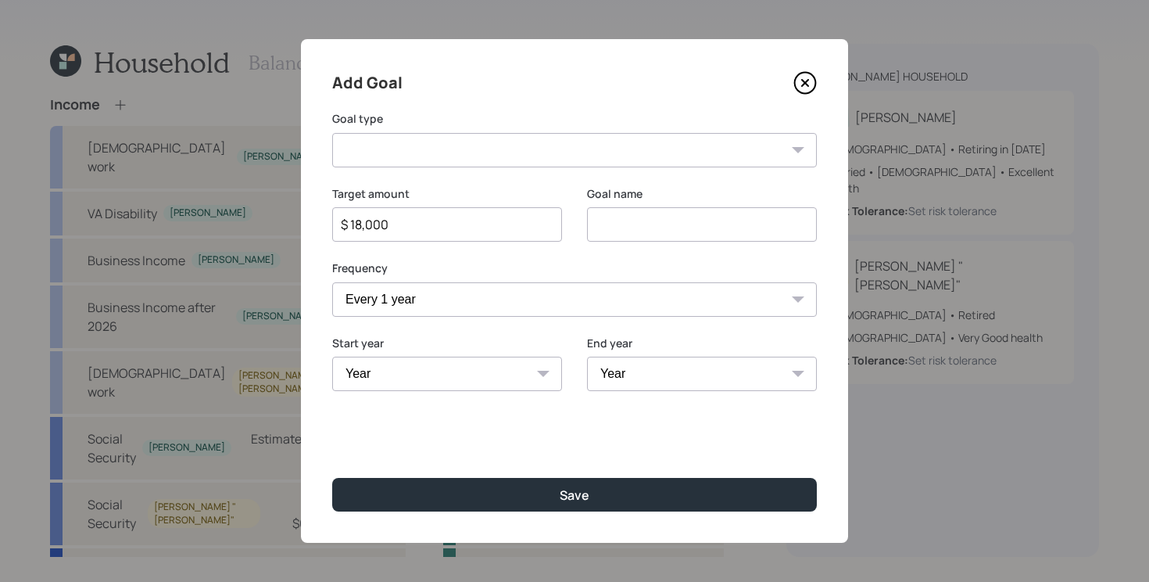
click at [385, 385] on select "Year [DATE] 2026 2027 2028 2029 2030 2031 2032 2033 2034 2035 2036 2037 2038 20…" at bounding box center [447, 374] width 230 height 34
select select "2025"
click at [332, 357] on select "Year [DATE] 2026 2027 2028 2029 2030 2031 2032 2033 2034 2035 2036 2037 2038 20…" at bounding box center [447, 374] width 230 height 34
click at [633, 370] on select "Year [DATE] 2026 2027 2028 2029 2030 2031 2032 2033 2034 2035 2036 2037 2038 20…" at bounding box center [702, 374] width 230 height 34
select select "2025"
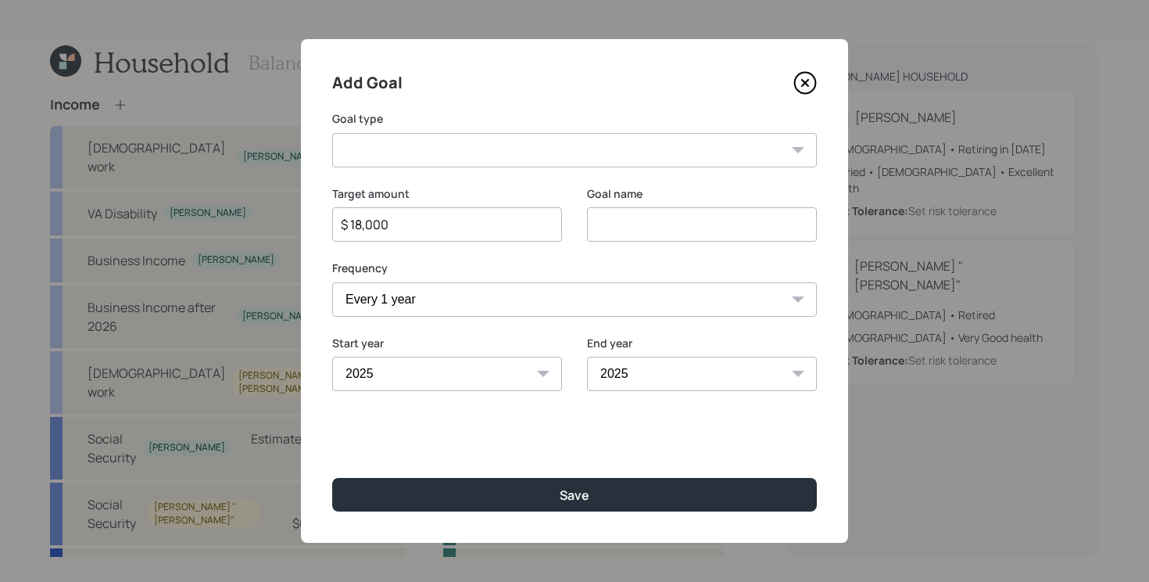
click at [587, 357] on select "Year [DATE] 2026 2027 2028 2029 2030 2031 2032 2033 2034 2035 2036 2037 2038 20…" at bounding box center [702, 374] width 230 height 34
click at [530, 151] on select "Create an emergency fund Donate to charity Purchase a home Make a purchase Supp…" at bounding box center [574, 150] width 485 height 34
click at [543, 142] on select "Create an emergency fund Donate to charity Purchase a home Make a purchase Supp…" at bounding box center [574, 150] width 485 height 34
select select "other"
click at [332, 133] on select "Create an emergency fund Donate to charity Purchase a home Make a purchase Supp…" at bounding box center [574, 150] width 485 height 34
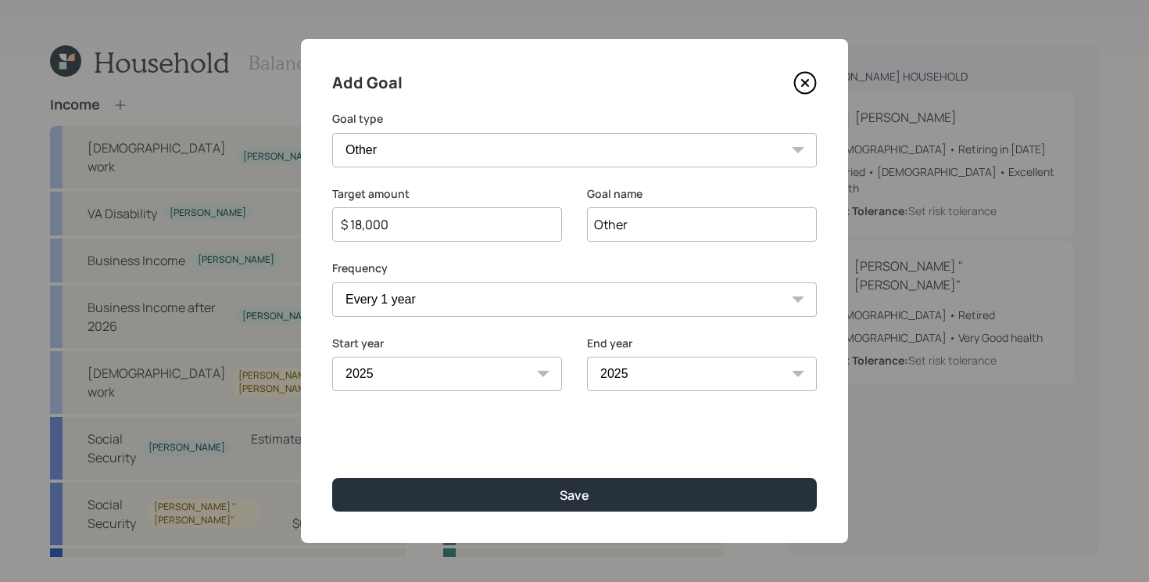
click at [667, 227] on input "Other" at bounding box center [702, 224] width 230 height 34
type input "Business"
click at [332, 478] on button "Save" at bounding box center [574, 495] width 485 height 34
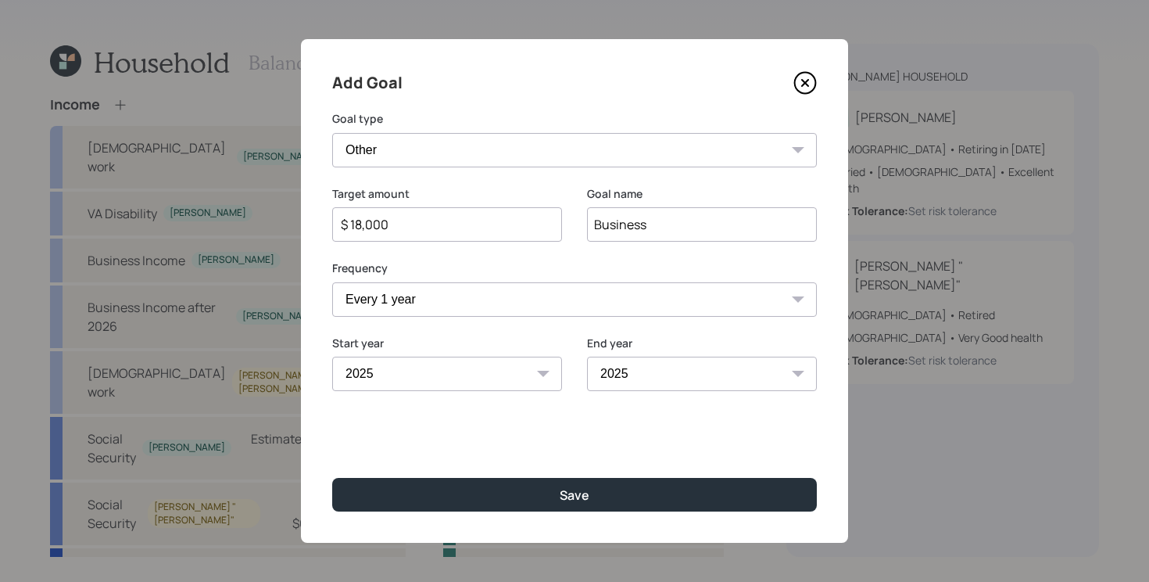
type input "$"
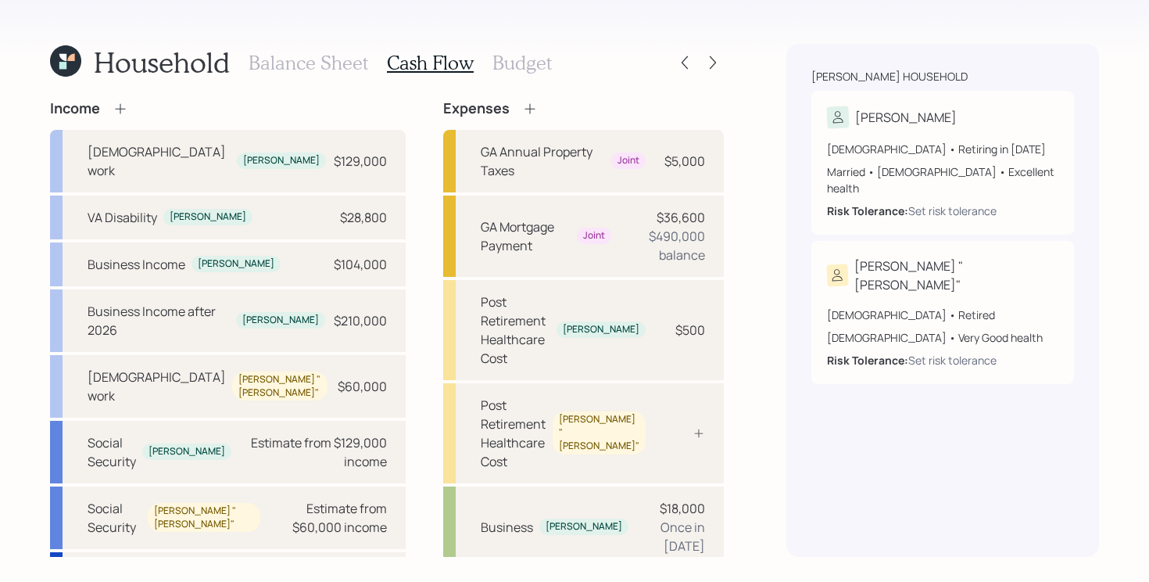
click at [490, 124] on div "Expenses GA Annual Property Taxes Joint $5,000 GA Mortgage Payment Joint $36,60…" at bounding box center [583, 399] width 281 height 599
click at [522, 106] on icon at bounding box center [530, 109] width 16 height 16
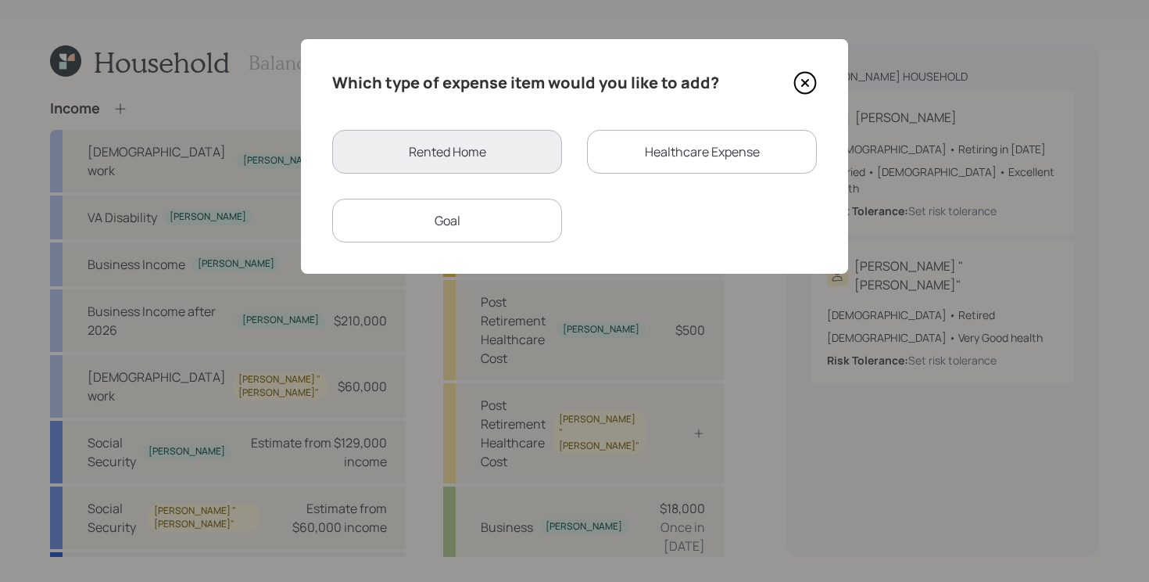
click at [479, 227] on div "Goal" at bounding box center [447, 221] width 230 height 44
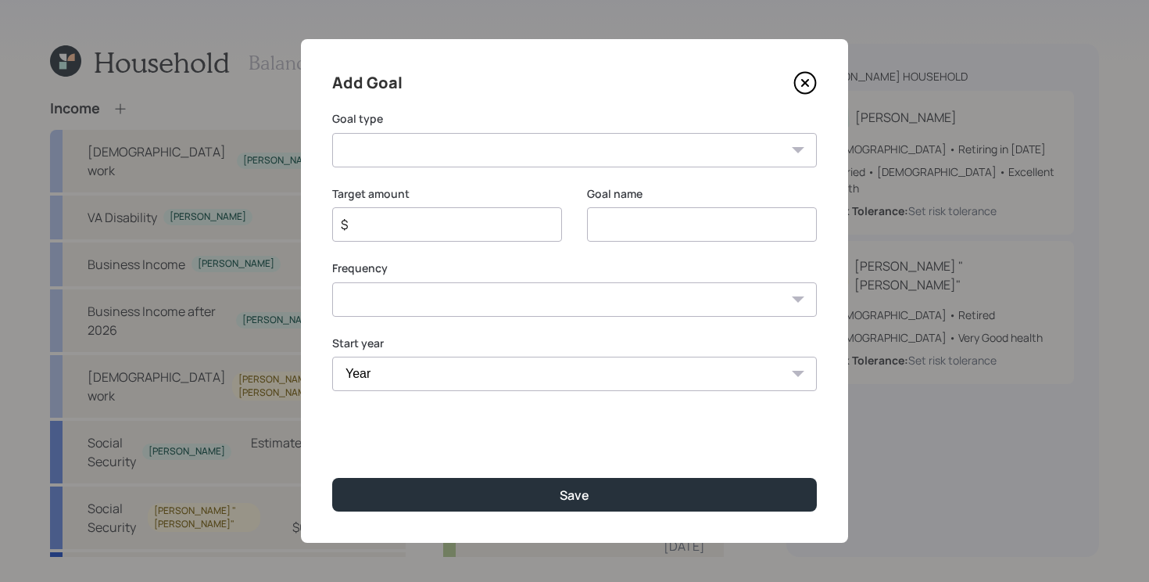
click at [534, 147] on select "Create an emergency fund Donate to charity Purchase a home Make a purchase Supp…" at bounding box center [574, 150] width 485 height 34
select select "vacation"
click at [332, 133] on select "Create an emergency fund Donate to charity Purchase a home Make a purchase Supp…" at bounding box center [574, 150] width 485 height 34
type input "Plan for travel"
click at [486, 235] on div "$" at bounding box center [447, 224] width 230 height 34
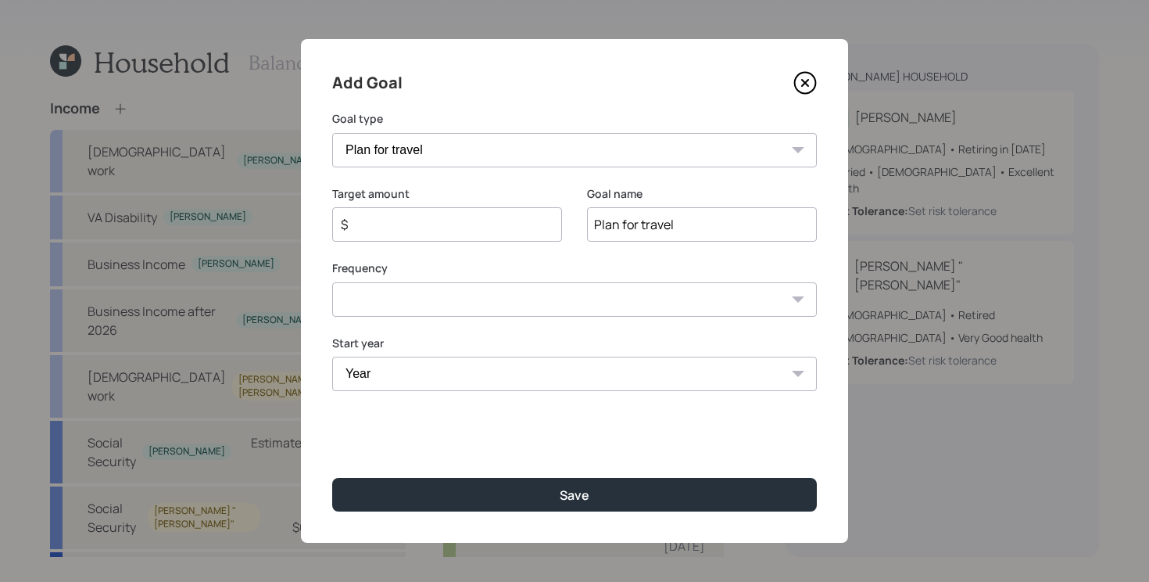
click at [476, 227] on input "$" at bounding box center [440, 224] width 203 height 19
type input "$ 1,000"
click at [496, 364] on select "Year [DATE] 2026 2027 2028 2029 2030 2031 2032 2033 2034 2035 2036 2037 2038 20…" at bounding box center [574, 374] width 485 height 34
select select "2026"
click at [332, 357] on select "Year [DATE] 2026 2027 2028 2029 2030 2031 2032 2033 2034 2035 2036 2037 2038 20…" at bounding box center [574, 374] width 485 height 34
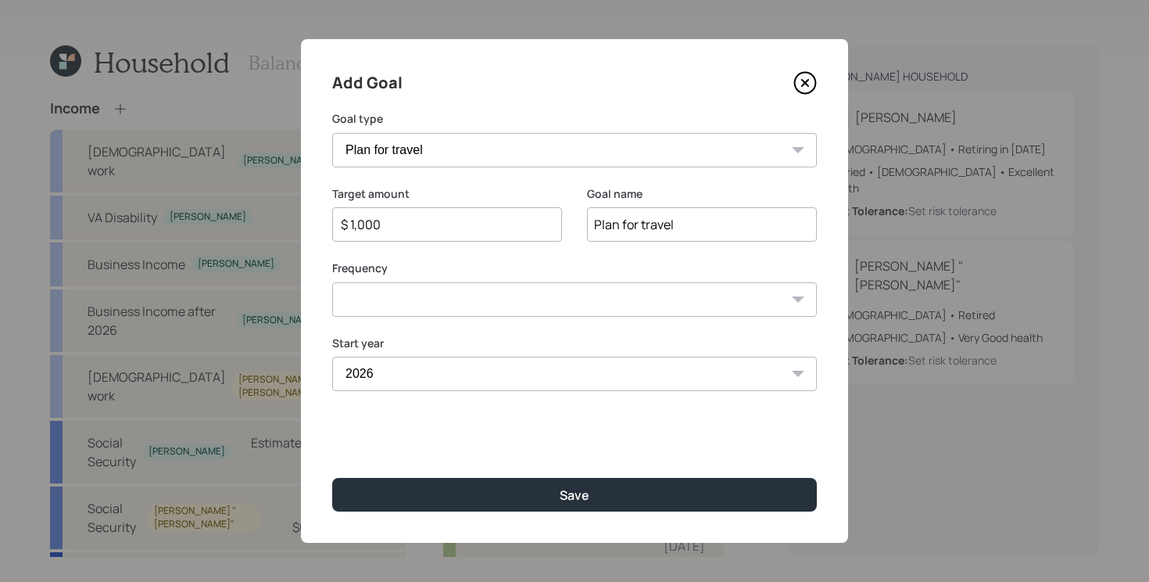
click at [443, 322] on div "Add Goal Goal type Create an emergency fund Donate to charity Purchase a home M…" at bounding box center [574, 291] width 547 height 504
click at [458, 293] on select "One time Every 1 year Every 2 years Every 3 years Every 4 years Every 5 years E…" at bounding box center [574, 299] width 485 height 34
select select "1"
click at [332, 282] on select "One time Every 1 year Every 2 years Every 3 years Every 4 years Every 5 years E…" at bounding box center [574, 299] width 485 height 34
click at [755, 378] on select "Year [DATE] 2027 2028 2029 2030 2031 2032 2033 2034 2035 2036 2037 2038 2039 20…" at bounding box center [702, 374] width 230 height 34
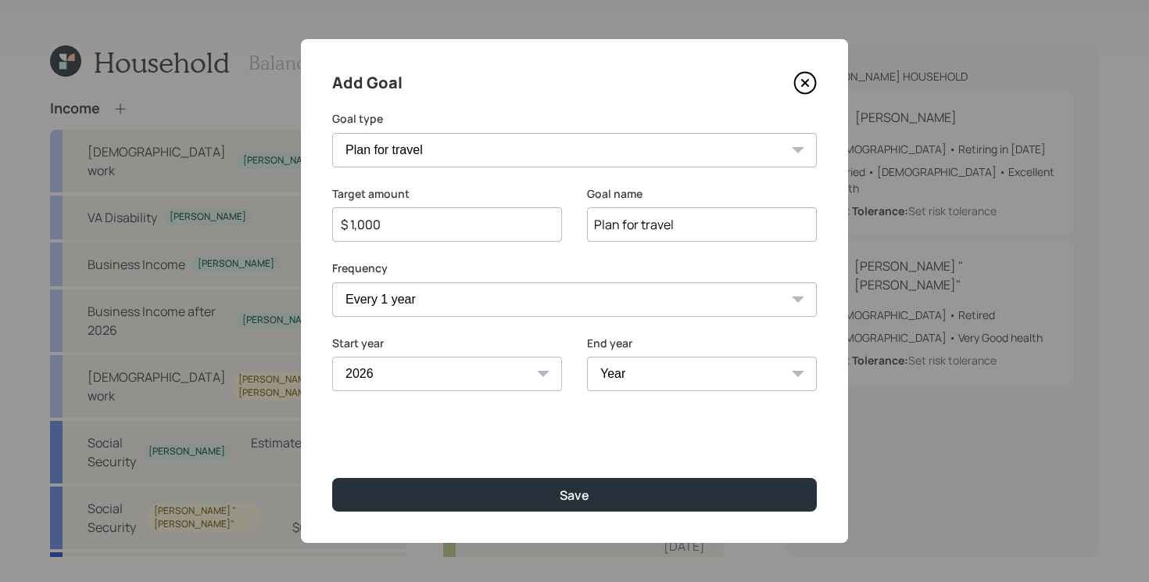
click at [766, 385] on select "Year [DATE] 2027 2028 2029 2030 2031 2032 2033 2034 2035 2036 2037 2038 2039 20…" at bounding box center [702, 374] width 230 height 34
select select "2041"
click at [587, 357] on select "Year [DATE] 2027 2028 2029 2030 2031 2032 2033 2034 2035 2036 2037 2038 2039 20…" at bounding box center [702, 374] width 230 height 34
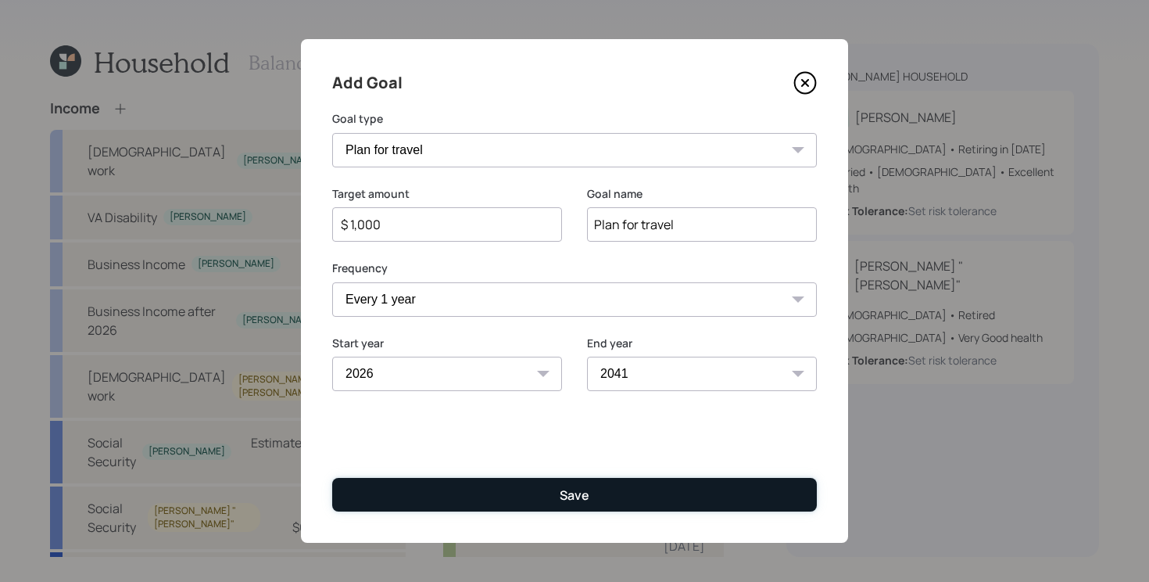
click at [547, 482] on button "Save" at bounding box center [574, 495] width 485 height 34
type input "$"
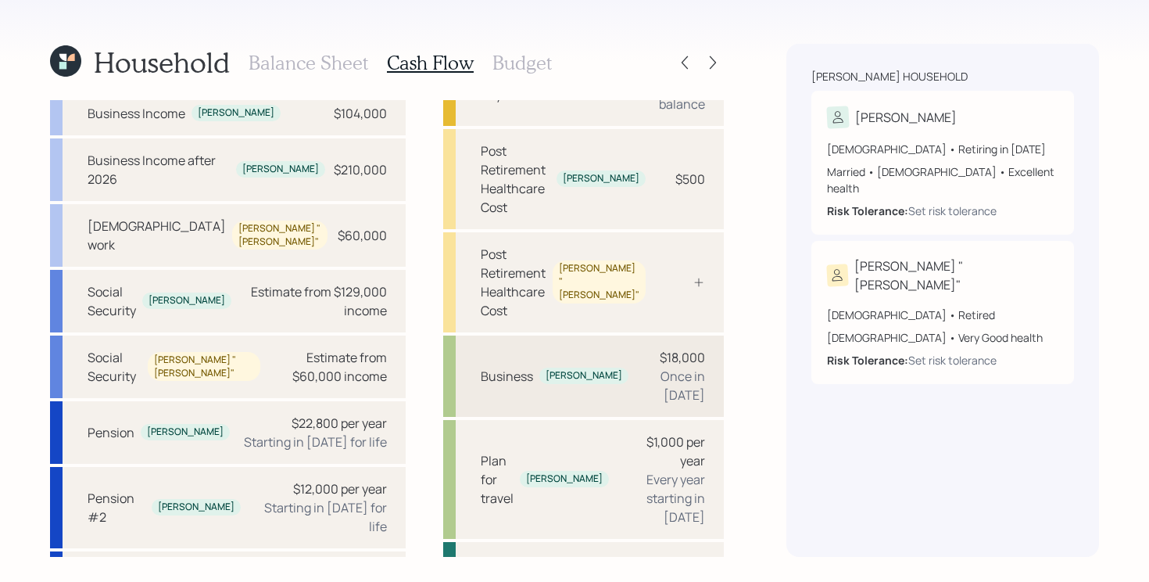
scroll to position [149, 0]
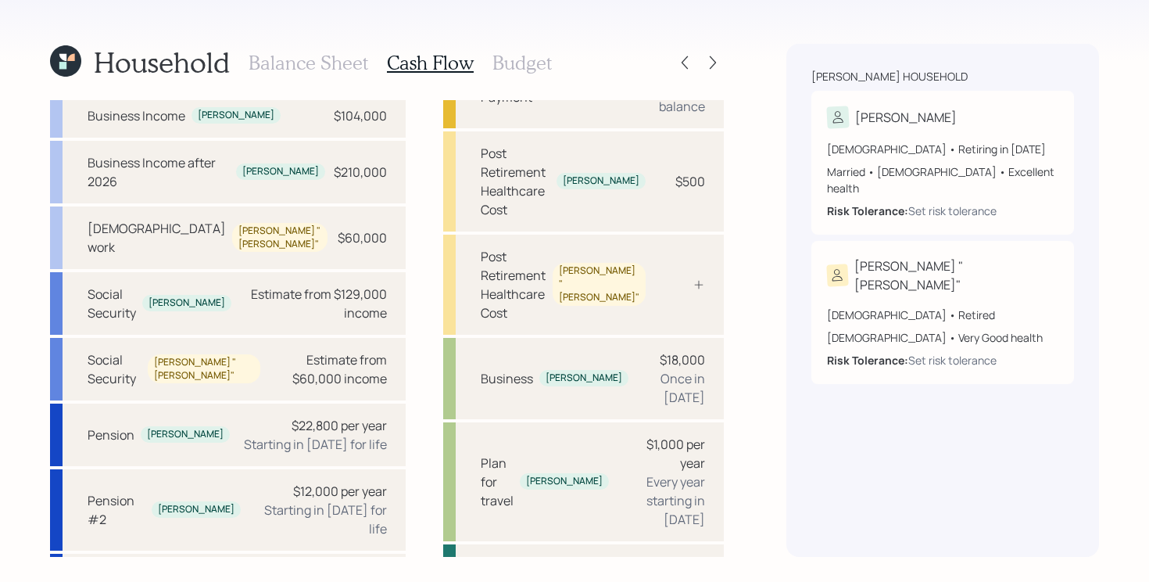
click at [501, 63] on h3 "Budget" at bounding box center [522, 63] width 59 height 23
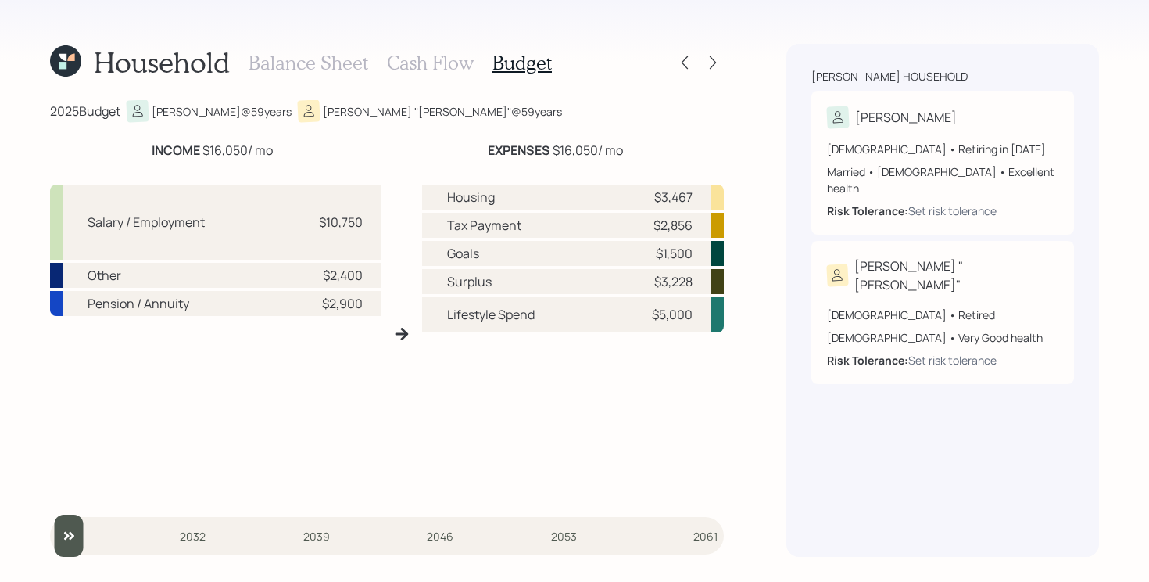
click at [442, 66] on h3 "Cash Flow" at bounding box center [430, 63] width 87 height 23
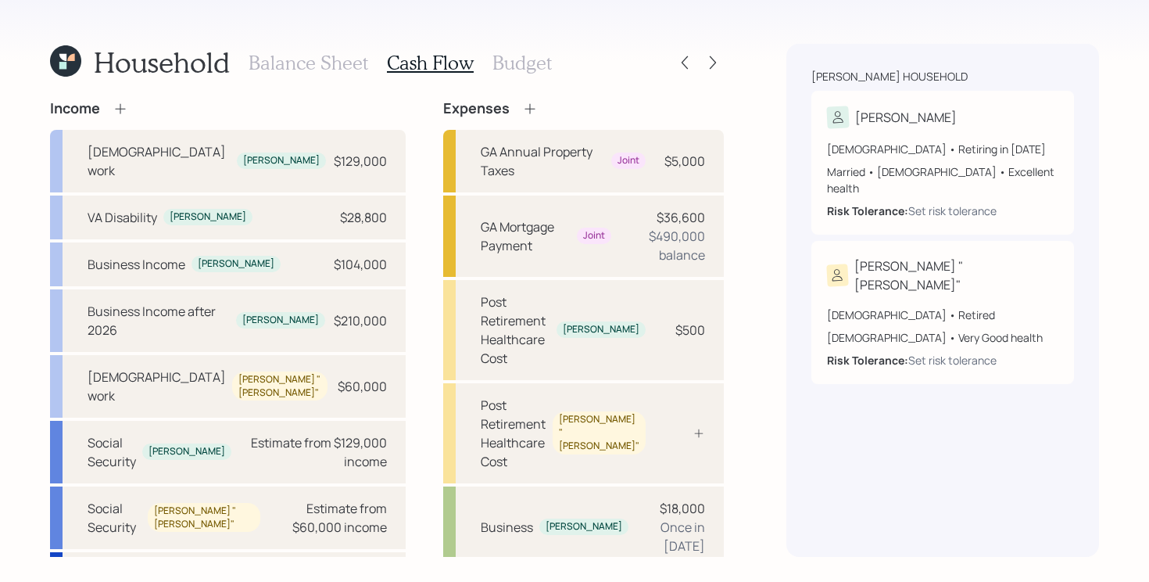
click at [320, 61] on h3 "Balance Sheet" at bounding box center [309, 63] width 120 height 23
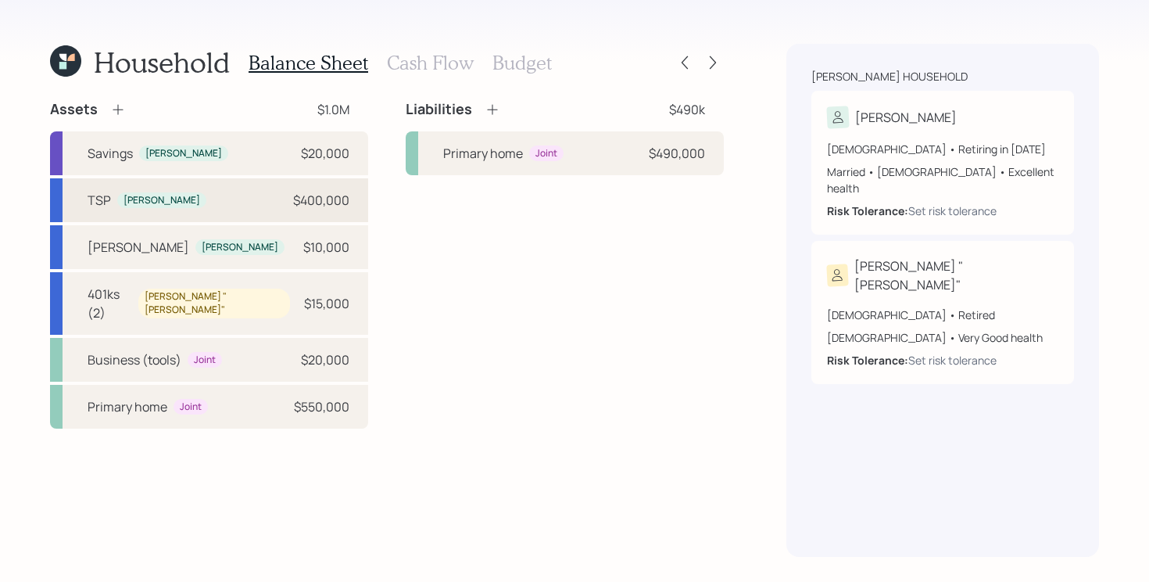
click at [293, 215] on div "TSP [PERSON_NAME] $400,000" at bounding box center [209, 200] width 318 height 44
select select "company_sponsored"
select select "balanced"
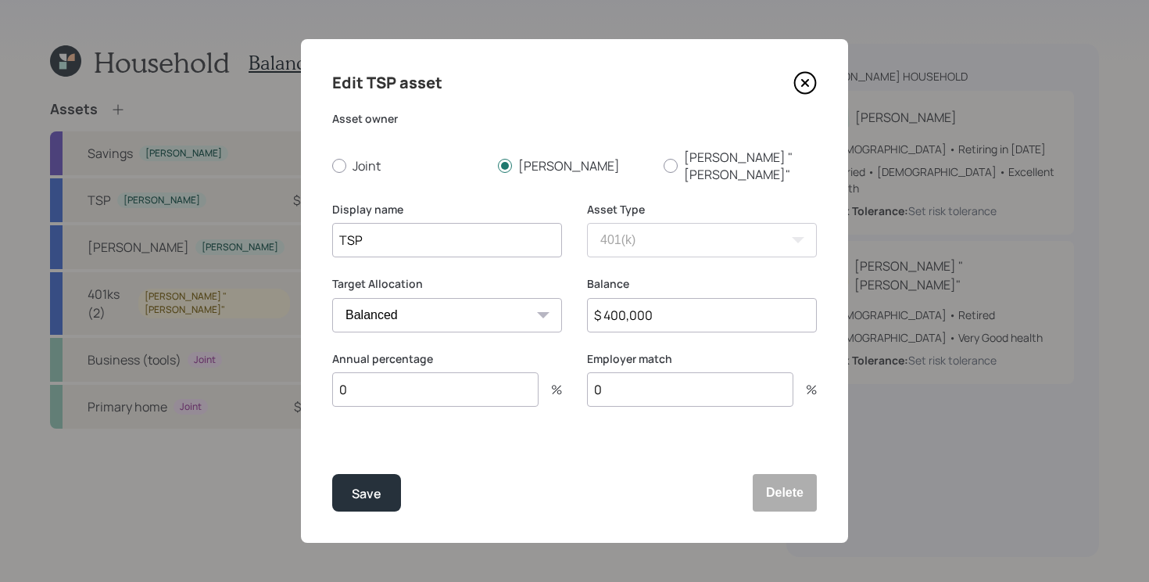
click at [463, 372] on input "0" at bounding box center [435, 389] width 206 height 34
click at [452, 376] on input "0" at bounding box center [435, 389] width 206 height 34
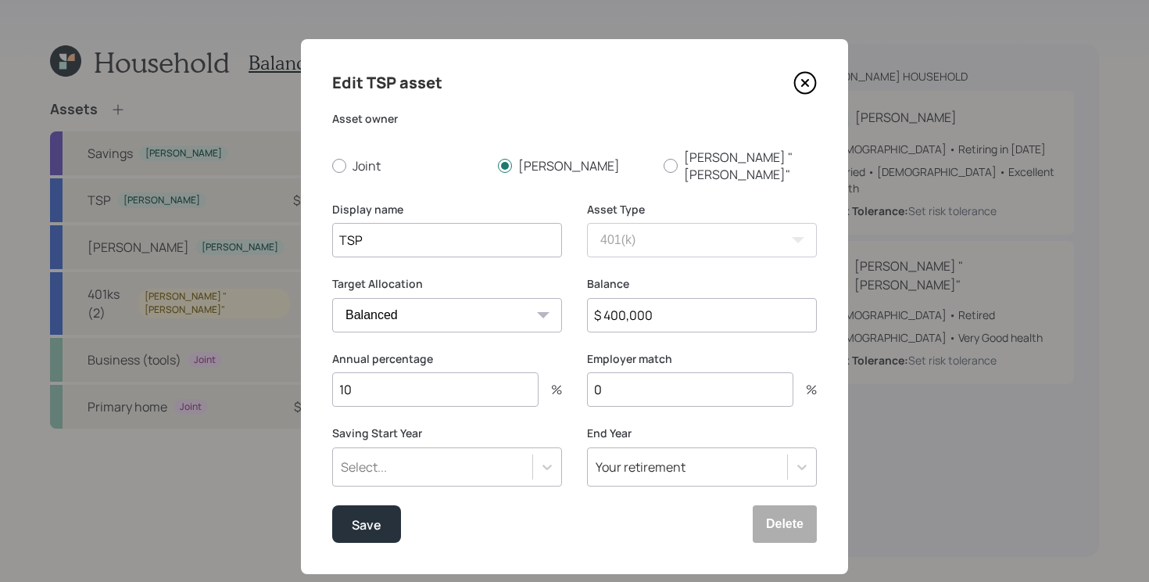
type input "10"
type input "a"
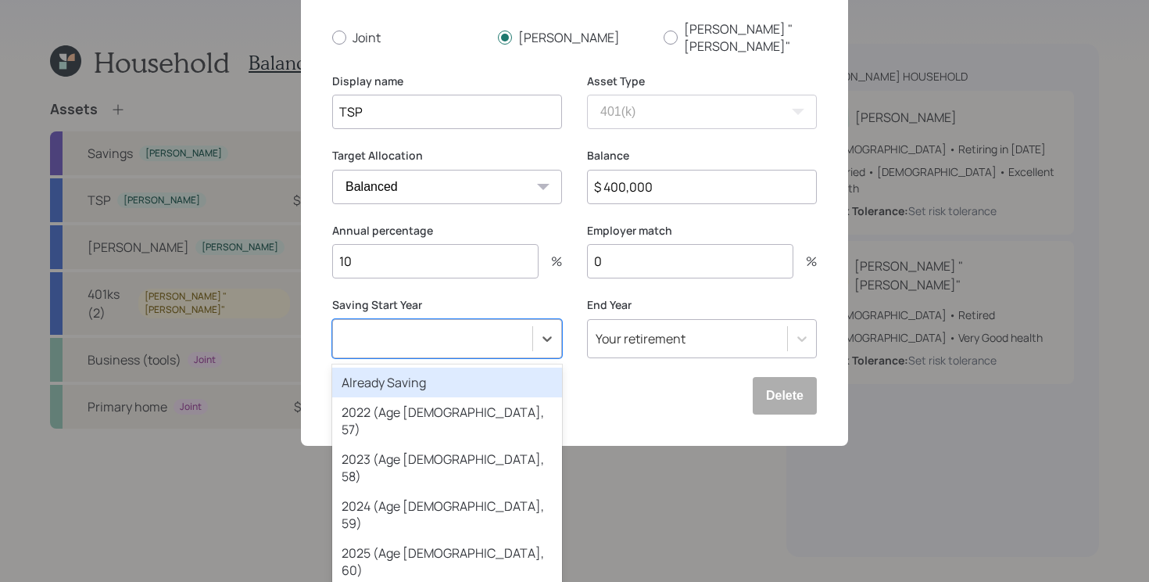
scroll to position [14, 0]
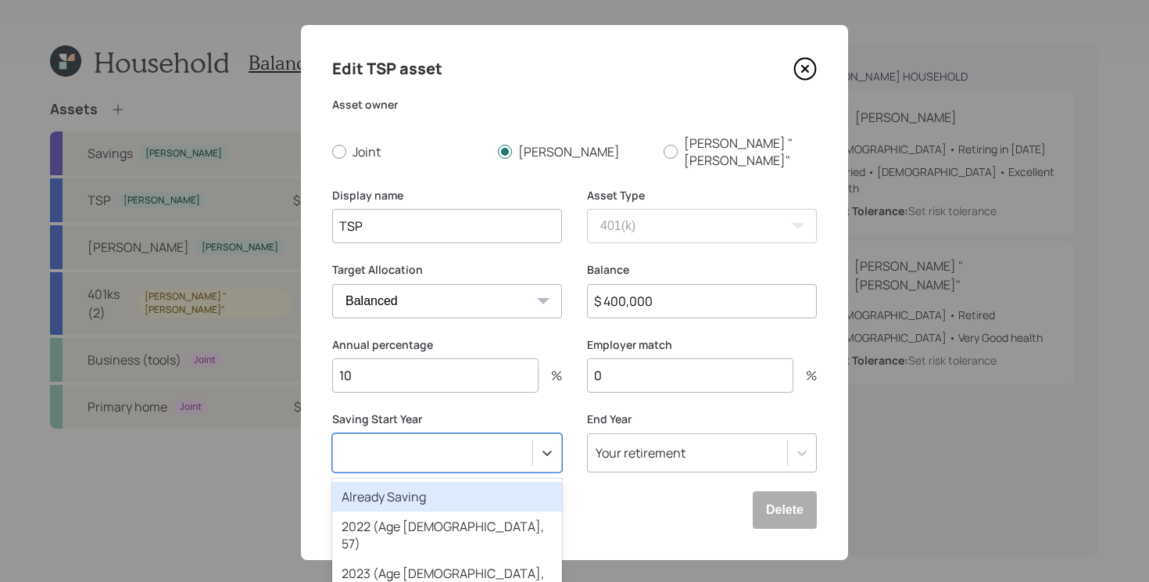
click at [332, 491] on button "Save" at bounding box center [366, 510] width 69 height 38
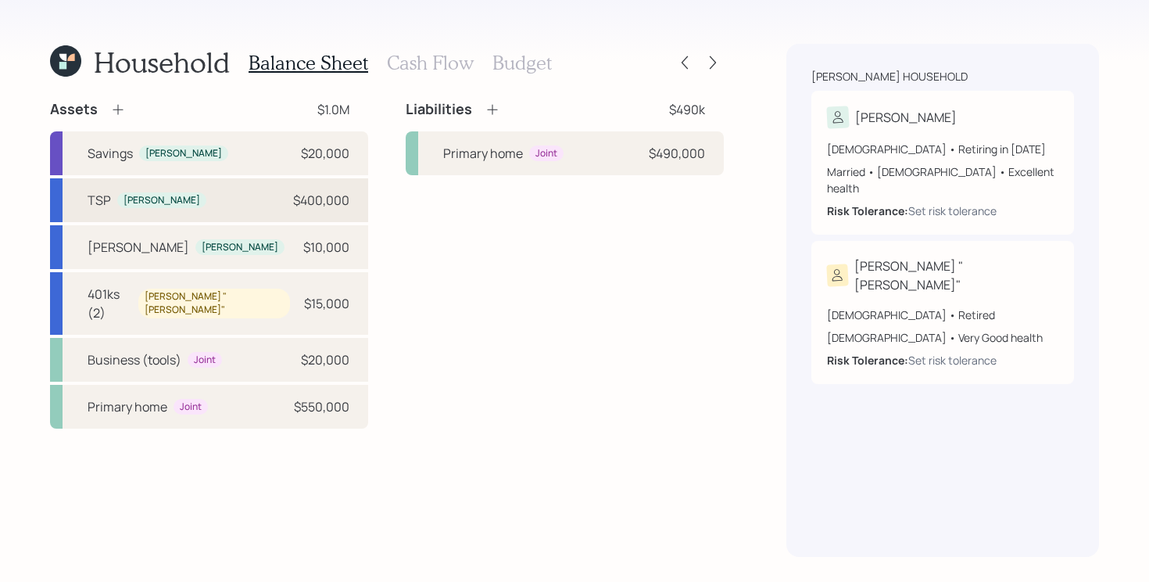
click at [242, 195] on div "TSP [PERSON_NAME] $400,000" at bounding box center [209, 200] width 318 height 44
select select "company_sponsored"
select select "balanced"
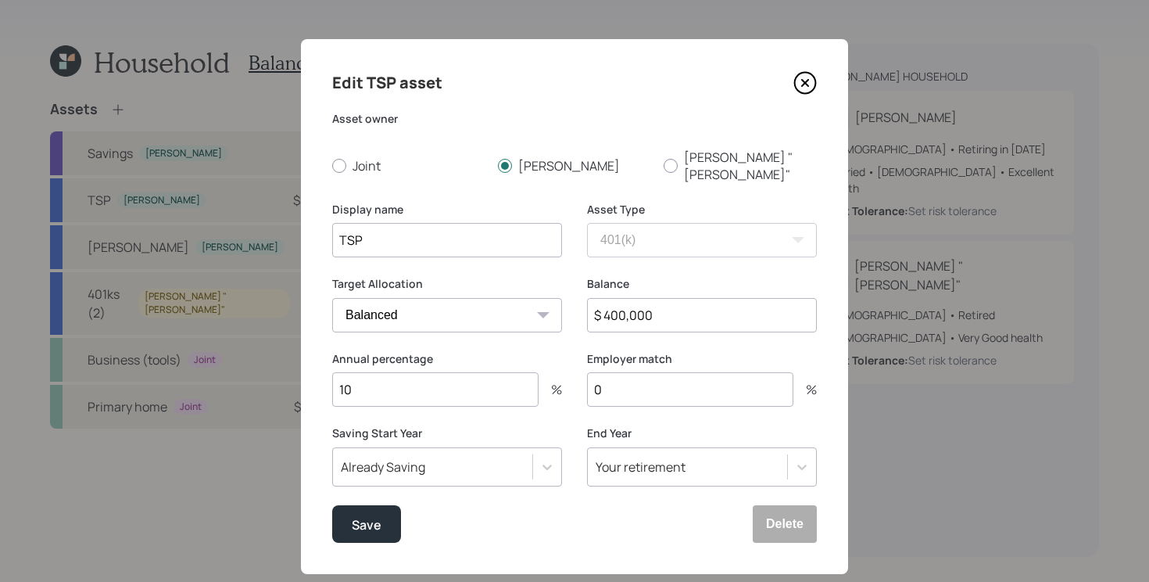
click at [636, 375] on input "0" at bounding box center [690, 389] width 206 height 34
type input "3"
click at [345, 505] on button "Save" at bounding box center [366, 524] width 69 height 38
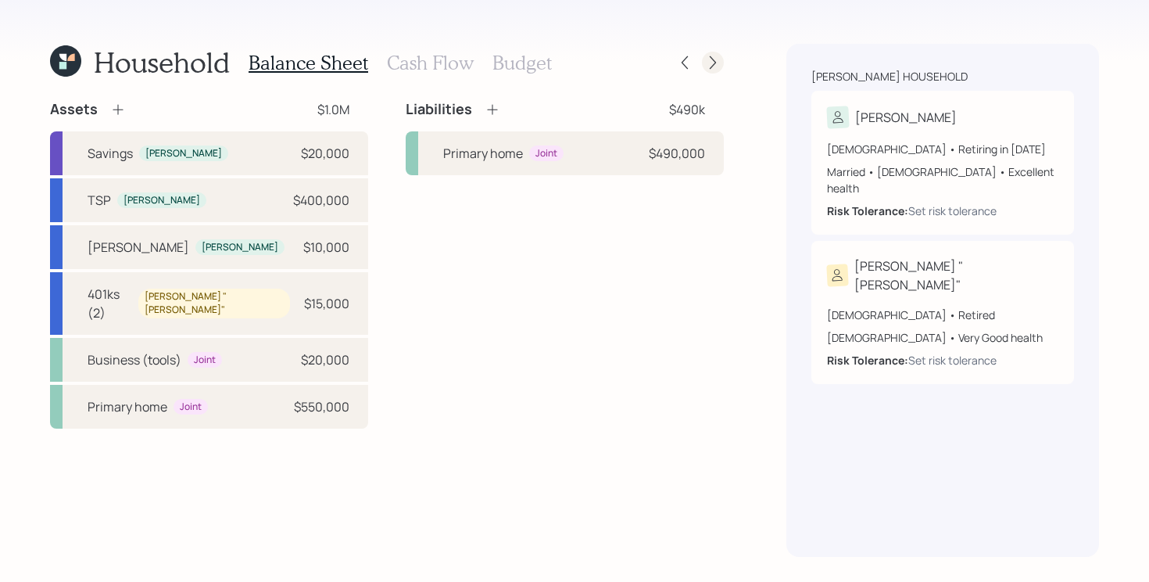
click at [712, 65] on icon at bounding box center [713, 63] width 16 height 16
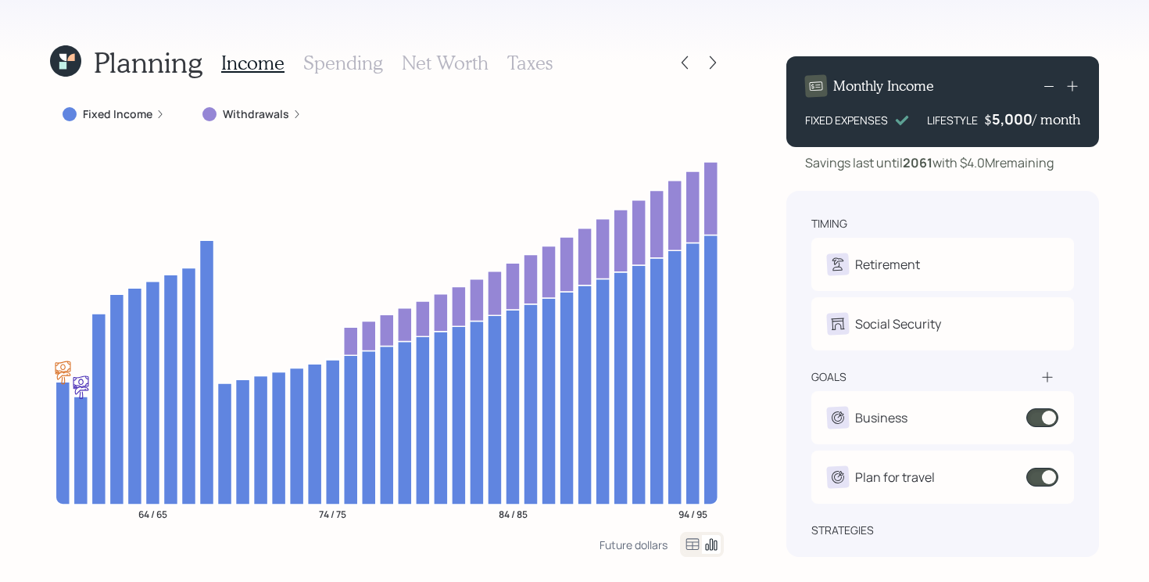
click at [133, 115] on label "Fixed Income" at bounding box center [118, 114] width 70 height 16
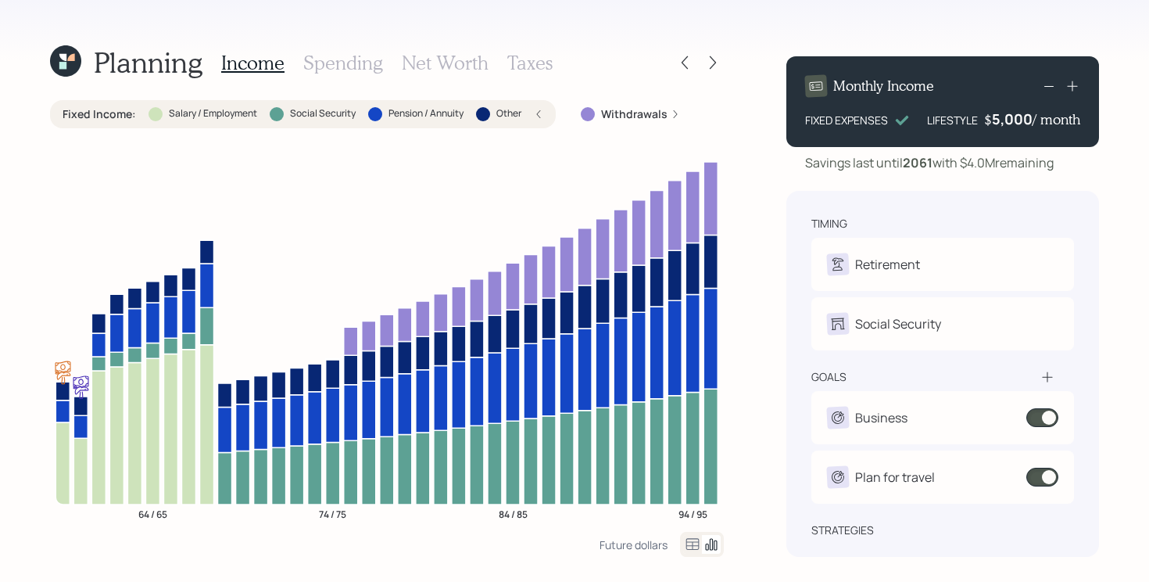
click at [117, 107] on label "Fixed Income :" at bounding box center [100, 114] width 74 height 16
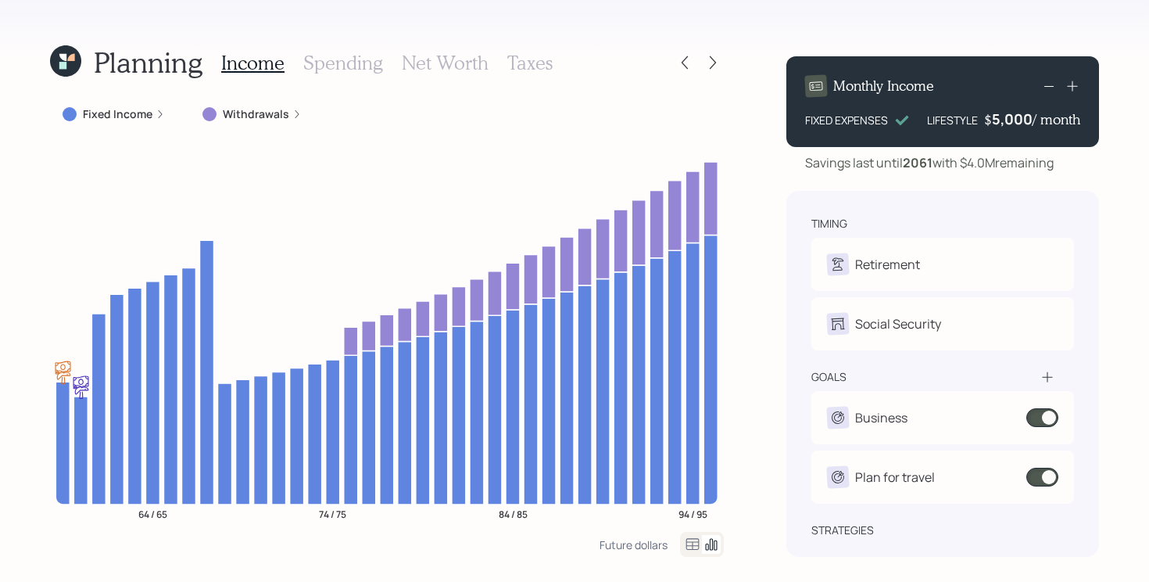
click at [998, 124] on div "5,000" at bounding box center [1012, 118] width 41 height 19
click at [998, 124] on div "5000" at bounding box center [1013, 118] width 39 height 19
click at [769, 188] on div "Planning Income Spending Net Worth Taxes Fixed Income Withdrawals 64 / 65 74 / …" at bounding box center [574, 291] width 1149 height 582
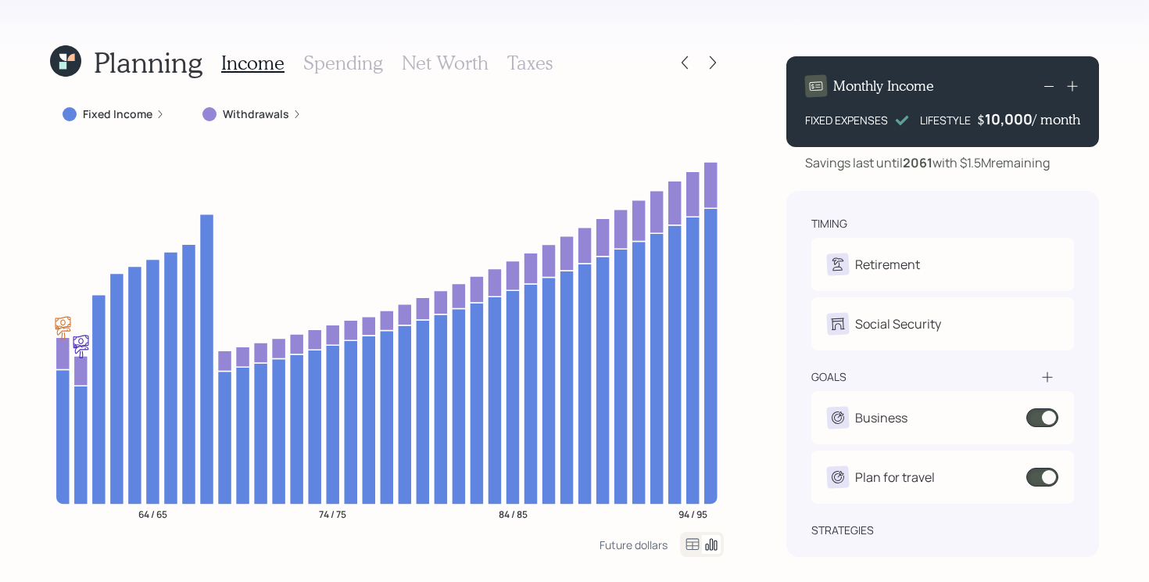
click at [1010, 124] on div "10,000" at bounding box center [1009, 118] width 48 height 19
click at [1010, 124] on div "10000" at bounding box center [1011, 118] width 44 height 19
click at [1113, 195] on div "Planning Income Spending Net Worth Taxes Fixed Income Withdrawals 64 / 65 74 / …" at bounding box center [574, 291] width 1149 height 582
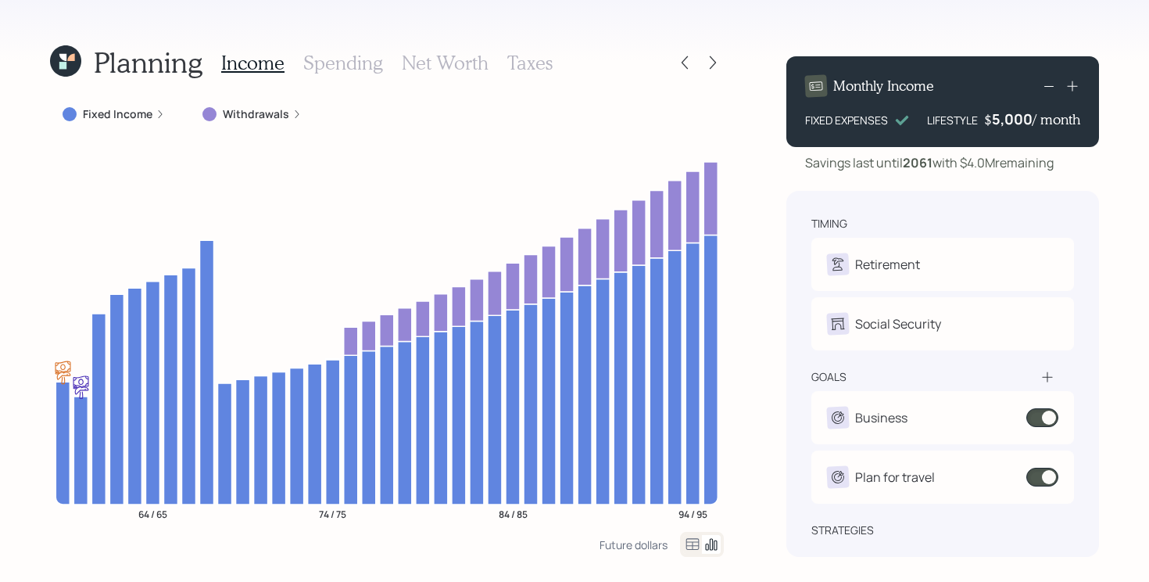
drag, startPoint x: 945, startPoint y: 170, endPoint x: 1071, endPoint y: 167, distance: 125.9
click at [1071, 167] on div "Savings last until [DATE] with $4.0M remaining" at bounding box center [943, 162] width 313 height 19
click at [715, 63] on icon at bounding box center [713, 62] width 6 height 13
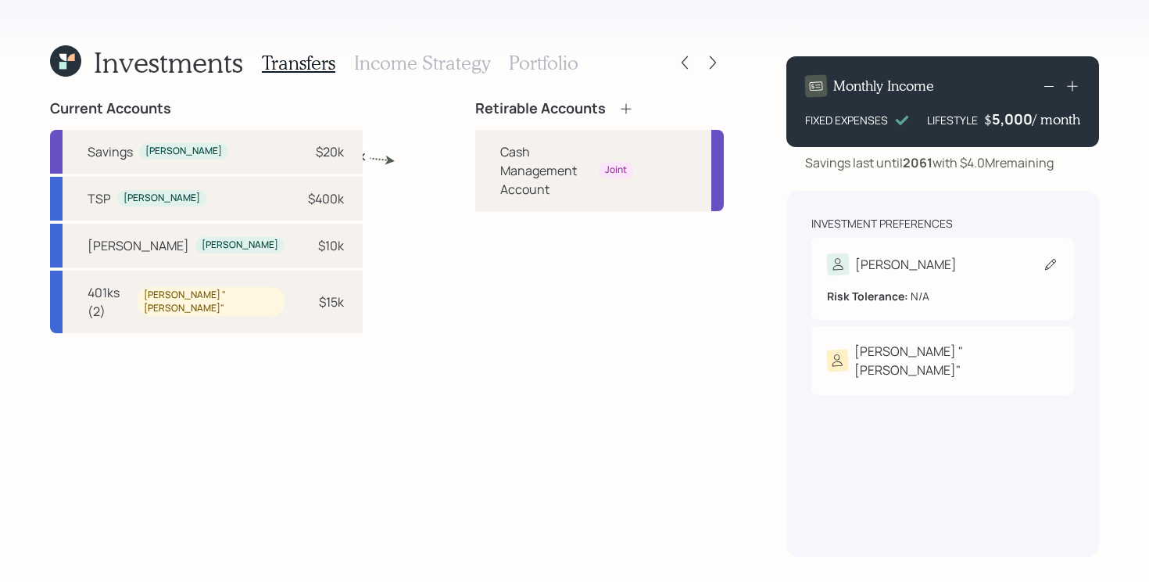
click at [1004, 256] on div "[PERSON_NAME]" at bounding box center [942, 264] width 231 height 22
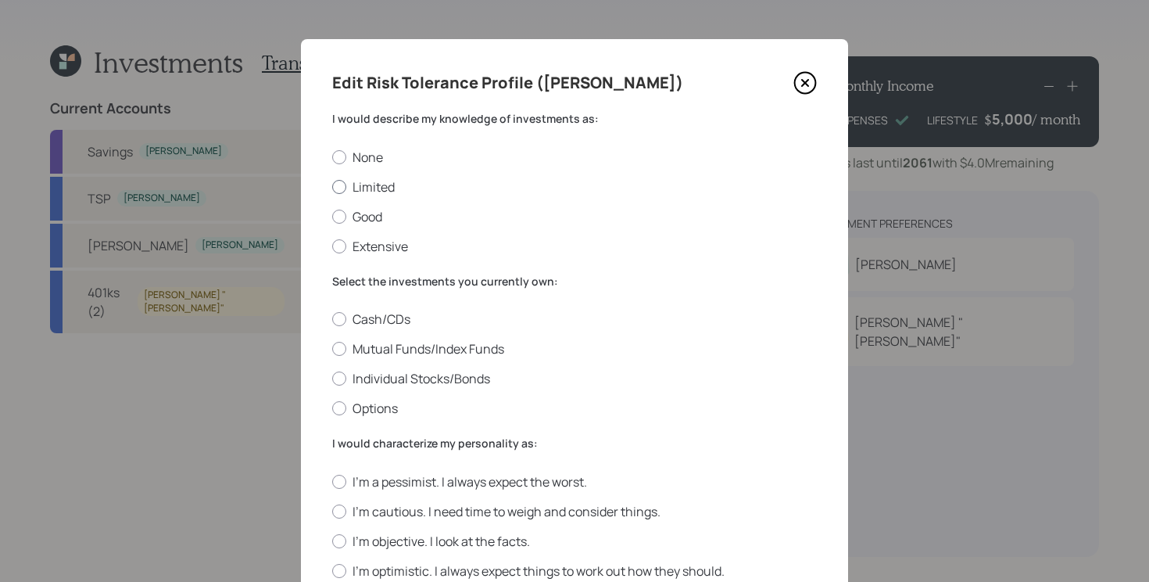
click at [354, 185] on label "Limited" at bounding box center [574, 186] width 485 height 17
click at [332, 186] on input "Limited" at bounding box center [332, 186] width 1 height 1
radio input "true"
click at [532, 350] on label "Mutual Funds/Index Funds" at bounding box center [574, 348] width 485 height 17
click at [332, 350] on input "Mutual Funds/Index Funds" at bounding box center [332, 349] width 1 height 1
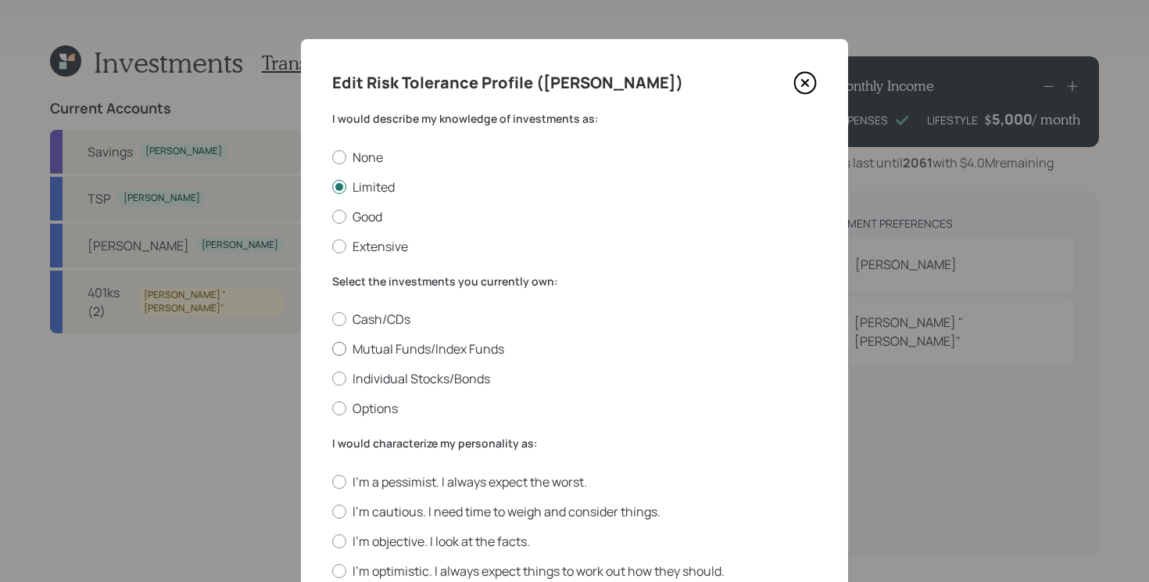
radio input "true"
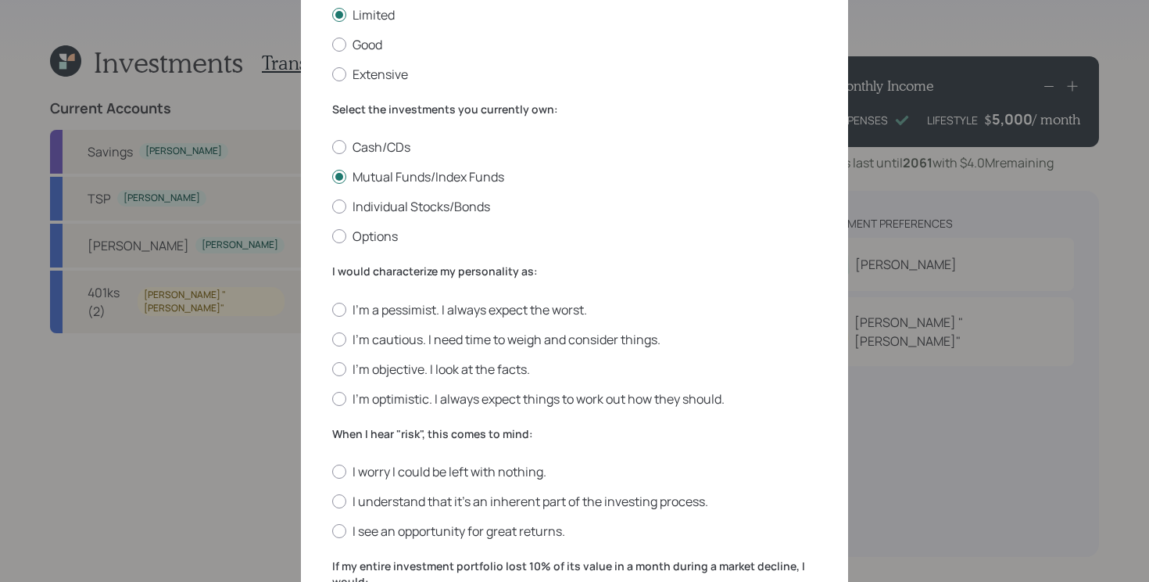
scroll to position [170, 0]
click at [436, 342] on label "I'm cautious. I need time to weigh and consider things." at bounding box center [574, 340] width 485 height 17
click at [332, 341] on input "I'm cautious. I need time to weigh and consider things." at bounding box center [332, 340] width 1 height 1
radio input "true"
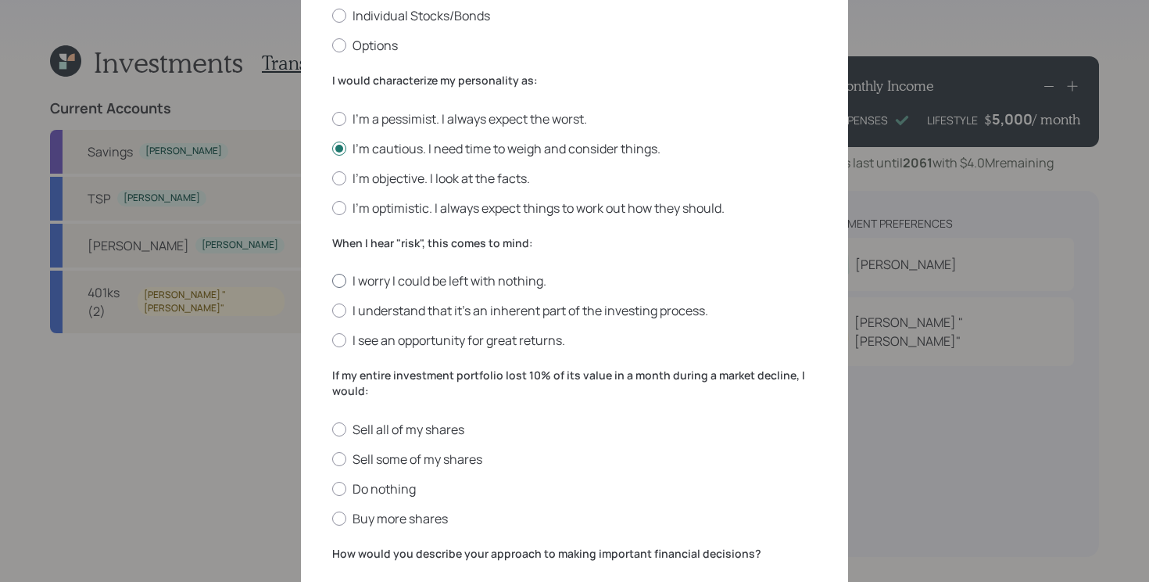
scroll to position [368, 0]
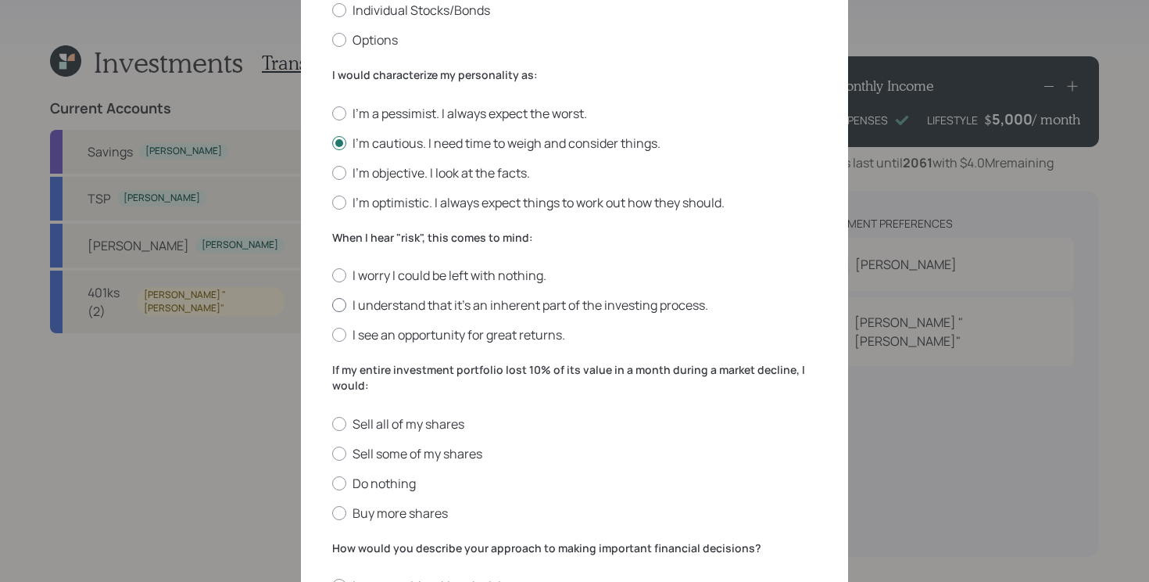
click at [515, 310] on label "I understand that it’s an inherent part of the investing process." at bounding box center [574, 304] width 485 height 17
click at [332, 306] on input "I understand that it’s an inherent part of the investing process." at bounding box center [332, 305] width 1 height 1
radio input "true"
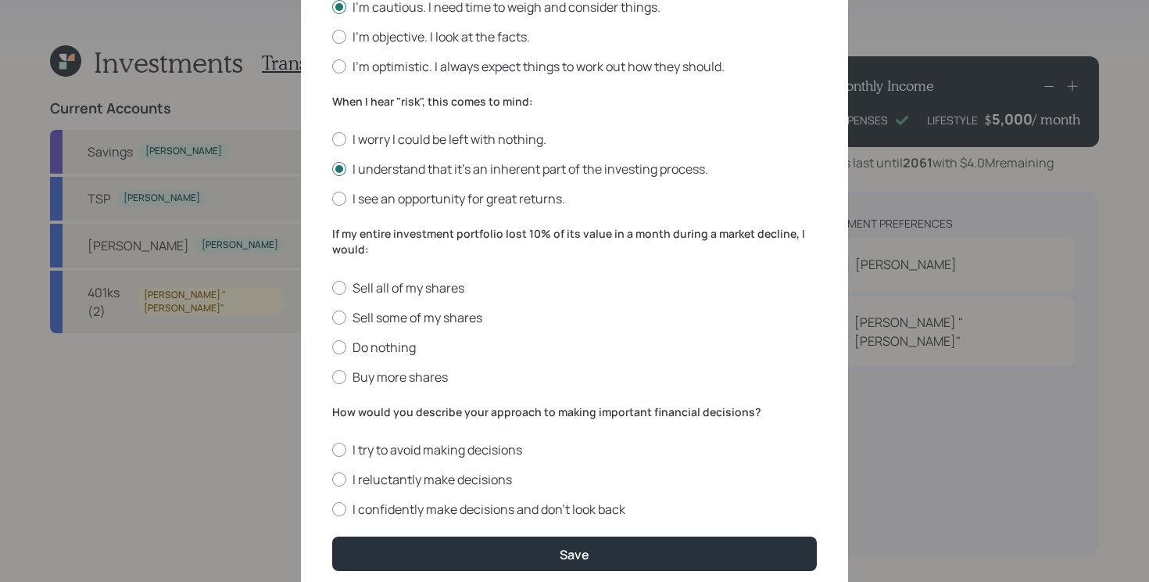
scroll to position [552, 0]
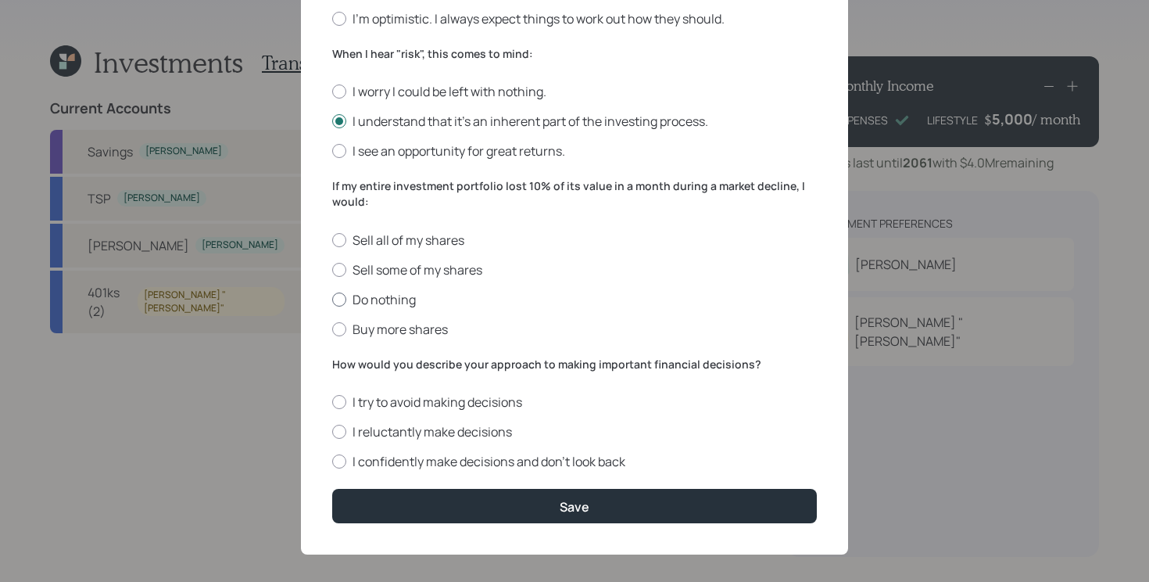
click at [389, 307] on label "Do nothing" at bounding box center [574, 299] width 485 height 17
click at [332, 299] on input "Do nothing" at bounding box center [332, 299] width 1 height 1
radio input "true"
click at [574, 461] on label "I confidently make decisions and don’t look back" at bounding box center [574, 461] width 485 height 17
click at [332, 461] on input "I confidently make decisions and don’t look back" at bounding box center [332, 461] width 1 height 1
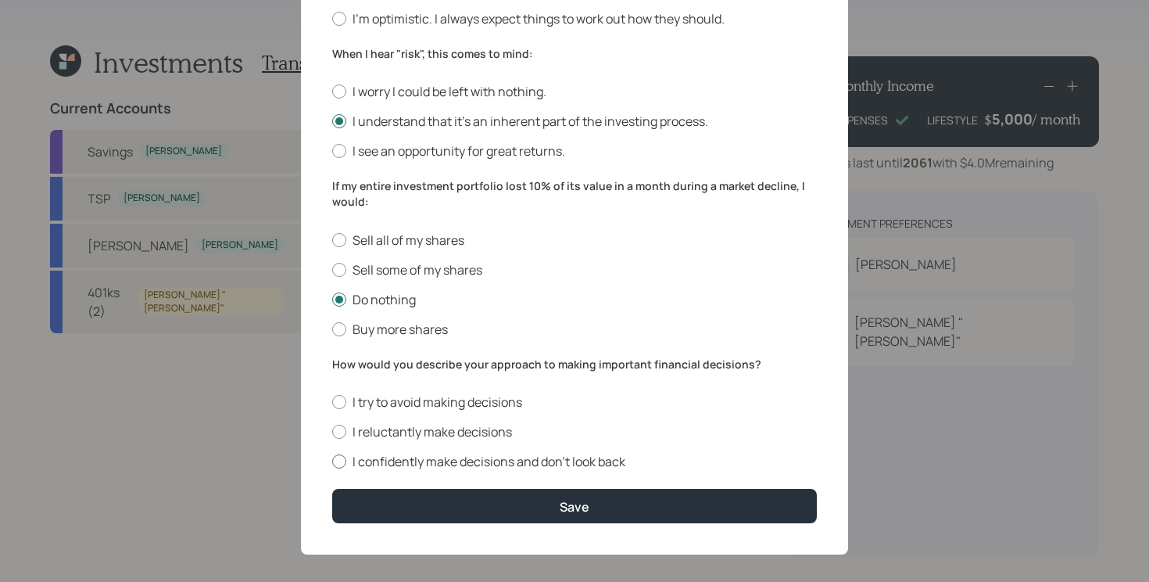
radio input "true"
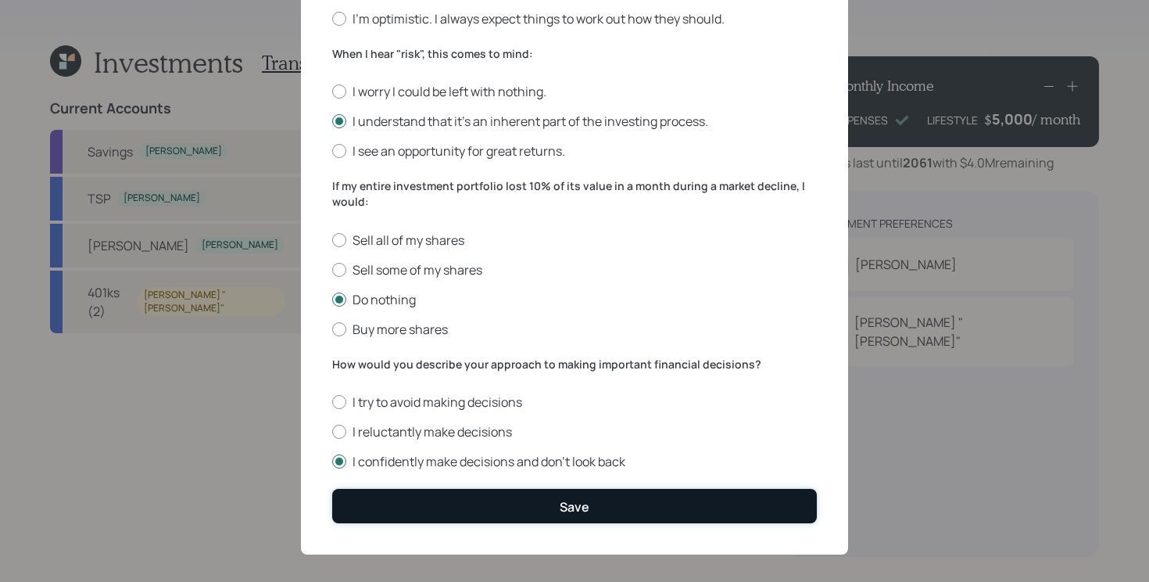
click at [561, 513] on div "Save" at bounding box center [575, 506] width 30 height 17
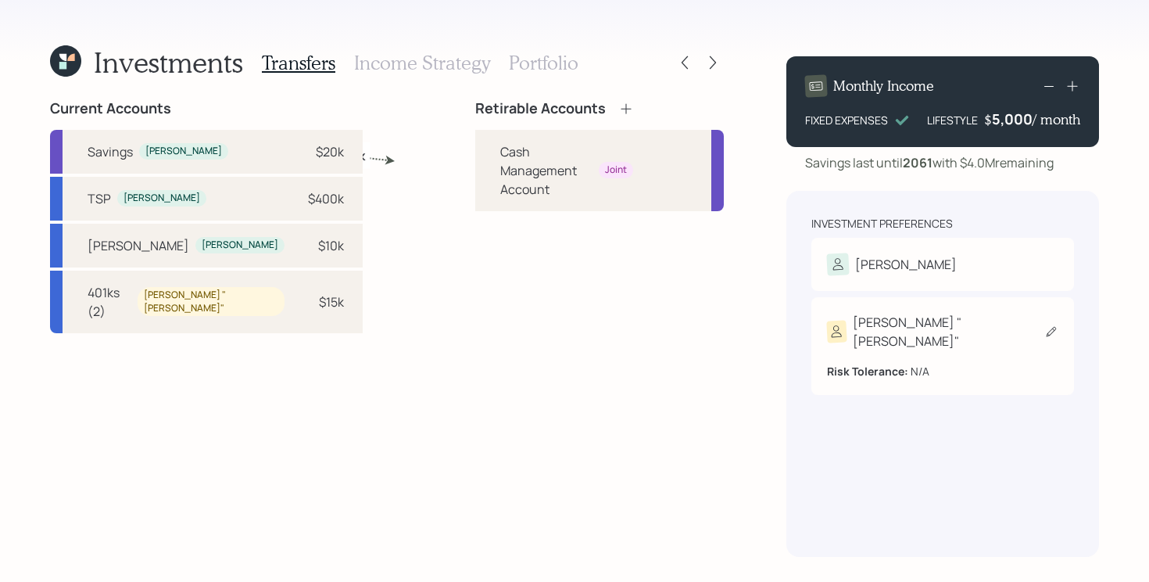
click at [990, 326] on div "[PERSON_NAME] "[PERSON_NAME]"" at bounding box center [942, 332] width 231 height 38
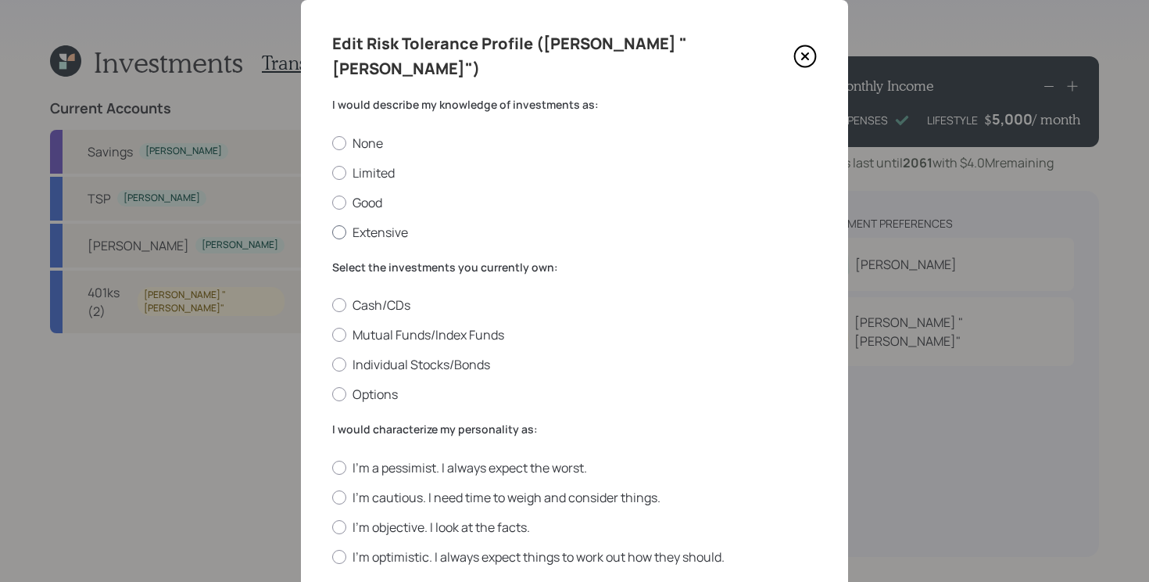
scroll to position [37, 0]
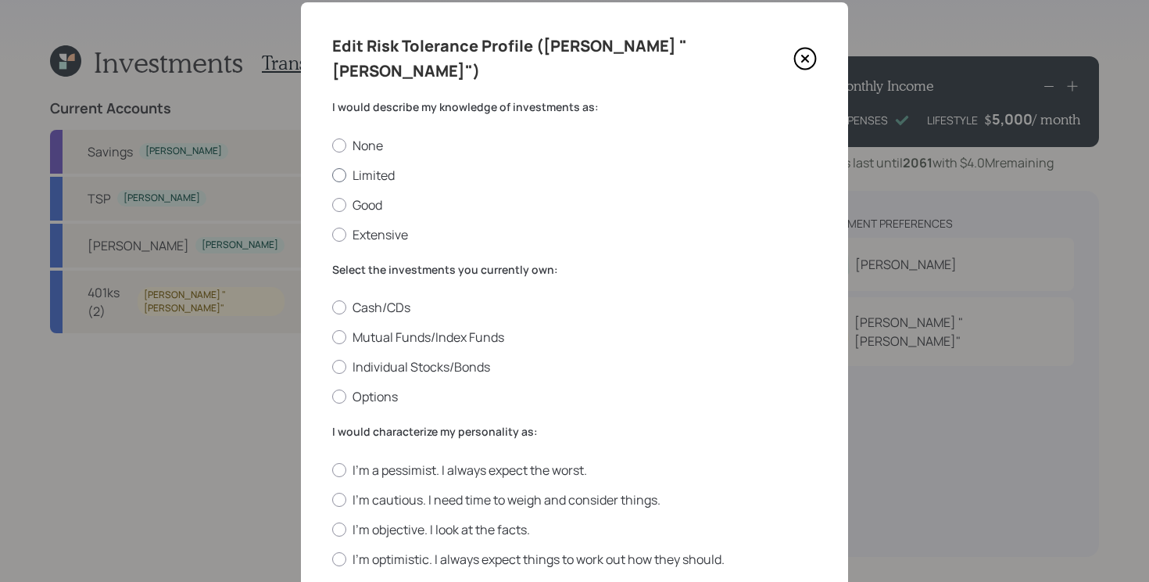
click at [371, 167] on label "Limited" at bounding box center [574, 175] width 485 height 17
click at [332, 174] on input "Limited" at bounding box center [332, 174] width 1 height 1
radio input "true"
click at [472, 358] on label "Individual Stocks/Bonds" at bounding box center [574, 366] width 485 height 17
click at [332, 367] on input "Individual Stocks/Bonds" at bounding box center [332, 367] width 1 height 1
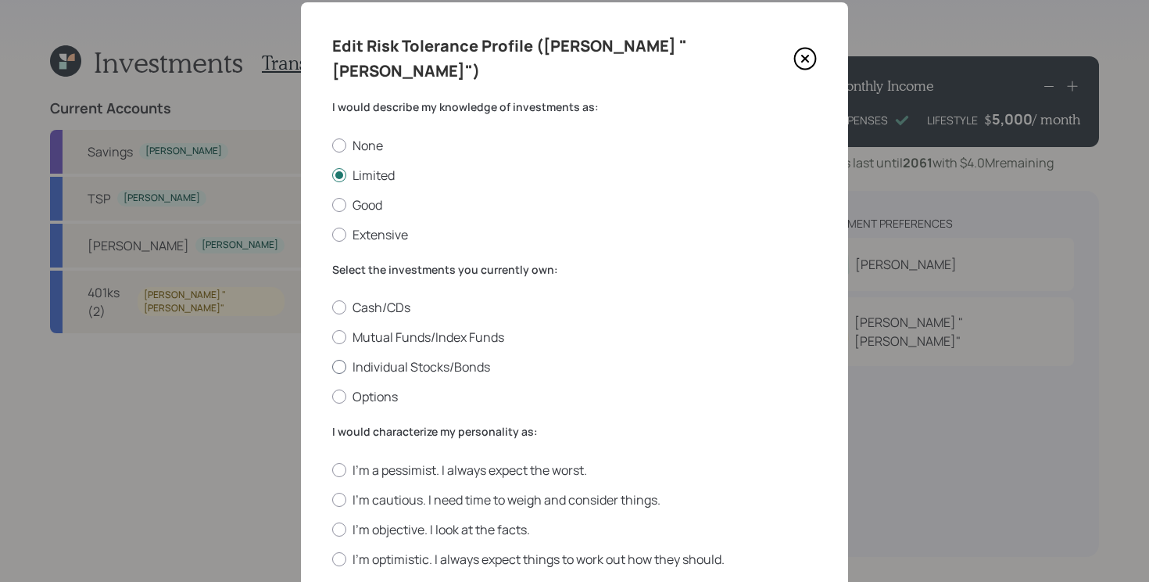
radio input "true"
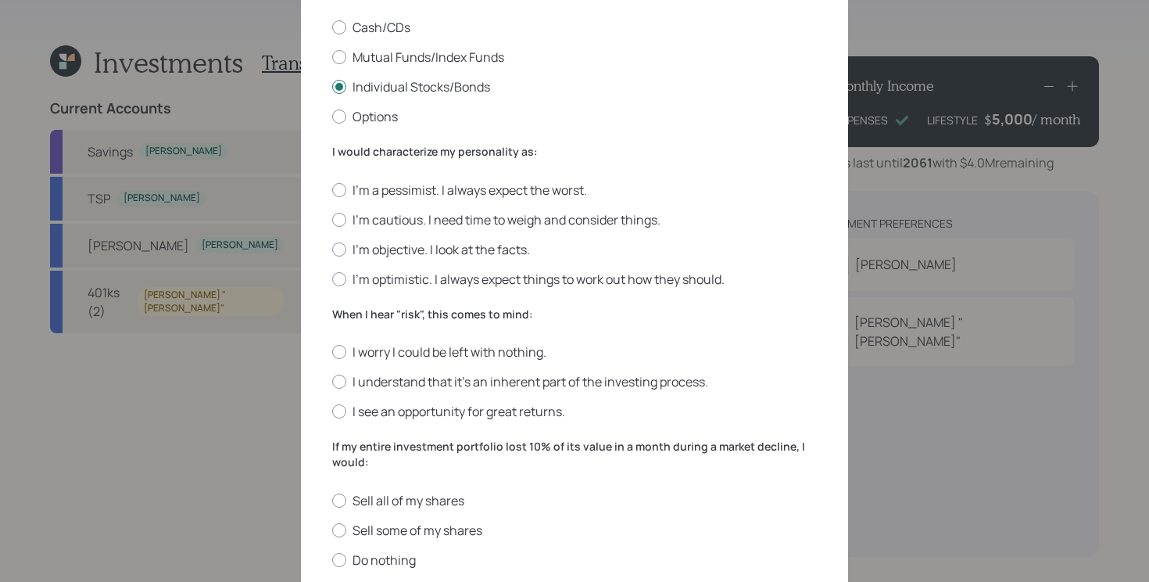
scroll to position [318, 0]
click at [368, 239] on label "I'm objective. I look at the facts." at bounding box center [574, 247] width 485 height 17
click at [332, 247] on input "I'm objective. I look at the facts." at bounding box center [332, 247] width 1 height 1
radio input "true"
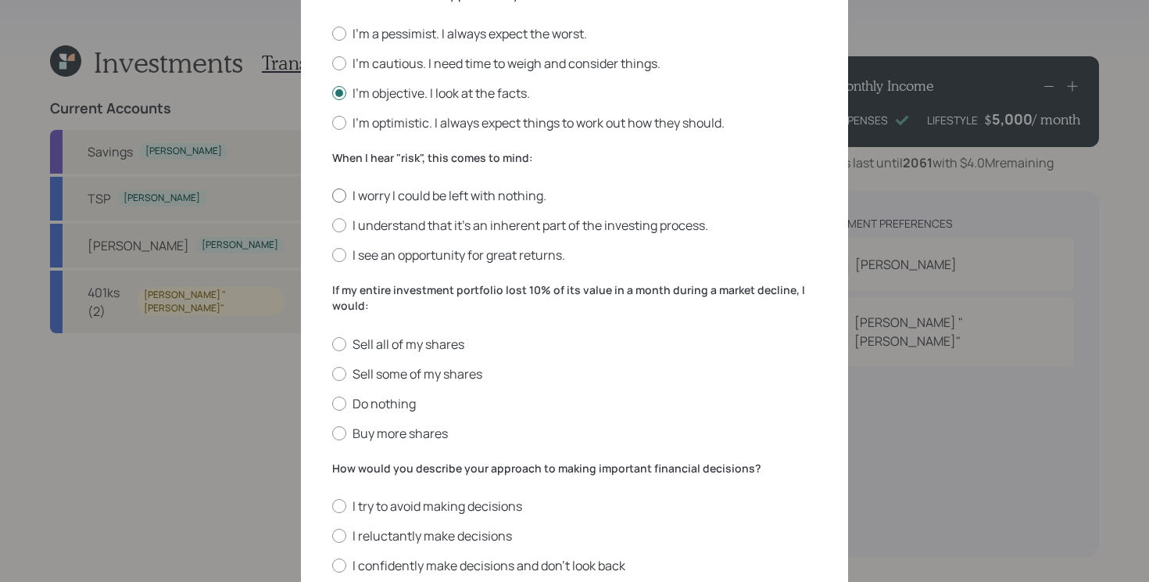
scroll to position [476, 0]
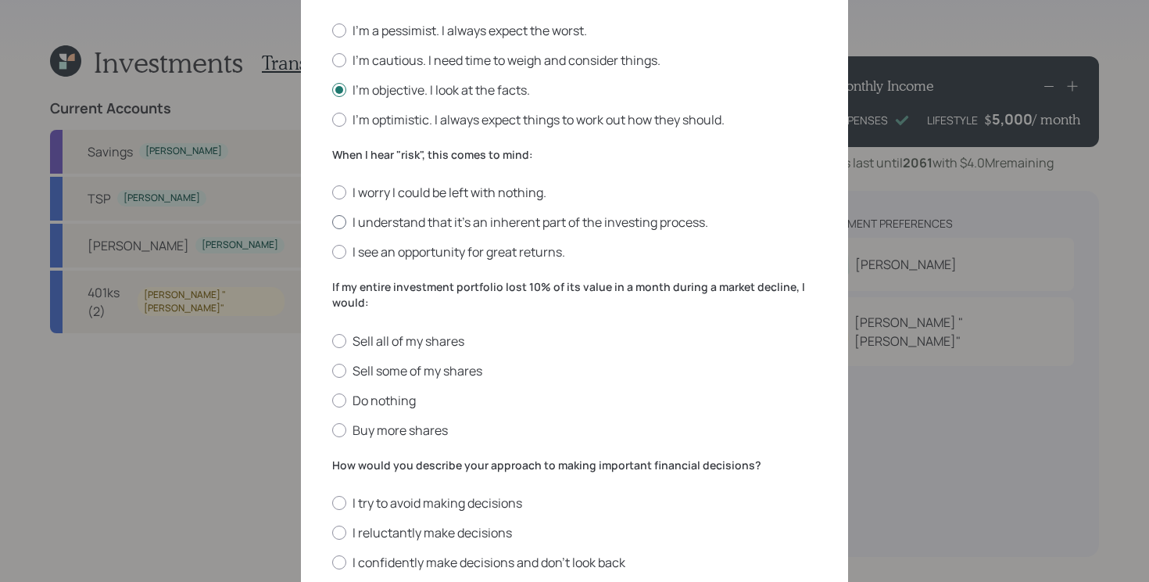
click at [613, 213] on label "I understand that it’s an inherent part of the investing process." at bounding box center [574, 221] width 485 height 17
click at [332, 222] on input "I understand that it’s an inherent part of the investing process." at bounding box center [332, 222] width 1 height 1
radio input "true"
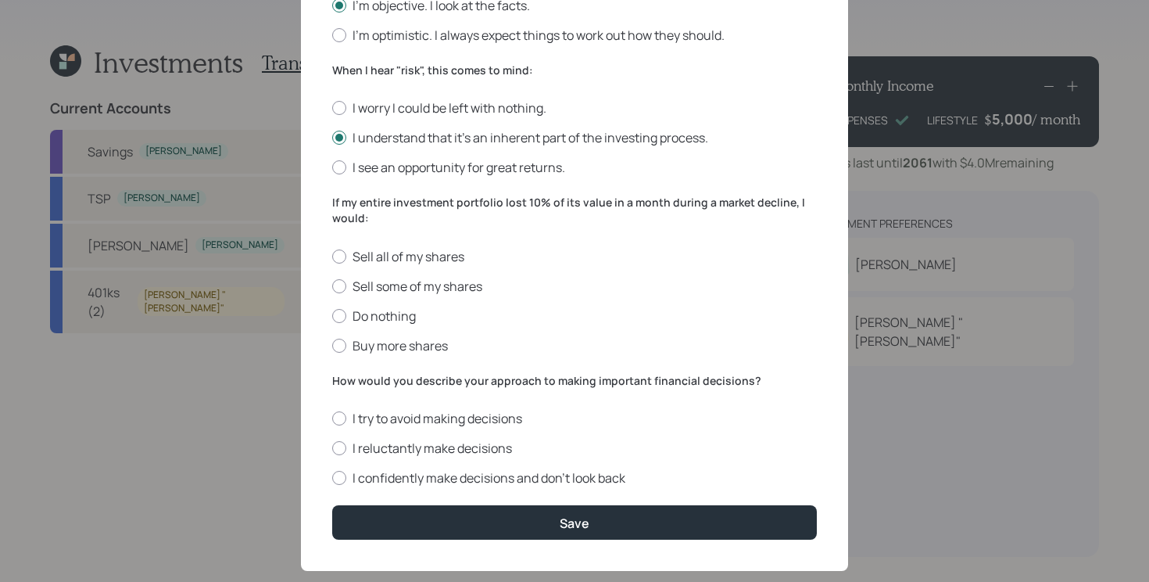
scroll to position [560, 0]
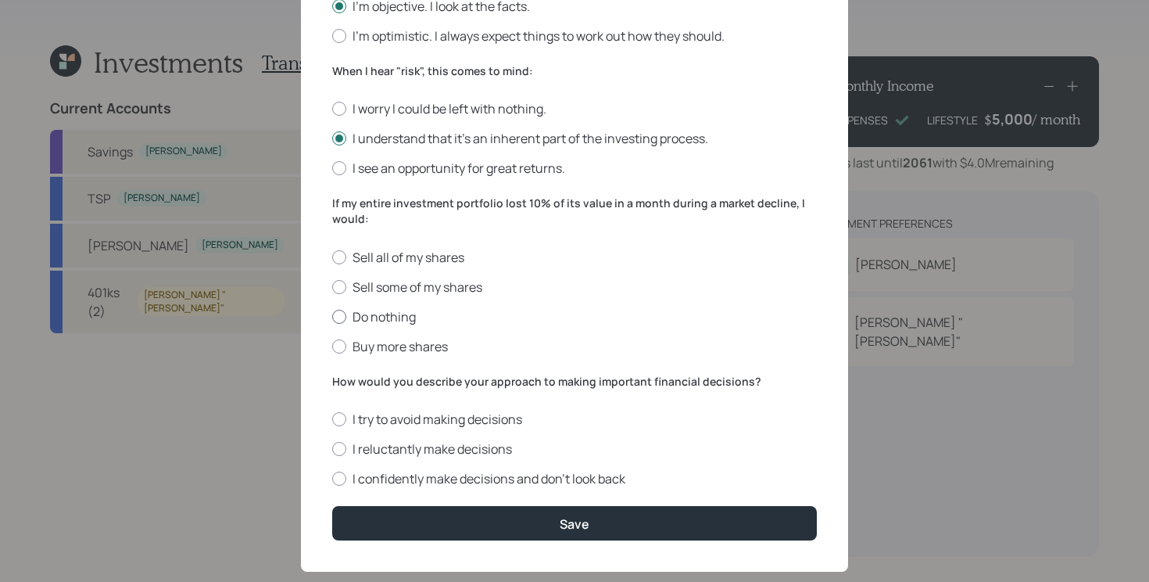
click at [401, 308] on label "Do nothing" at bounding box center [574, 316] width 485 height 17
click at [332, 316] on input "Do nothing" at bounding box center [332, 316] width 1 height 1
radio input "true"
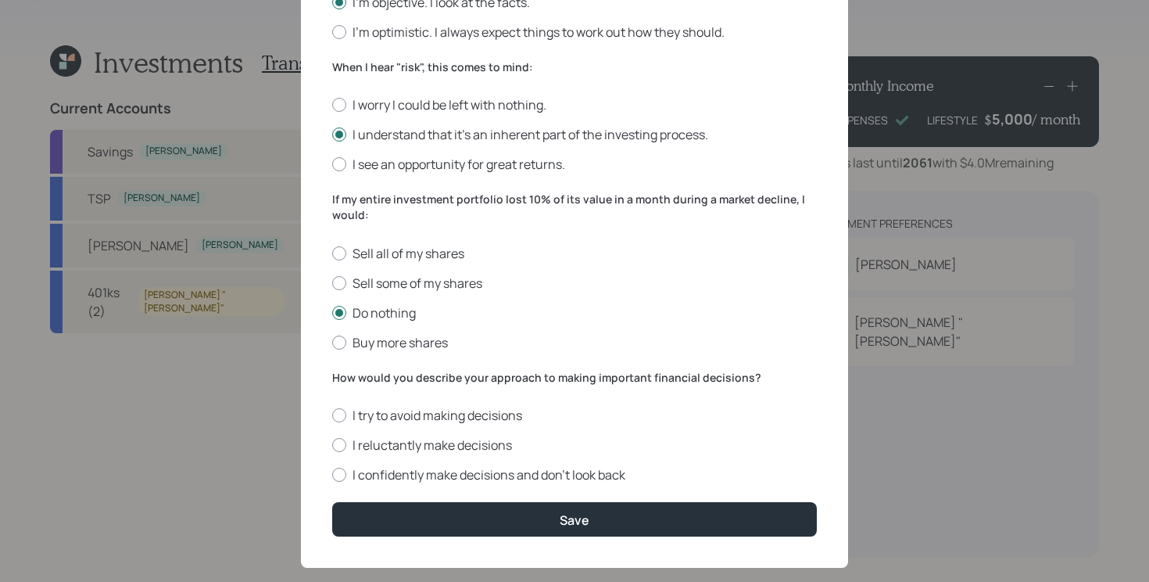
scroll to position [563, 0]
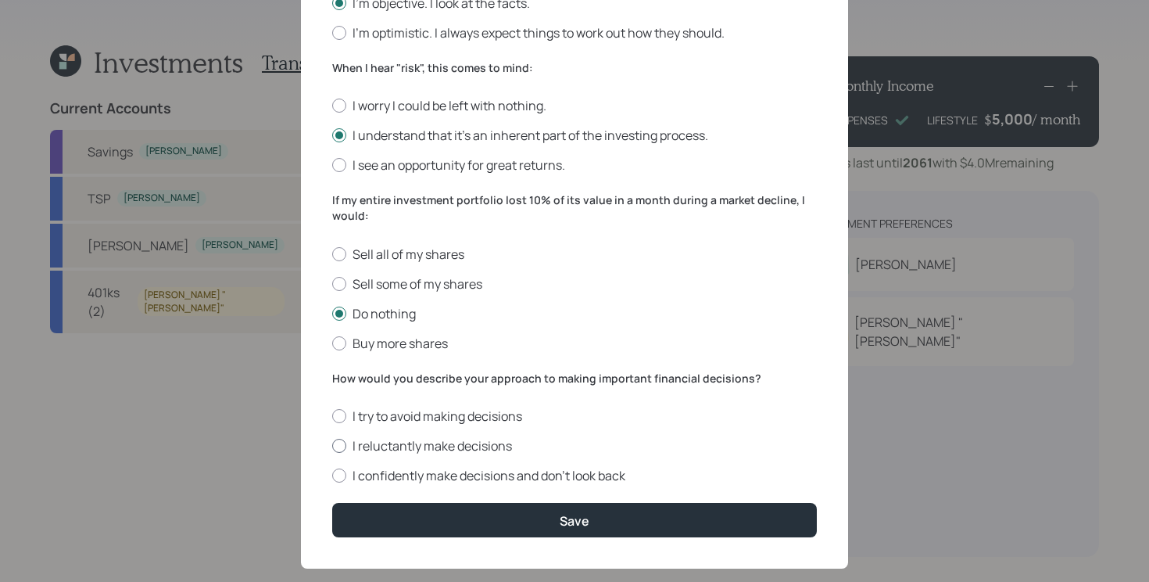
click at [492, 437] on label "I reluctantly make decisions" at bounding box center [574, 445] width 485 height 17
click at [332, 446] on input "I reluctantly make decisions" at bounding box center [332, 446] width 1 height 1
radio input "true"
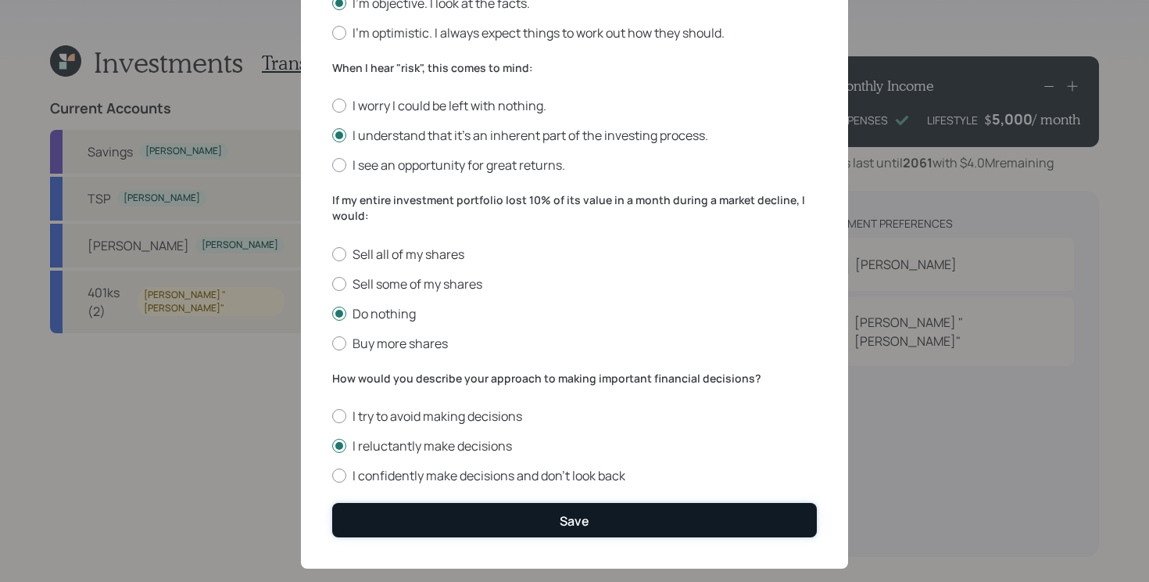
click at [470, 503] on button "Save" at bounding box center [574, 520] width 485 height 34
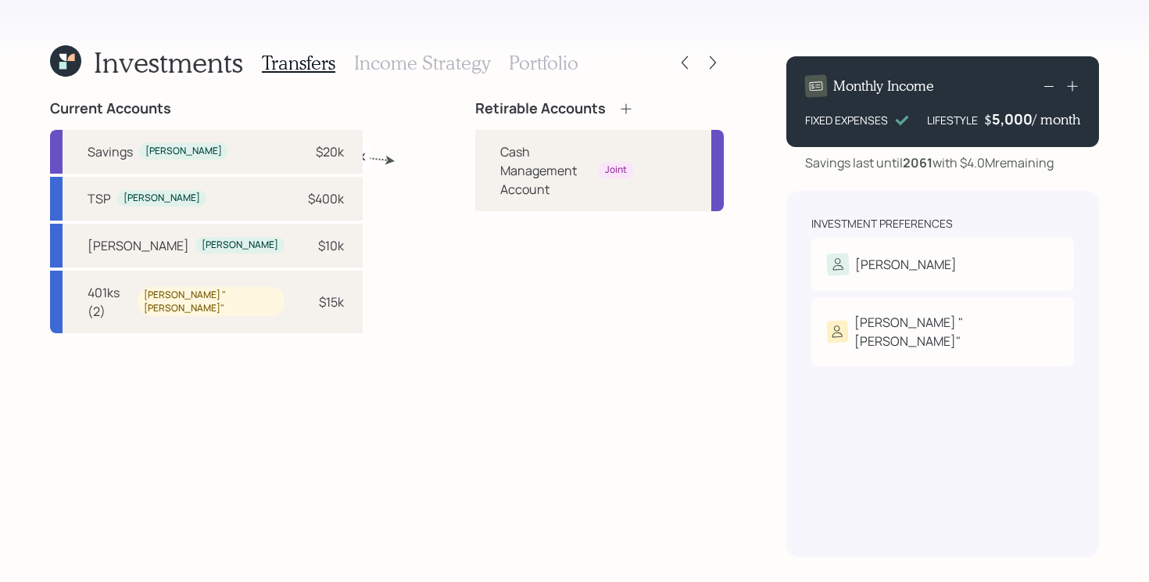
click at [619, 109] on icon at bounding box center [627, 109] width 16 height 16
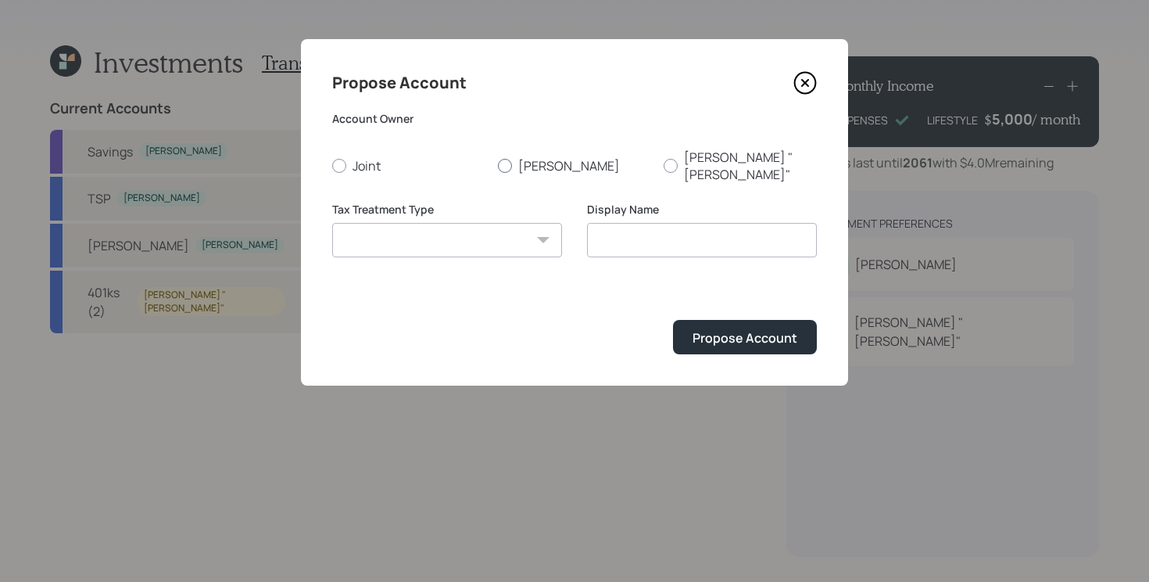
click at [532, 156] on label "[PERSON_NAME]" at bounding box center [574, 166] width 153 height 34
click at [498, 165] on input "[PERSON_NAME]" at bounding box center [497, 165] width 1 height 1
radio input "true"
click at [500, 231] on select "[PERSON_NAME] Taxable Traditional" at bounding box center [447, 240] width 230 height 34
select select "traditional"
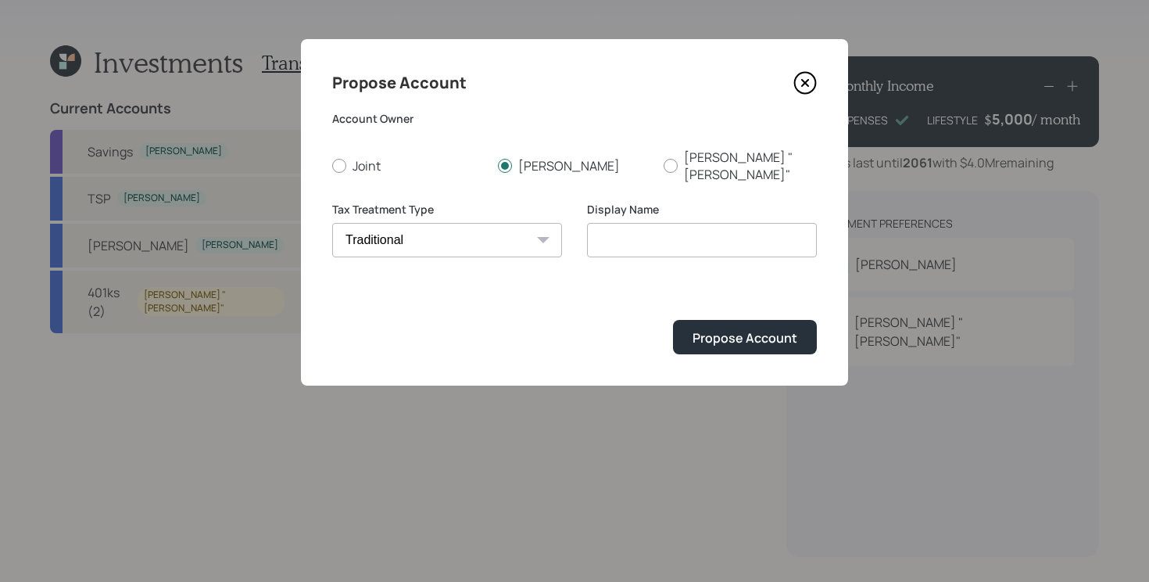
click at [332, 223] on select "[PERSON_NAME] Taxable Traditional" at bounding box center [447, 240] width 230 height 34
type input "Traditional"
click at [751, 329] on div "Propose Account" at bounding box center [745, 337] width 105 height 17
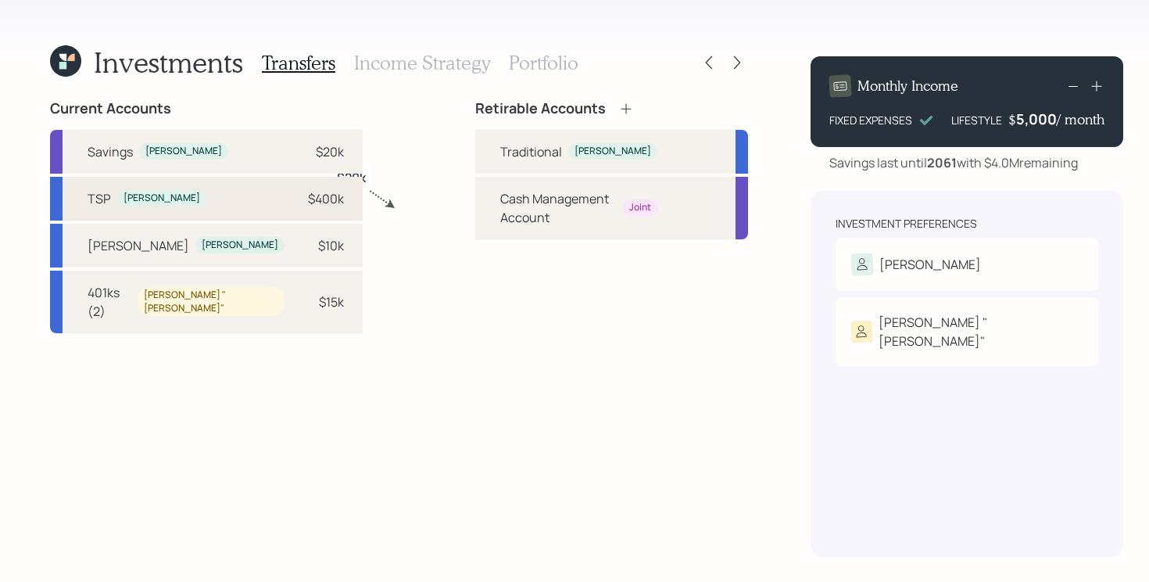
click at [199, 190] on div "TSP [PERSON_NAME] $400k" at bounding box center [206, 199] width 313 height 44
click at [500, 154] on div "Traditional" at bounding box center [531, 151] width 62 height 19
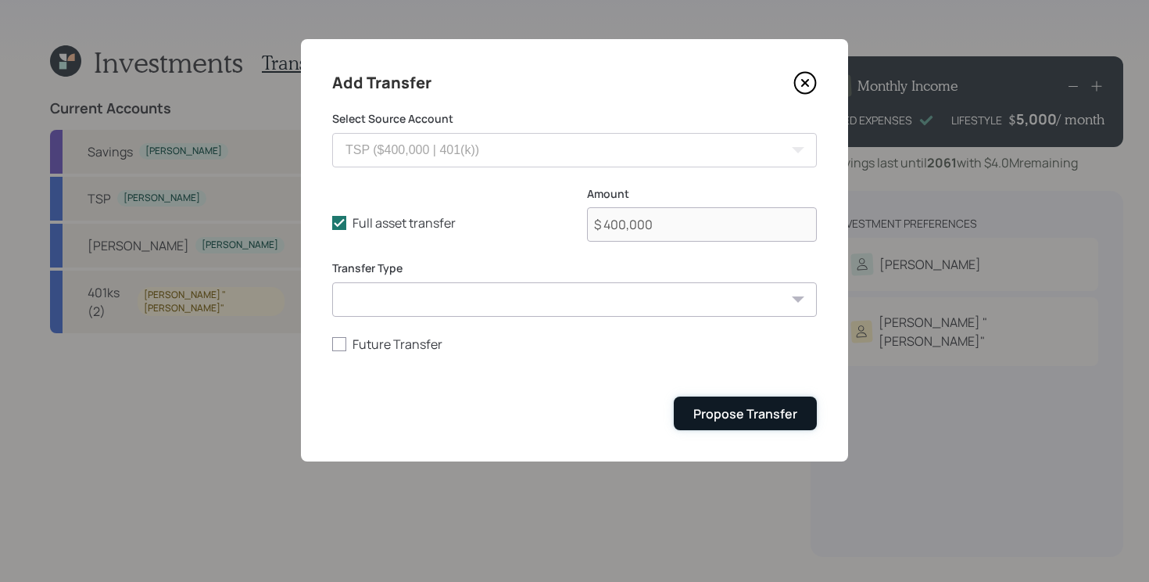
click at [722, 414] on div "Propose Transfer" at bounding box center [746, 413] width 104 height 17
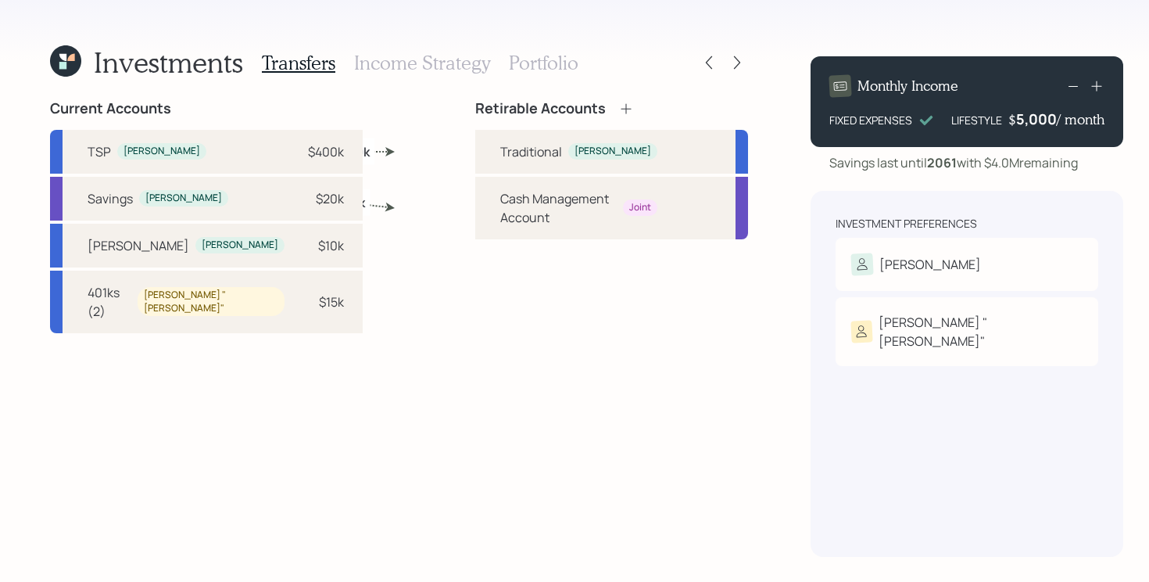
click at [619, 107] on icon at bounding box center [627, 109] width 16 height 16
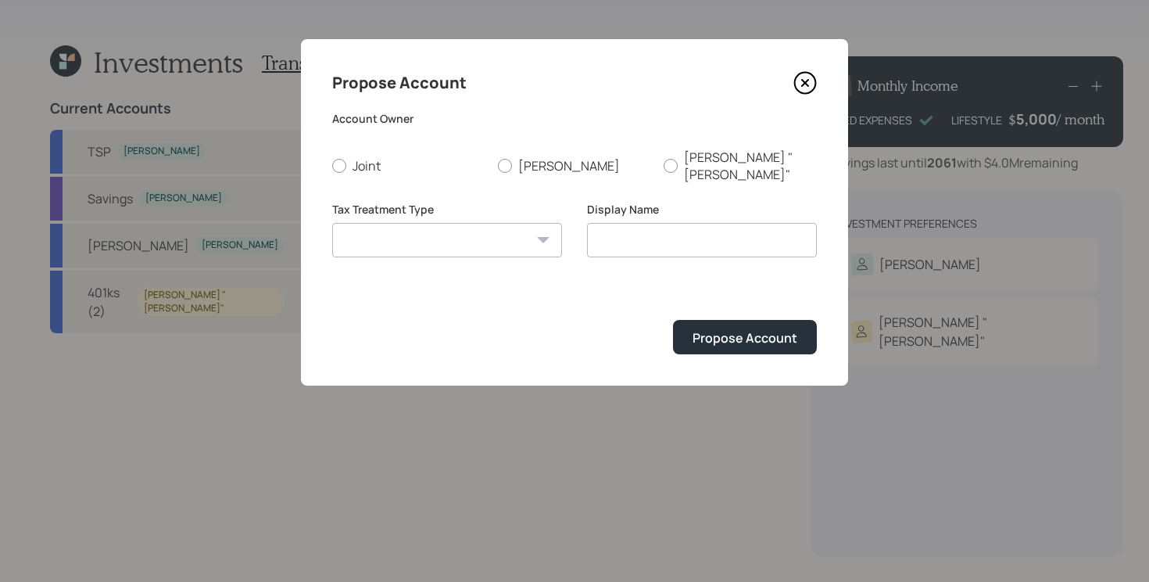
click at [508, 146] on div "Account Owner Joint [PERSON_NAME] "[PERSON_NAME]"" at bounding box center [574, 147] width 485 height 72
click at [500, 167] on form "Account Owner Joint [PERSON_NAME] "[PERSON_NAME]" Tax Treatment Type [PERSON_NA…" at bounding box center [574, 232] width 485 height 243
click at [526, 159] on label "[PERSON_NAME]" at bounding box center [574, 166] width 153 height 34
click at [498, 165] on input "[PERSON_NAME]" at bounding box center [497, 165] width 1 height 1
radio input "true"
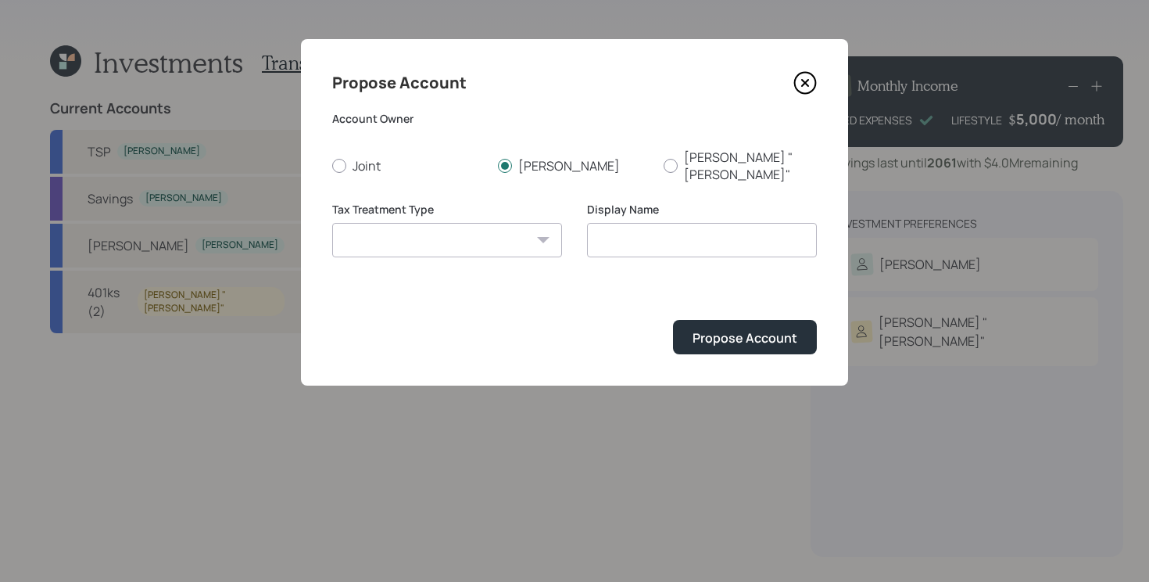
click at [457, 231] on select "[PERSON_NAME] Taxable Traditional" at bounding box center [447, 240] width 230 height 34
select select "[PERSON_NAME]"
click at [332, 223] on select "[PERSON_NAME] Taxable Traditional" at bounding box center [447, 240] width 230 height 34
type input "[PERSON_NAME]"
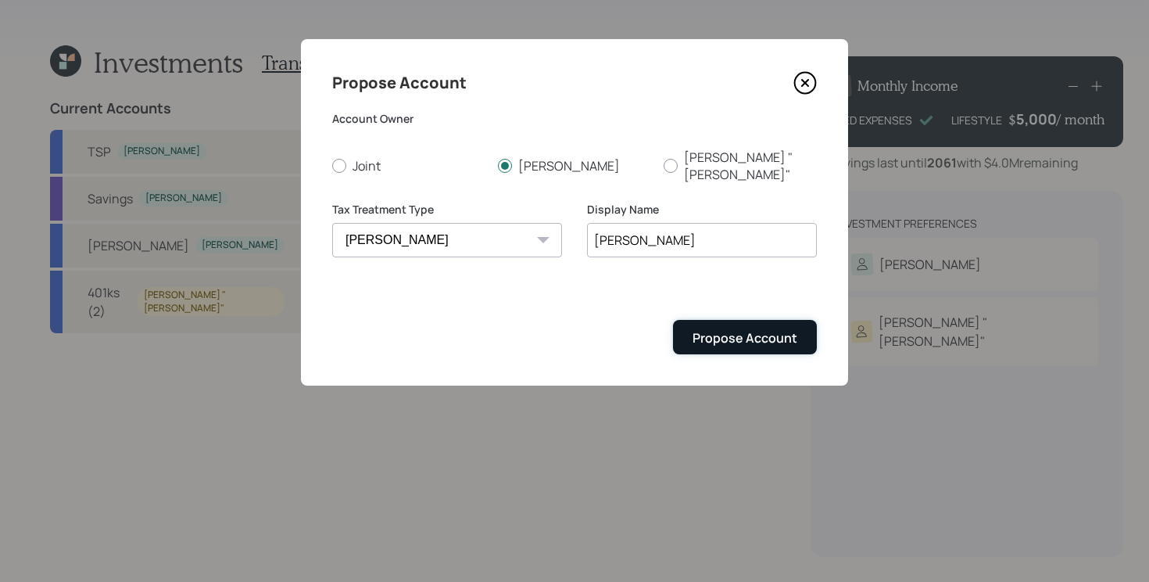
click at [784, 329] on div "Propose Account" at bounding box center [745, 337] width 105 height 17
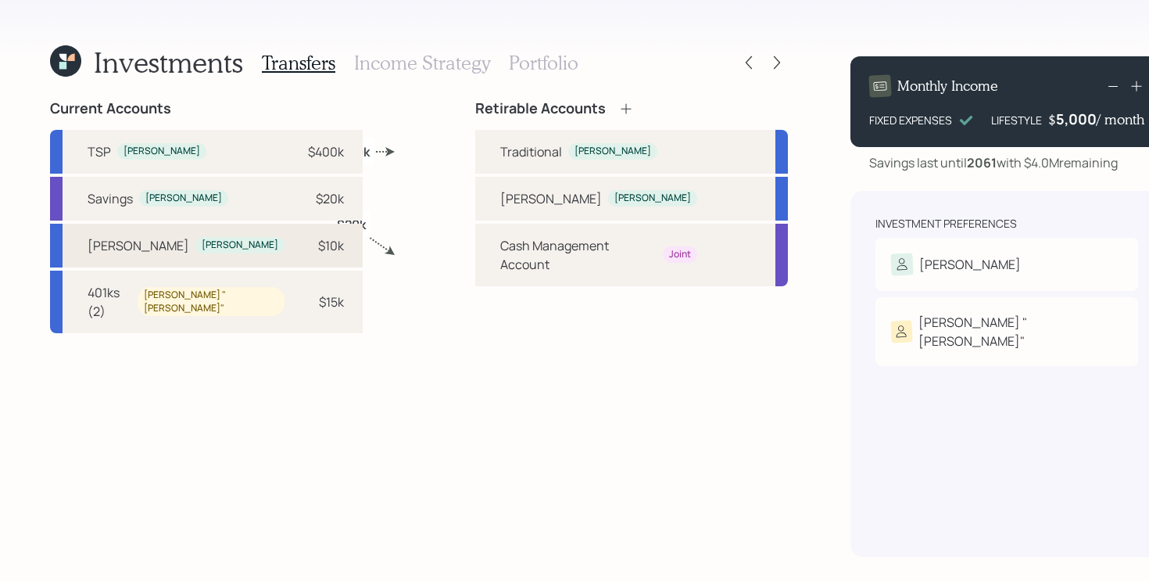
click at [217, 252] on div "[PERSON_NAME] [PERSON_NAME] $10k" at bounding box center [206, 246] width 313 height 44
click at [615, 196] on div "[PERSON_NAME]" at bounding box center [653, 198] width 77 height 13
select select "978fbf4e-30f1-4977-b904-601dc9a1bf01"
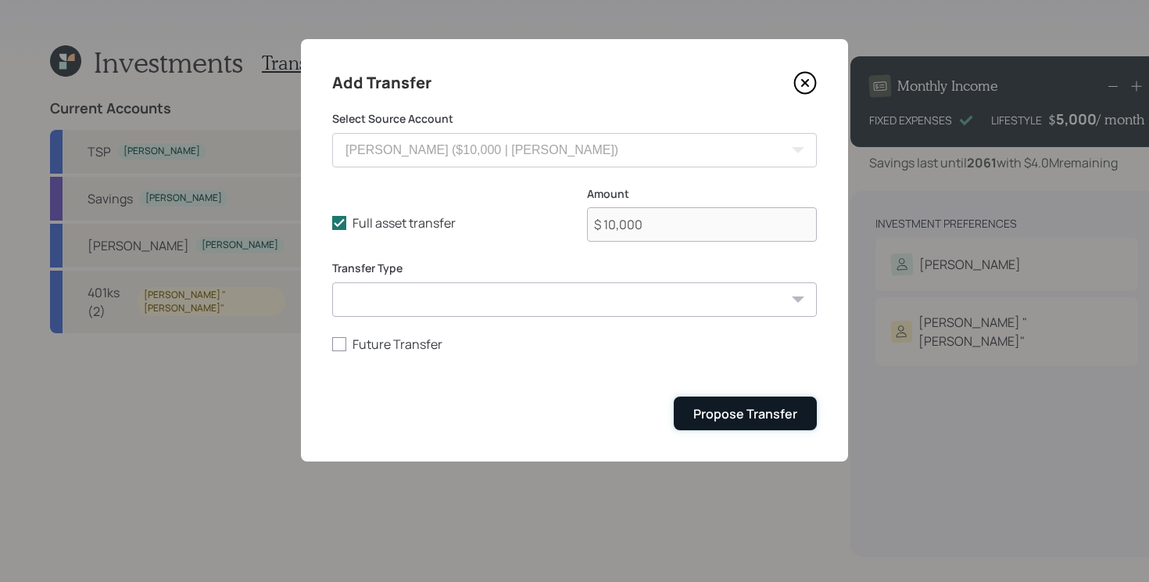
click at [758, 398] on button "Propose Transfer" at bounding box center [745, 413] width 143 height 34
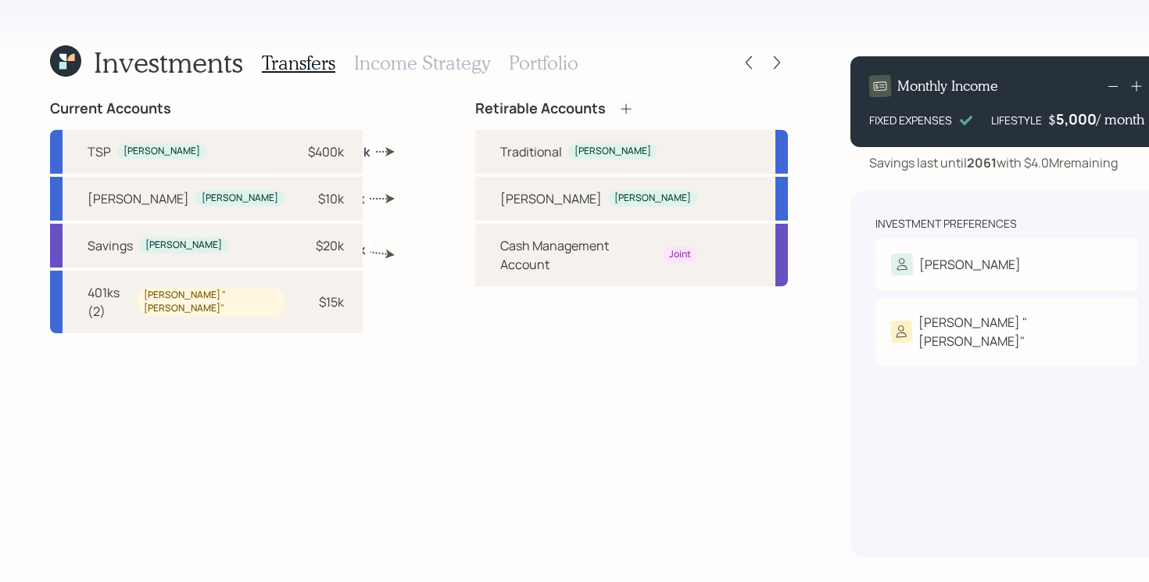
click at [621, 107] on icon at bounding box center [626, 108] width 10 height 10
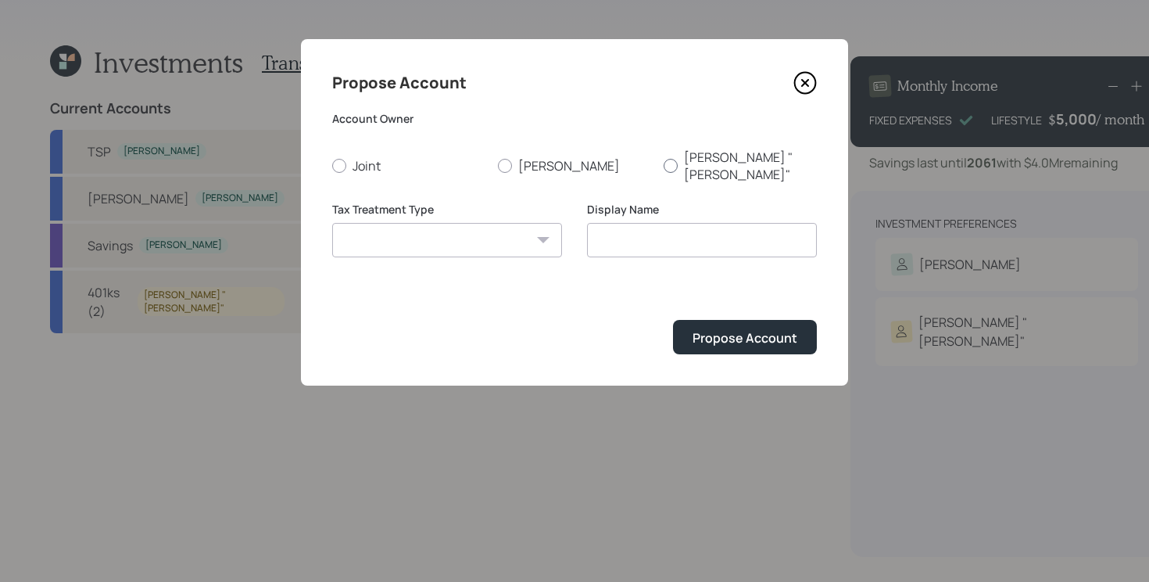
click at [704, 157] on label "[PERSON_NAME] "[PERSON_NAME]"" at bounding box center [740, 166] width 153 height 34
click at [664, 165] on input "[PERSON_NAME] "[PERSON_NAME]"" at bounding box center [663, 165] width 1 height 1
radio input "true"
click at [489, 226] on select "[PERSON_NAME] Taxable Traditional" at bounding box center [447, 240] width 230 height 34
select select "traditional"
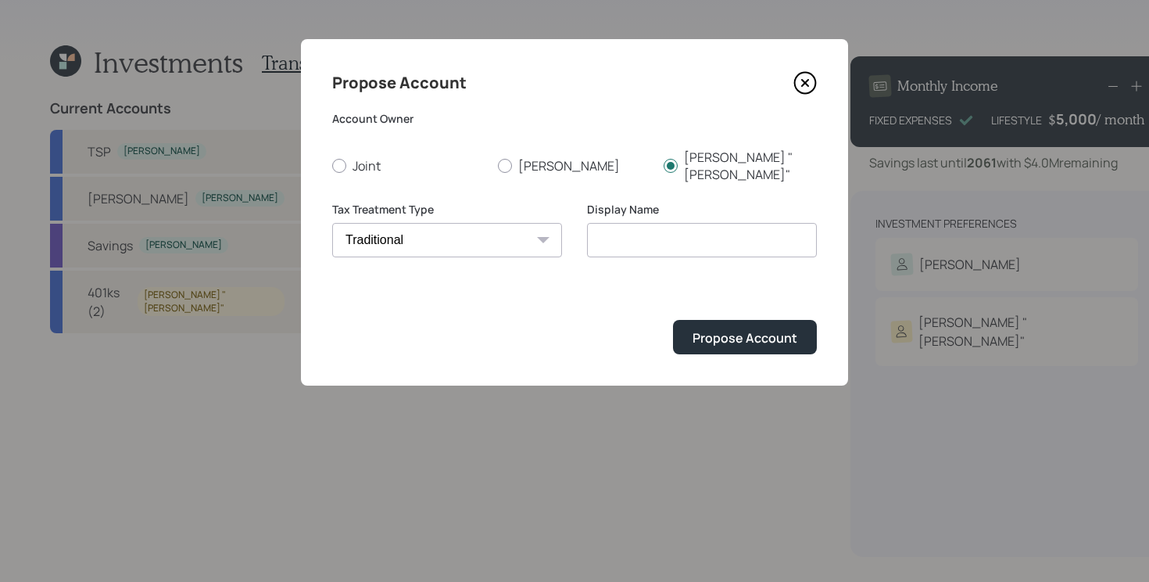
click at [332, 223] on select "[PERSON_NAME] Taxable Traditional" at bounding box center [447, 240] width 230 height 34
type input "Traditional"
click at [752, 320] on button "Propose Account" at bounding box center [745, 337] width 144 height 34
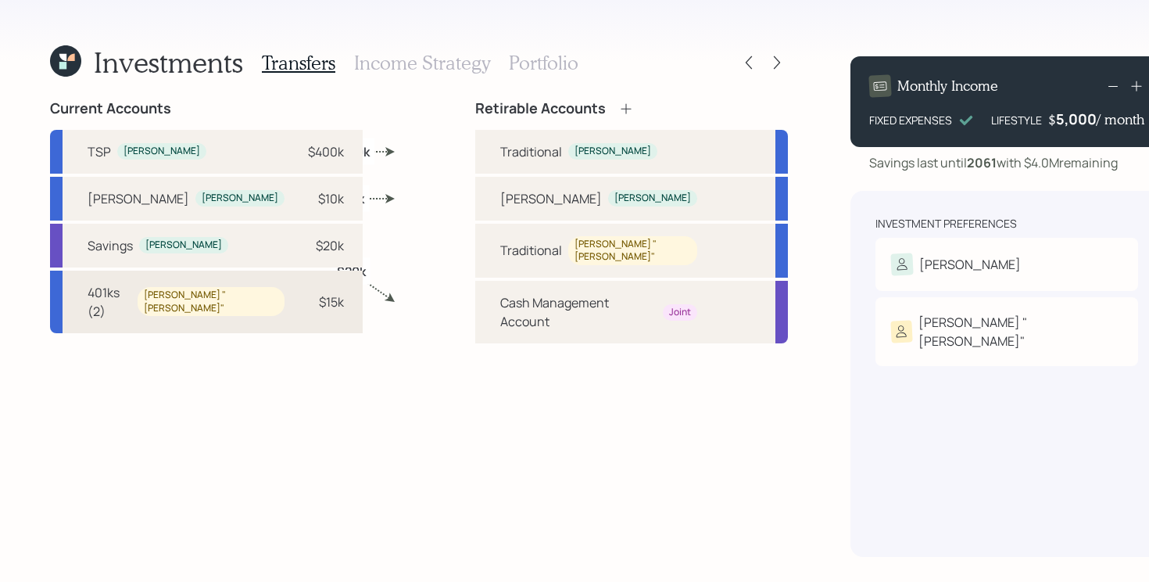
click at [297, 305] on div "$15k" at bounding box center [320, 301] width 47 height 19
click at [500, 252] on div "Traditional" at bounding box center [531, 250] width 62 height 19
select select "5d124a10-5fdb-4b79-94f0-747531ffd7e2"
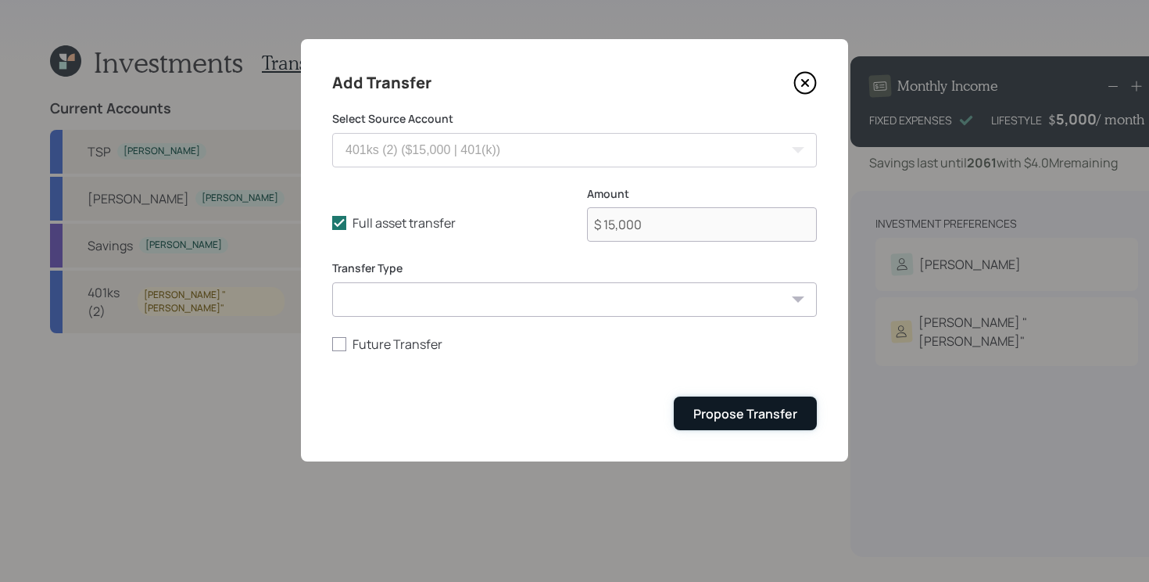
click at [773, 416] on div "Propose Transfer" at bounding box center [746, 413] width 104 height 17
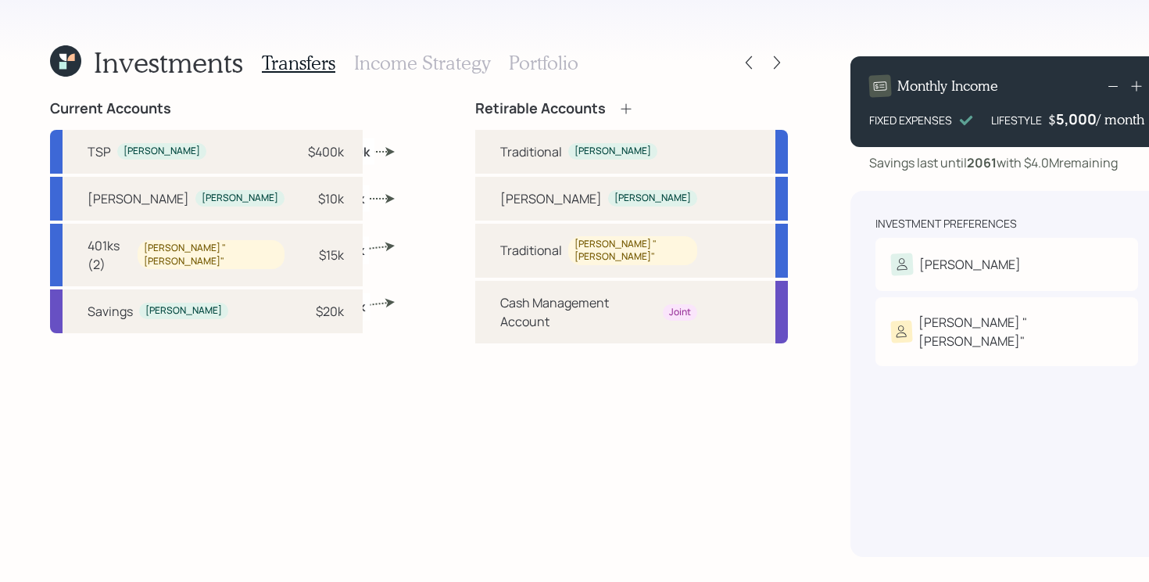
click at [533, 60] on h3 "Portfolio" at bounding box center [544, 63] width 70 height 23
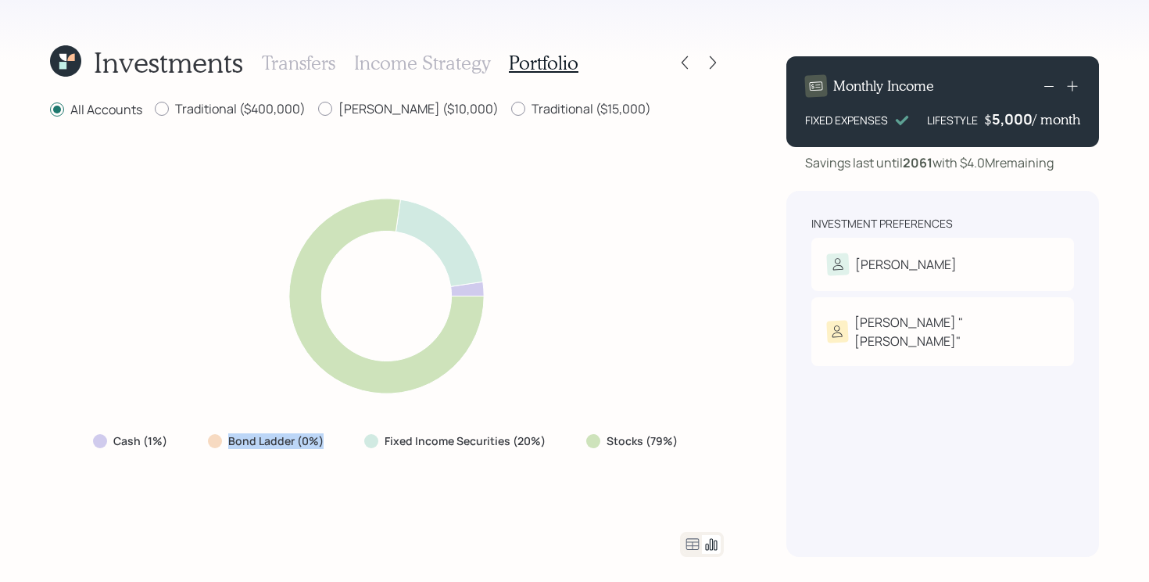
drag, startPoint x: 214, startPoint y: 442, endPoint x: 335, endPoint y: 440, distance: 121.2
click at [335, 440] on div "Bond Ladder (0%)" at bounding box center [267, 441] width 144 height 28
click at [299, 532] on div at bounding box center [387, 544] width 674 height 25
drag, startPoint x: 593, startPoint y: 447, endPoint x: 716, endPoint y: 434, distance: 123.5
click at [716, 434] on div "Cash (1%) Bond Ladder (0%) Fixed Income Securities (20%) Stocks (79%)" at bounding box center [387, 325] width 674 height 375
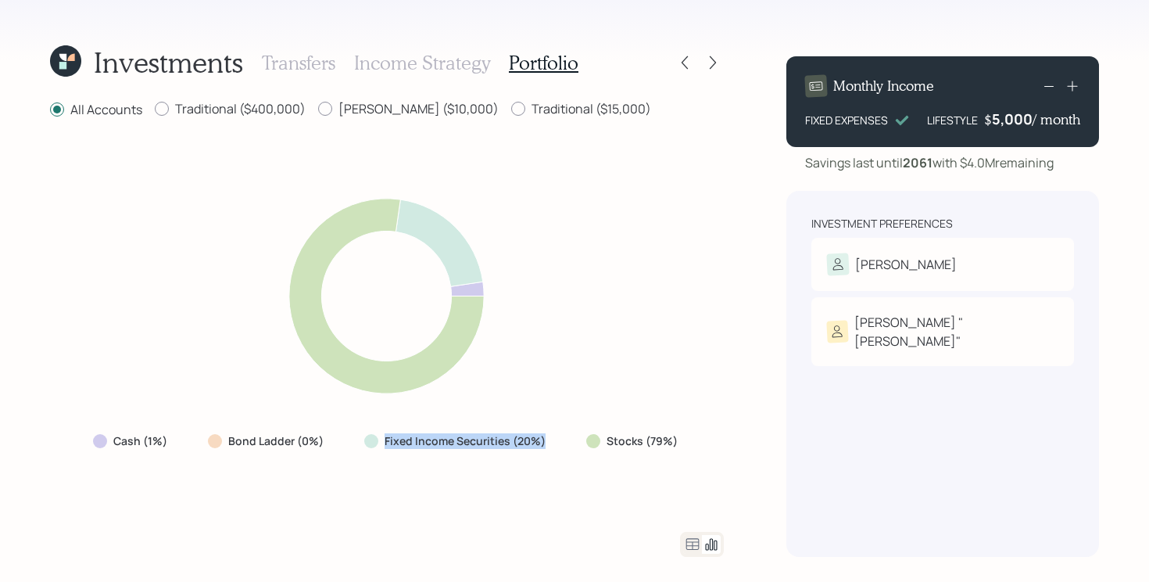
drag, startPoint x: 547, startPoint y: 443, endPoint x: 355, endPoint y: 442, distance: 192.4
click at [355, 442] on div "Fixed Income Securities (20%)" at bounding box center [457, 441] width 210 height 28
drag, startPoint x: 96, startPoint y: 436, endPoint x: 192, endPoint y: 436, distance: 95.4
click at [192, 436] on div "Cash (1%) Bond Ladder (0%) Fixed Income Securities (20%) Stocks (79%)" at bounding box center [387, 441] width 613 height 28
click at [399, 503] on div "Cash (1%) Bond Ladder (0%) Fixed Income Securities (20%) Stocks (79%)" at bounding box center [387, 325] width 674 height 375
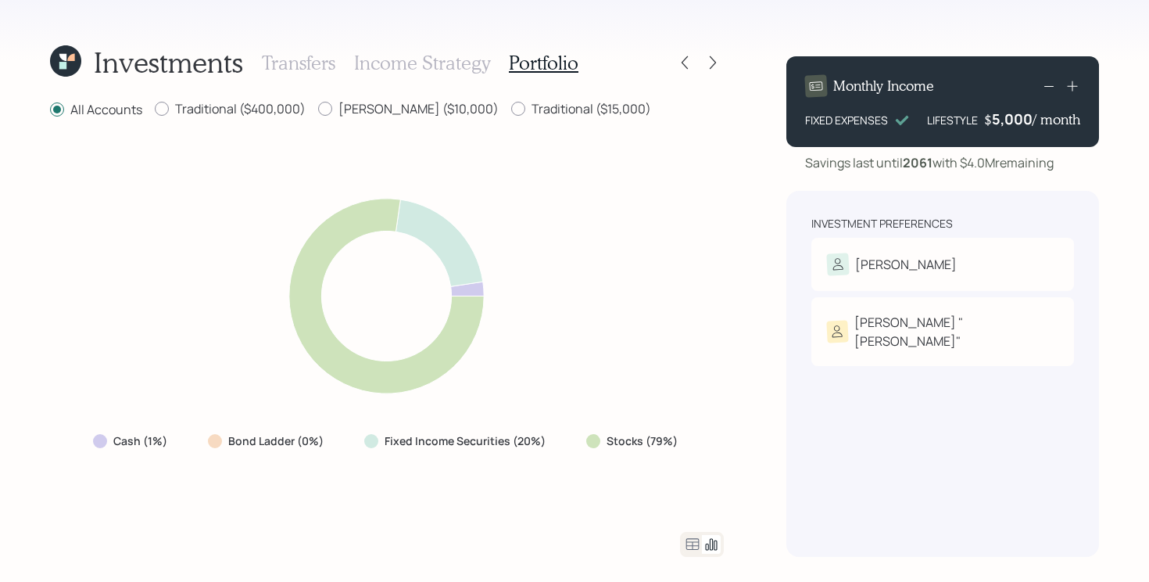
click at [694, 545] on icon at bounding box center [692, 544] width 19 height 19
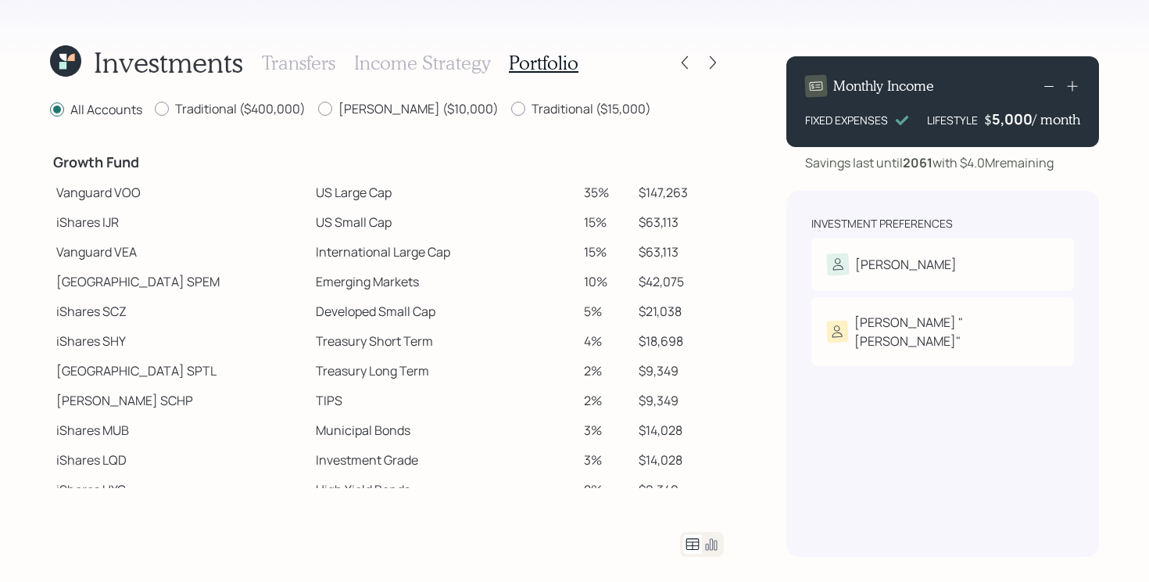
scroll to position [247, 0]
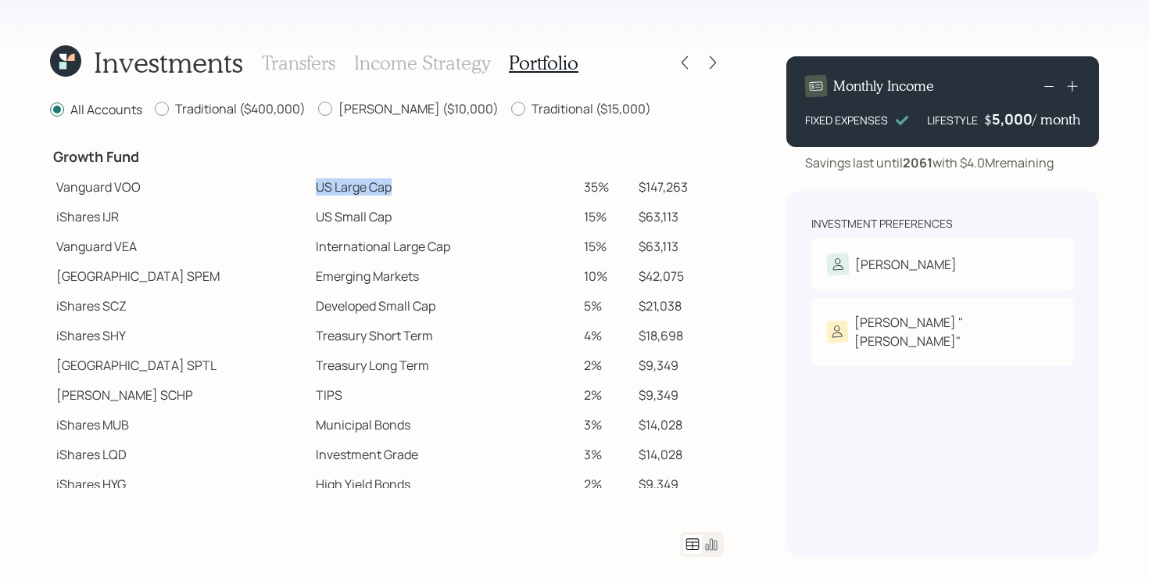
drag, startPoint x: 237, startPoint y: 181, endPoint x: 419, endPoint y: 185, distance: 182.2
click at [419, 185] on tr "Vanguard VOO US Large Cap 35% $147,263" at bounding box center [387, 187] width 674 height 30
click at [441, 222] on td "US Small Cap" at bounding box center [443, 217] width 267 height 30
drag, startPoint x: 234, startPoint y: 223, endPoint x: 665, endPoint y: 218, distance: 431.6
click at [665, 218] on tr "iShares IJR US Small Cap 15% $63,113" at bounding box center [387, 217] width 674 height 30
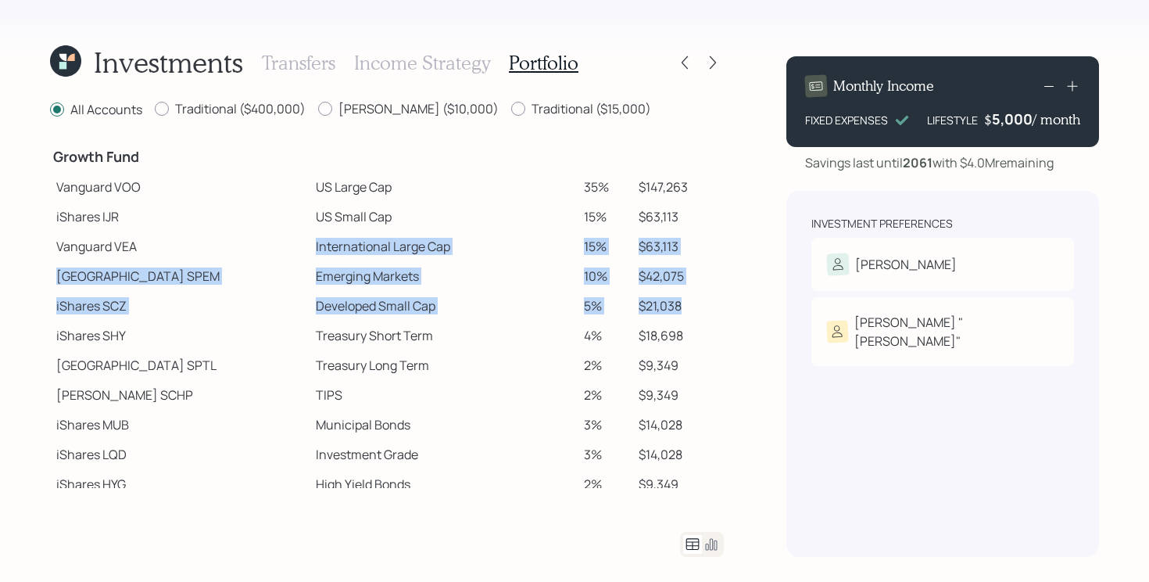
drag, startPoint x: 253, startPoint y: 246, endPoint x: 716, endPoint y: 308, distance: 467.8
click at [716, 308] on tbody "Spend Fund CASH Cash (Account Management) 1% $4,250 Stability Fund Invesco BSCP…" at bounding box center [387, 209] width 674 height 637
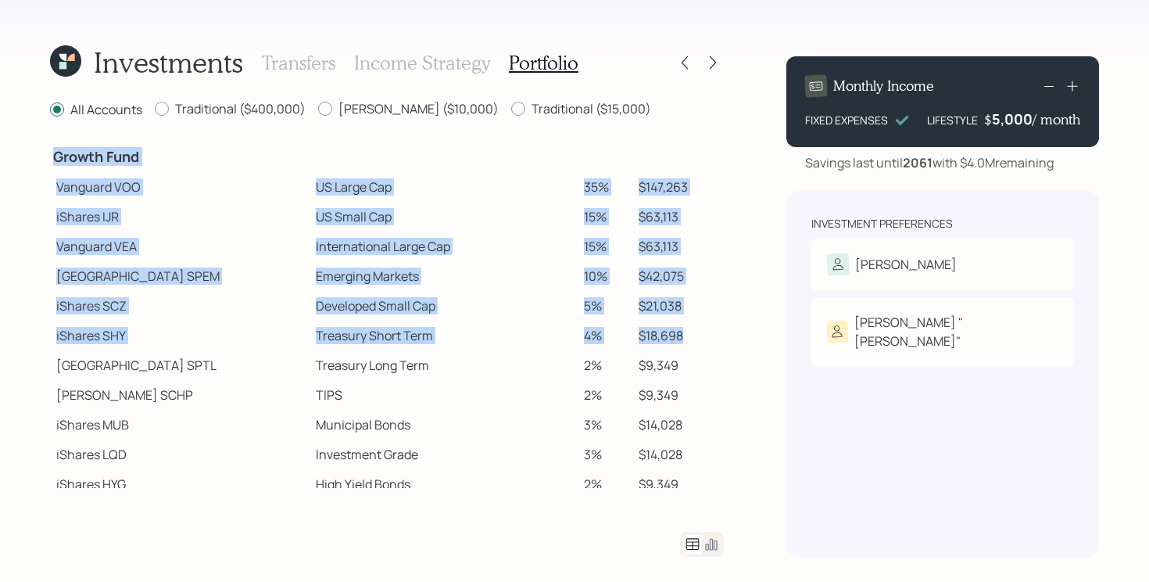
scroll to position [288, 0]
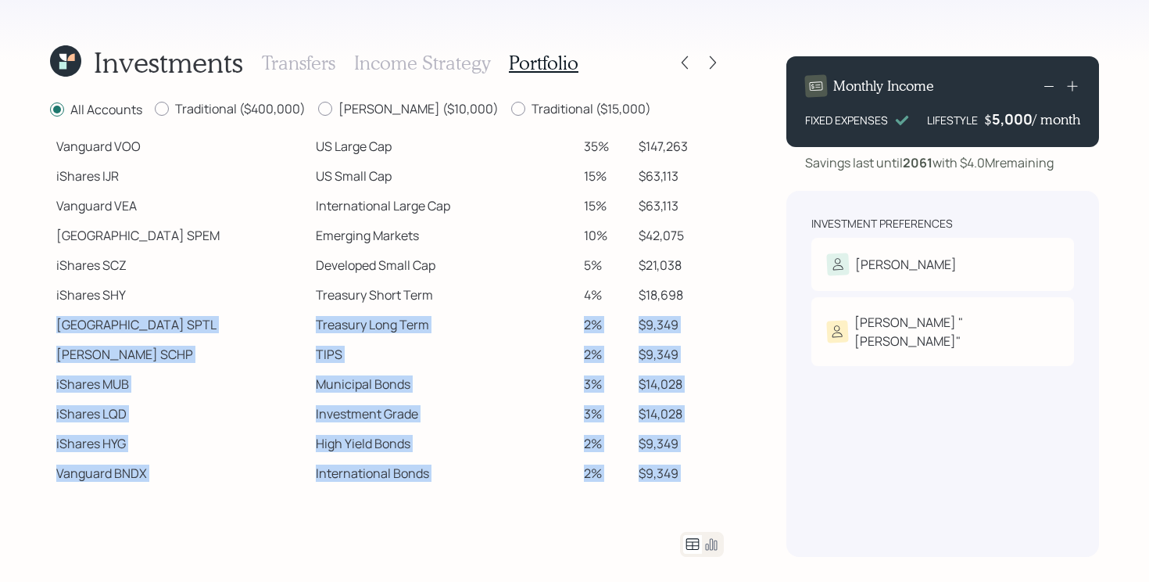
drag, startPoint x: 693, startPoint y: 347, endPoint x: 9, endPoint y: 548, distance: 712.3
click at [9, 548] on div "Investments Transfers Income Strategy Portfolio All Accounts Traditional ($400,…" at bounding box center [574, 291] width 1149 height 582
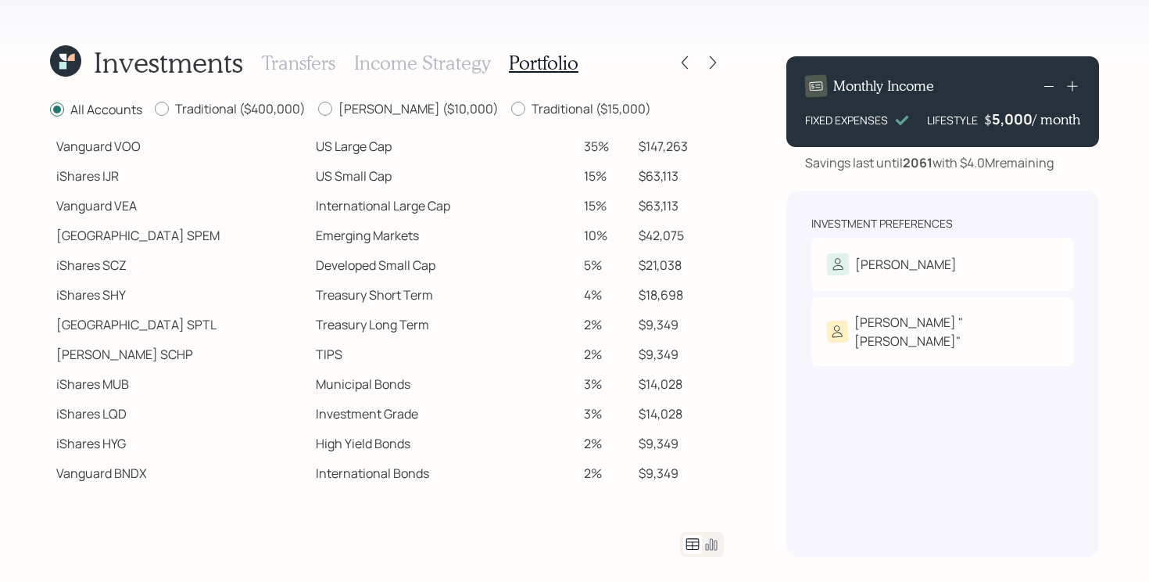
click at [161, 272] on td "iShares SCZ" at bounding box center [180, 265] width 260 height 30
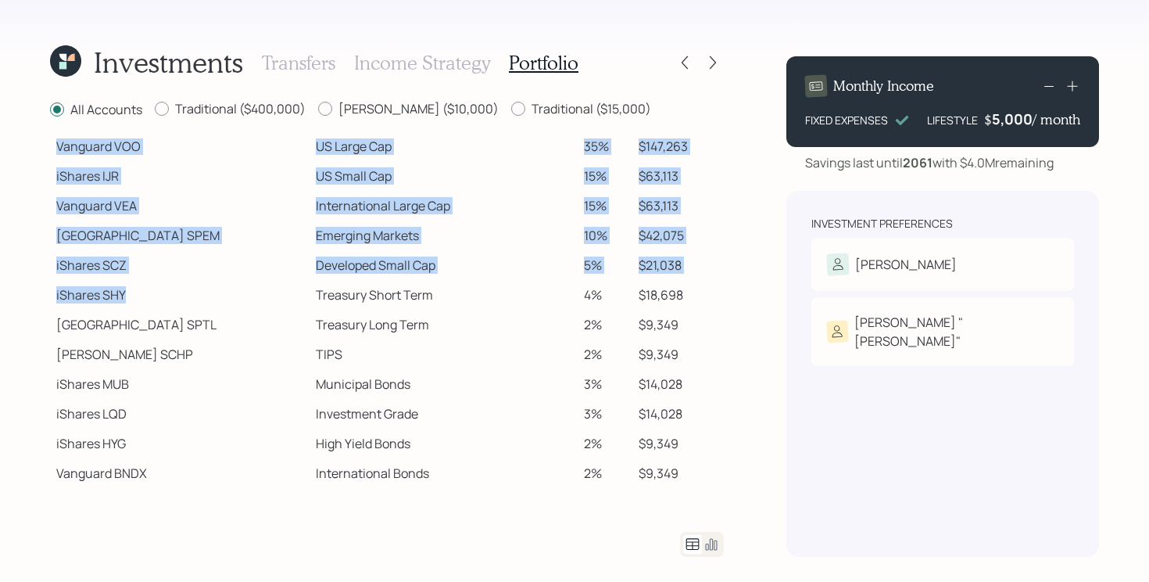
drag, startPoint x: 245, startPoint y: 296, endPoint x: 687, endPoint y: 493, distance: 483.7
click at [687, 493] on div "All Accounts Traditional ($400,000) [PERSON_NAME] ($10,000) Traditional ($15,00…" at bounding box center [387, 328] width 674 height 457
click at [725, 418] on div "Investments Transfers Income Strategy Portfolio All Accounts Traditional ($400,…" at bounding box center [574, 291] width 1149 height 582
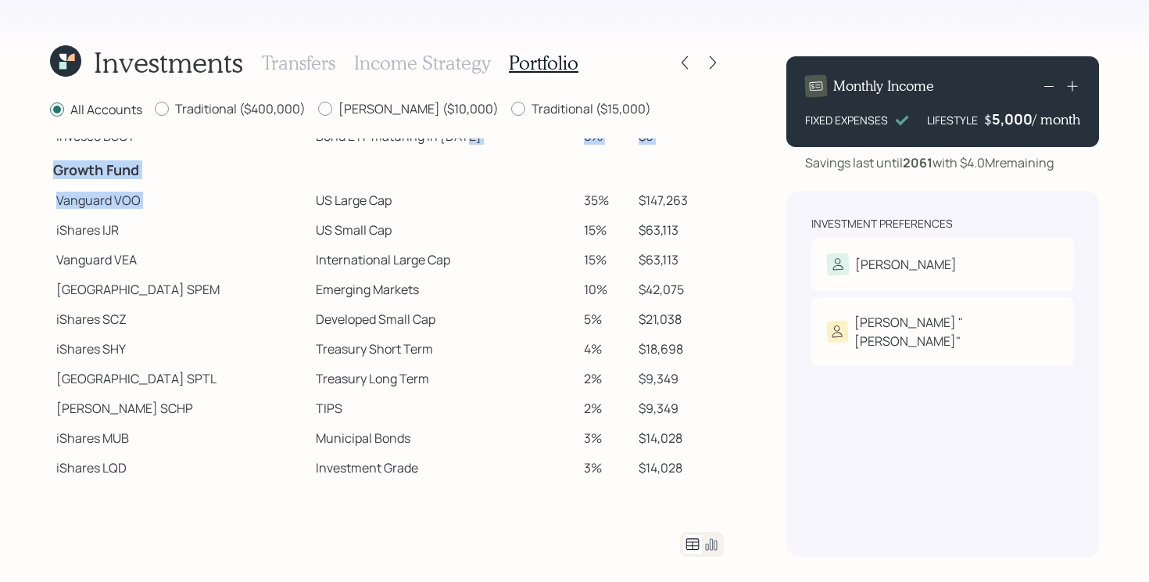
scroll to position [233, 0]
drag, startPoint x: 251, startPoint y: 149, endPoint x: 493, endPoint y: 204, distance: 247.7
click at [493, 204] on td "US Large Cap" at bounding box center [443, 201] width 267 height 30
click at [387, 235] on td "US Small Cap" at bounding box center [443, 231] width 267 height 30
click at [718, 64] on icon at bounding box center [713, 63] width 16 height 16
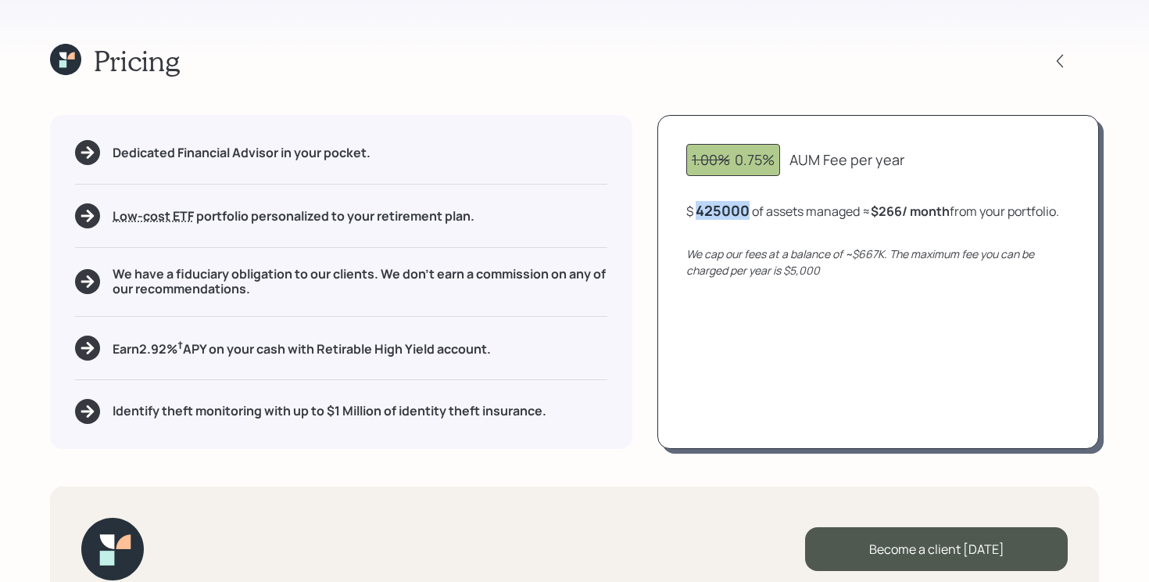
drag, startPoint x: 697, startPoint y: 211, endPoint x: 815, endPoint y: 203, distance: 117.6
click at [815, 203] on div "$ 425000 of assets managed ≈ $266 / month from your portfolio ." at bounding box center [873, 211] width 373 height 20
drag, startPoint x: 869, startPoint y: 219, endPoint x: 934, endPoint y: 219, distance: 65.7
click at [934, 219] on div "$ 425,000 of assets managed ≈ $266 / month from your portfolio ." at bounding box center [875, 211] width 377 height 20
click at [879, 221] on div "$ 425,000 of assets managed ≈ $266 / month from your portfolio ." at bounding box center [875, 211] width 377 height 20
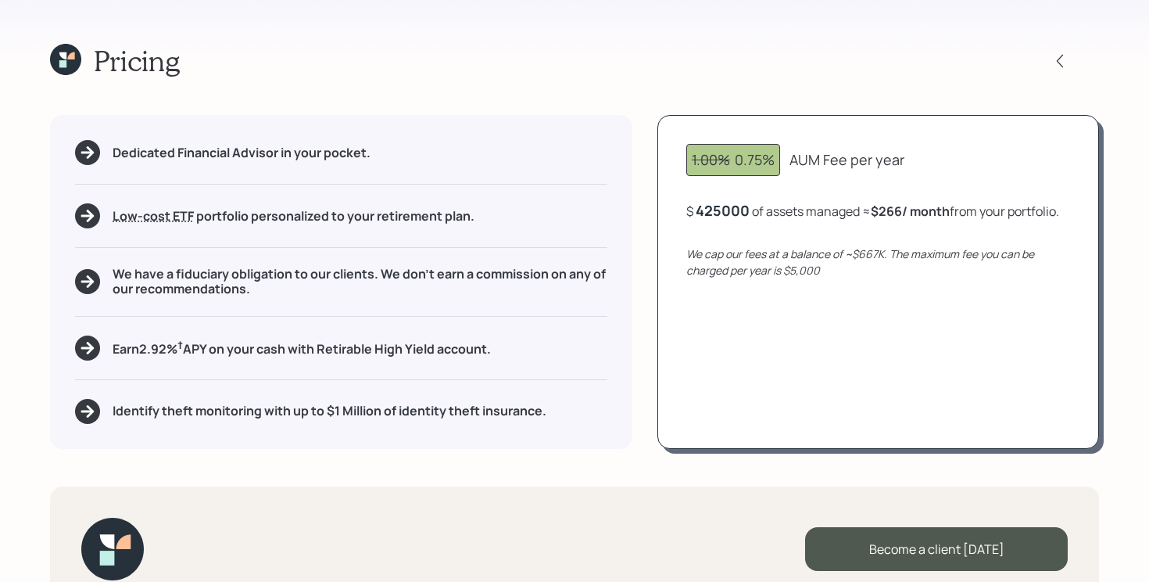
click at [727, 212] on div "425000" at bounding box center [723, 210] width 54 height 19
click at [844, 264] on div "We cap our fees at a balance of ~$667K. The maximum fee you can be charged per …" at bounding box center [879, 262] width 384 height 33
click at [730, 211] on div "667000" at bounding box center [722, 210] width 53 height 19
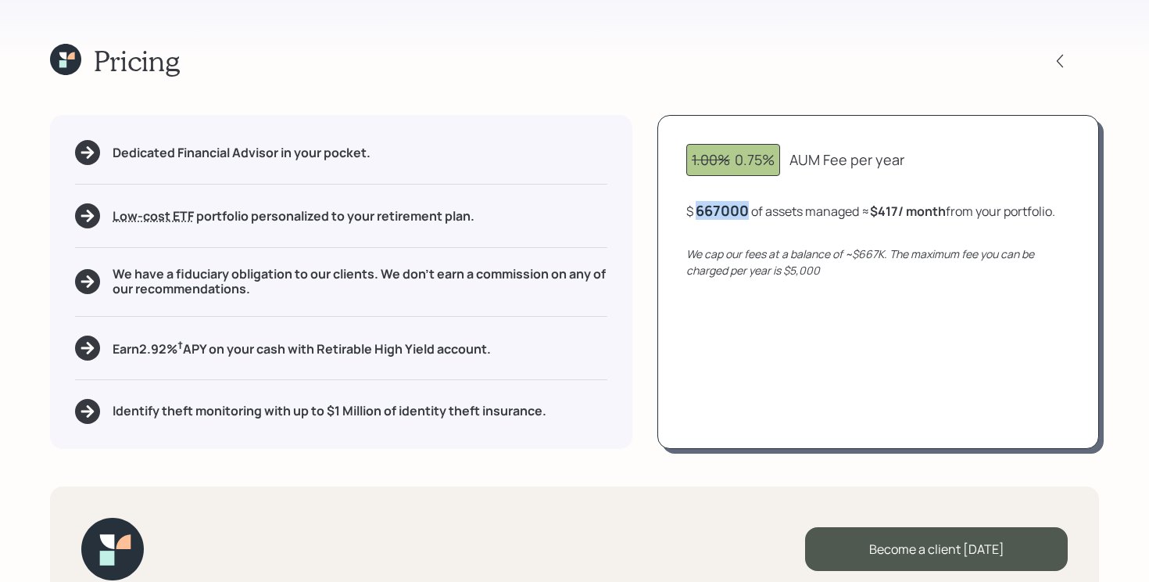
click at [730, 211] on div "667000" at bounding box center [722, 210] width 53 height 19
click at [806, 221] on div "$ 2500000 of assets managed ≈ $417 / month from your portfolio ." at bounding box center [877, 211] width 380 height 20
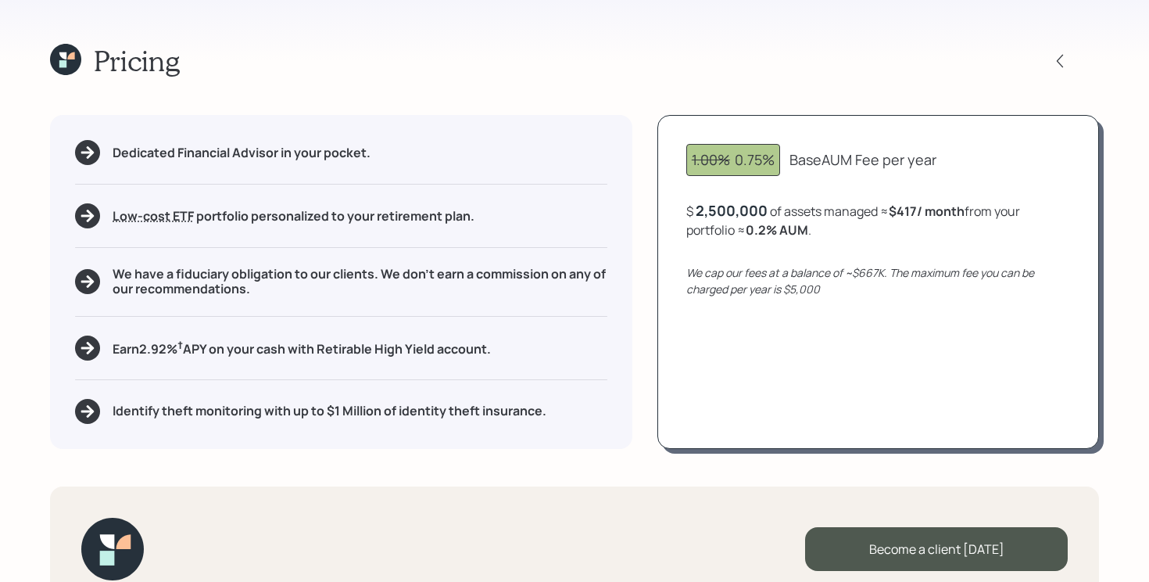
click at [741, 210] on div "2,500,000" at bounding box center [732, 210] width 72 height 19
click at [741, 210] on div "2500000" at bounding box center [728, 210] width 64 height 19
click at [935, 260] on div "1.00% 0.75% Base AUM Fee per year $ 425000 of assets managed ≈ $417 / month fro…" at bounding box center [879, 281] width 442 height 333
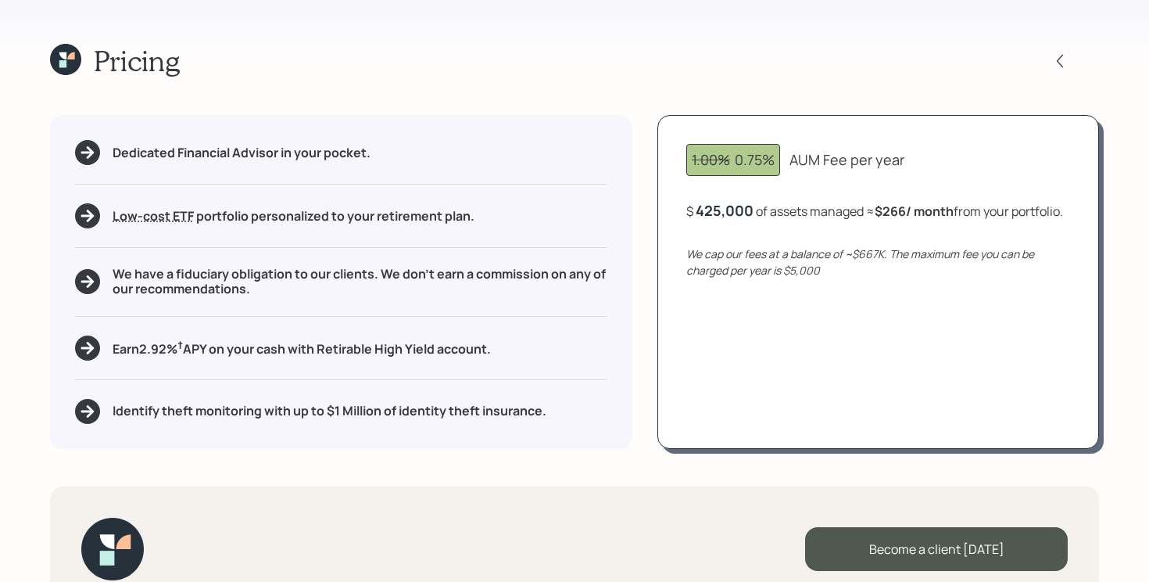
click at [384, 347] on h5 "Earn 2.92 % † APY on your cash with Retirable High Yield account." at bounding box center [302, 348] width 378 height 20
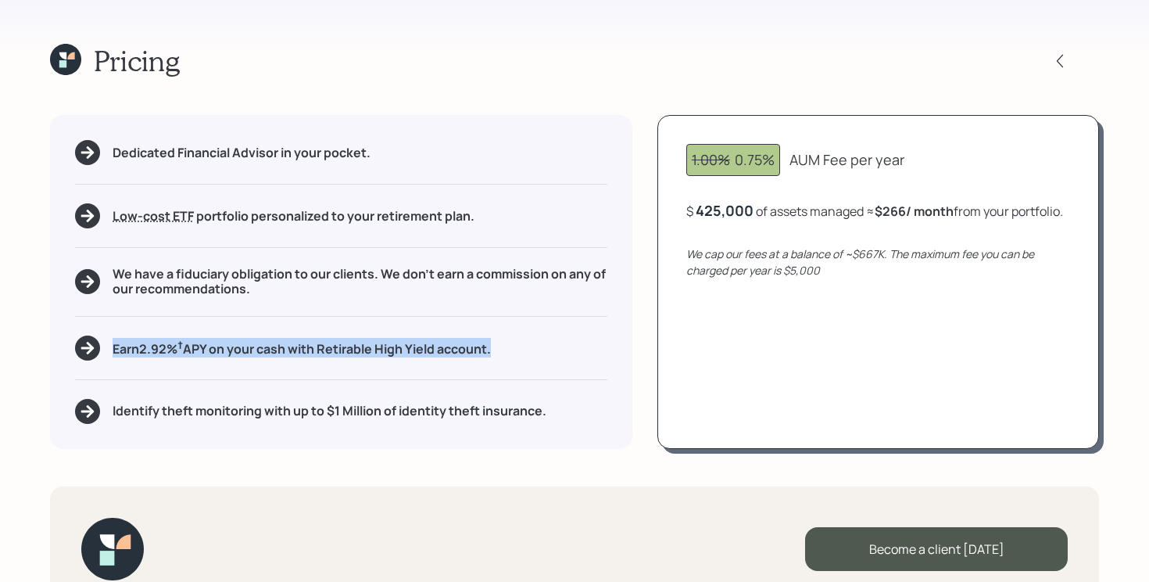
click at [384, 347] on h5 "Earn 2.92 % † APY on your cash with Retirable High Yield account." at bounding box center [302, 348] width 378 height 20
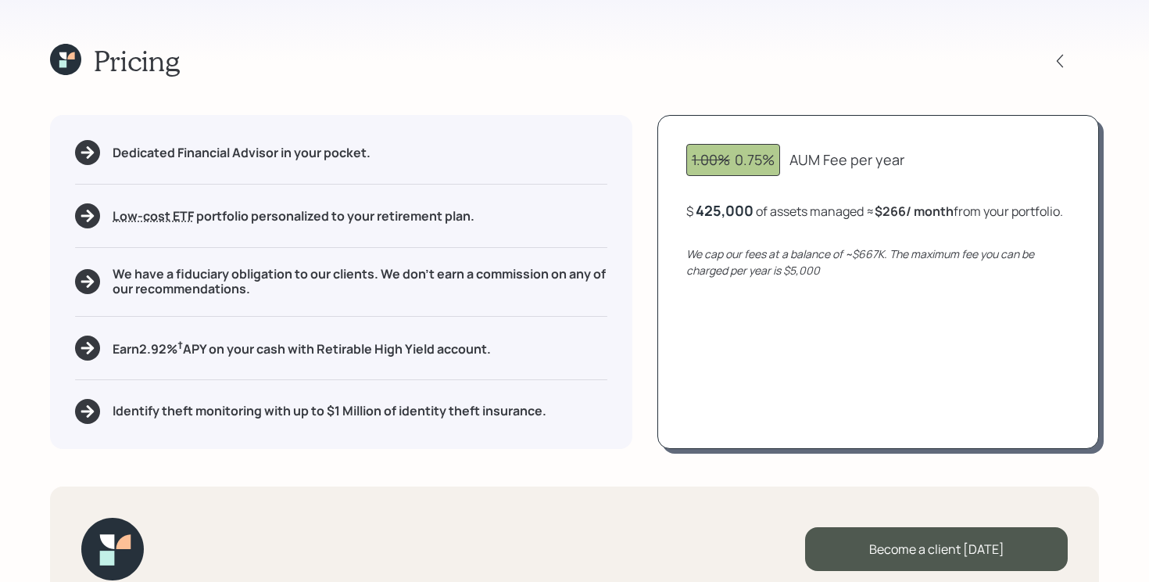
click at [365, 412] on h5 "Identify theft monitoring with up to $1 Million of identity theft insurance." at bounding box center [330, 410] width 434 height 15
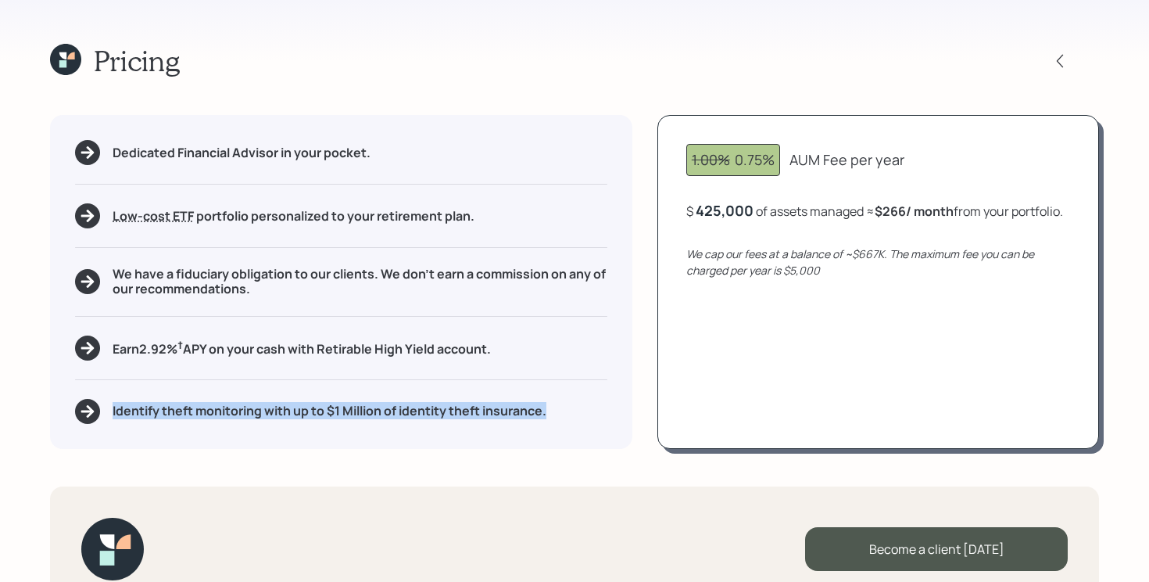
click at [365, 412] on h5 "Identify theft monitoring with up to $1 Million of identity theft insurance." at bounding box center [330, 410] width 434 height 15
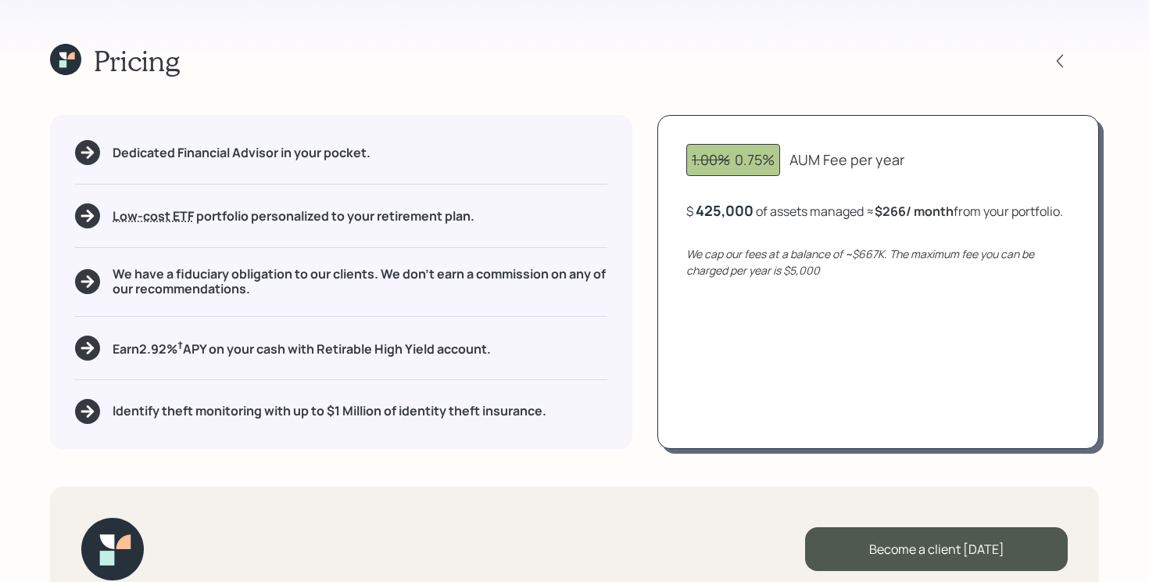
click at [416, 468] on div "Pricing Dedicated Financial Advisor in your pocket. Low-cost ETF Retirable uses…" at bounding box center [574, 291] width 1149 height 582
click at [75, 70] on icon at bounding box center [65, 59] width 31 height 31
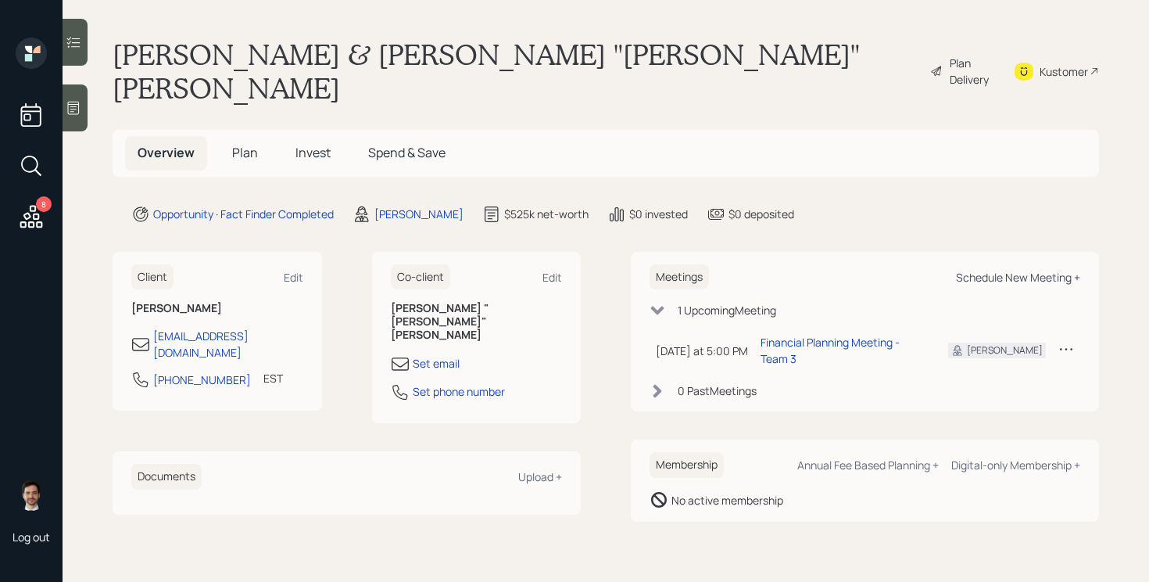
click at [1017, 270] on div "Schedule New Meeting +" at bounding box center [1018, 277] width 124 height 15
select select "ef6b64e1-8f62-4a74-b865-a7df4b35b836"
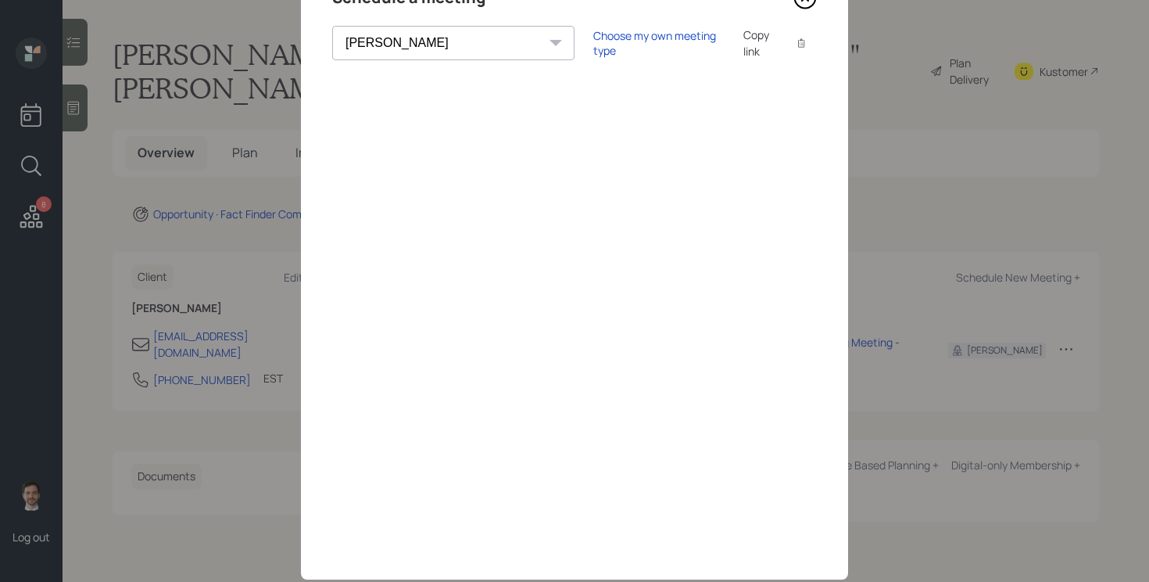
scroll to position [83, 0]
click at [807, 5] on icon at bounding box center [805, -1] width 23 height 23
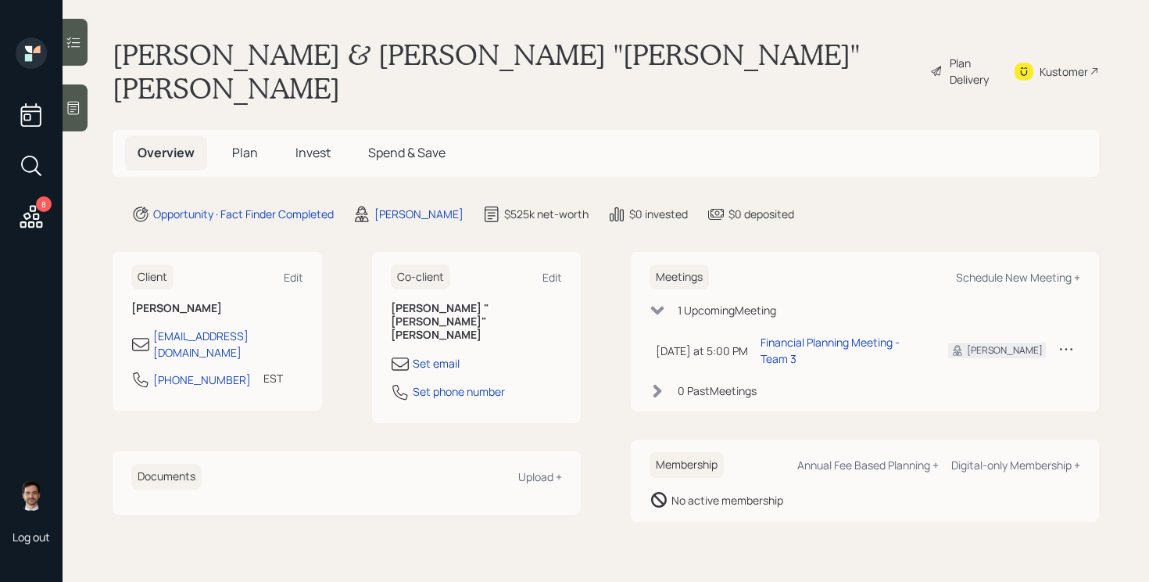
click at [246, 144] on span "Plan" at bounding box center [245, 152] width 26 height 17
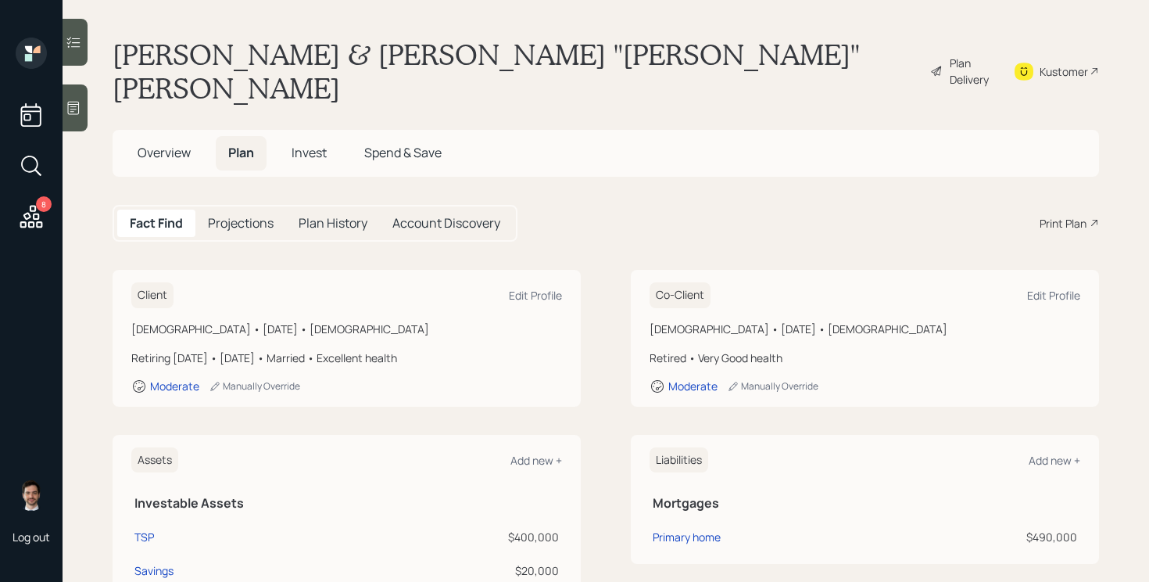
click at [1047, 215] on div "Print Plan" at bounding box center [1063, 223] width 47 height 16
